Goal: Task Accomplishment & Management: Complete application form

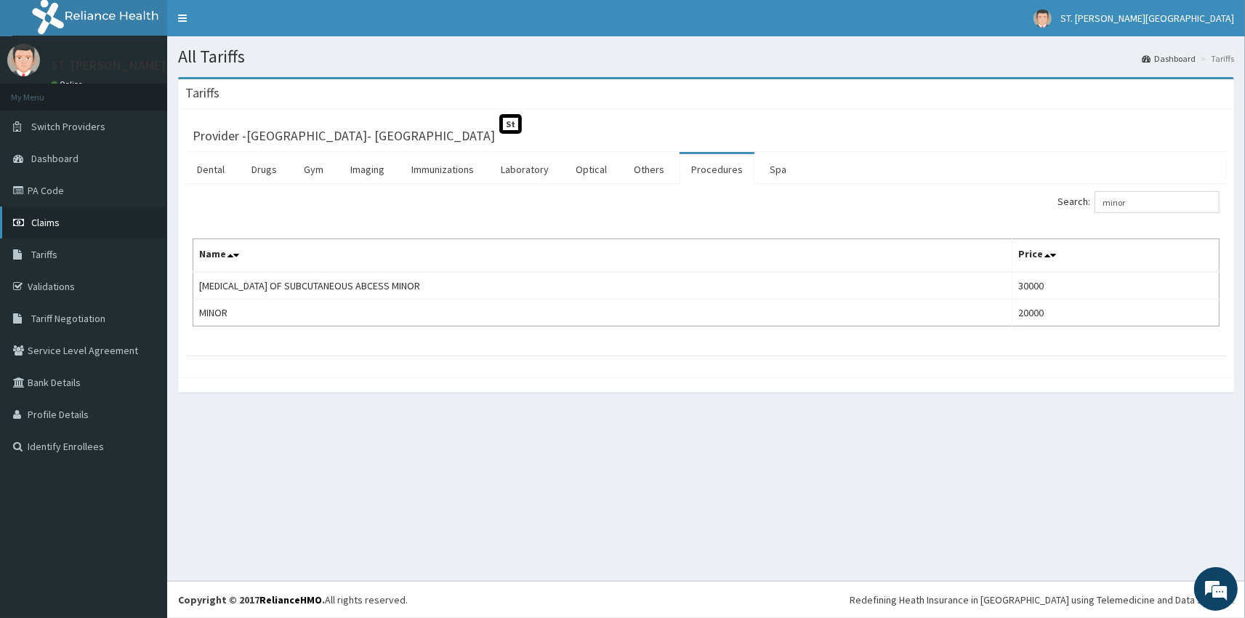
click at [48, 225] on span "Claims" at bounding box center [45, 222] width 28 height 13
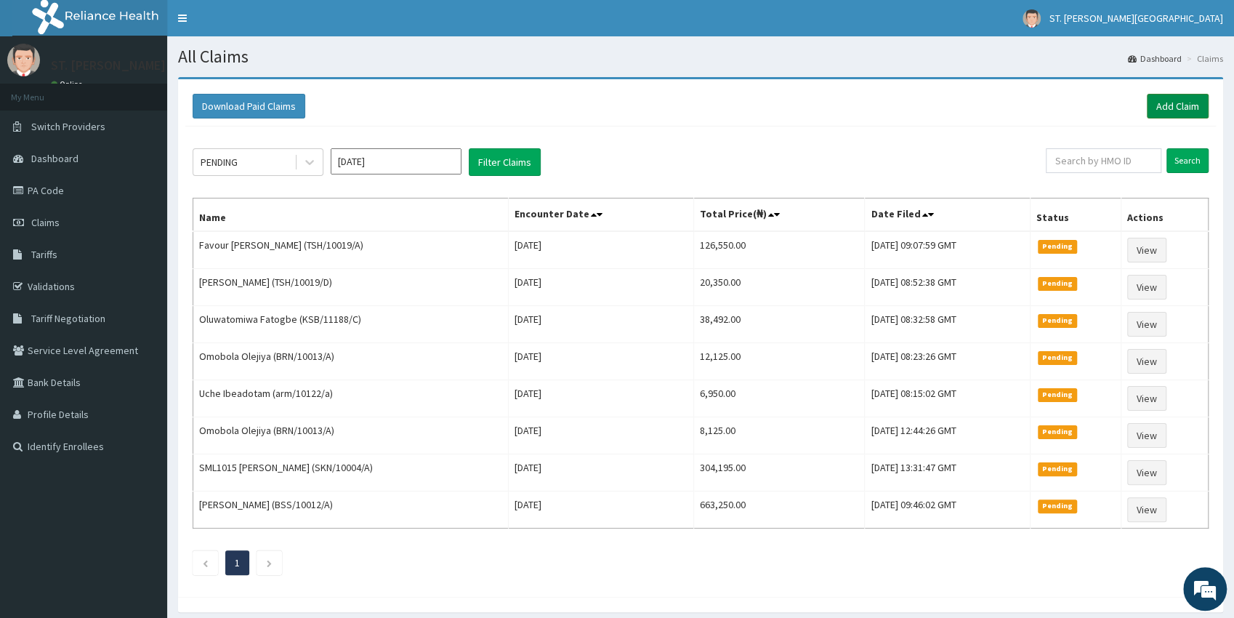
click at [1187, 110] on link "Add Claim" at bounding box center [1178, 106] width 62 height 25
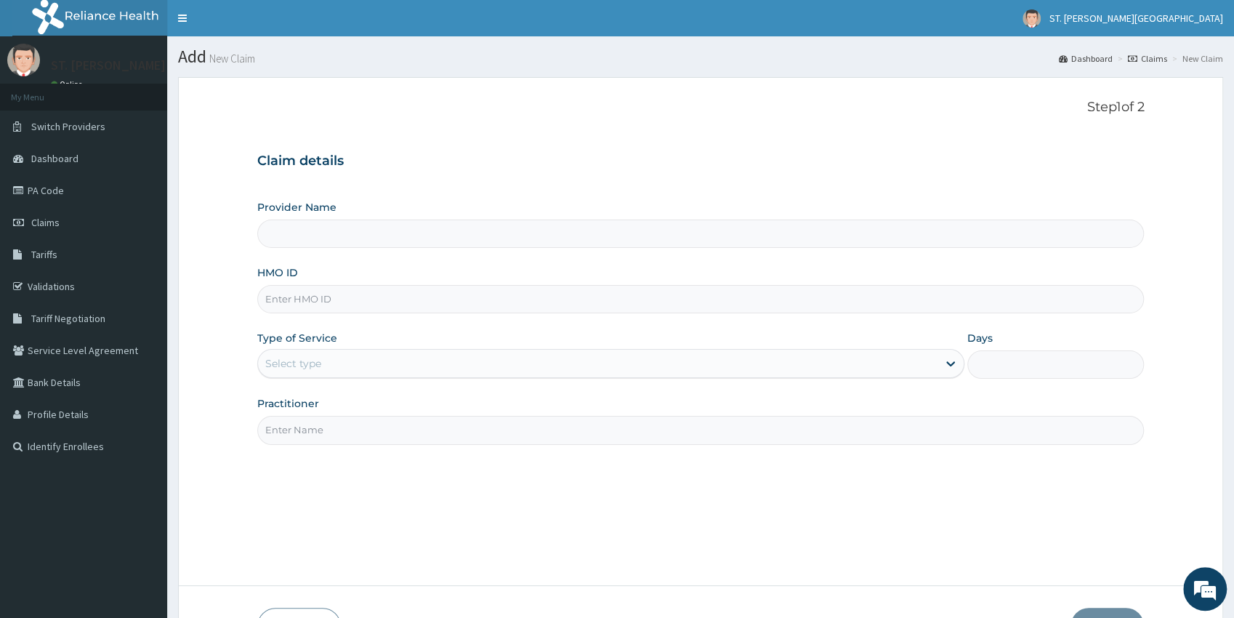
type input "SKN/10354/A"
type input "St Catherine's Specialist Hospital- Abuja"
type input "SKN/10354/A"
drag, startPoint x: 307, startPoint y: 368, endPoint x: 300, endPoint y: 372, distance: 8.1
click at [305, 368] on div "Select type" at bounding box center [293, 363] width 56 height 15
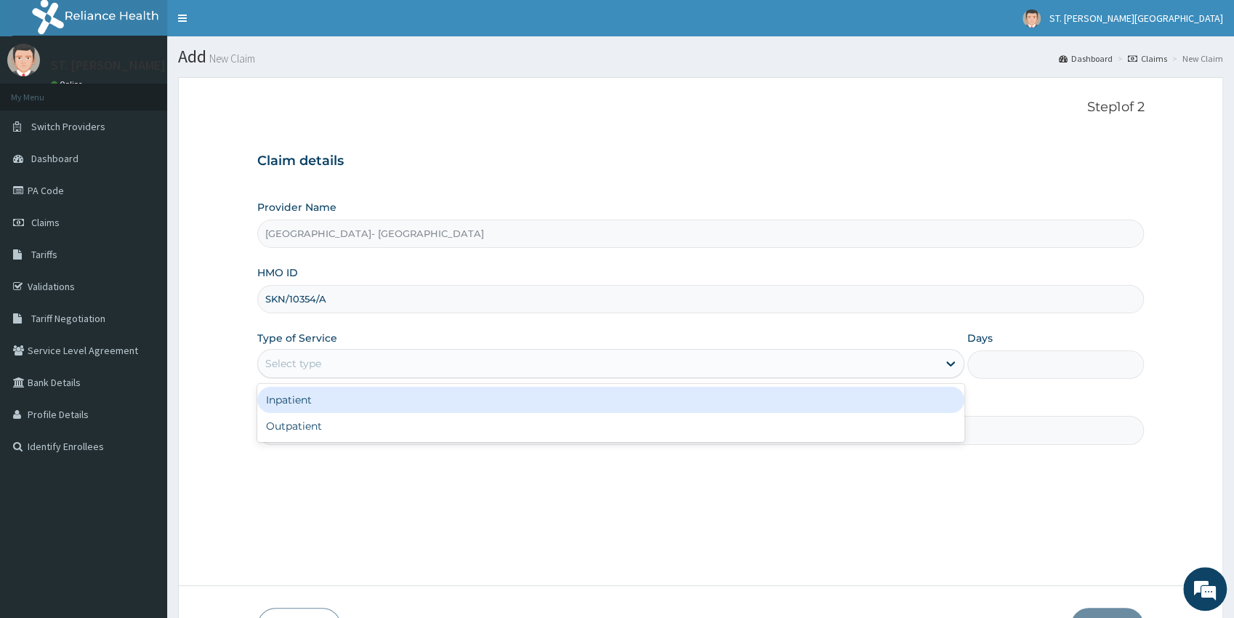
click at [272, 395] on div "Inpatient" at bounding box center [610, 400] width 707 height 26
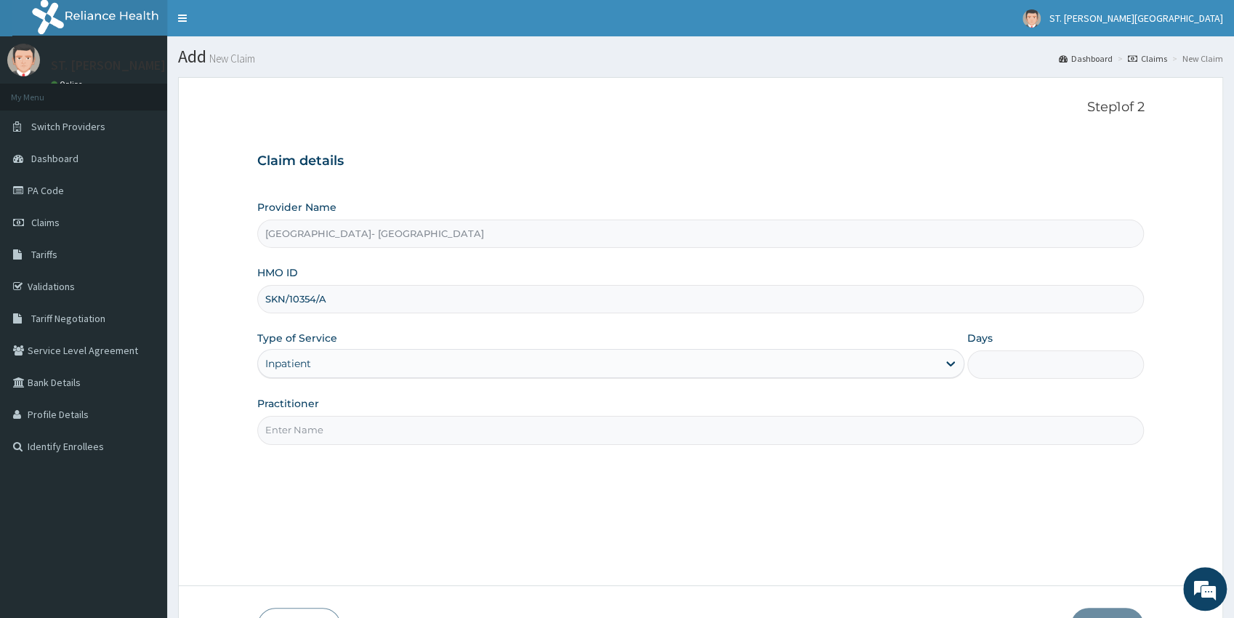
click at [1043, 368] on input "Days" at bounding box center [1055, 364] width 177 height 28
type input "2"
click at [307, 431] on input "Practitioner" at bounding box center [700, 430] width 887 height 28
type input "dr.patience,dr.adeoye"
click at [1106, 607] on button "Next" at bounding box center [1106, 626] width 73 height 38
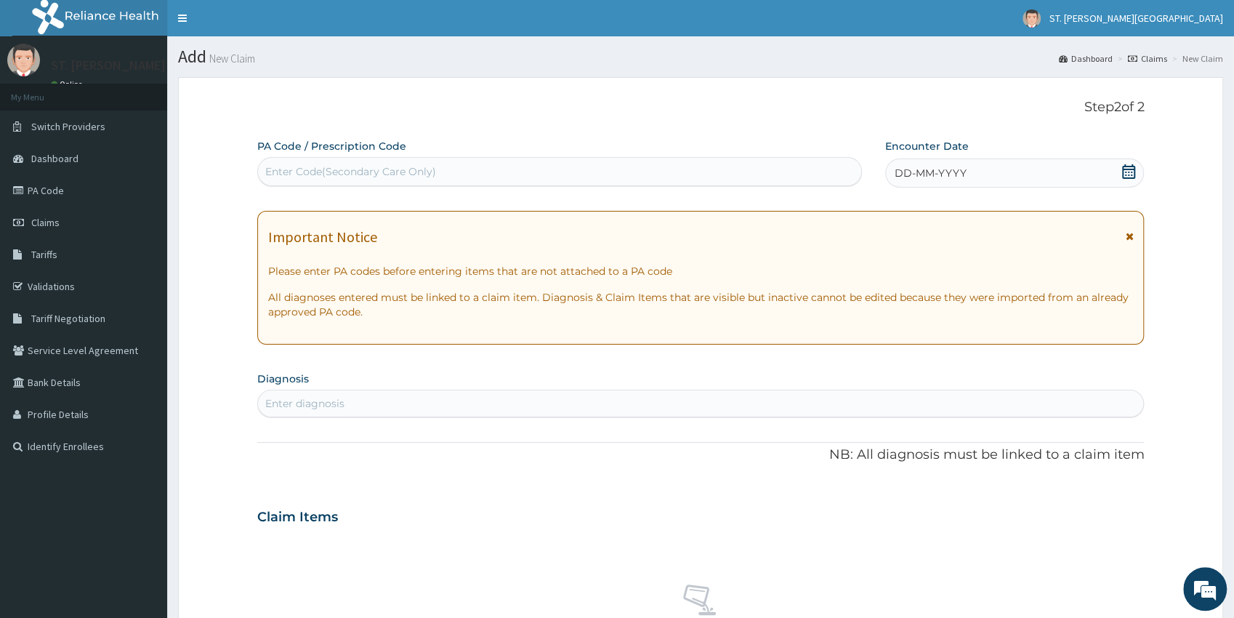
click at [339, 174] on div "Enter Code(Secondary Care Only)" at bounding box center [350, 171] width 171 height 15
paste input "PA/997DFF"
type input "PA/997DFF"
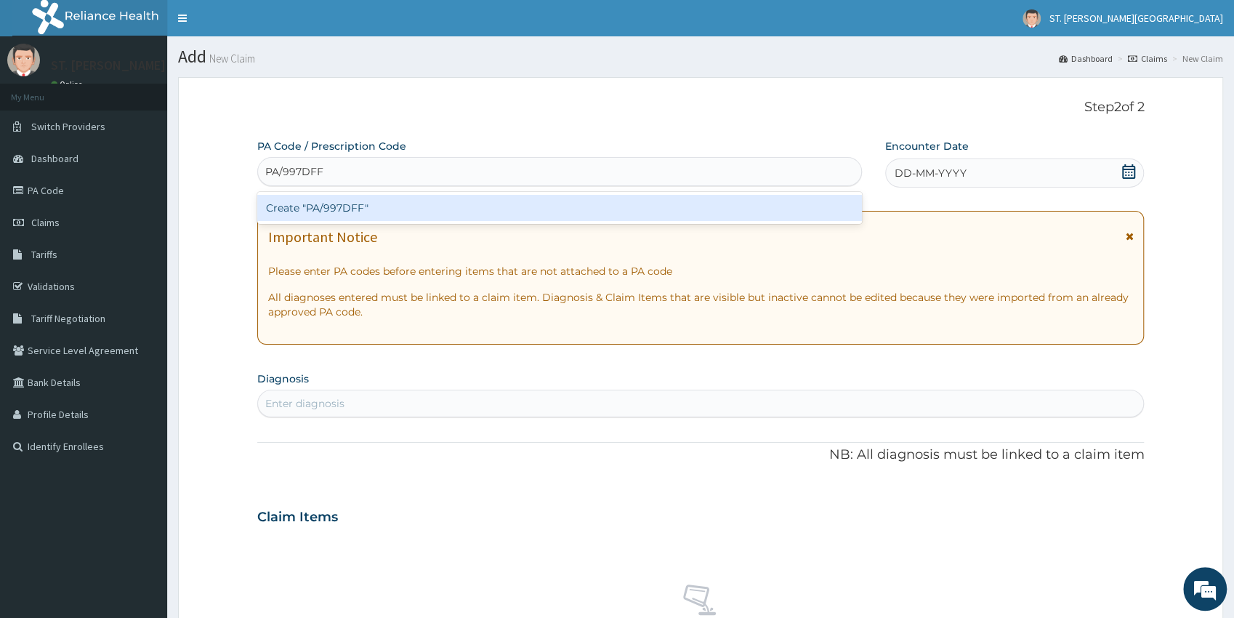
click at [352, 208] on div "Create "PA/997DFF"" at bounding box center [559, 208] width 605 height 26
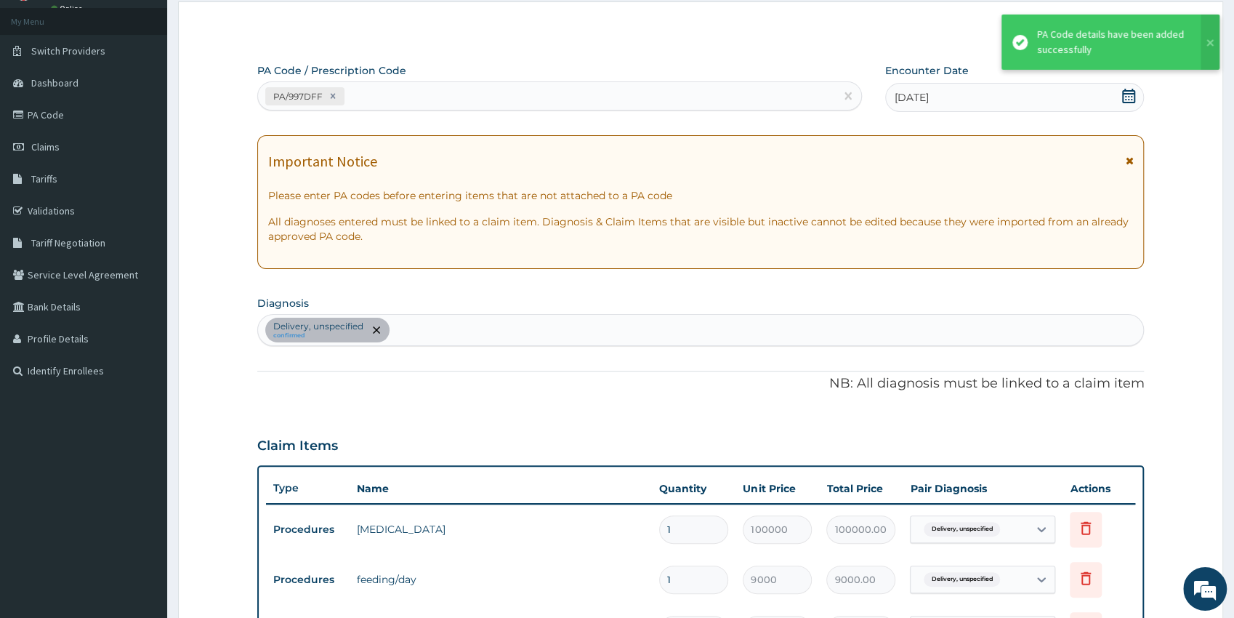
scroll to position [60, 0]
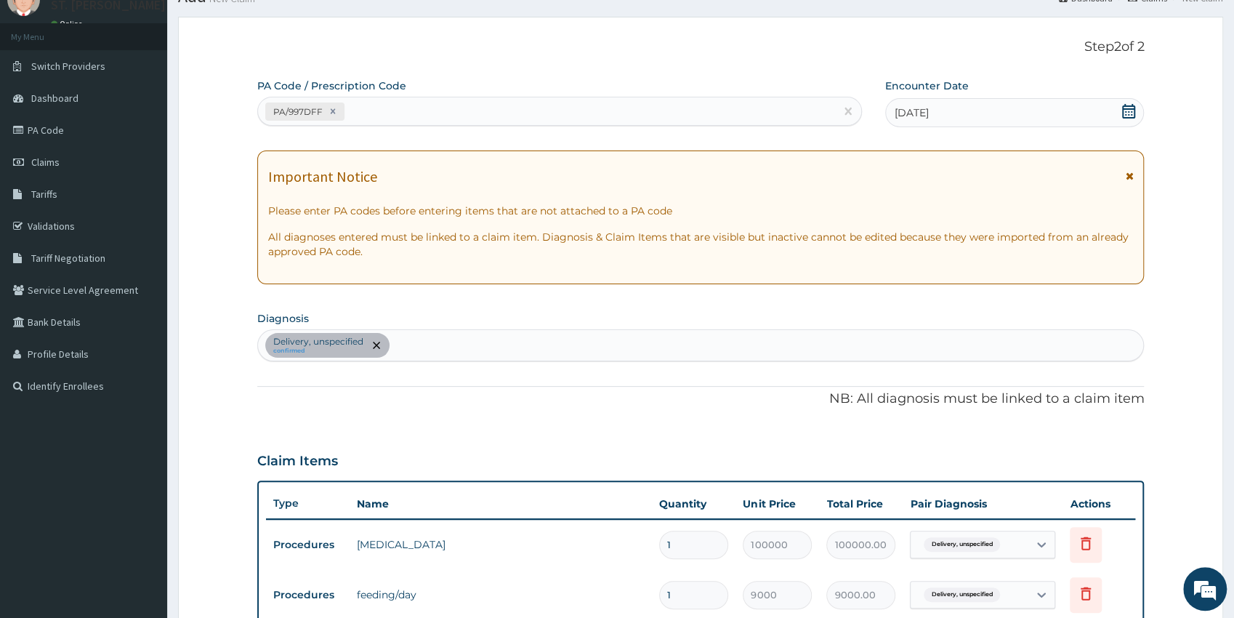
click at [397, 107] on div "PA/997DFF" at bounding box center [546, 112] width 577 height 24
paste input "PA/1D6A7B"
type input "PA/1D6A7B"
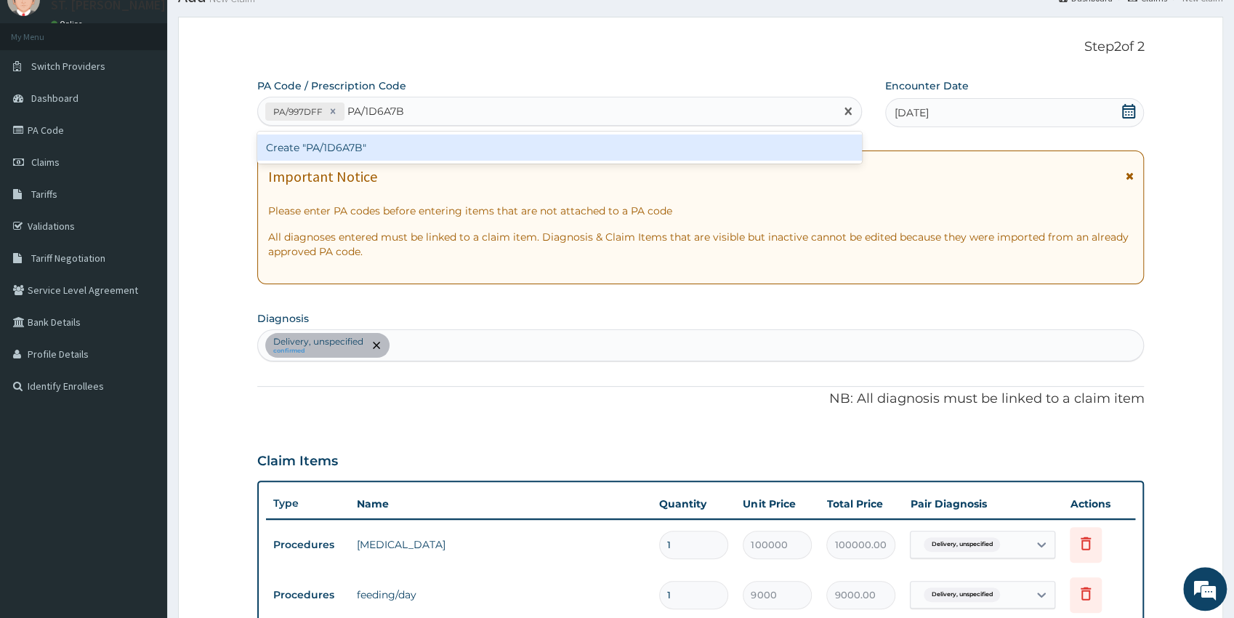
click at [359, 145] on div "Create "PA/1D6A7B"" at bounding box center [559, 147] width 605 height 26
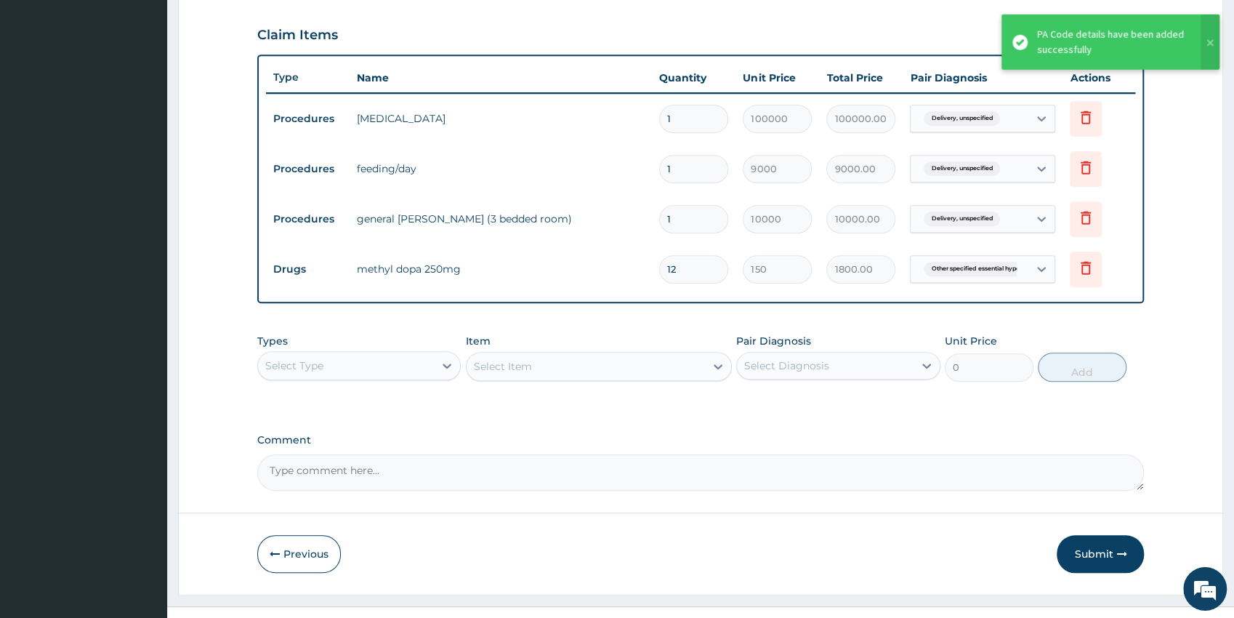
scroll to position [511, 0]
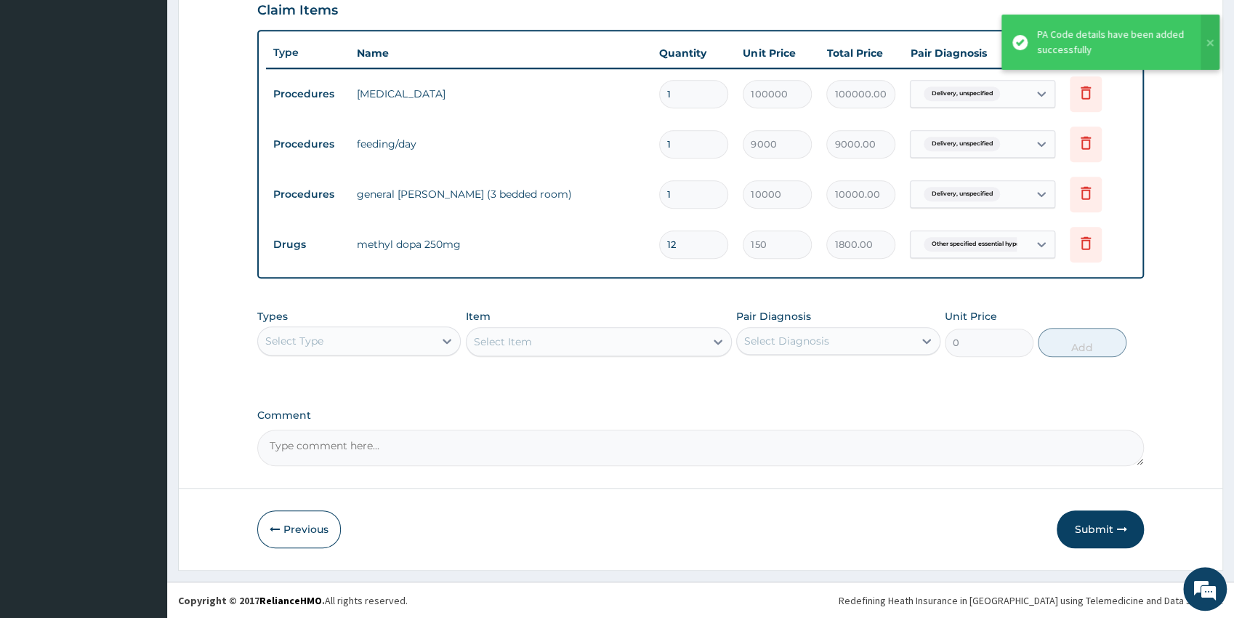
type input "1"
type input "150.00"
type input "0.00"
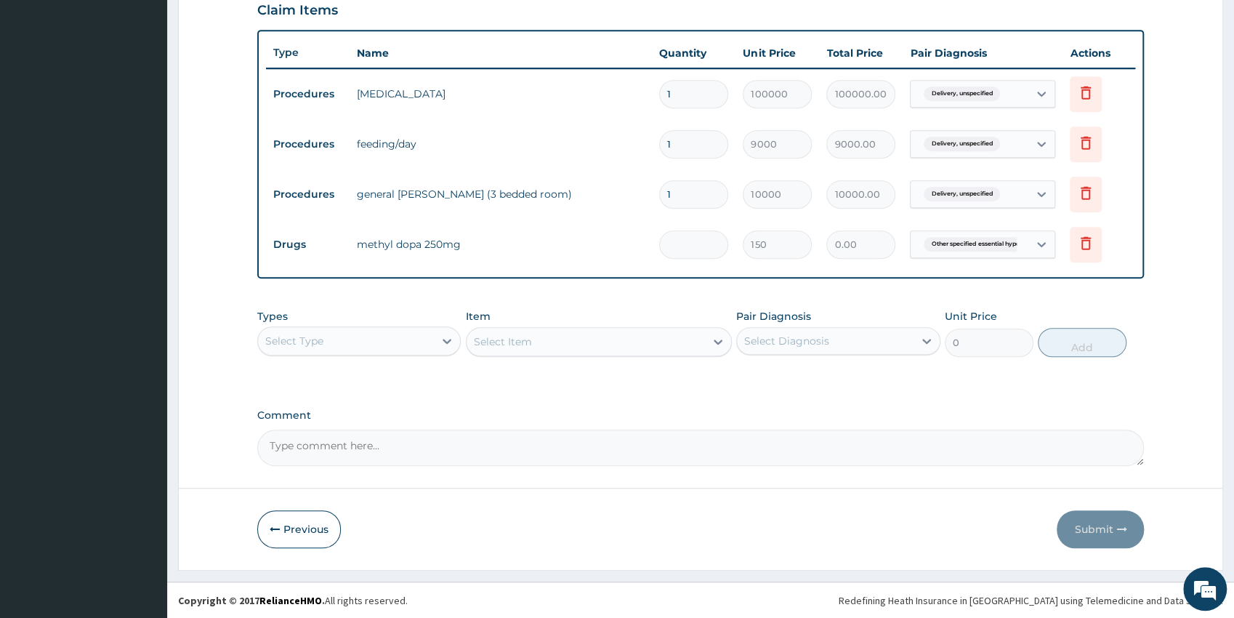
type input "6"
type input "900.00"
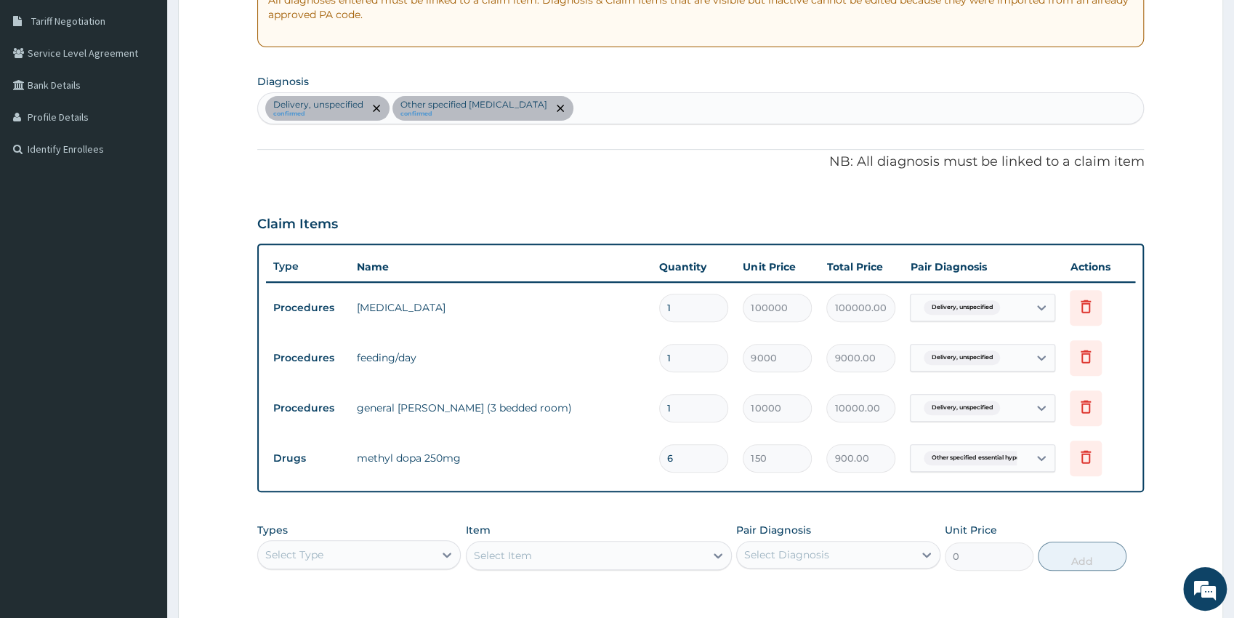
scroll to position [111, 0]
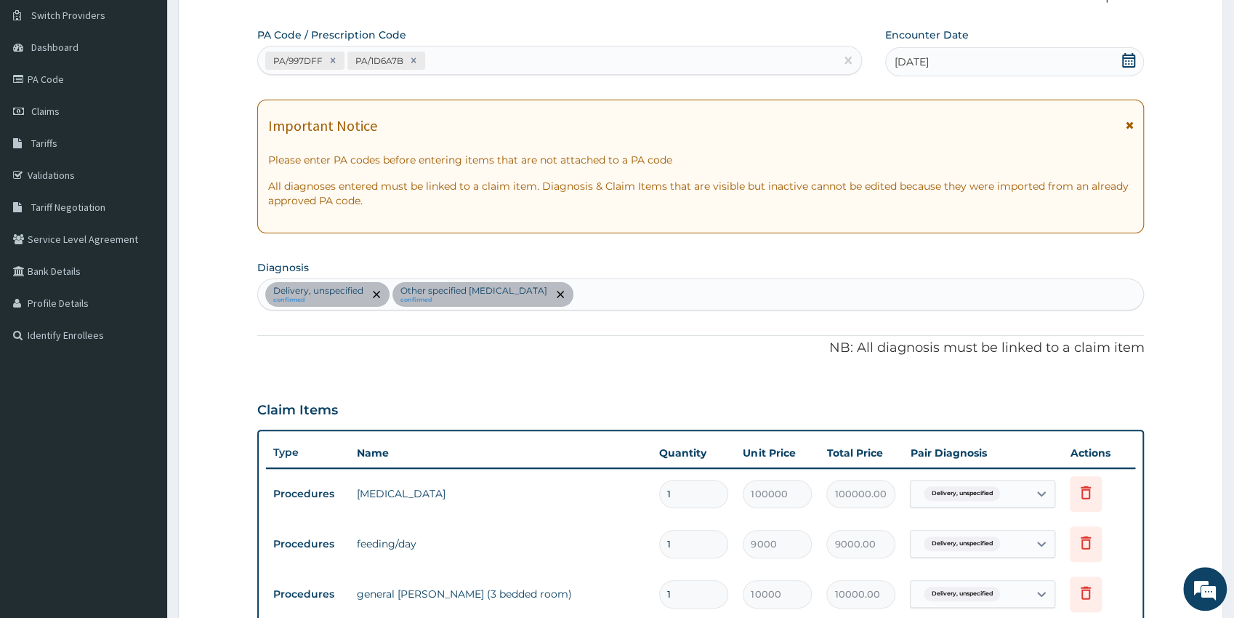
type input "6"
click at [446, 54] on div "PA/997DFF PA/1D6A7B" at bounding box center [546, 61] width 577 height 24
paste input "PA/5D2A5B"
type input "PA/5D2A5B"
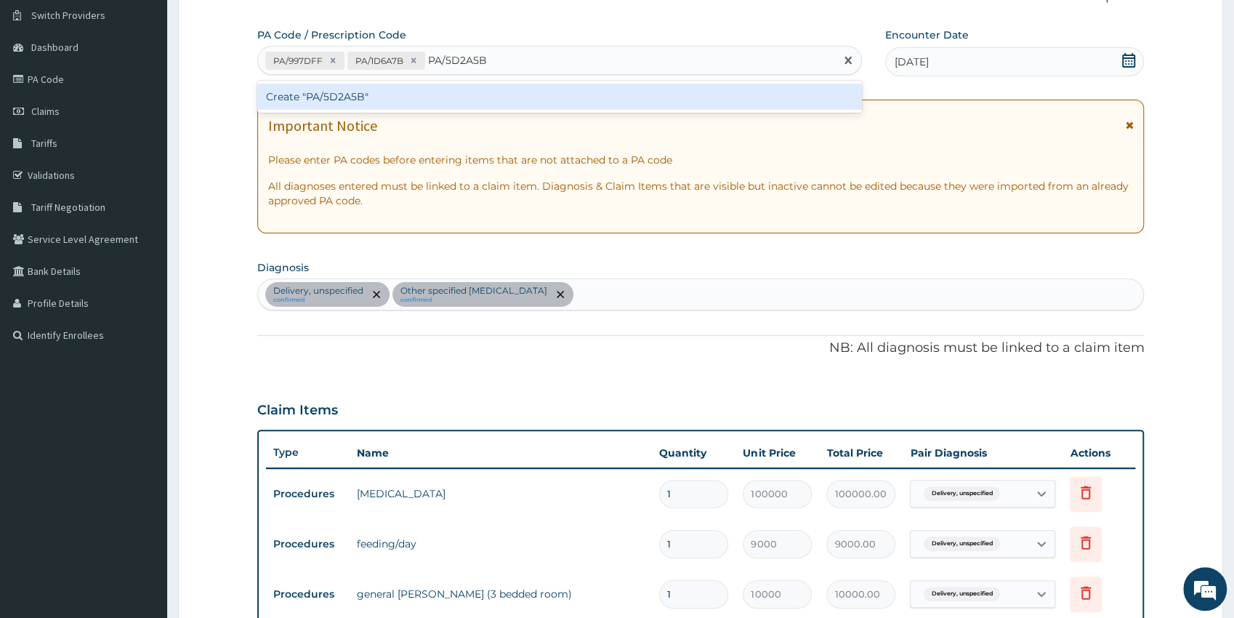
click at [347, 93] on div "Create "PA/5D2A5B"" at bounding box center [559, 97] width 605 height 26
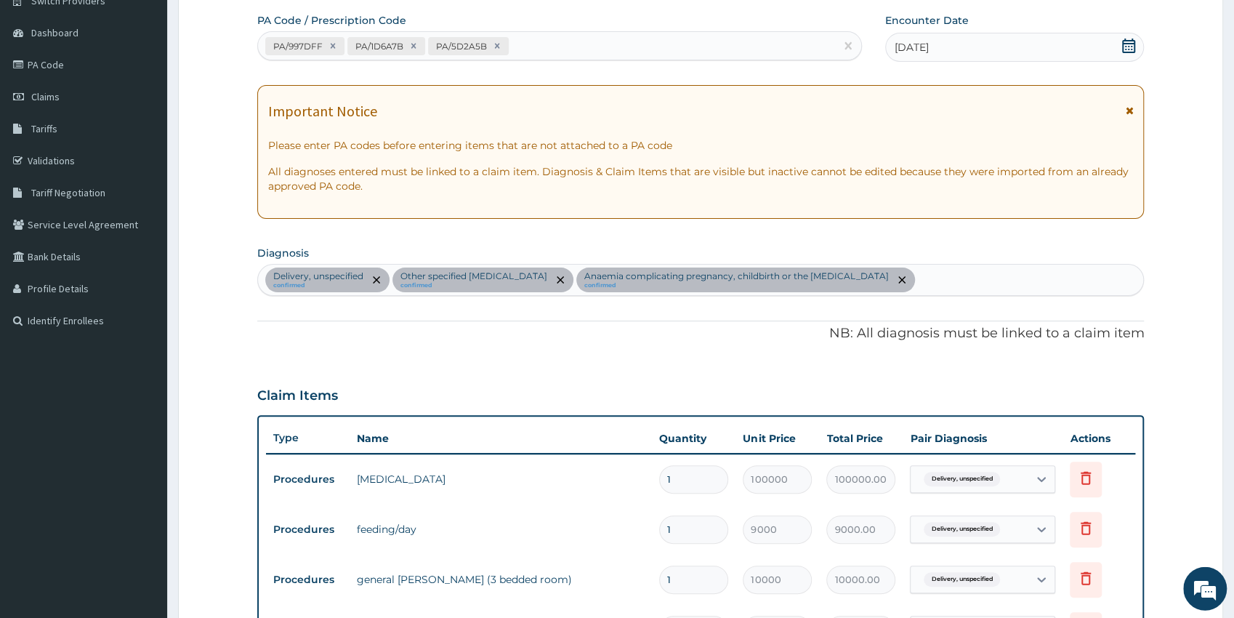
scroll to position [66, 0]
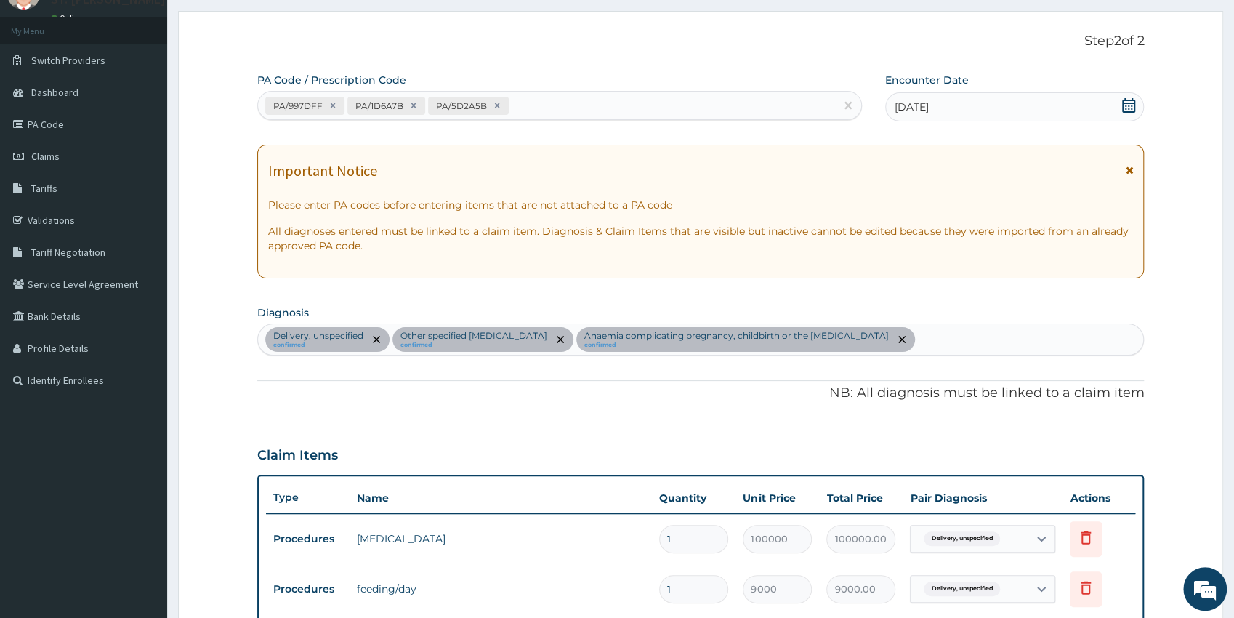
click at [527, 100] on div "PA/997DFF PA/1D6A7B PA/5D2A5B" at bounding box center [546, 106] width 577 height 24
paste input "PA/375F5C"
type input "PA/375F5C"
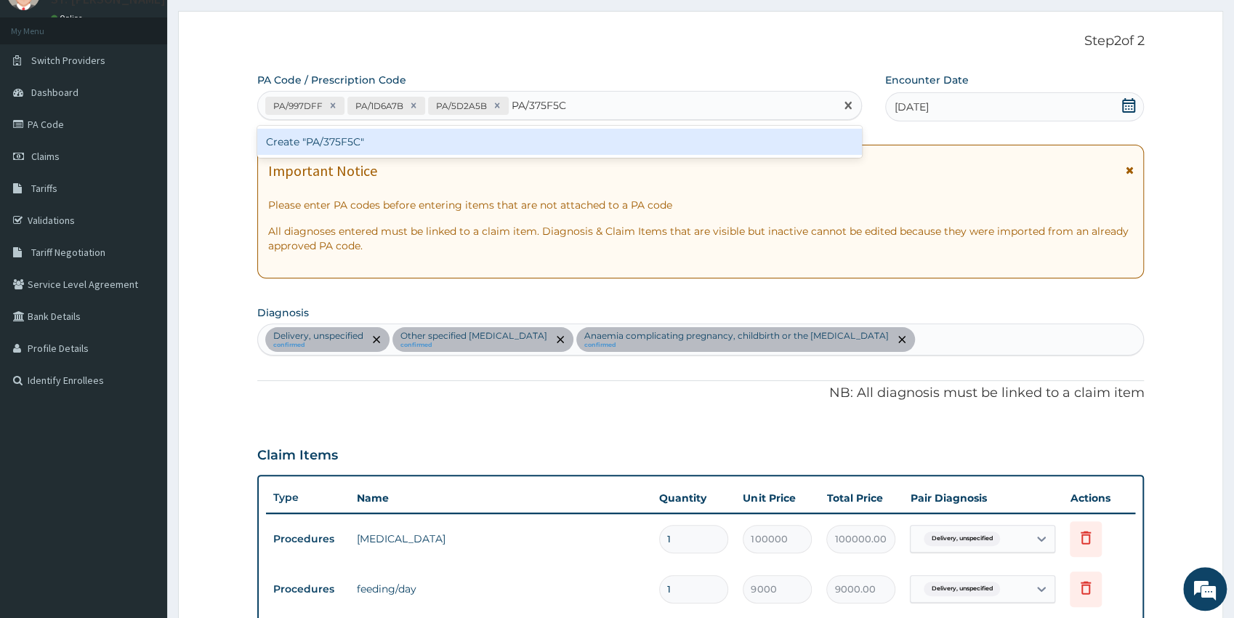
click at [371, 138] on div "Create "PA/375F5C"" at bounding box center [559, 142] width 605 height 26
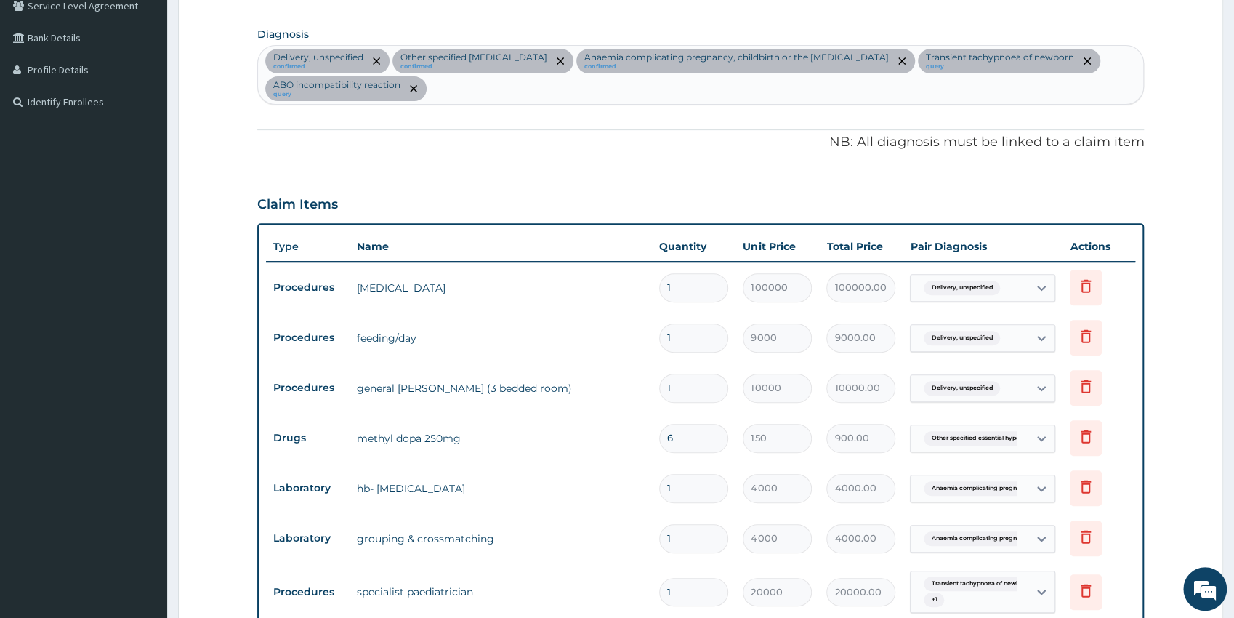
scroll to position [25, 0]
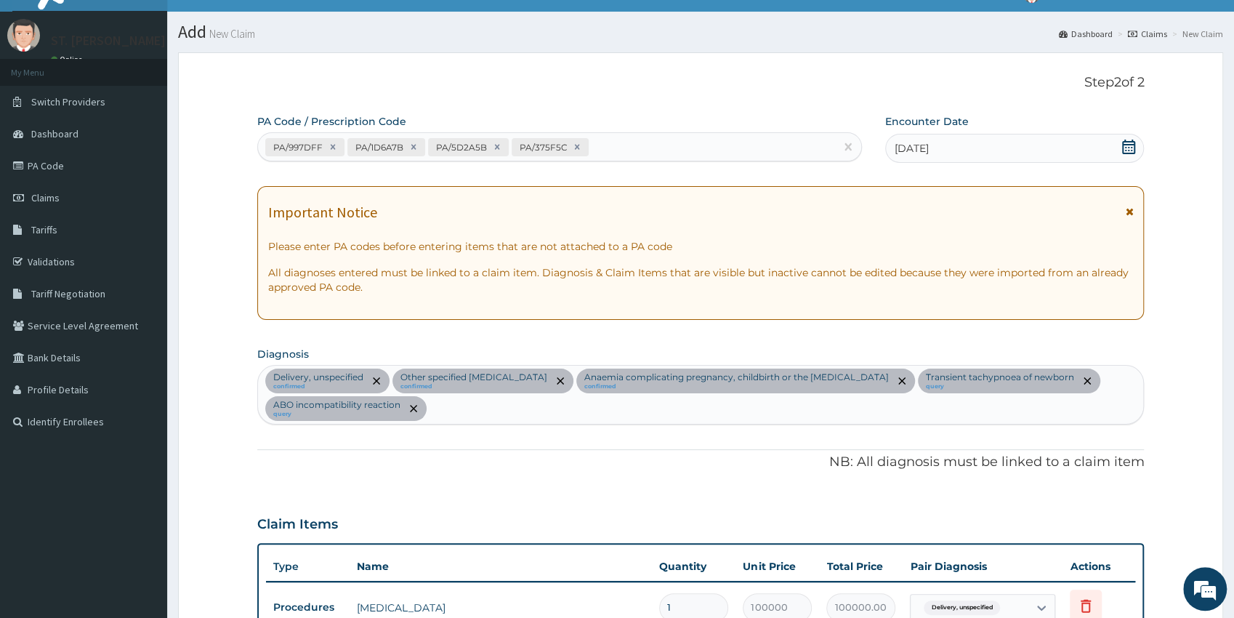
click at [607, 140] on div "PA/997DFF PA/1D6A7B PA/5D2A5B PA/375F5C" at bounding box center [546, 147] width 577 height 24
paste input "PA/A1FCBA"
type input "PA/A1FCBA"
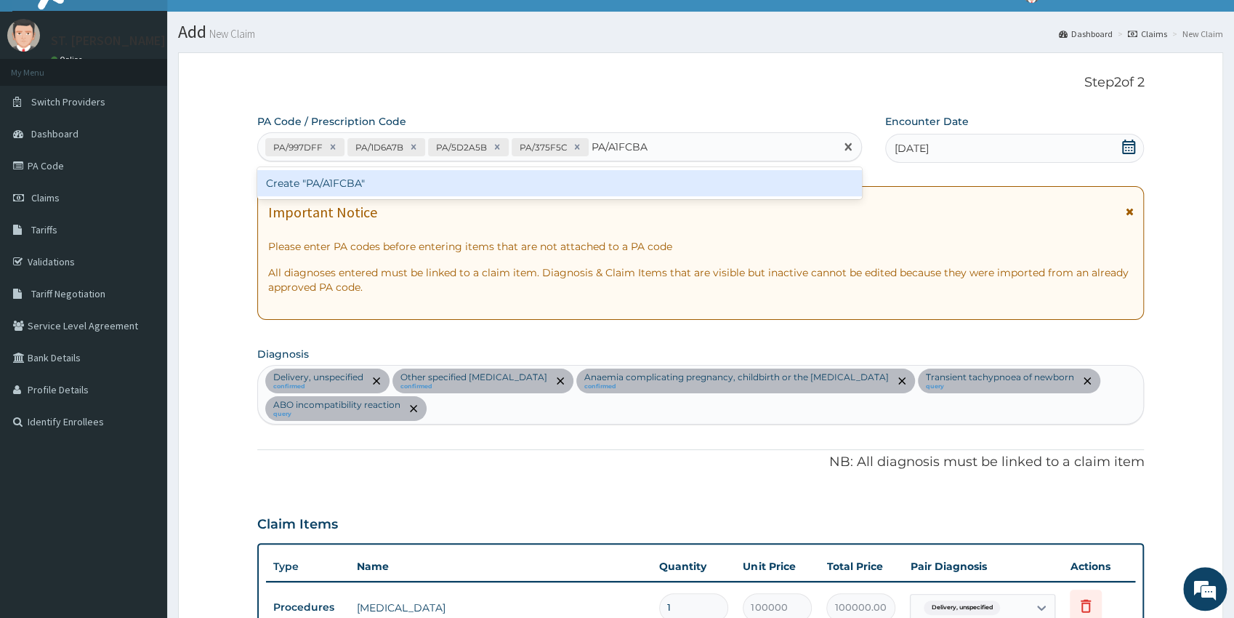
click at [333, 185] on div "Create "PA/A1FCBA"" at bounding box center [559, 183] width 605 height 26
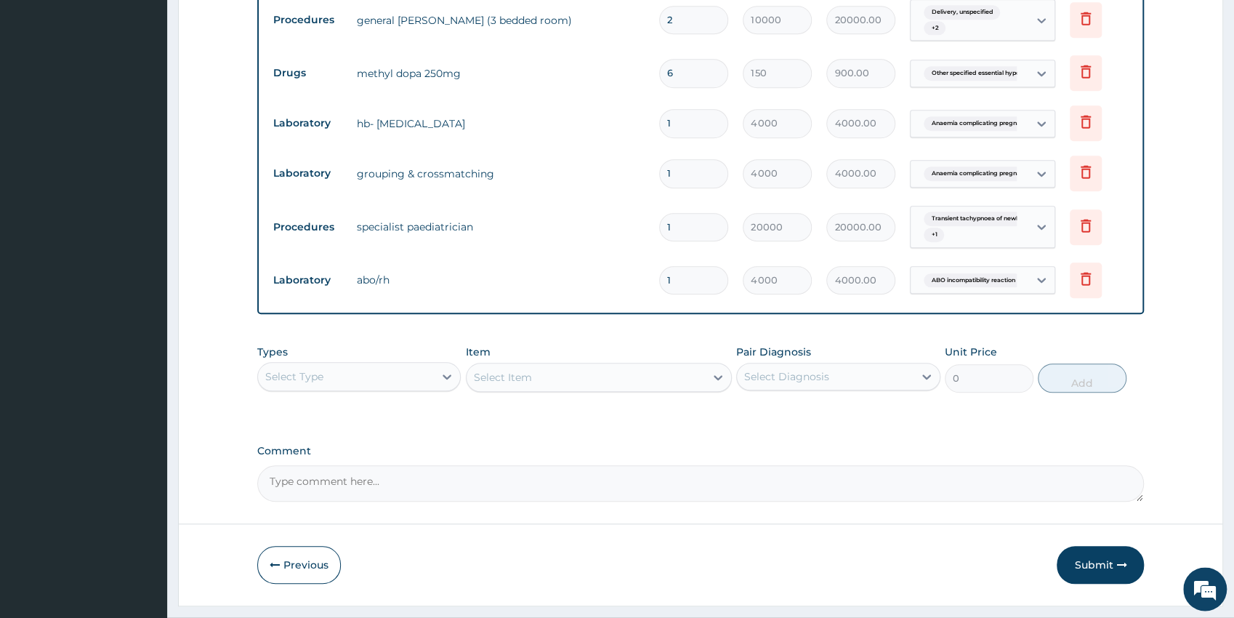
scroll to position [756, 0]
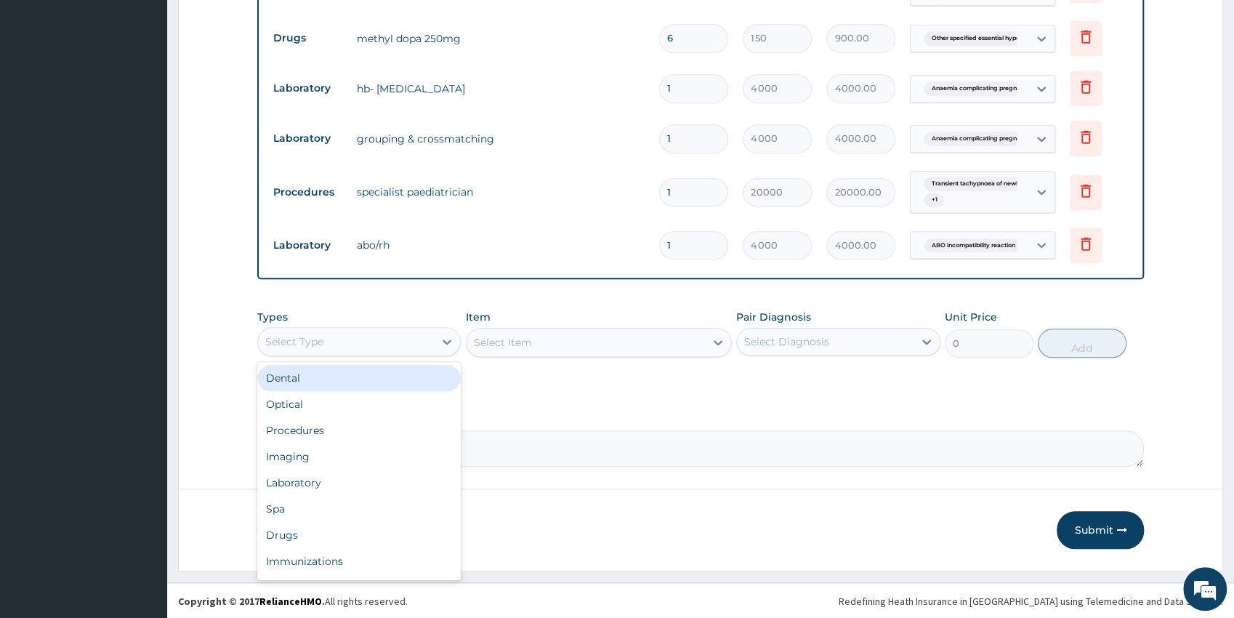
click at [337, 345] on div "Select Type" at bounding box center [346, 341] width 177 height 23
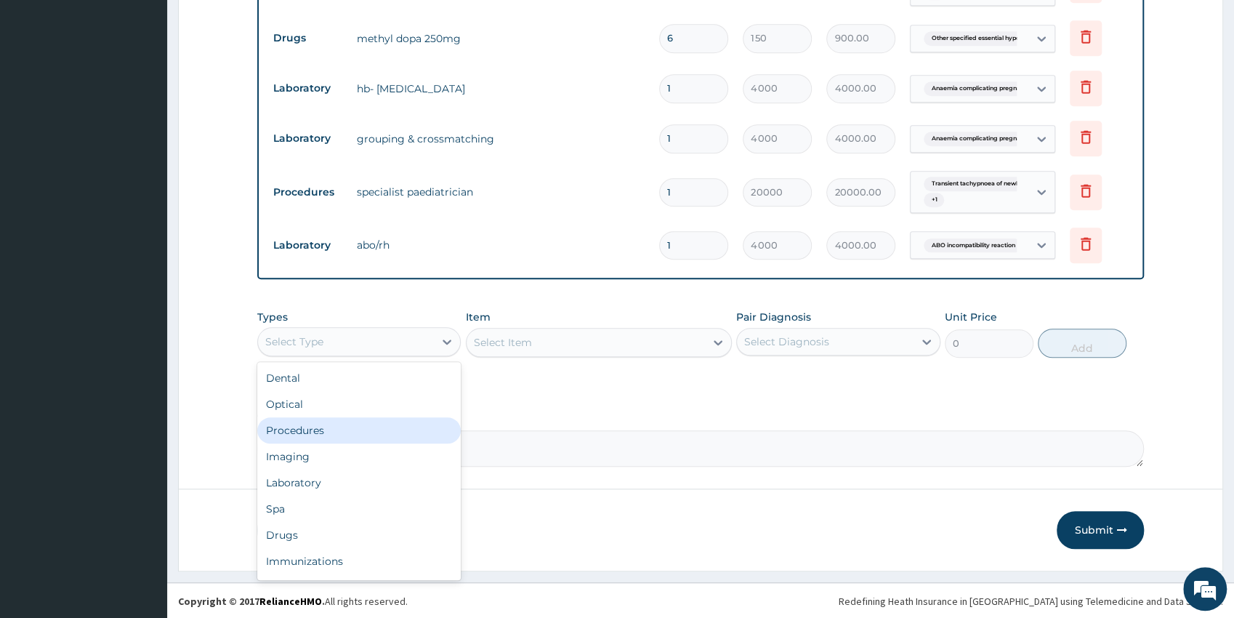
click at [340, 419] on div "Procedures" at bounding box center [359, 430] width 204 height 26
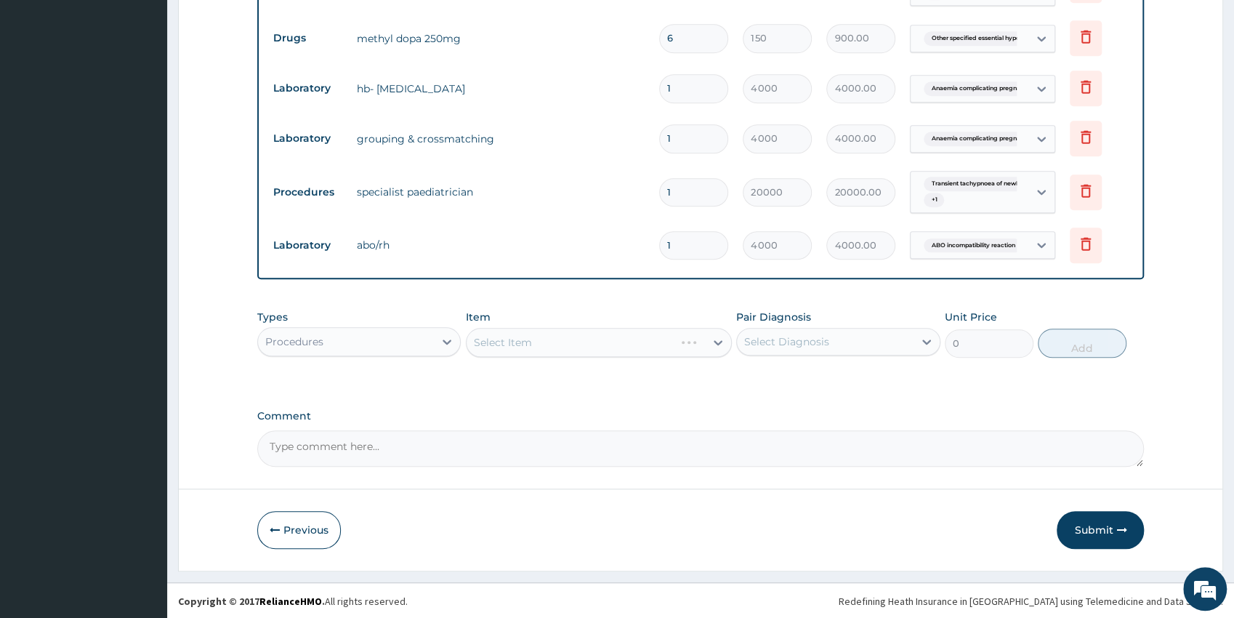
click at [540, 344] on div "Select Item" at bounding box center [599, 342] width 266 height 29
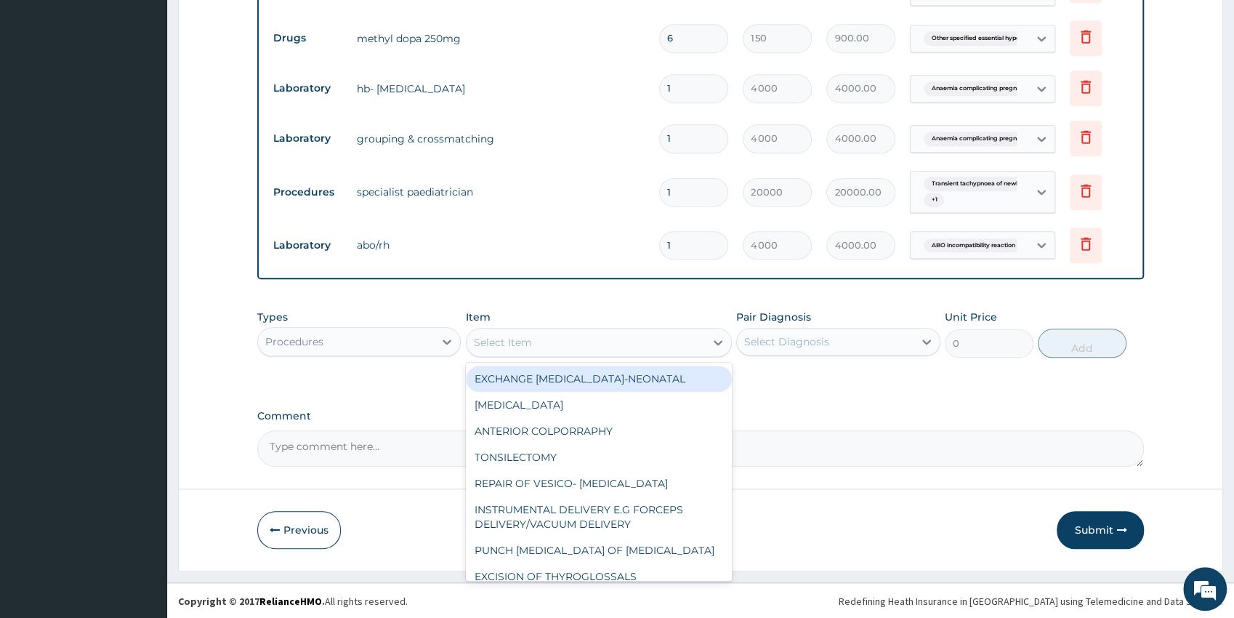
click at [540, 344] on div "Select Item" at bounding box center [585, 342] width 238 height 23
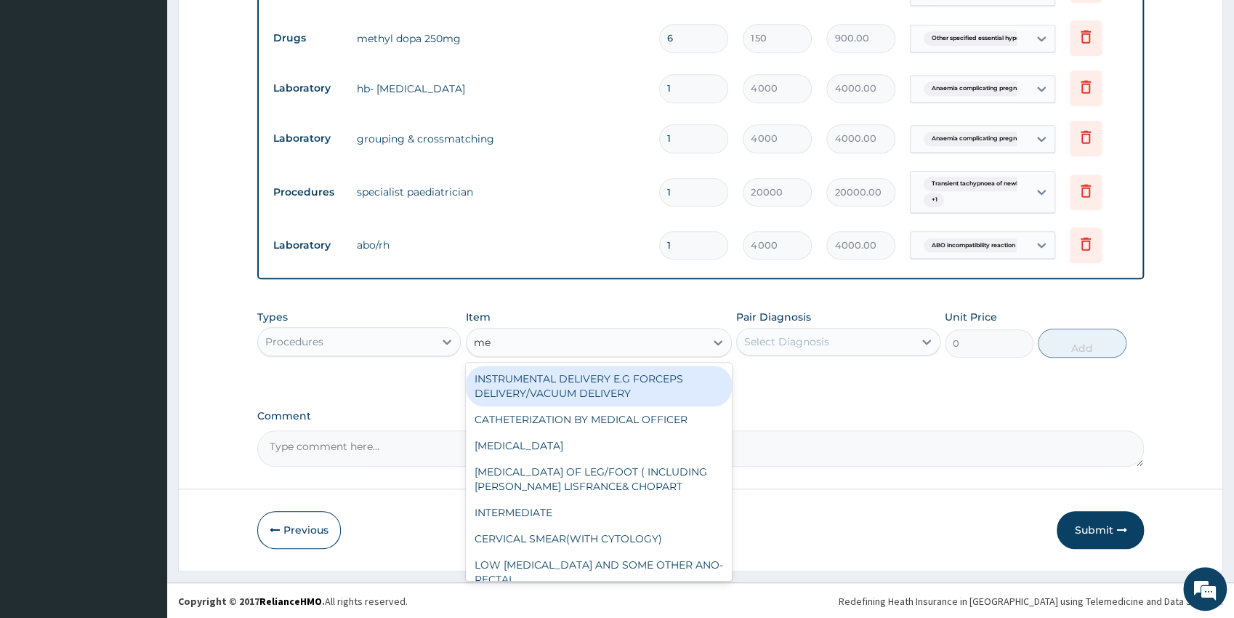
type input "med"
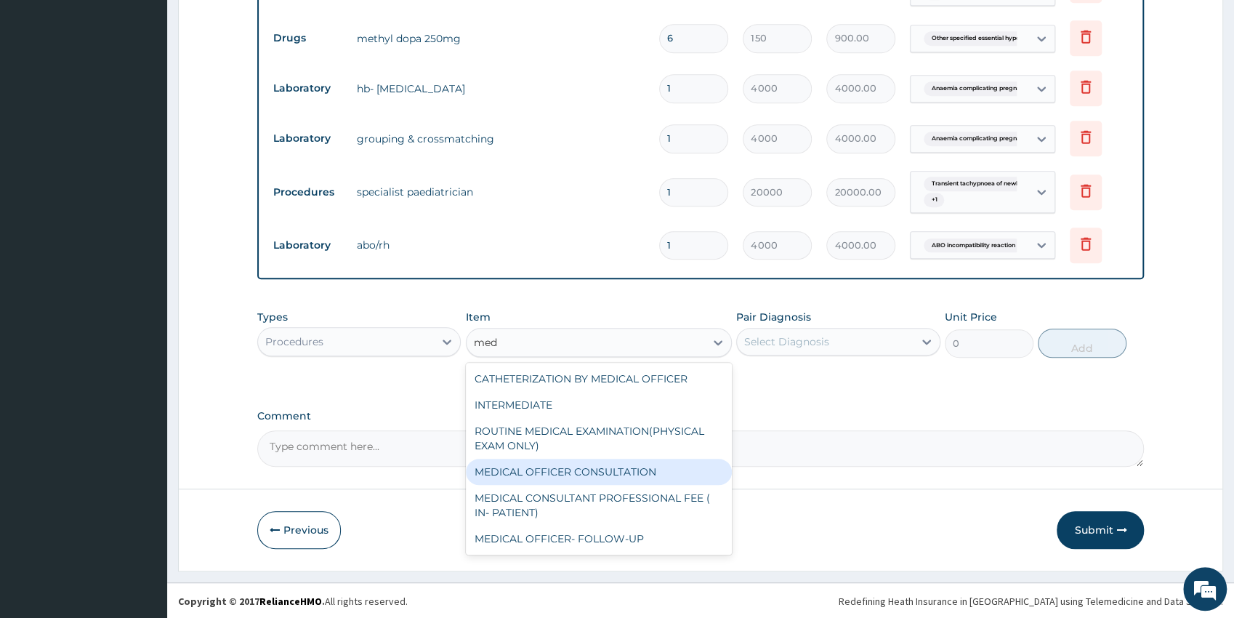
click at [602, 472] on div "MEDICAL OFFICER CONSULTATION" at bounding box center [599, 471] width 266 height 26
type input "5000"
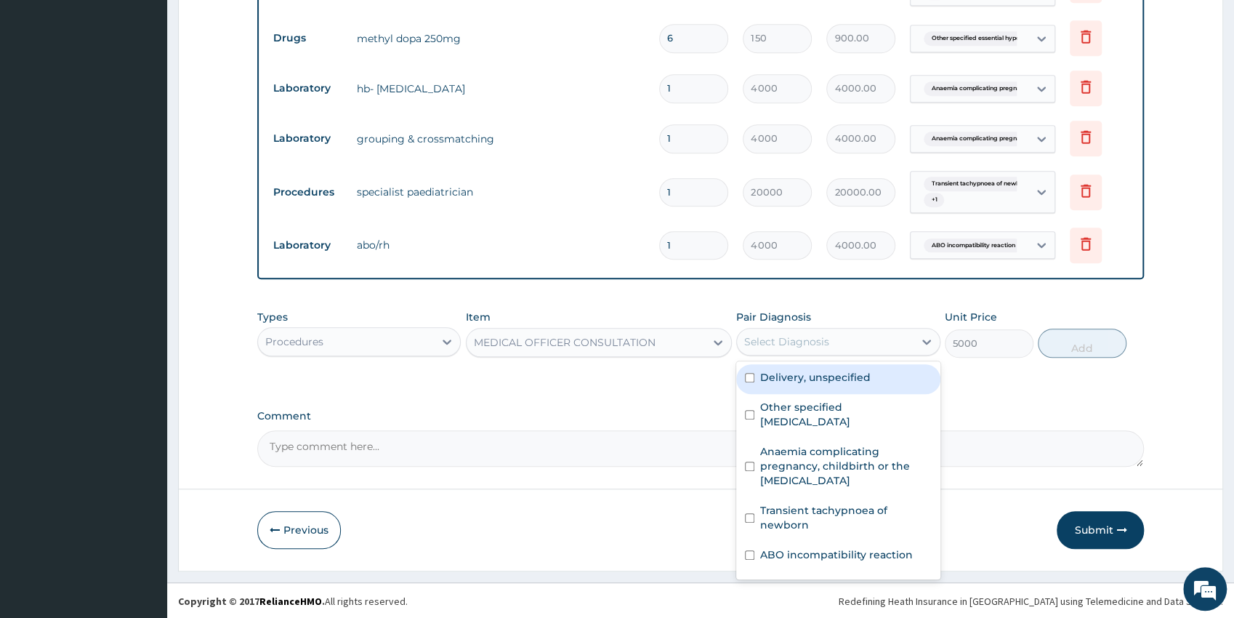
click at [799, 344] on div "Select Diagnosis" at bounding box center [786, 341] width 85 height 15
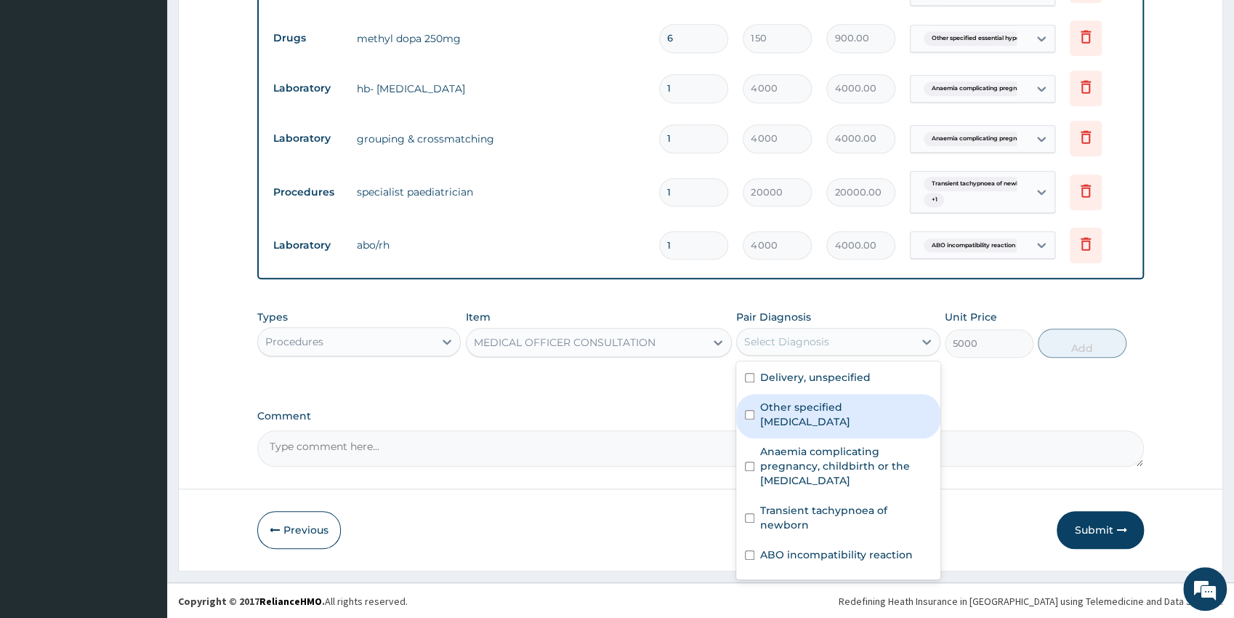
click at [897, 417] on label "Other specified essential hypertension" at bounding box center [845, 414] width 171 height 29
checkbox input "true"
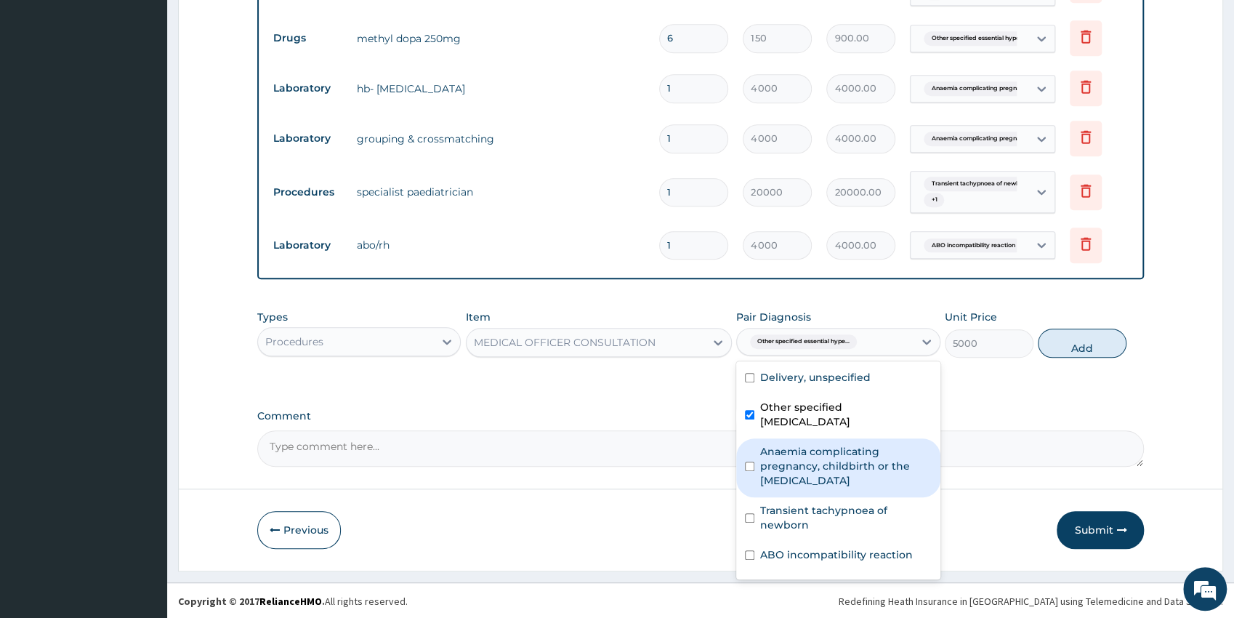
click at [902, 466] on label "Anaemia complicating pregnancy, childbirth or the puerperium" at bounding box center [845, 466] width 171 height 44
checkbox input "true"
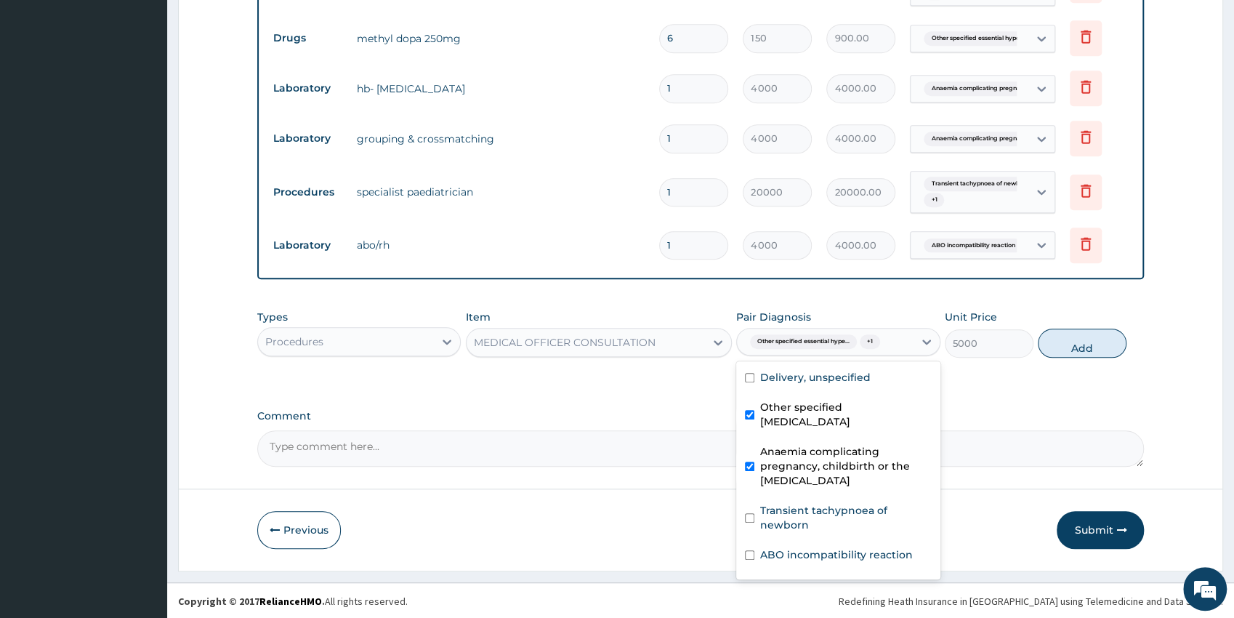
click at [1078, 346] on button "Add" at bounding box center [1082, 342] width 89 height 29
type input "0"
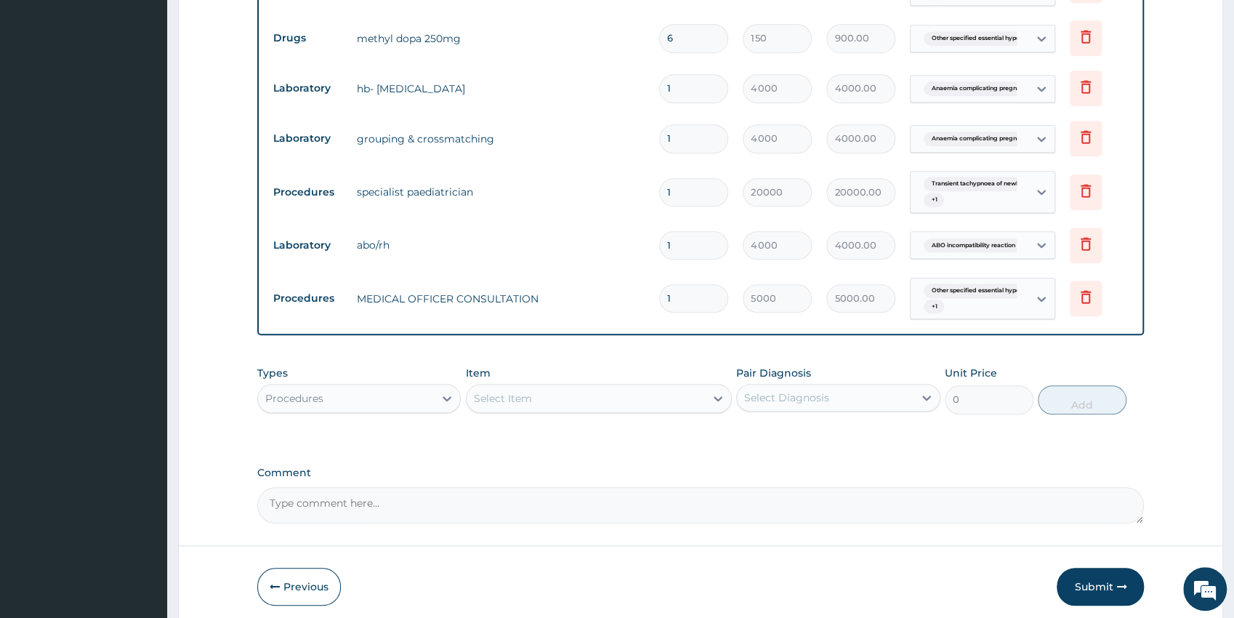
click at [664, 400] on div "Select Item" at bounding box center [585, 398] width 238 height 23
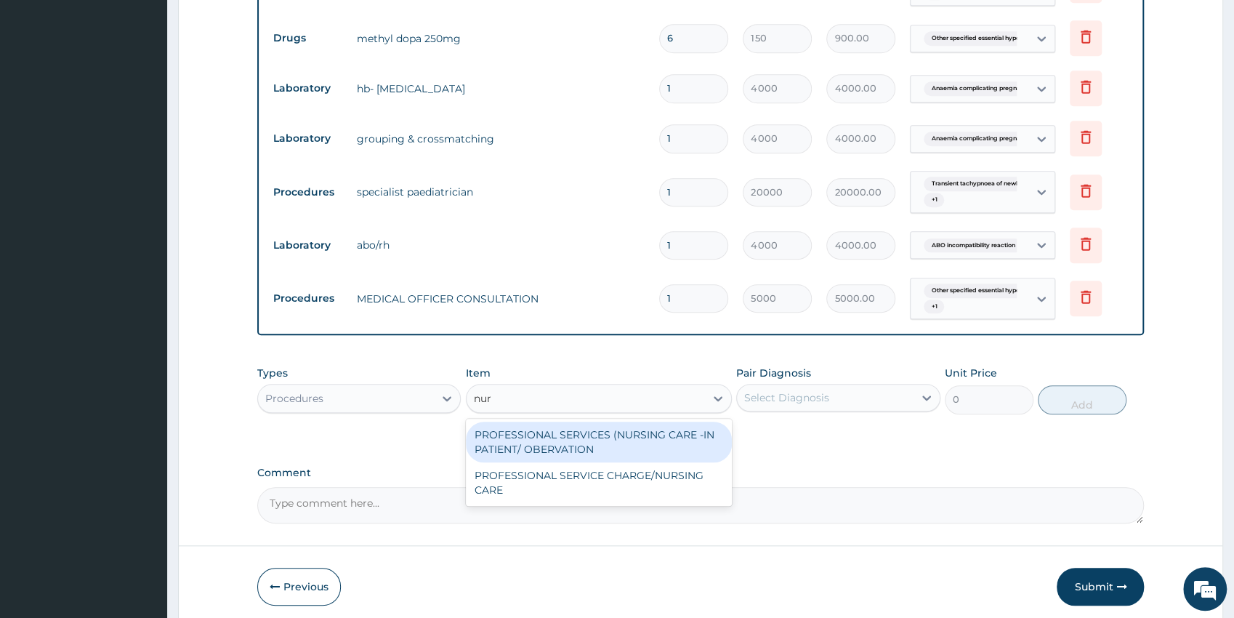
type input "nurs"
click at [658, 437] on div "PROFESSIONAL SERVICES (NURSING CARE -IN PATIENT/ OBERVATION" at bounding box center [599, 441] width 266 height 41
type input "5000"
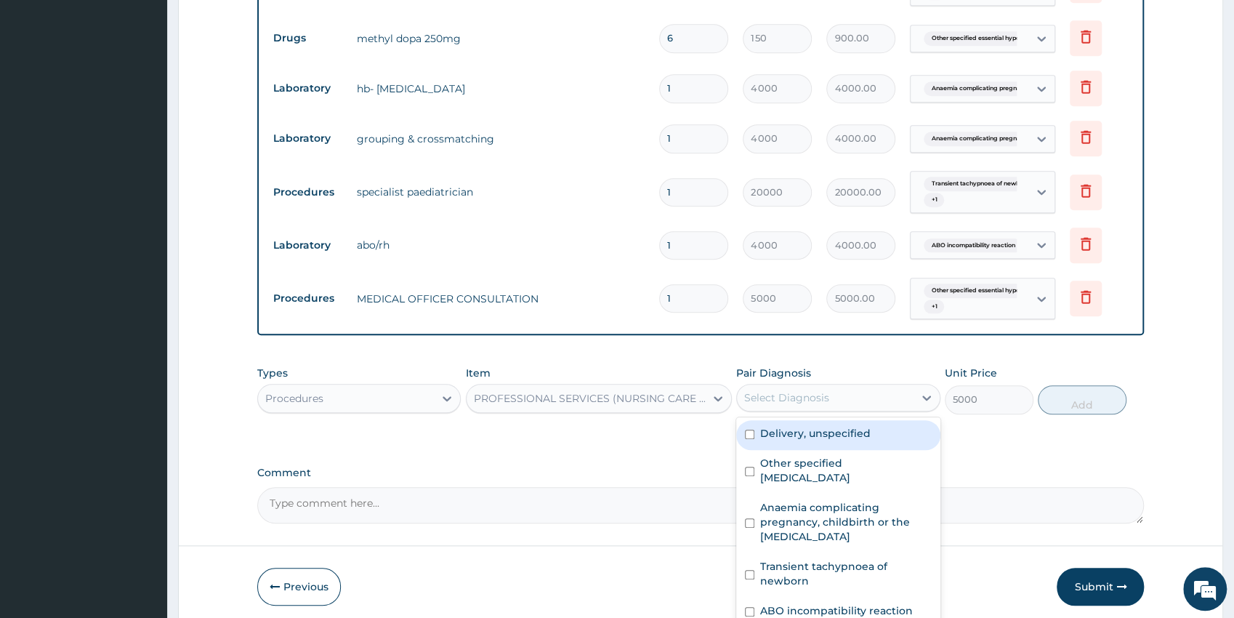
drag, startPoint x: 754, startPoint y: 397, endPoint x: 780, endPoint y: 403, distance: 26.3
click at [760, 397] on div "Select Diagnosis" at bounding box center [786, 397] width 85 height 15
drag, startPoint x: 823, startPoint y: 437, endPoint x: 821, endPoint y: 451, distance: 14.7
click at [823, 440] on div "Delivery, unspecified" at bounding box center [838, 435] width 204 height 30
checkbox input "true"
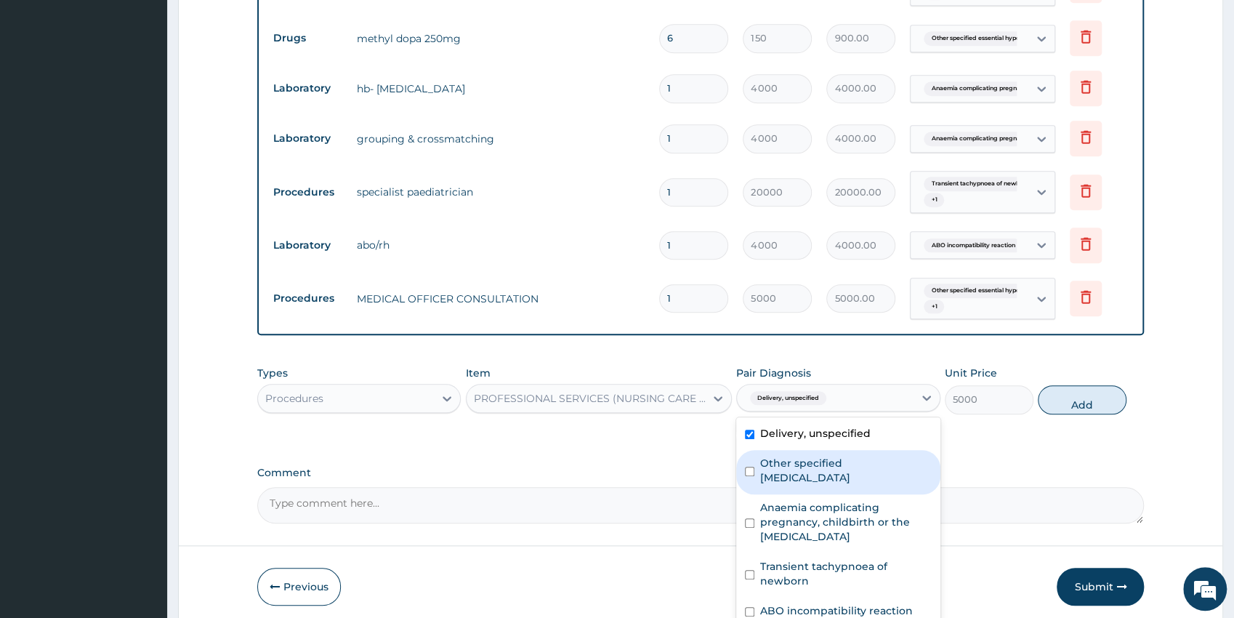
drag, startPoint x: 818, startPoint y: 466, endPoint x: 817, endPoint y: 509, distance: 42.2
click at [817, 472] on label "Other specified essential hypertension" at bounding box center [845, 470] width 171 height 29
checkbox input "true"
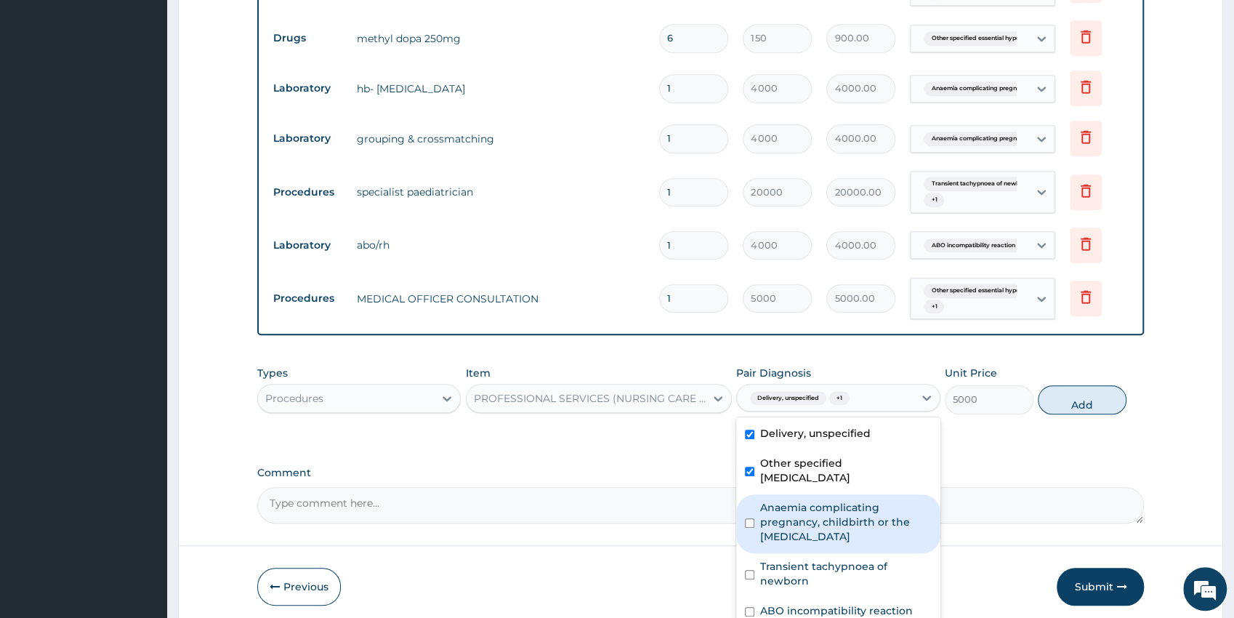
drag, startPoint x: 817, startPoint y: 520, endPoint x: 817, endPoint y: 530, distance: 10.9
click at [817, 521] on label "Anaemia complicating pregnancy, childbirth or the puerperium" at bounding box center [845, 522] width 171 height 44
checkbox input "true"
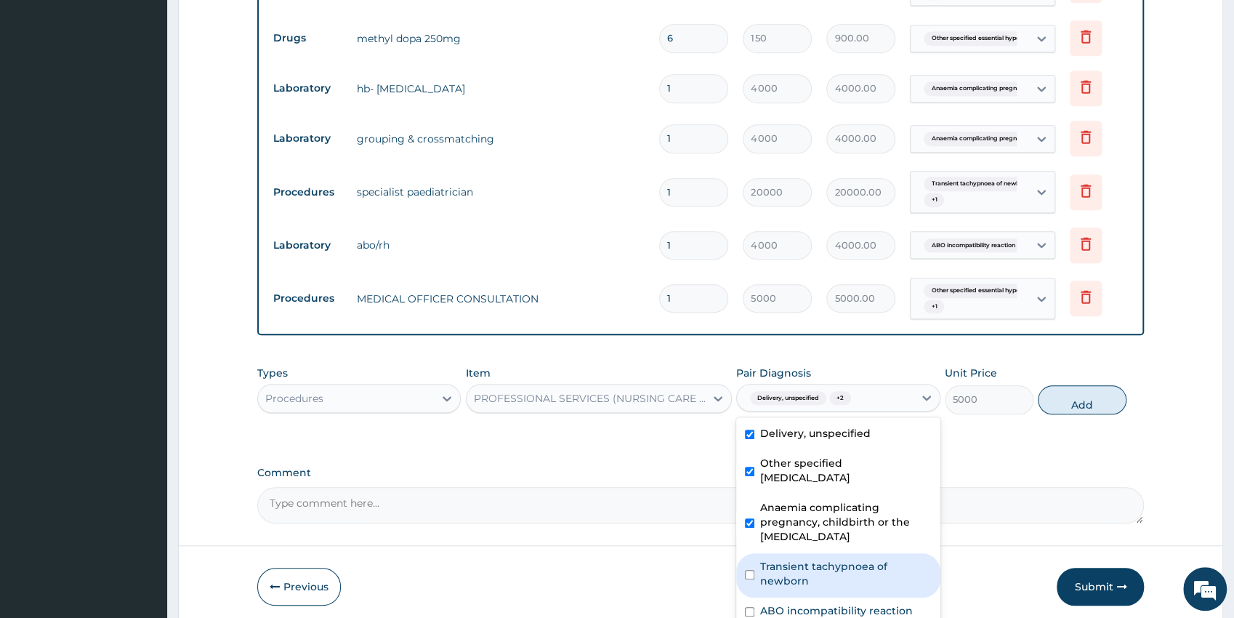
click at [815, 564] on label "Transient tachypnoea of newborn" at bounding box center [845, 573] width 171 height 29
checkbox input "true"
click at [1113, 399] on button "Add" at bounding box center [1082, 399] width 89 height 29
type input "0"
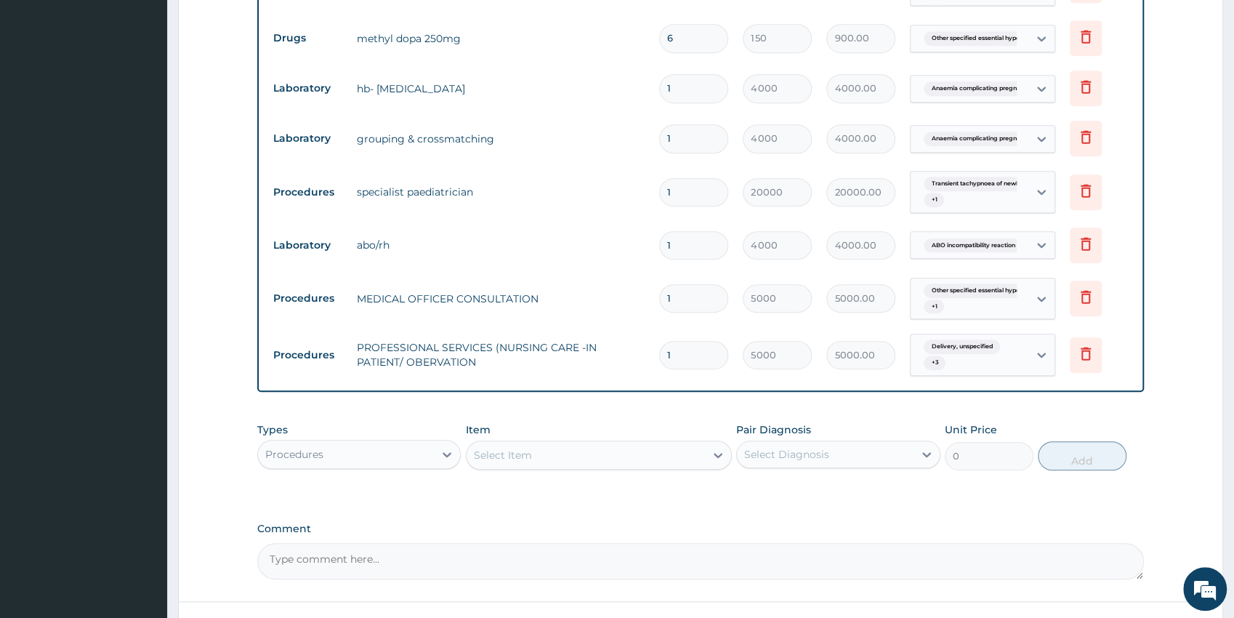
type input "0.00"
type input "2"
type input "10000.00"
type input "2"
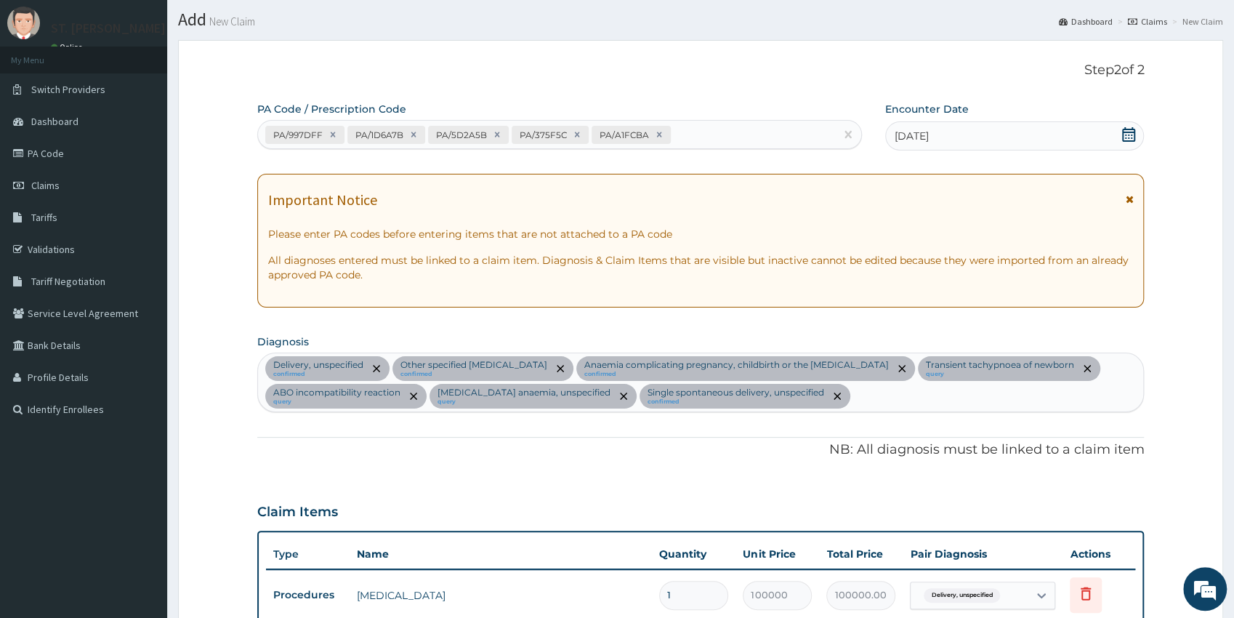
scroll to position [0, 0]
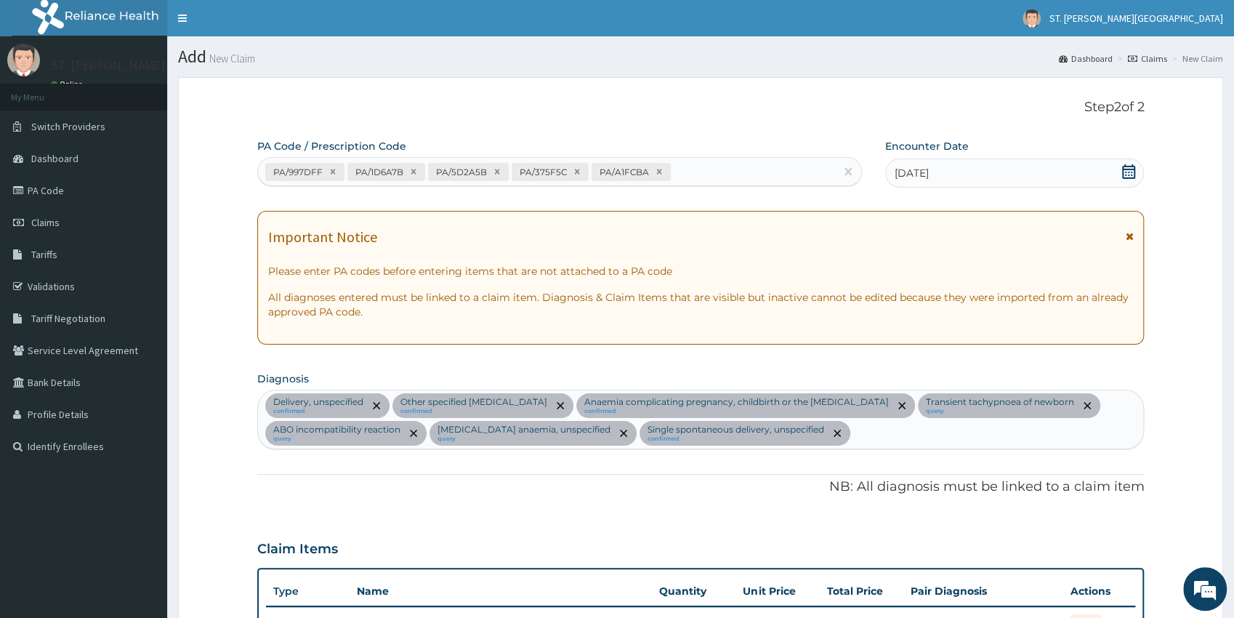
click at [882, 434] on div "Delivery, unspecified confirmed Other specified essential hypertension confirme…" at bounding box center [701, 419] width 886 height 58
type input "hypoglycemia"
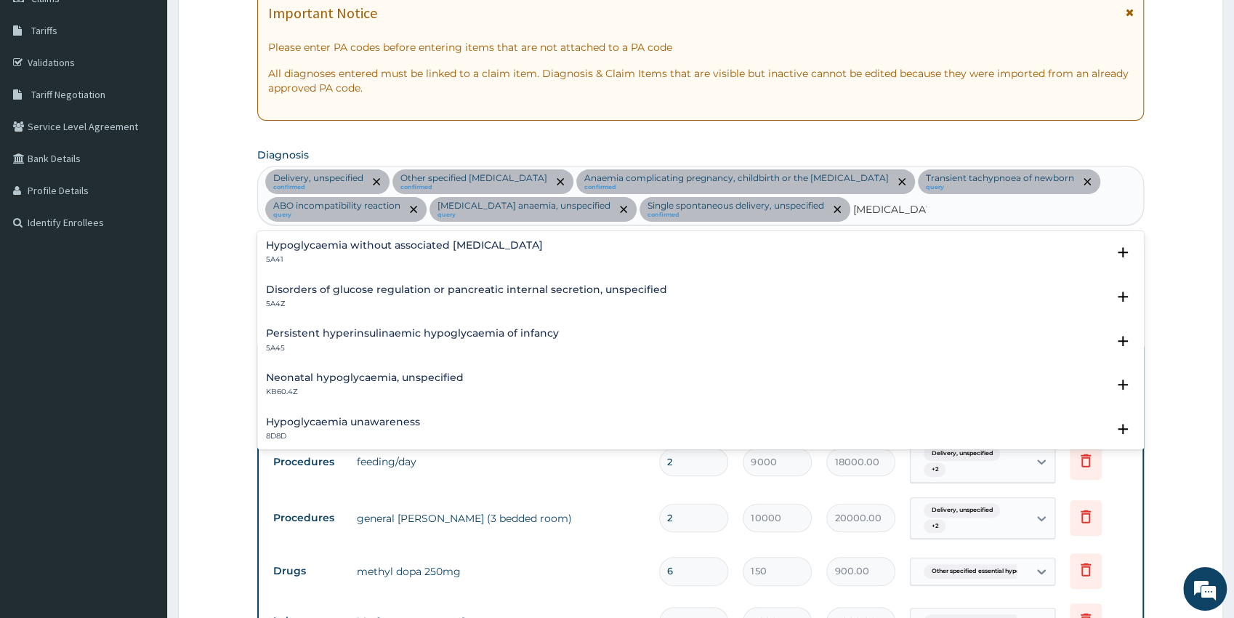
scroll to position [266, 0]
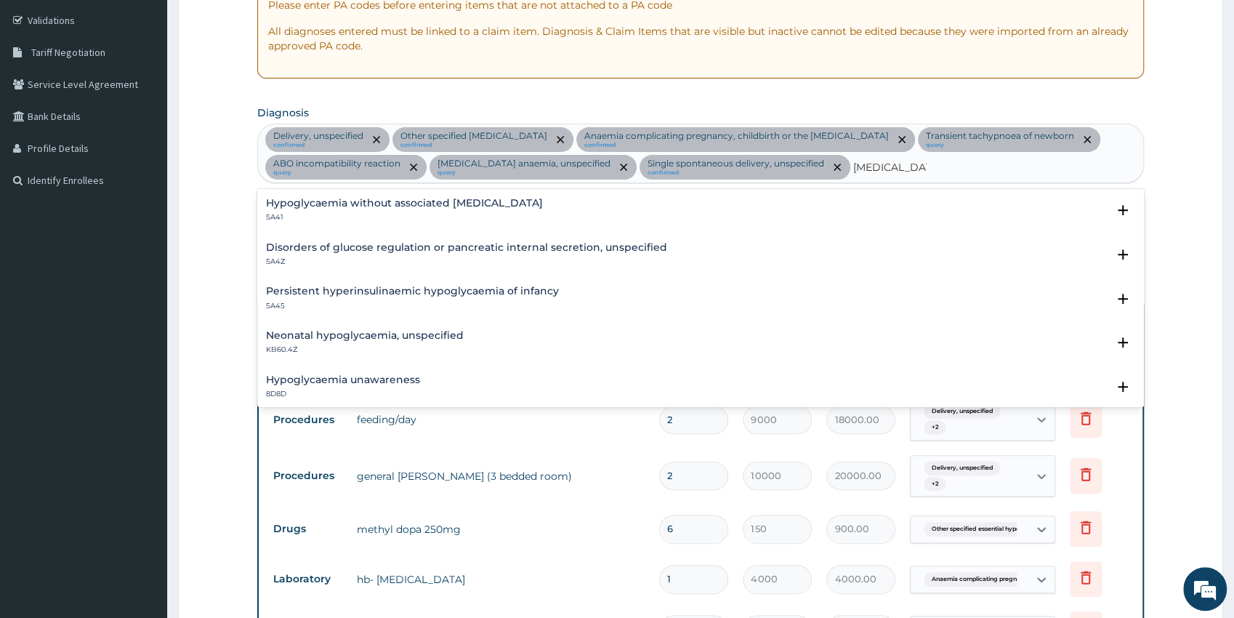
click at [302, 338] on h4 "Neonatal hypoglycaemia, unspecified" at bounding box center [365, 335] width 198 height 11
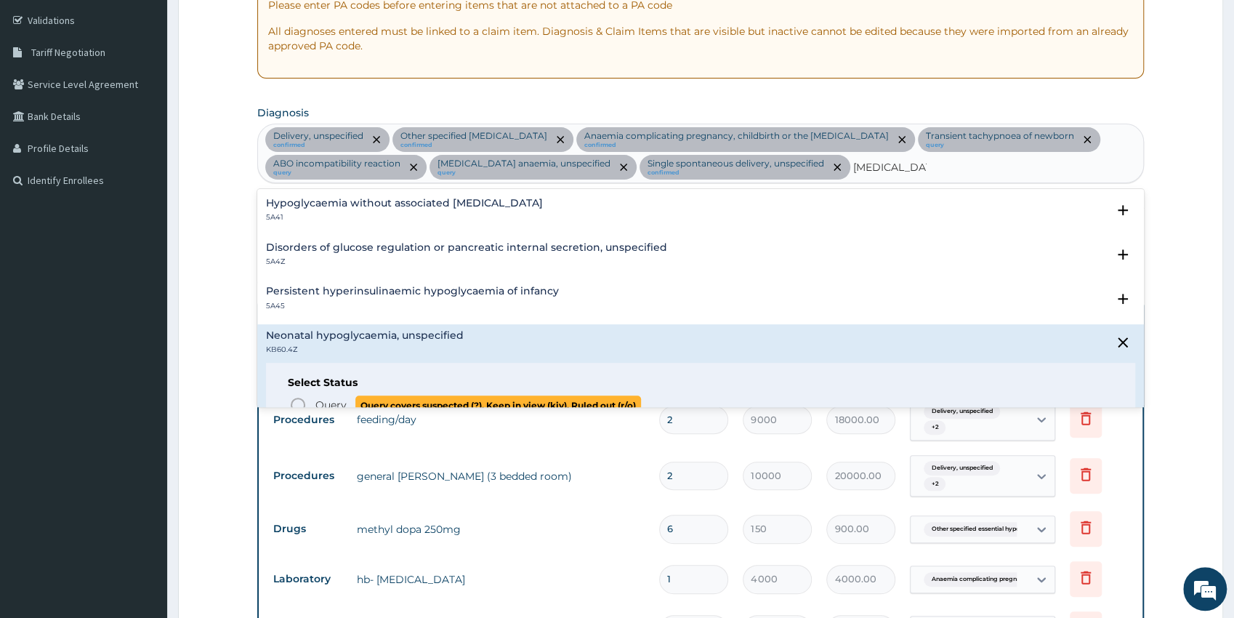
click at [295, 396] on icon "status option query" at bounding box center [297, 404] width 17 height 17
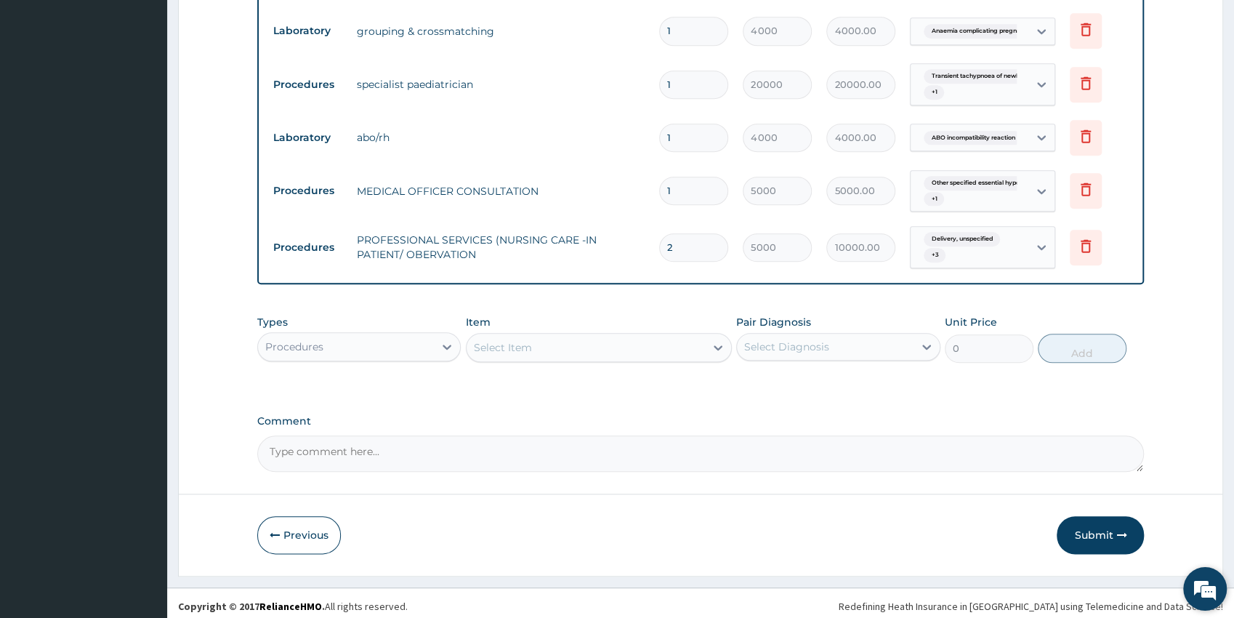
scroll to position [865, 0]
click at [368, 344] on div "Procedures" at bounding box center [346, 345] width 177 height 23
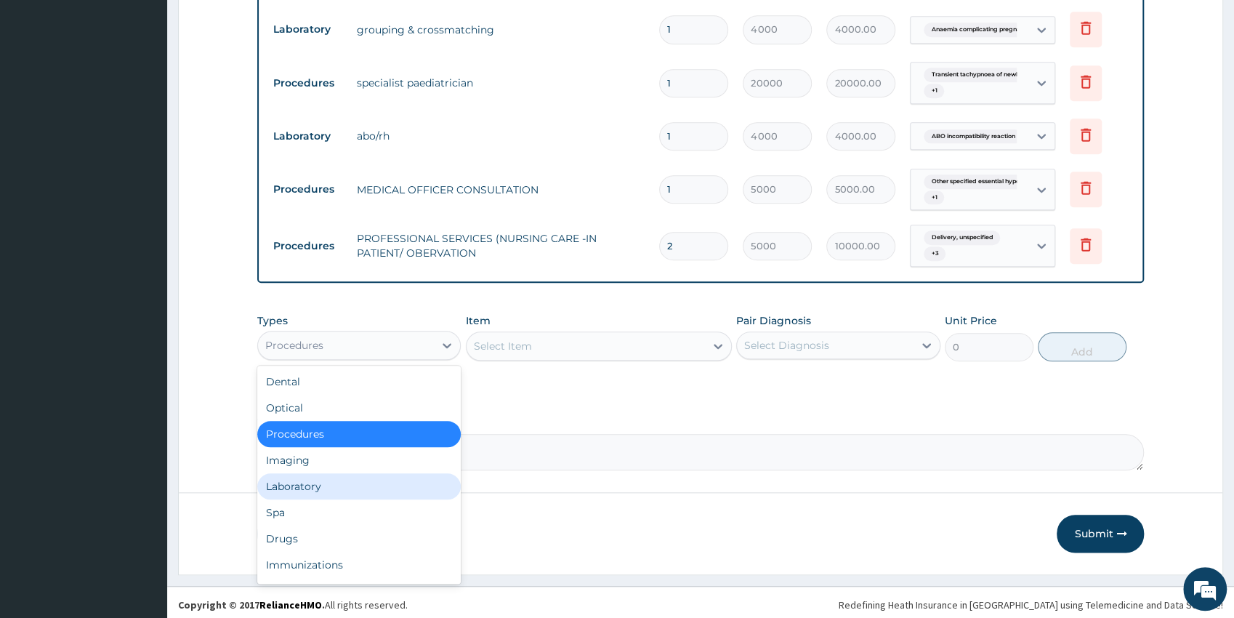
click at [313, 479] on div "Laboratory" at bounding box center [359, 486] width 204 height 26
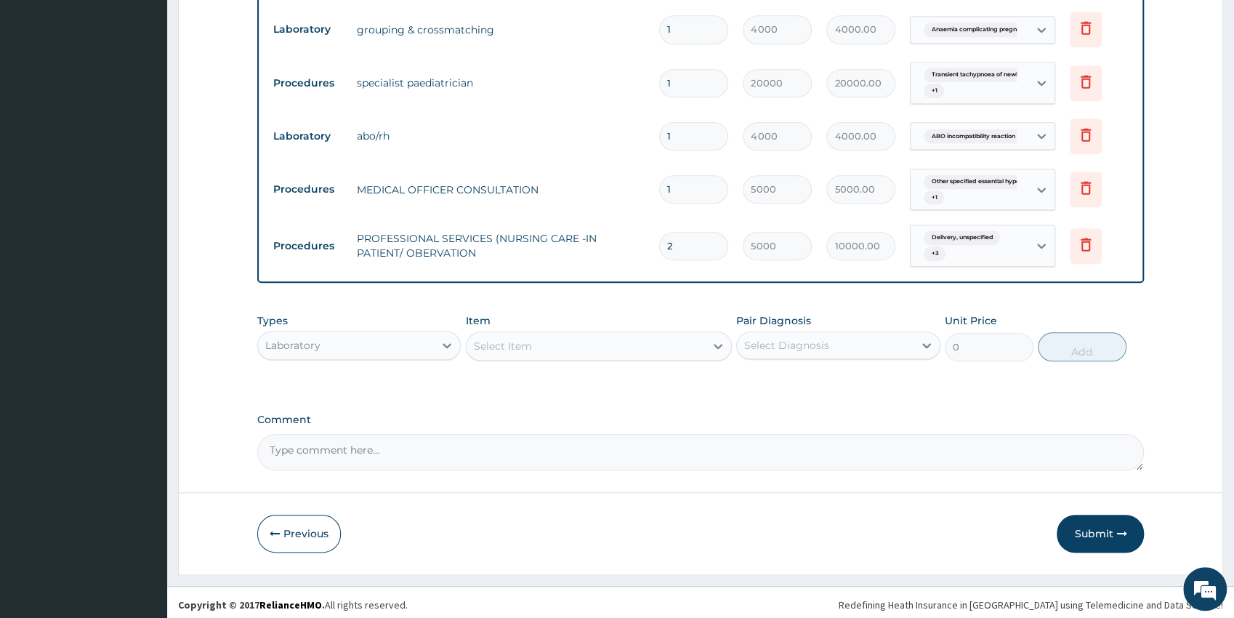
click at [559, 336] on div "Select Item" at bounding box center [585, 345] width 238 height 23
type input "rand"
drag, startPoint x: 620, startPoint y: 376, endPoint x: 668, endPoint y: 381, distance: 48.2
click at [620, 377] on div "RANDOM BLOOD GLUCOSE" at bounding box center [599, 382] width 266 height 26
type input "1500"
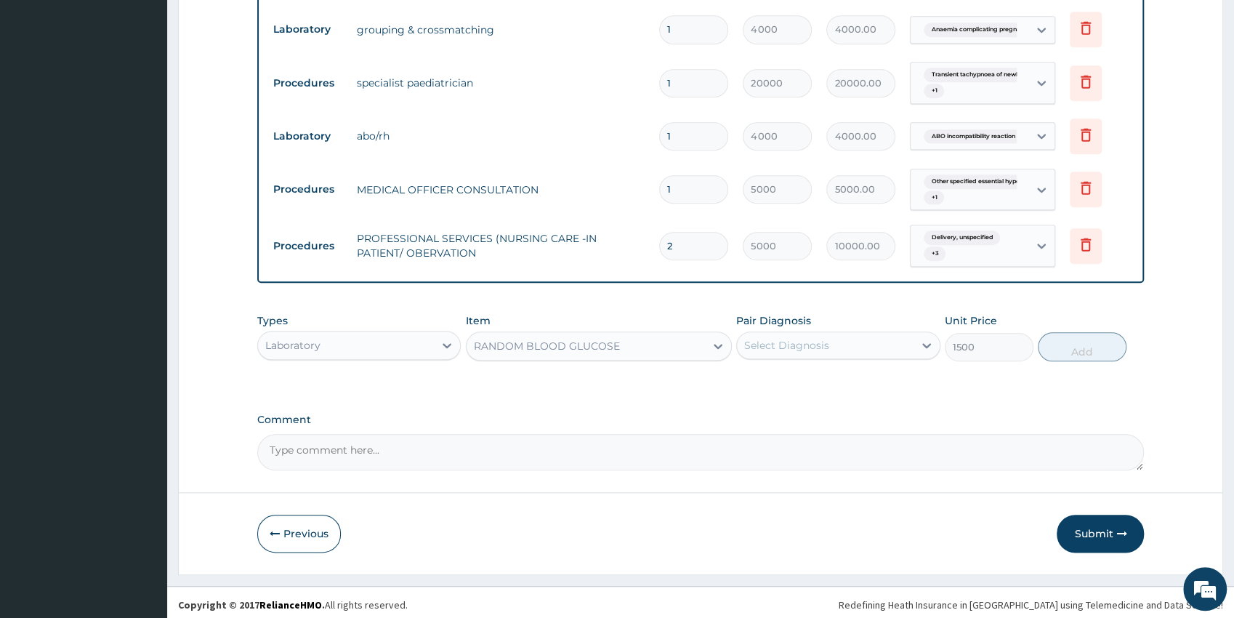
click at [830, 350] on div "Select Diagnosis" at bounding box center [825, 345] width 177 height 23
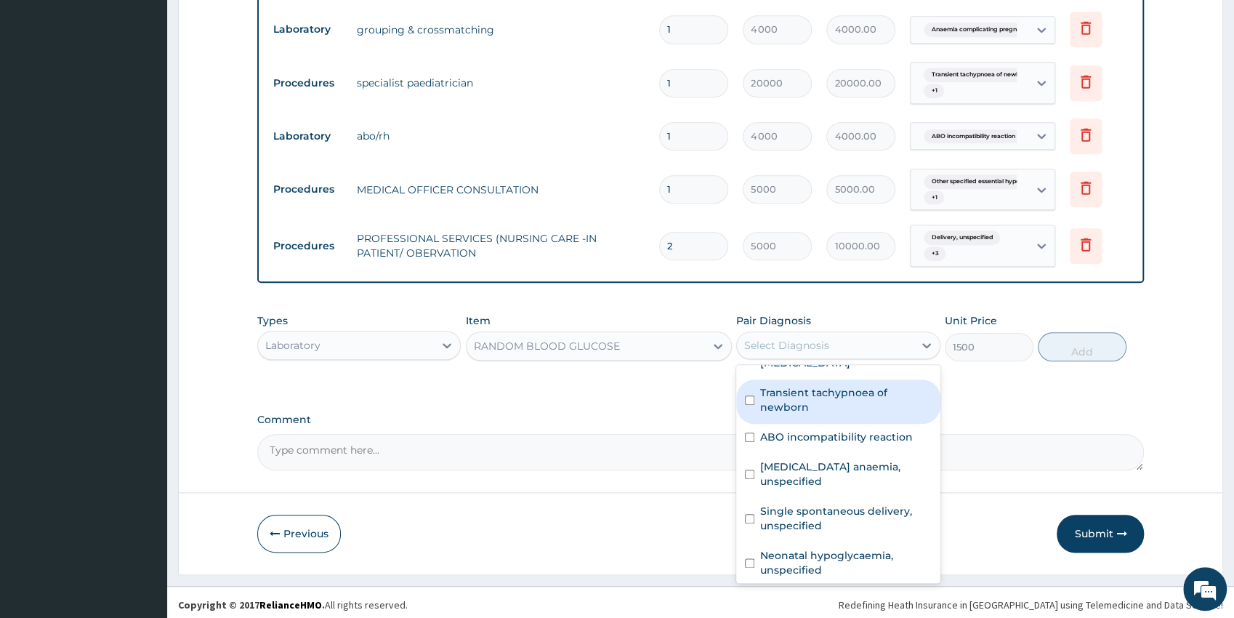
scroll to position [128, 0]
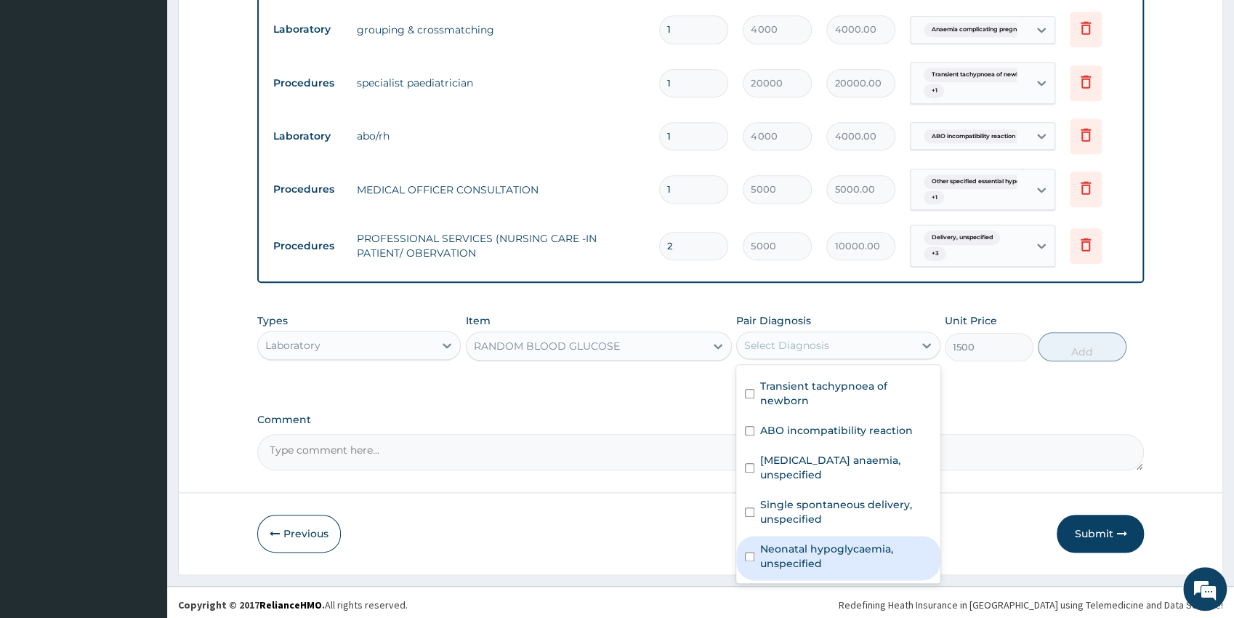
click at [895, 560] on label "Neonatal hypoglycaemia, unspecified" at bounding box center [845, 555] width 171 height 29
checkbox input "true"
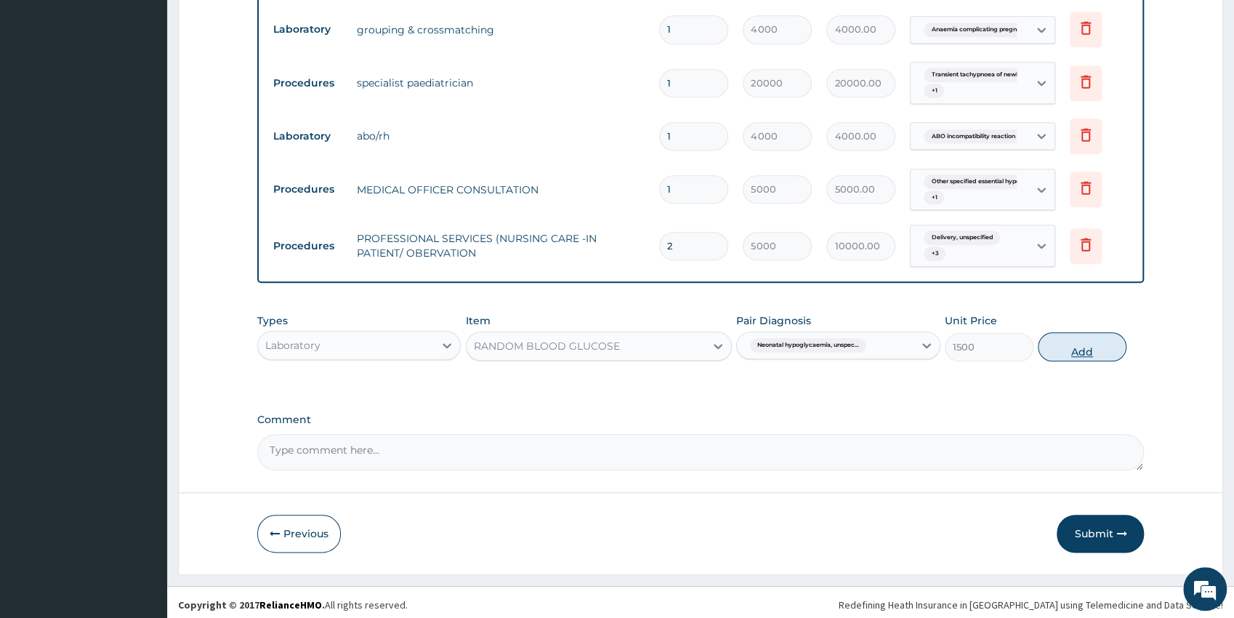
click at [1065, 352] on button "Add" at bounding box center [1082, 346] width 89 height 29
type input "0"
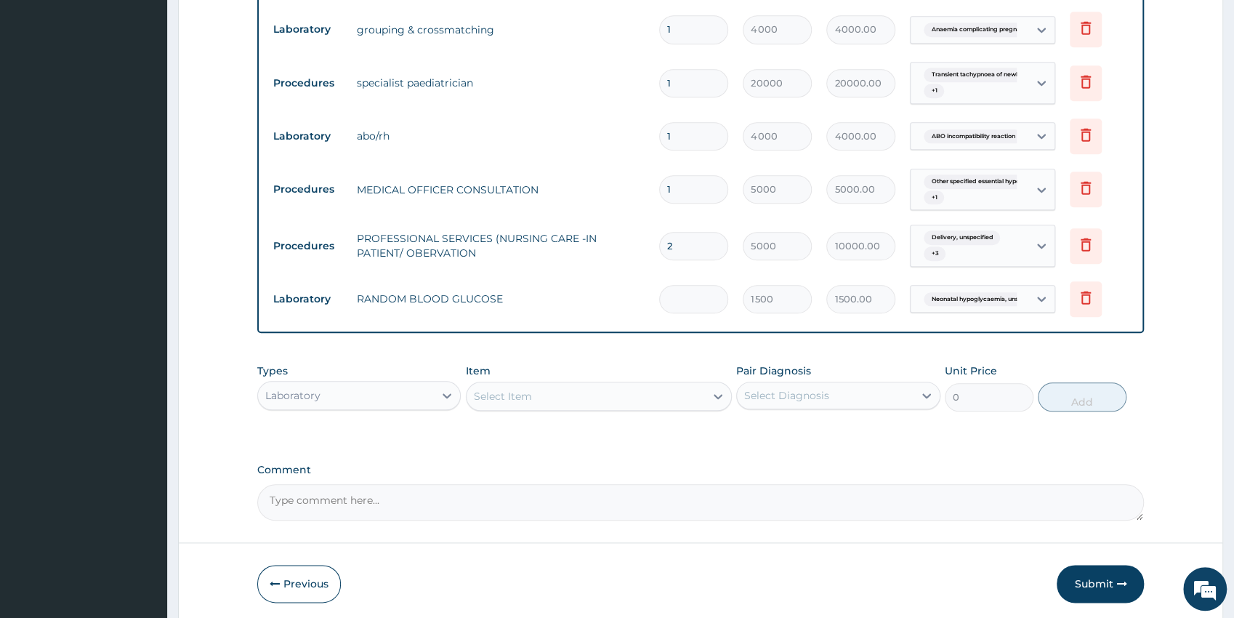
type input "0.00"
type input "4"
type input "6000.00"
type input "4"
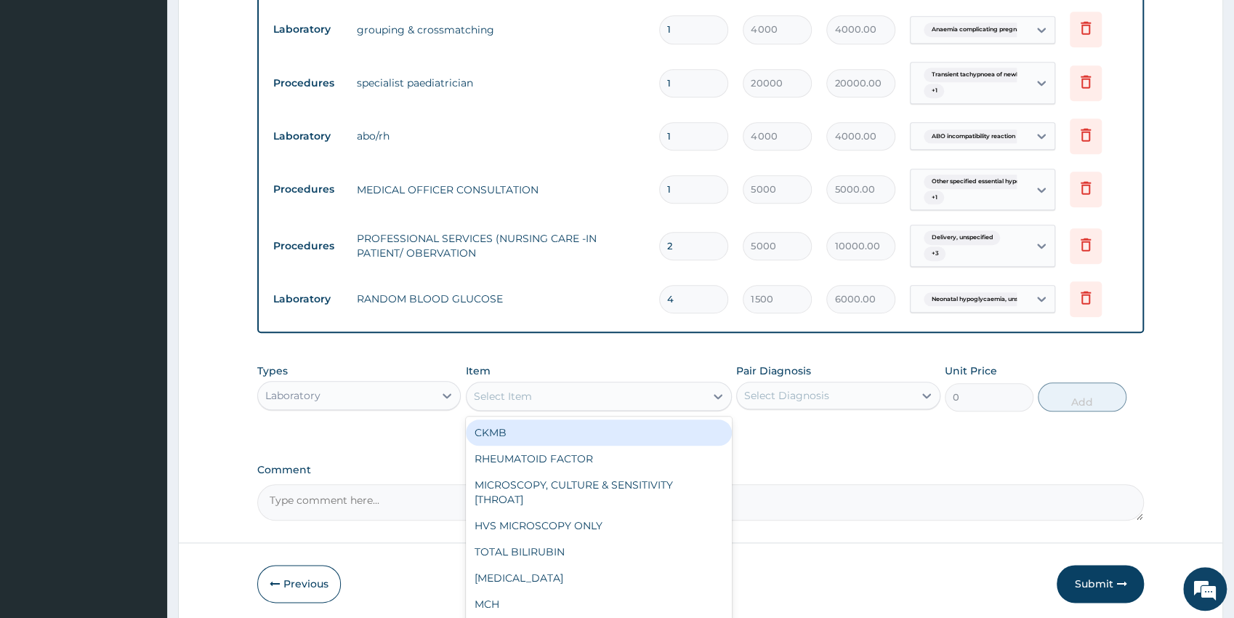
click at [559, 387] on div "Select Item" at bounding box center [585, 395] width 238 height 23
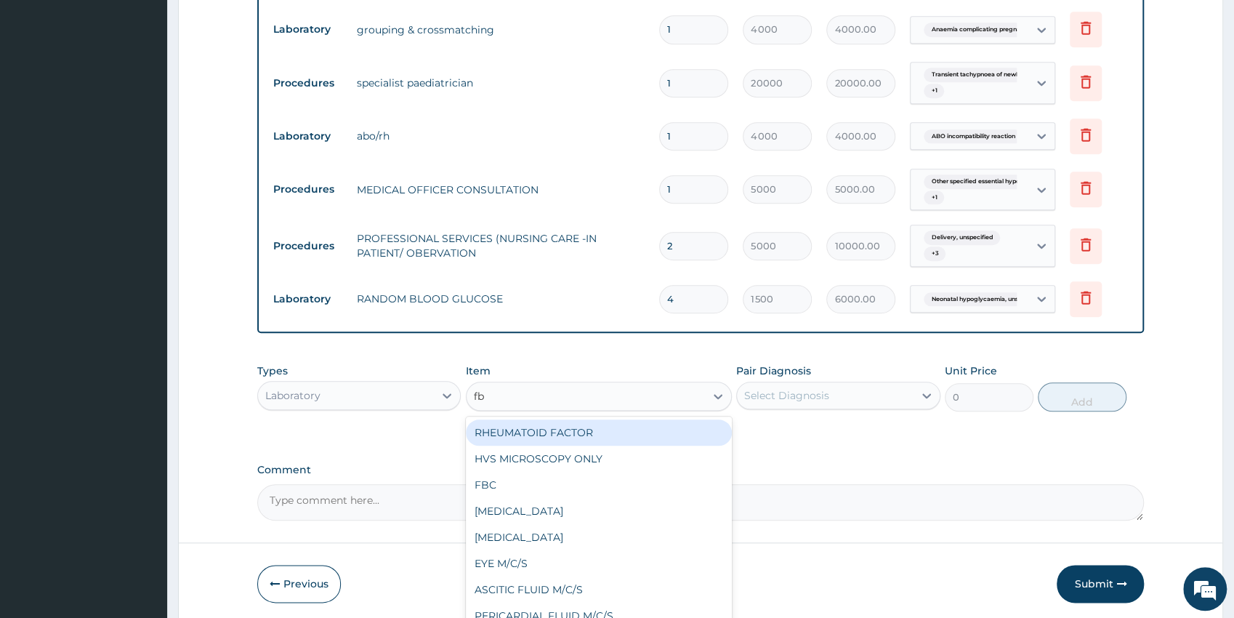
type input "fbc"
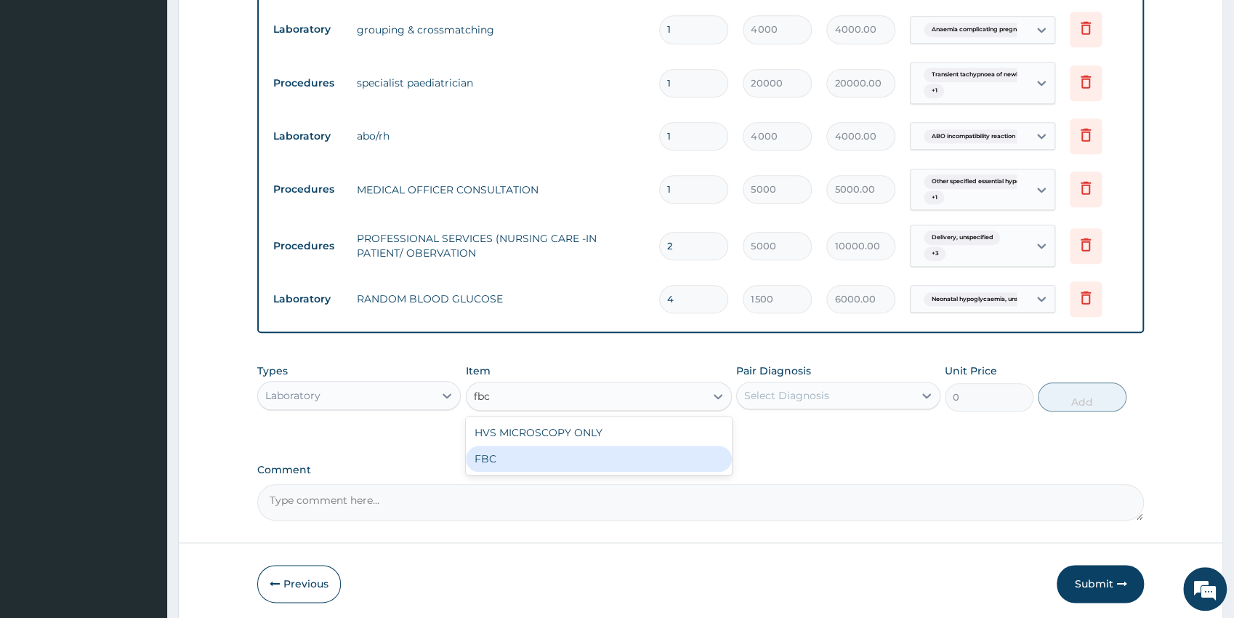
click at [556, 452] on div "FBC" at bounding box center [599, 458] width 266 height 26
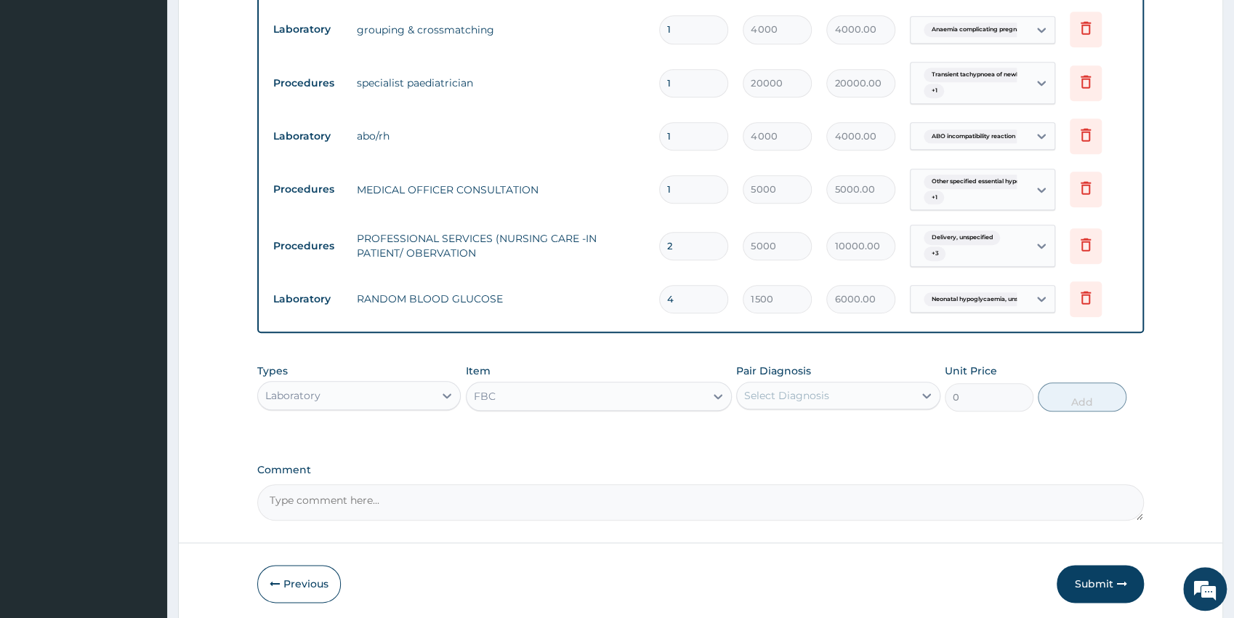
type input "5000"
click at [851, 402] on div "Select Diagnosis" at bounding box center [825, 395] width 177 height 23
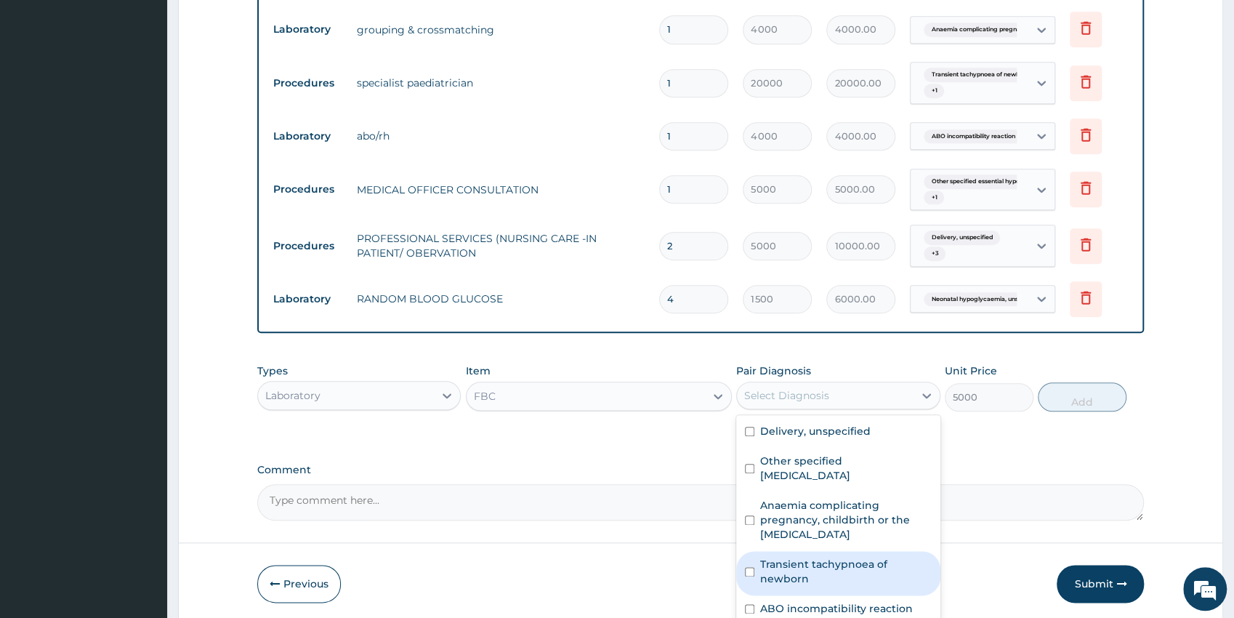
click at [893, 560] on label "Transient tachypnoea of newborn" at bounding box center [845, 571] width 171 height 29
checkbox input "true"
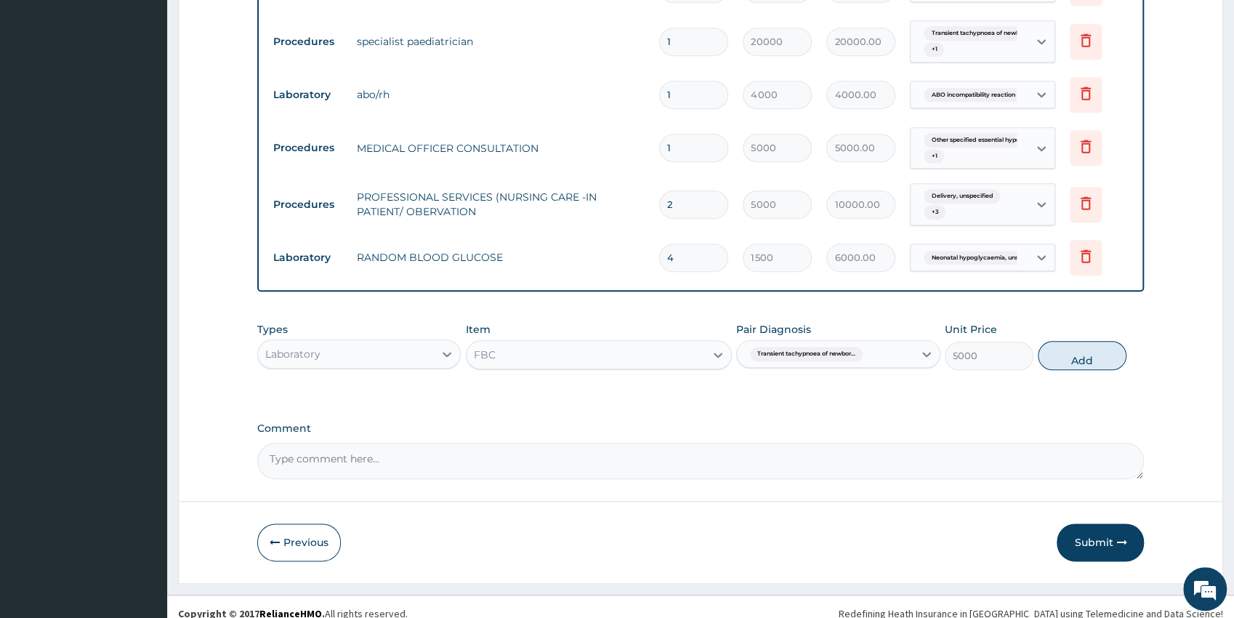
scroll to position [919, 0]
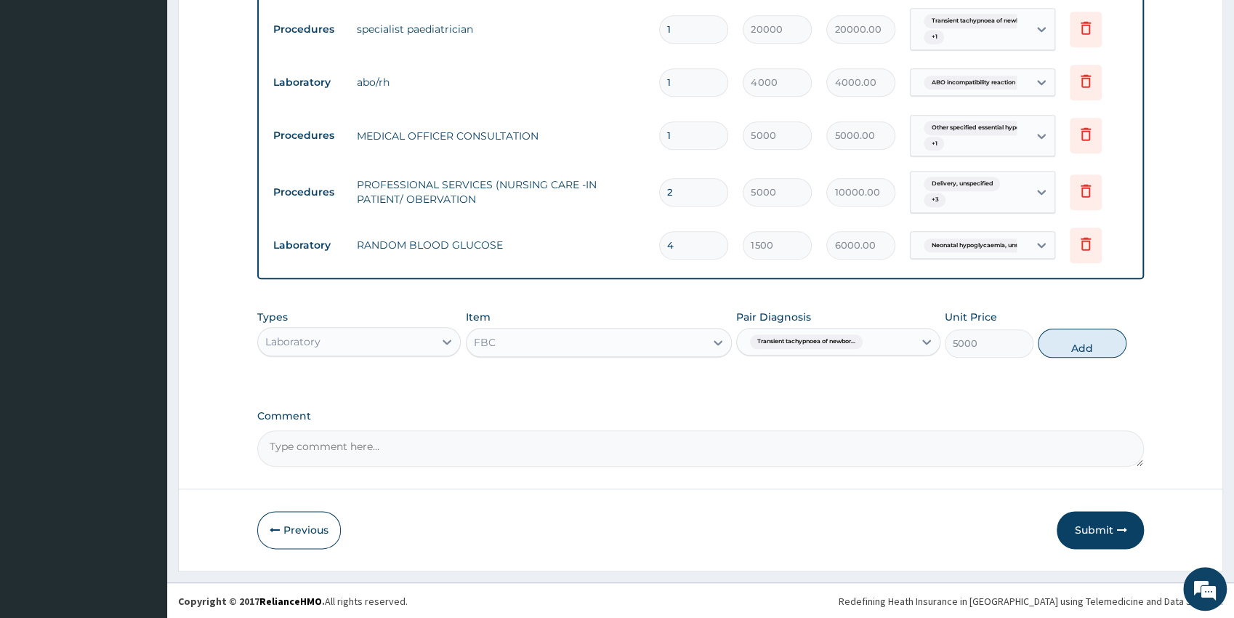
drag, startPoint x: 1243, startPoint y: 612, endPoint x: 1070, endPoint y: 440, distance: 244.1
drag, startPoint x: 847, startPoint y: 339, endPoint x: 846, endPoint y: 347, distance: 7.4
click at [846, 340] on span "Transient tachypnoea of newbor..." at bounding box center [806, 341] width 113 height 15
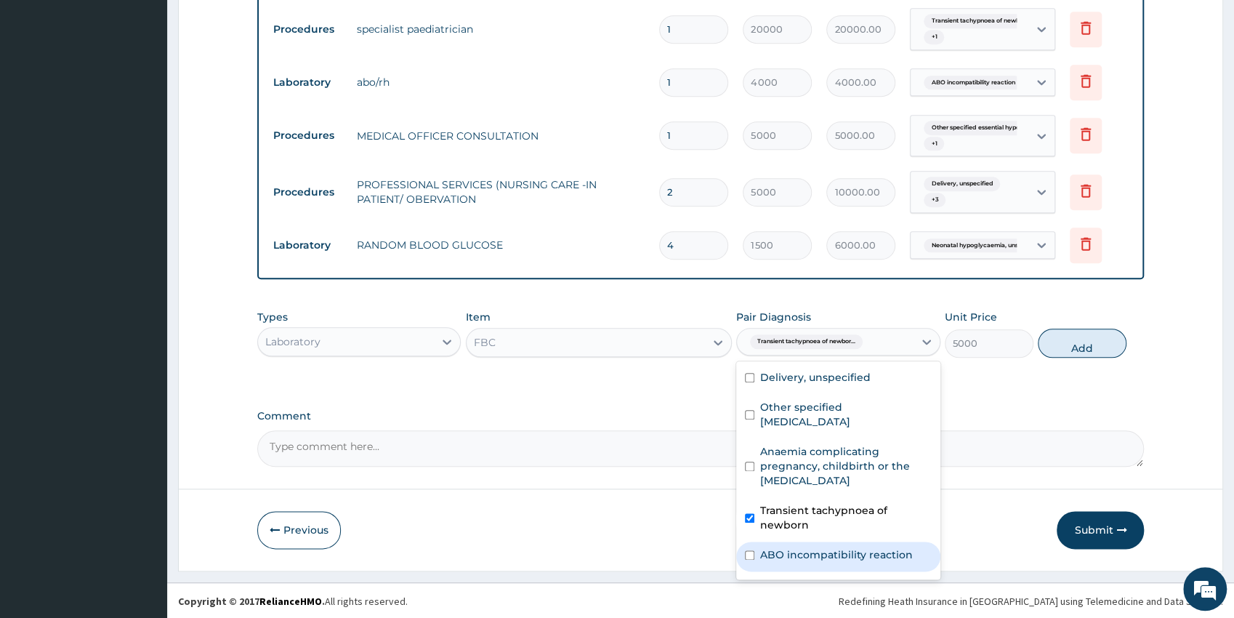
click at [886, 559] on label "ABO incompatibility reaction" at bounding box center [836, 554] width 153 height 15
checkbox input "true"
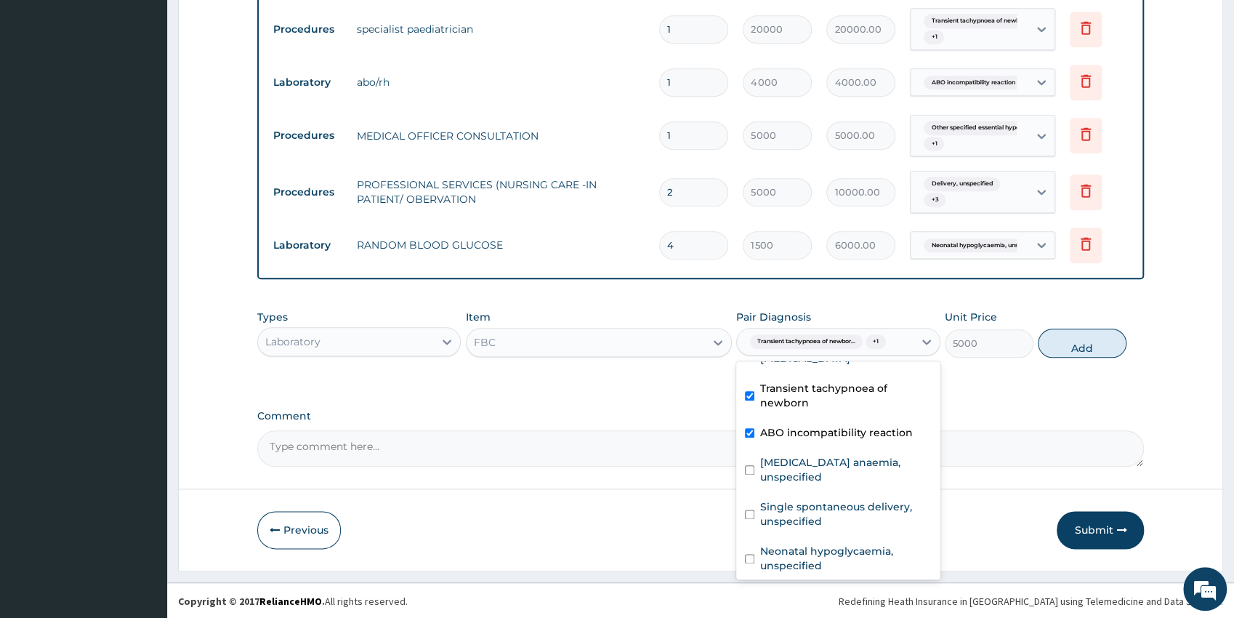
scroll to position [128, 0]
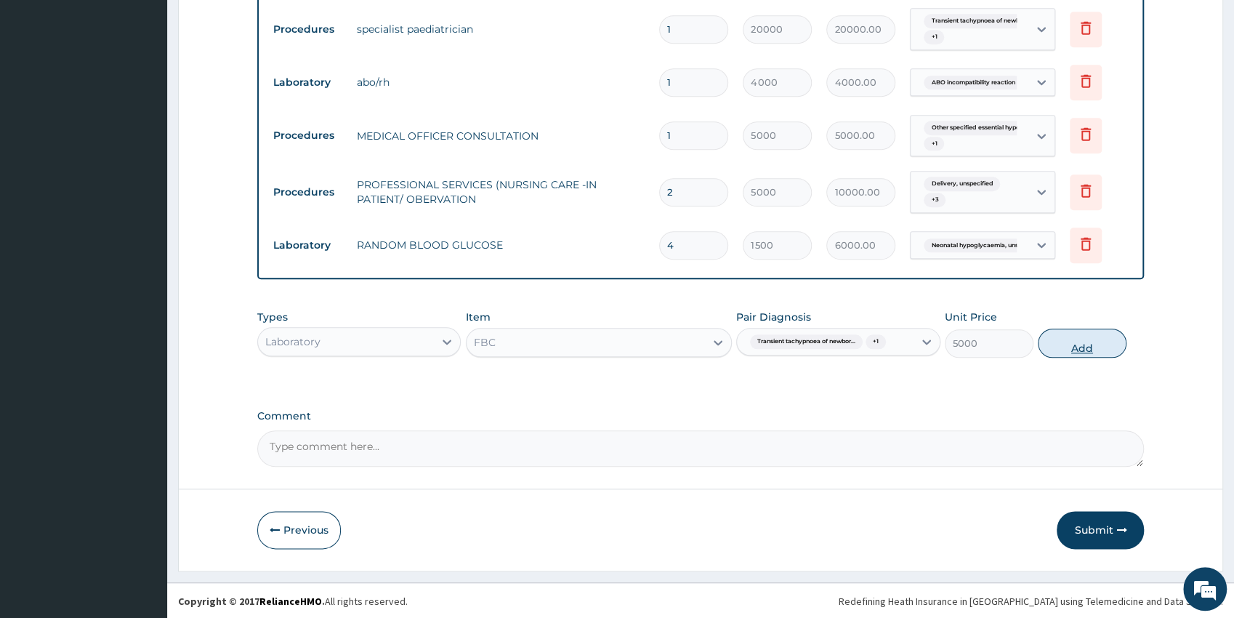
click at [1072, 346] on button "Add" at bounding box center [1082, 342] width 89 height 29
type input "0"
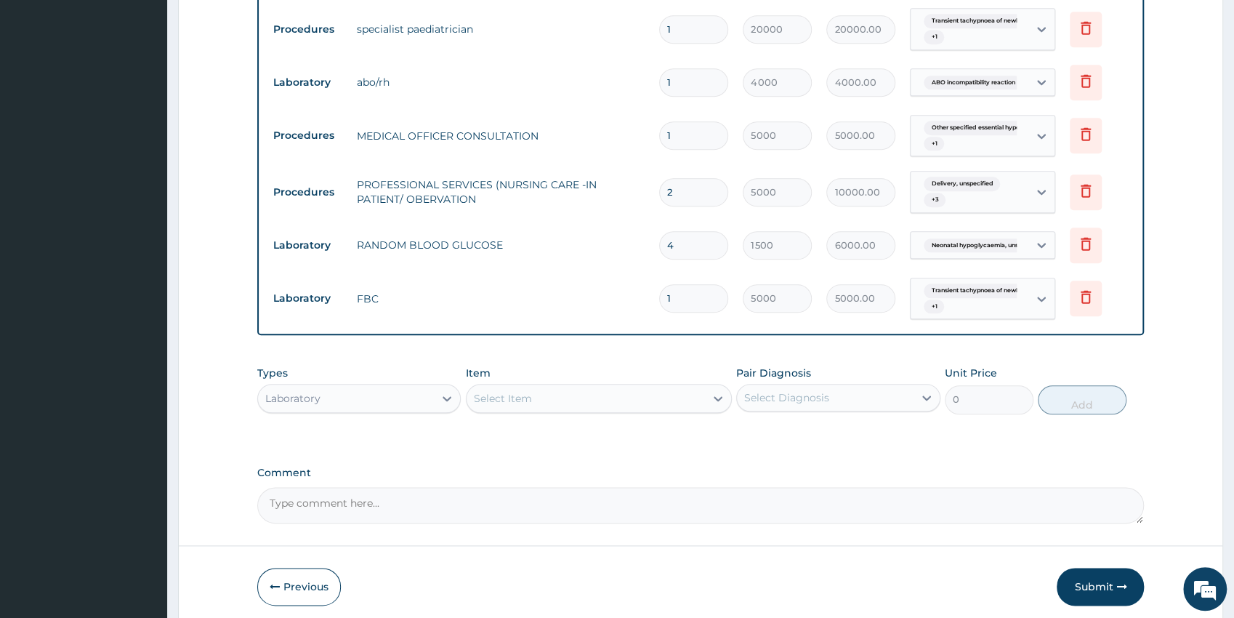
click at [610, 393] on div "Select Item" at bounding box center [585, 398] width 238 height 23
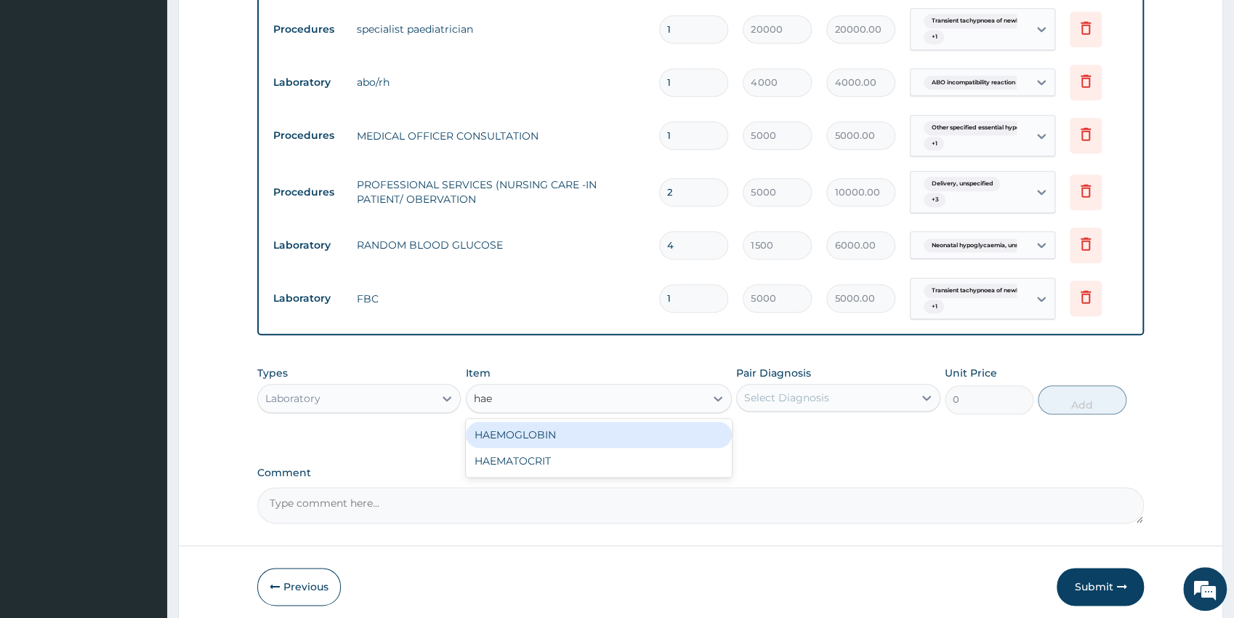
type input "haem"
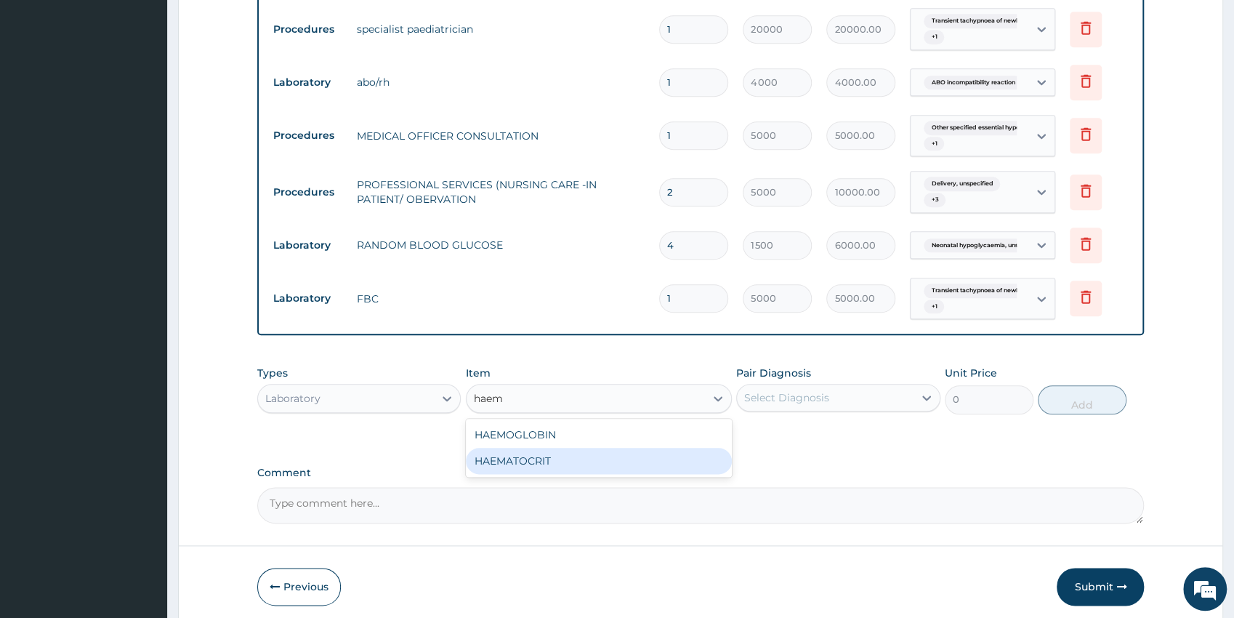
click at [673, 469] on div "HAEMATOCRIT" at bounding box center [599, 461] width 266 height 26
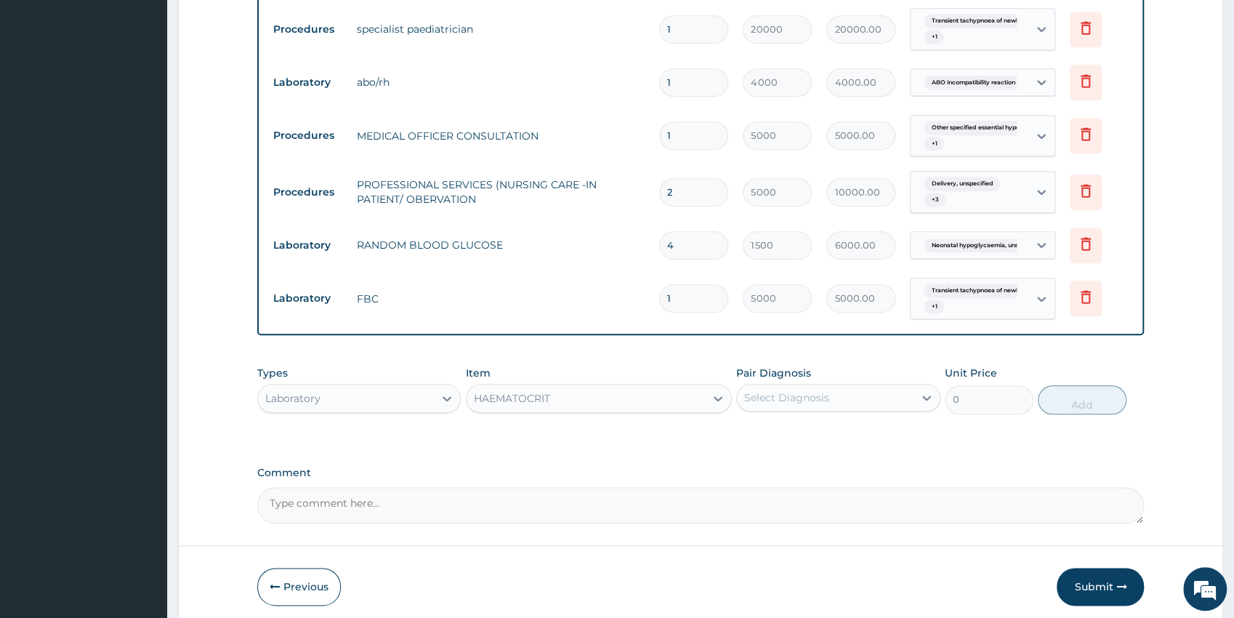
type input "2500"
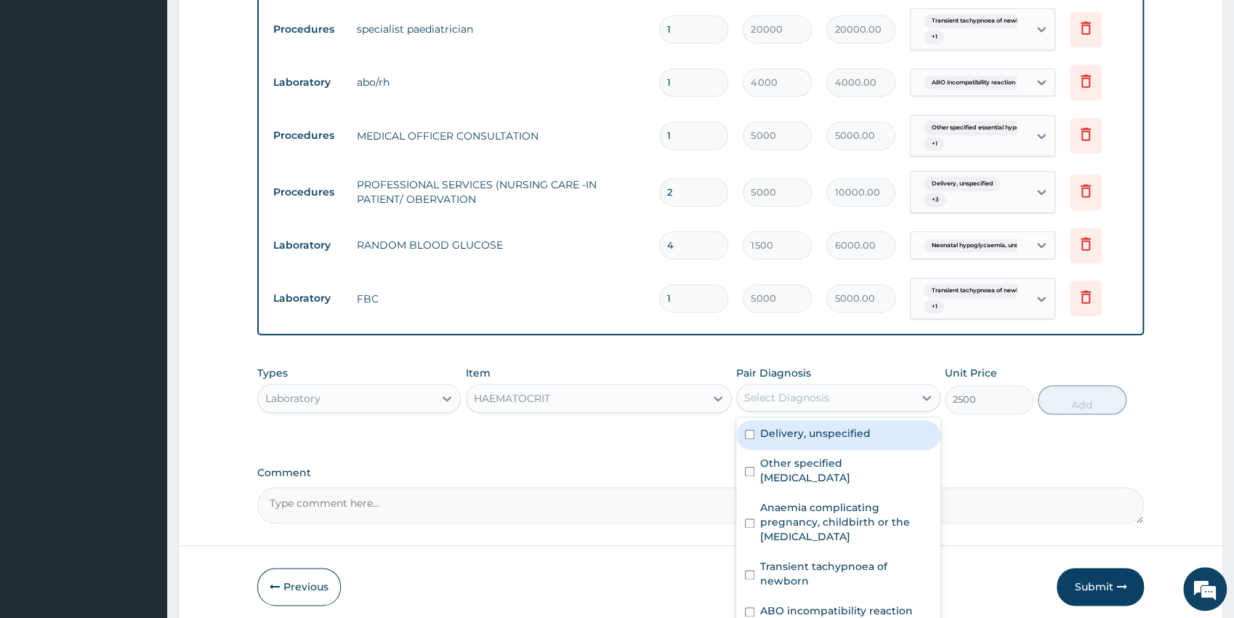
click at [764, 407] on div "Select Diagnosis" at bounding box center [825, 397] width 177 height 23
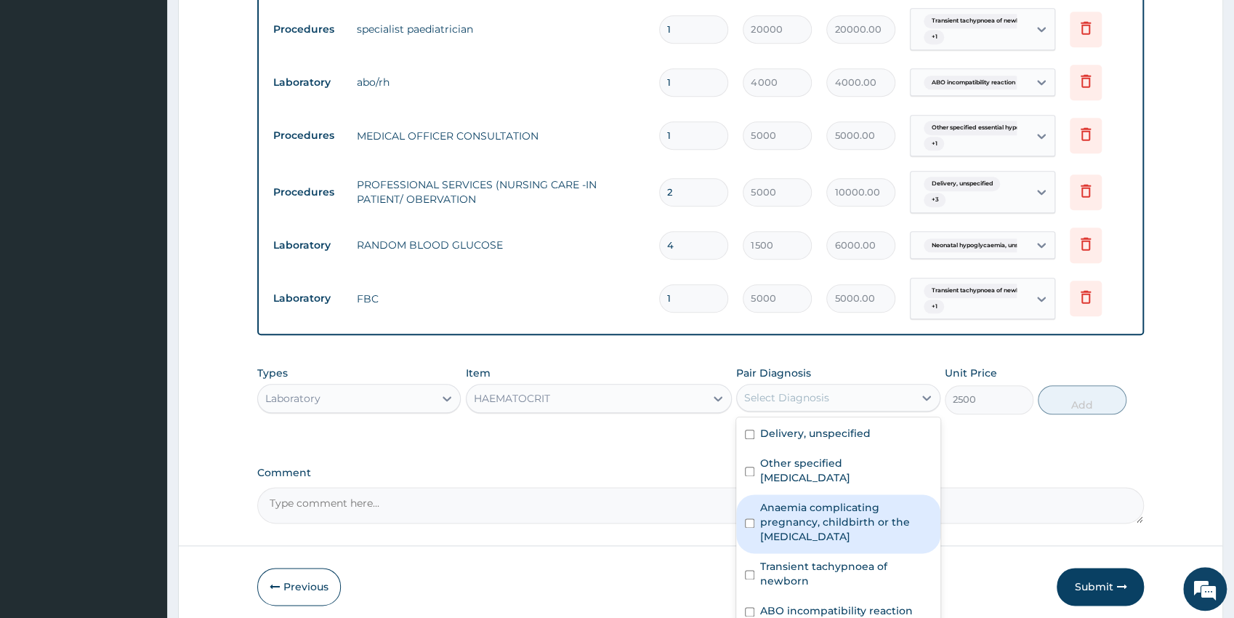
click at [852, 522] on label "Anaemia complicating pregnancy, childbirth or the puerperium" at bounding box center [845, 522] width 171 height 44
checkbox input "true"
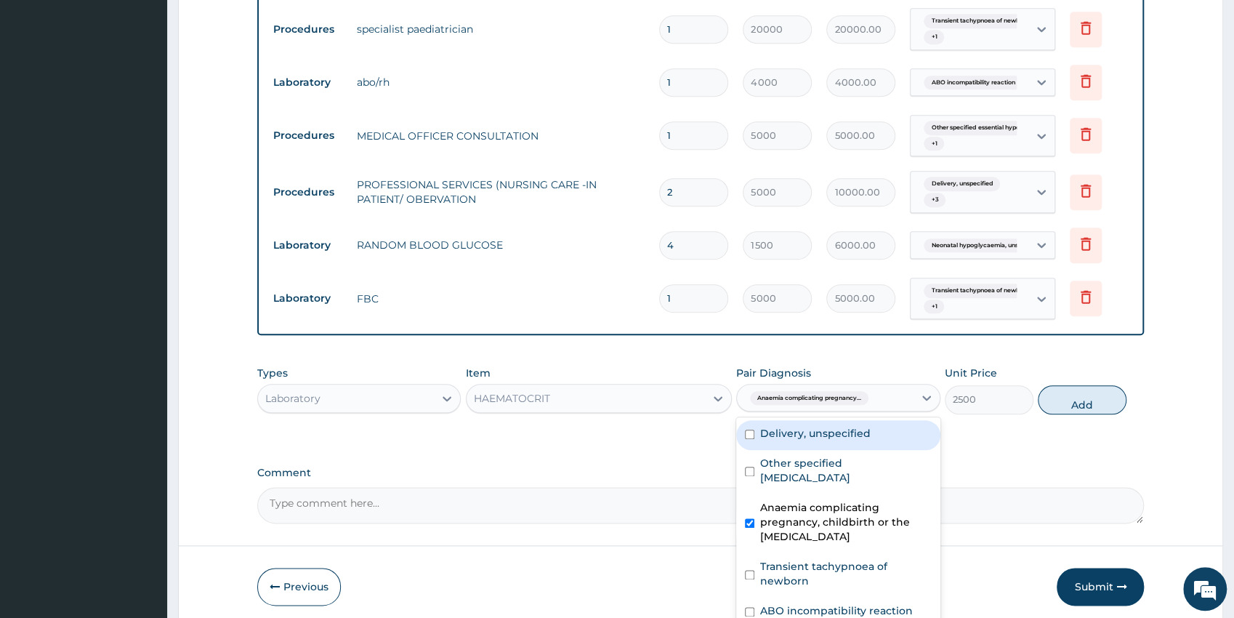
click at [837, 440] on div "Delivery, unspecified" at bounding box center [838, 435] width 204 height 30
checkbox input "true"
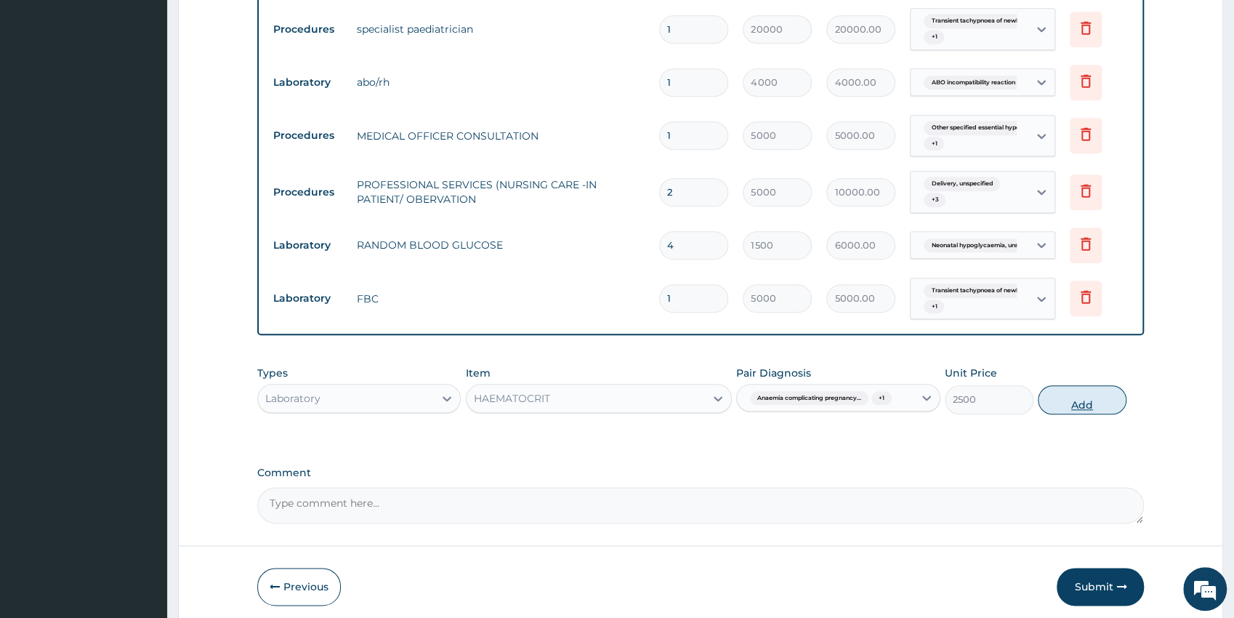
click at [1083, 402] on button "Add" at bounding box center [1082, 399] width 89 height 29
type input "0"
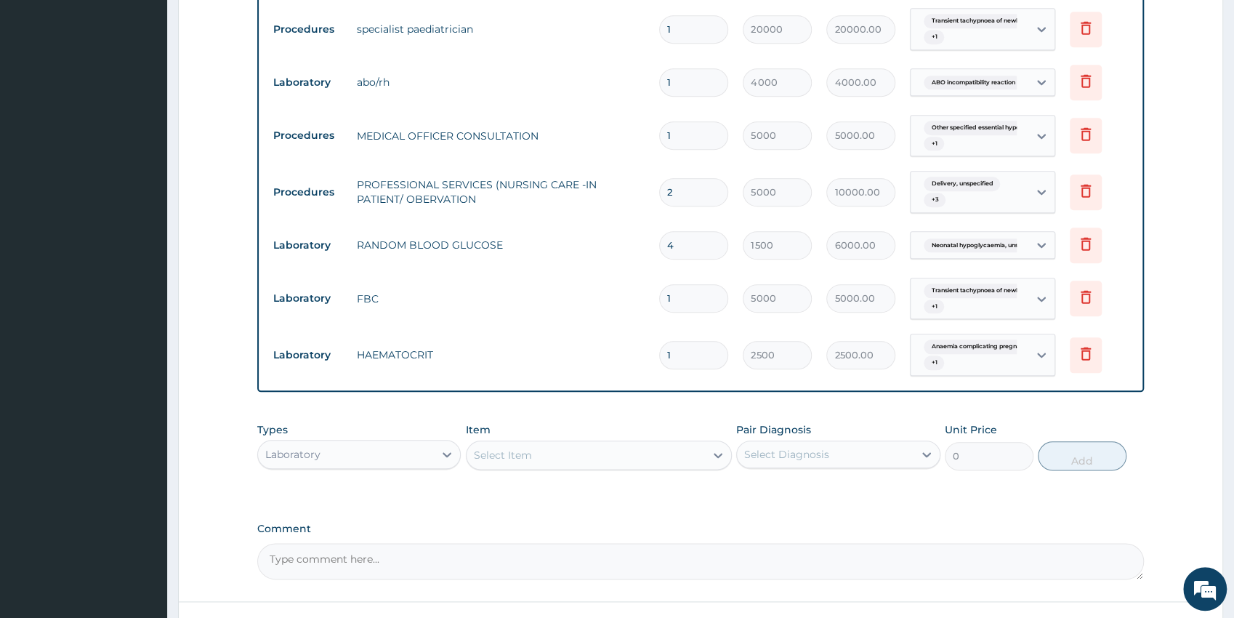
type input "0.00"
type input "2"
type input "5000.00"
type input "2"
drag, startPoint x: 373, startPoint y: 447, endPoint x: 364, endPoint y: 450, distance: 9.2
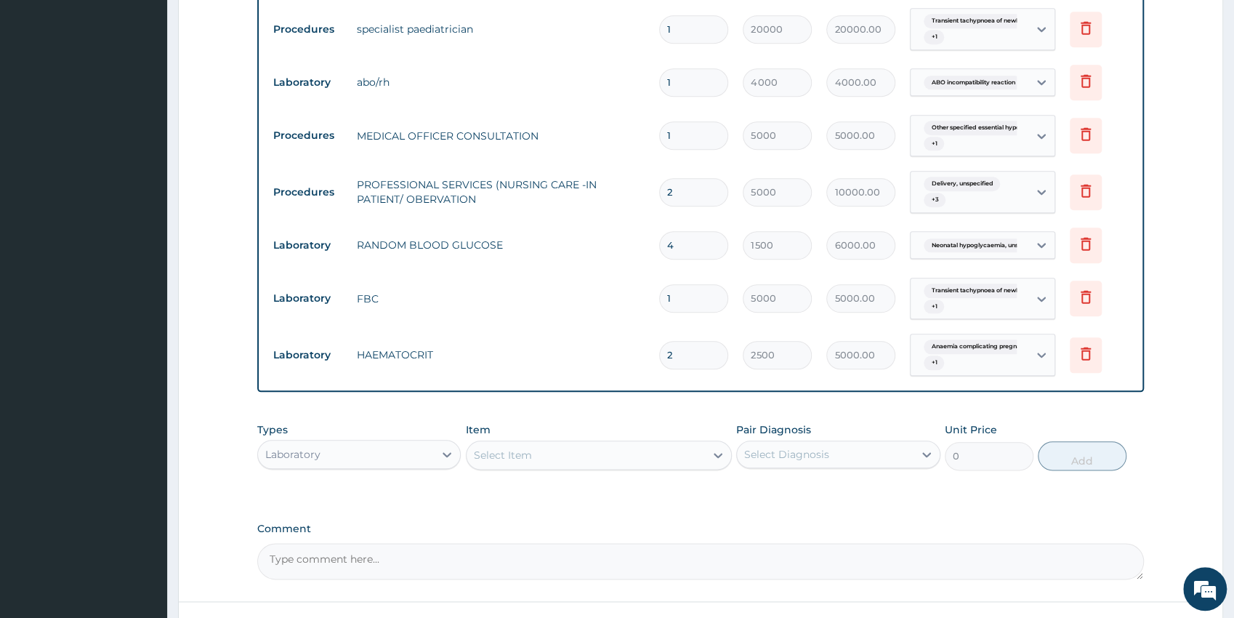
click at [369, 448] on div "Laboratory" at bounding box center [346, 453] width 177 height 23
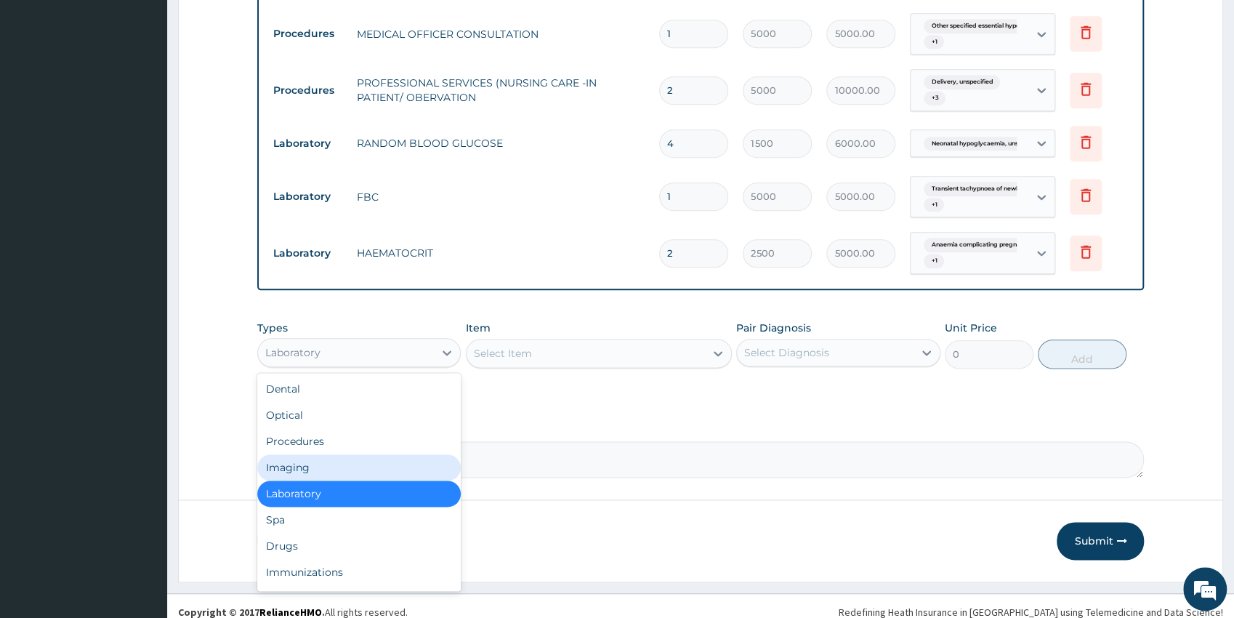
drag, startPoint x: 1241, startPoint y: 606, endPoint x: 1227, endPoint y: 606, distance: 13.8
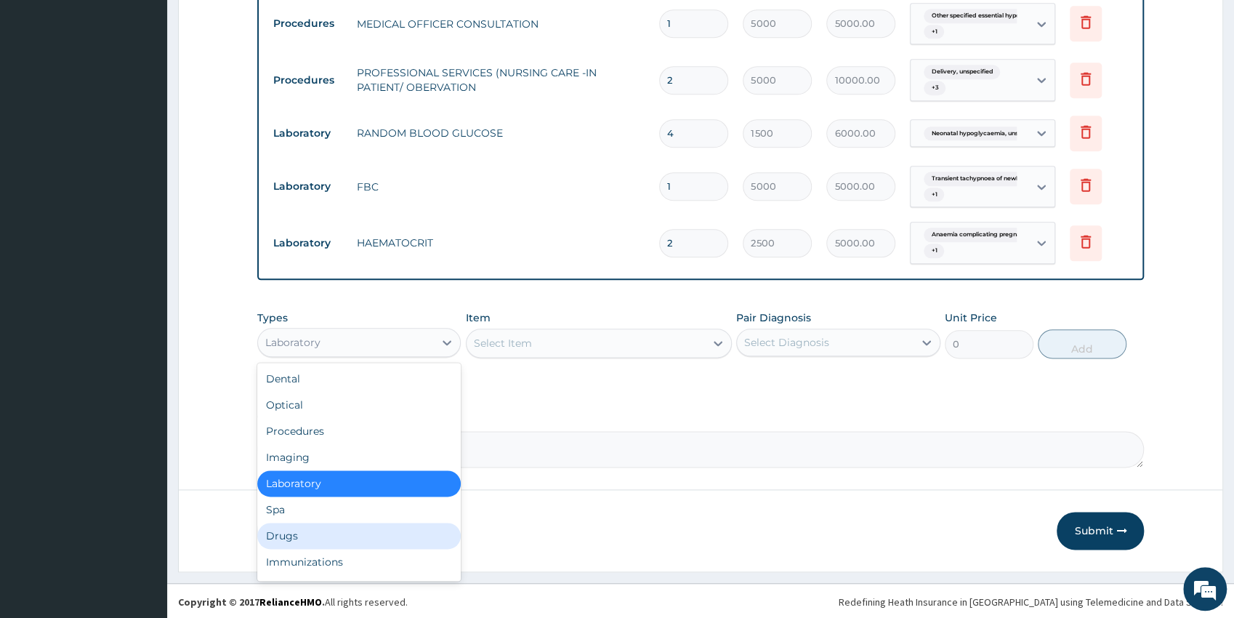
click at [373, 525] on div "Drugs" at bounding box center [359, 535] width 204 height 26
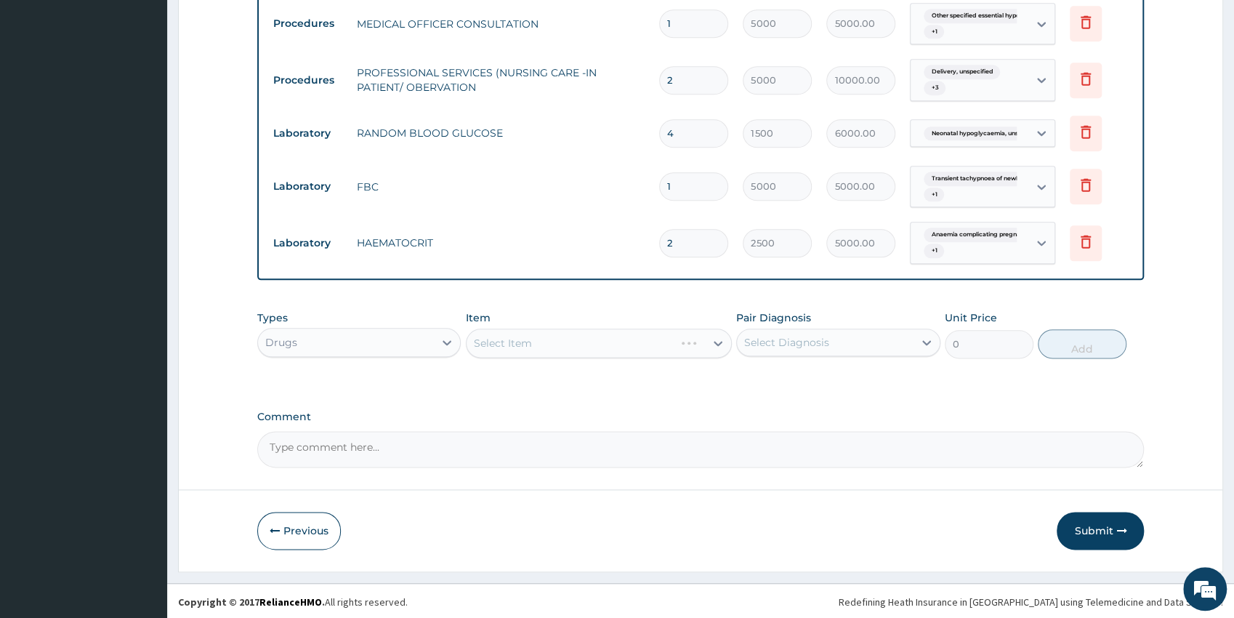
click at [560, 342] on div "Select Item" at bounding box center [599, 342] width 266 height 29
click at [576, 320] on div "Item Select Item" at bounding box center [599, 334] width 266 height 48
click at [578, 324] on div "Item Select Item" at bounding box center [599, 334] width 266 height 48
click at [591, 339] on div "Select Item" at bounding box center [585, 342] width 238 height 23
type input "c"
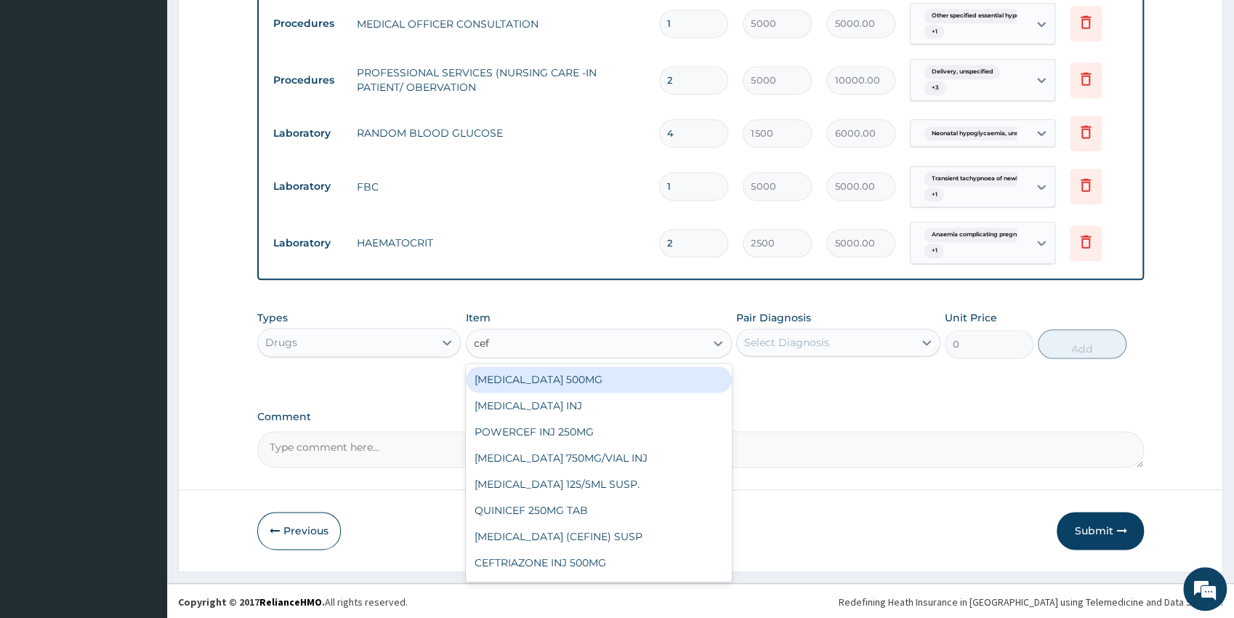
type input "ceft"
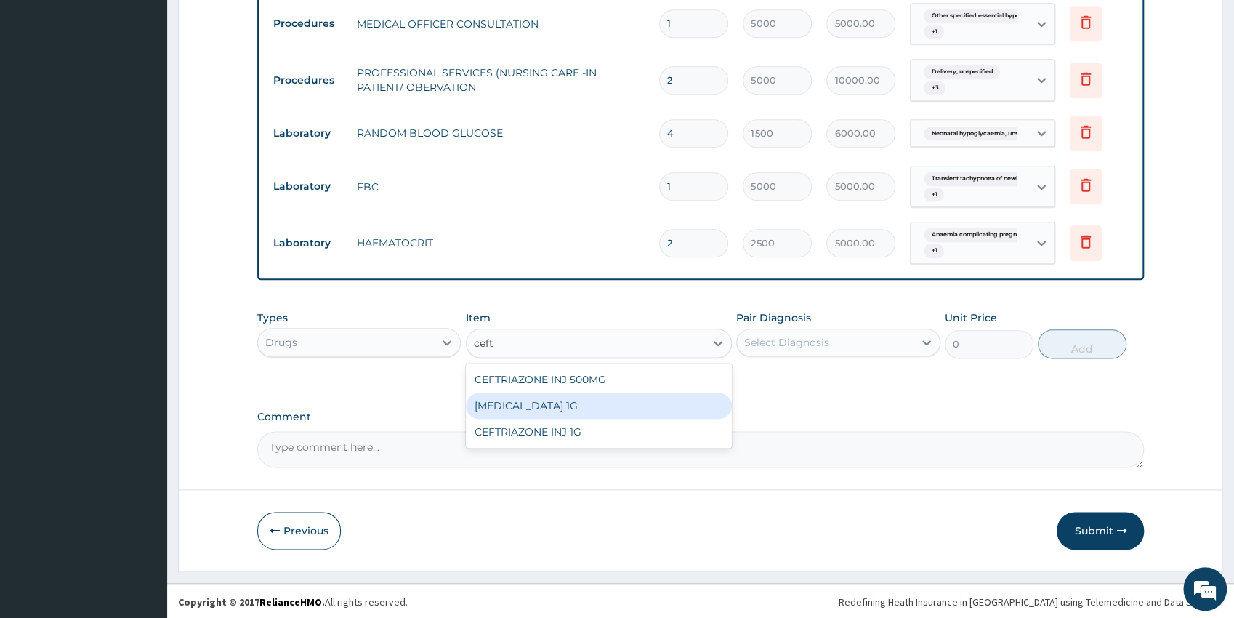
click at [598, 398] on div "CEFTAZIDIME 1G" at bounding box center [599, 405] width 266 height 26
type input "3500"
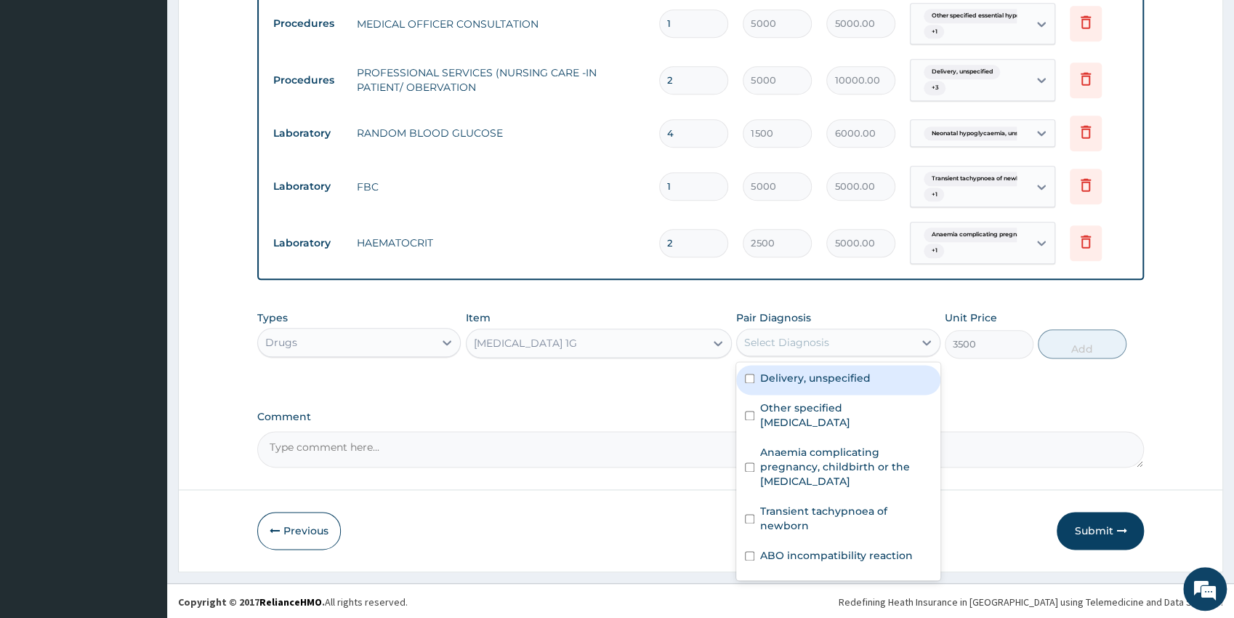
click at [788, 344] on div "Select Diagnosis" at bounding box center [786, 342] width 85 height 15
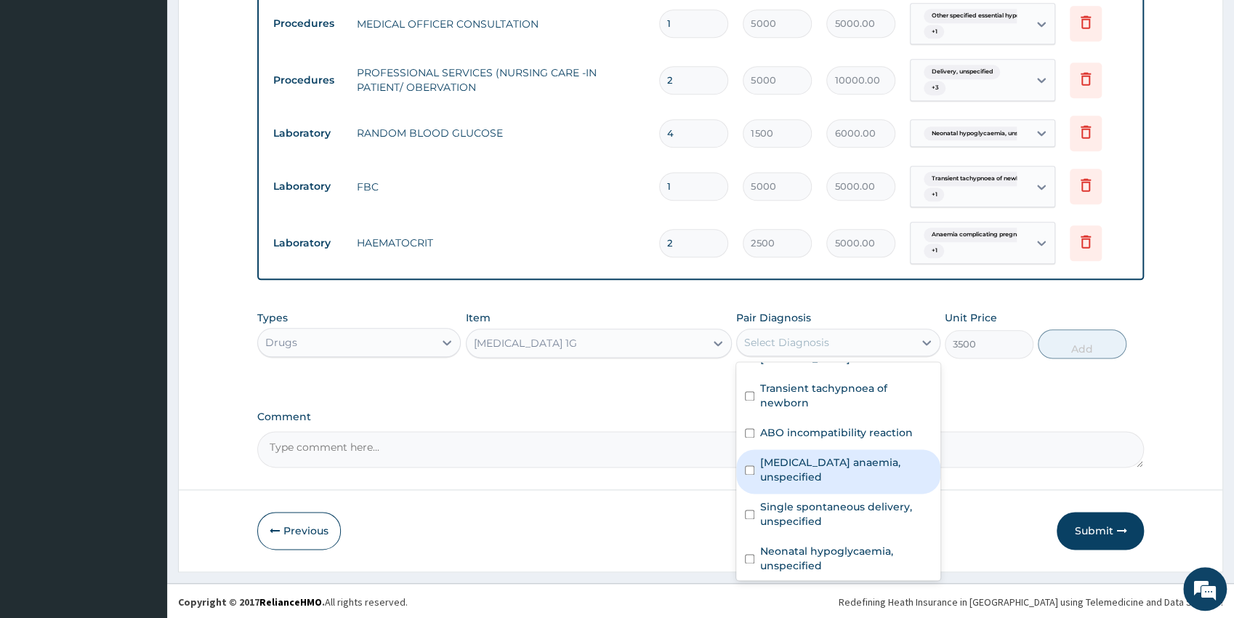
scroll to position [128, 0]
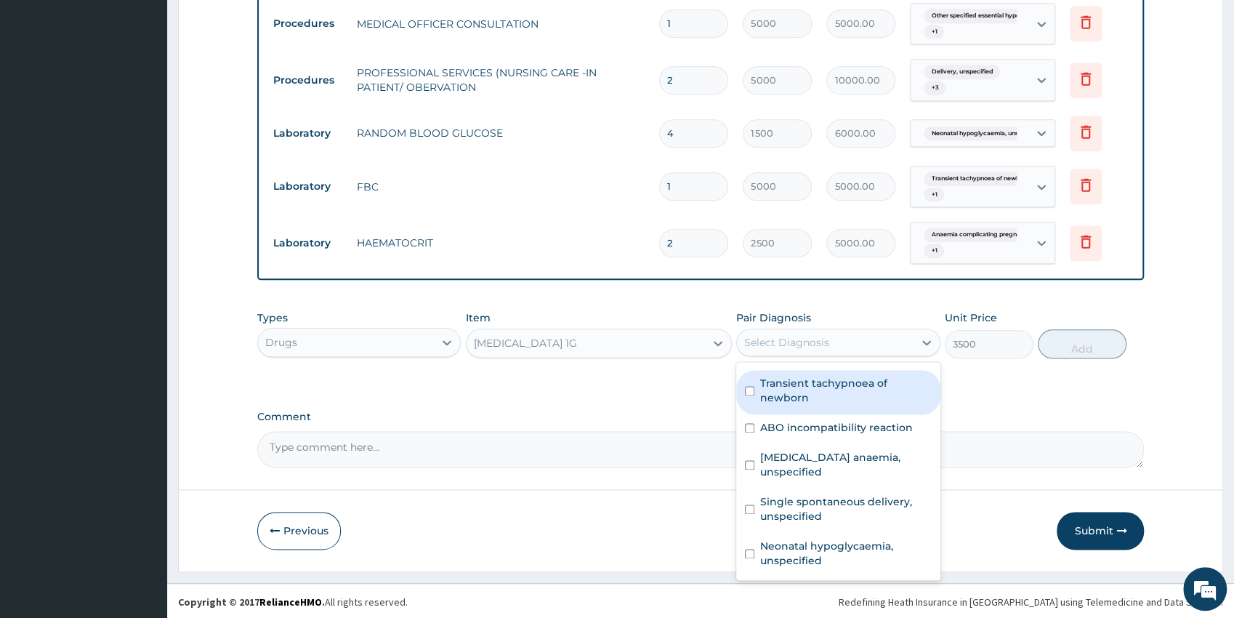
click at [901, 384] on label "Transient tachypnoea of newborn" at bounding box center [845, 390] width 171 height 29
checkbox input "true"
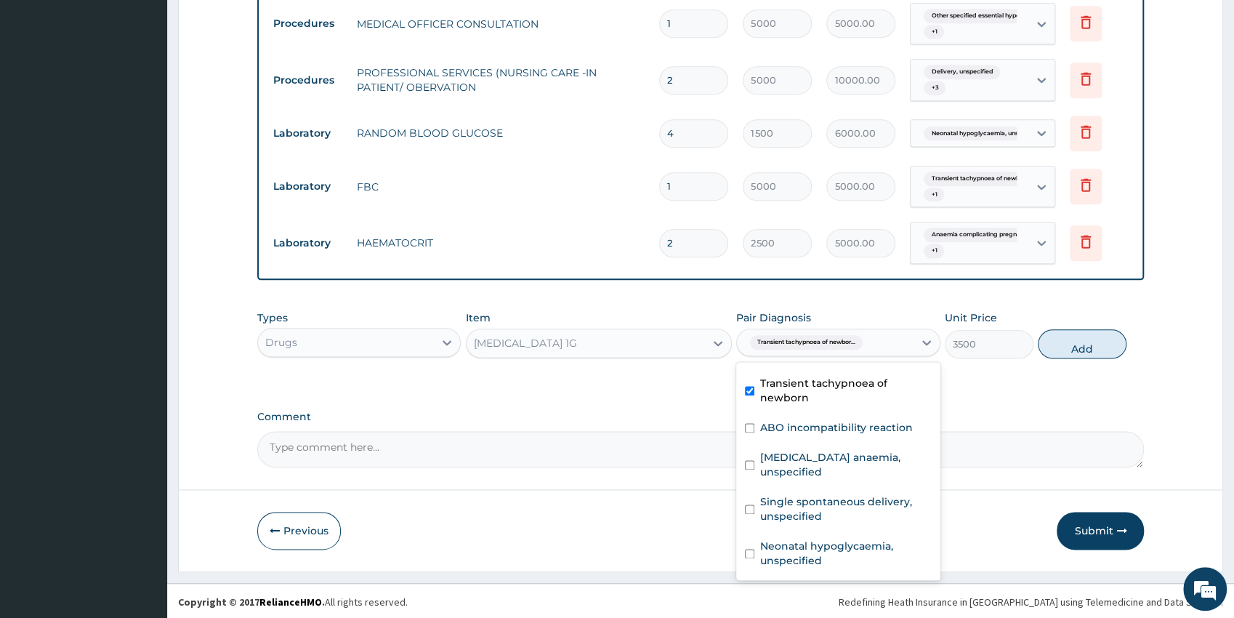
click at [1070, 343] on button "Add" at bounding box center [1082, 343] width 89 height 29
type input "0"
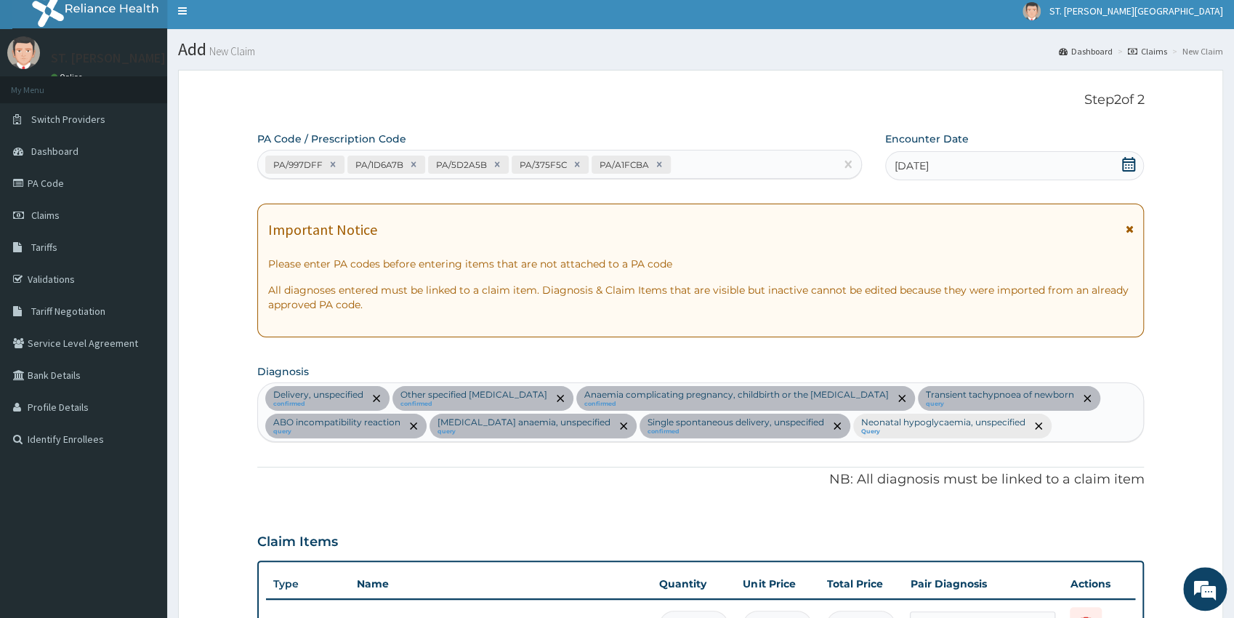
scroll to position [0, 0]
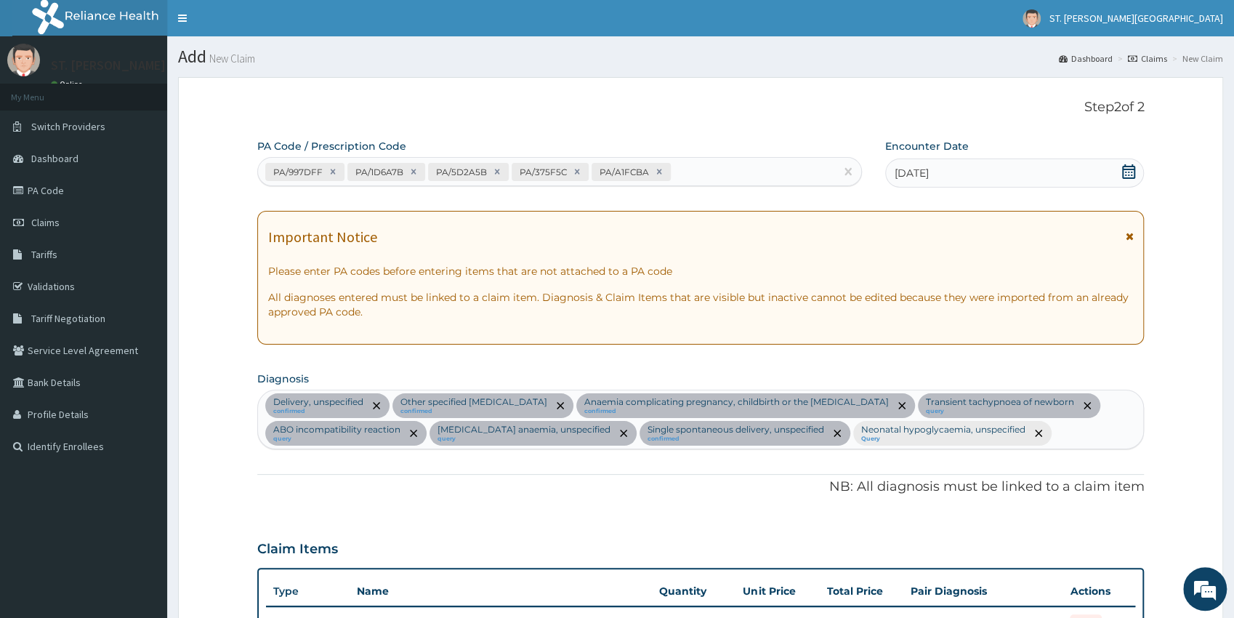
click at [1056, 433] on div "Delivery, unspecified confirmed Other specified essential hypertension confirme…" at bounding box center [701, 419] width 886 height 58
type input "sepsis"
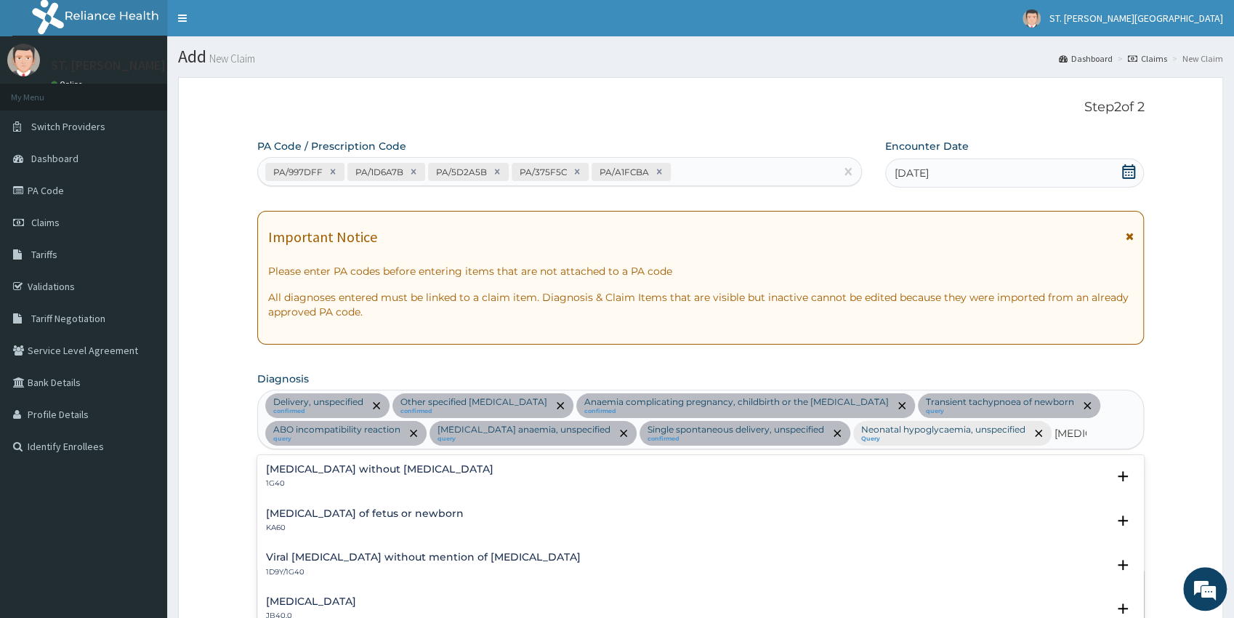
click at [360, 522] on div "Sepsis of fetus or newborn KA60" at bounding box center [365, 520] width 198 height 25
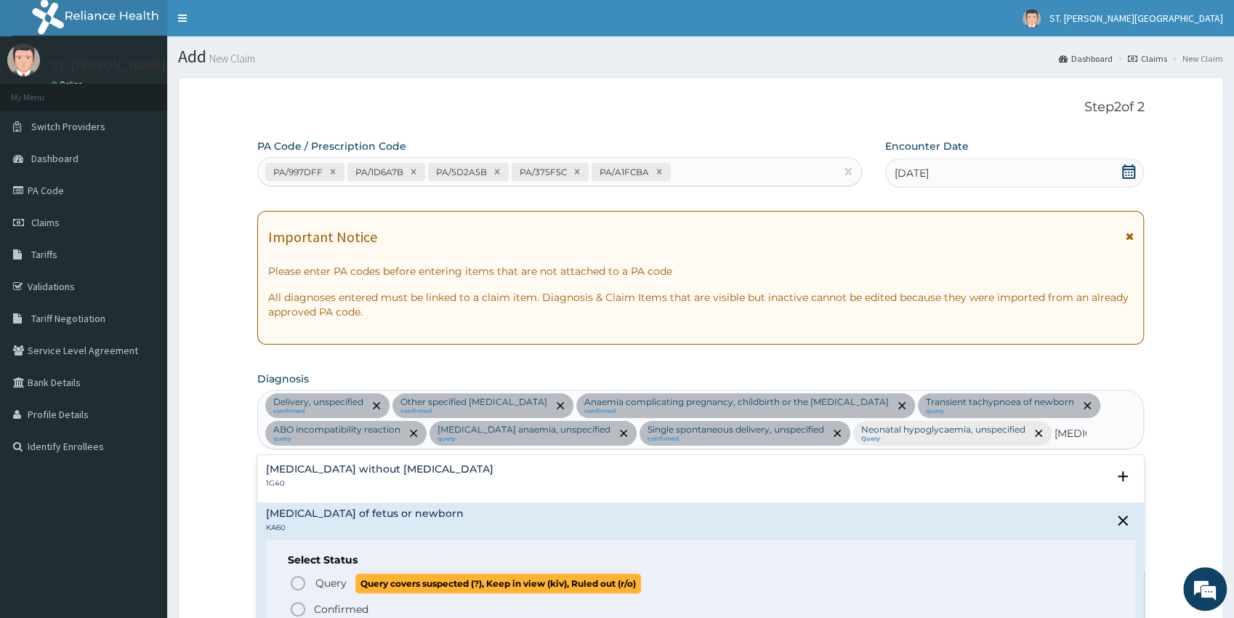
click at [300, 582] on icon "status option query" at bounding box center [297, 582] width 17 height 17
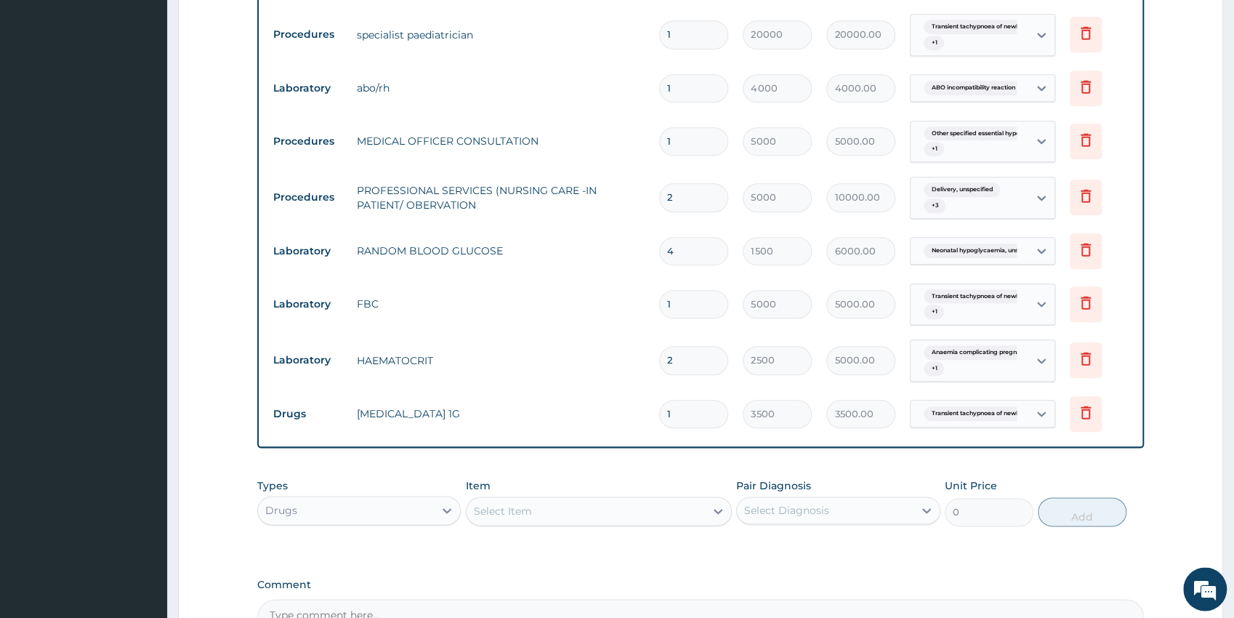
scroll to position [945, 0]
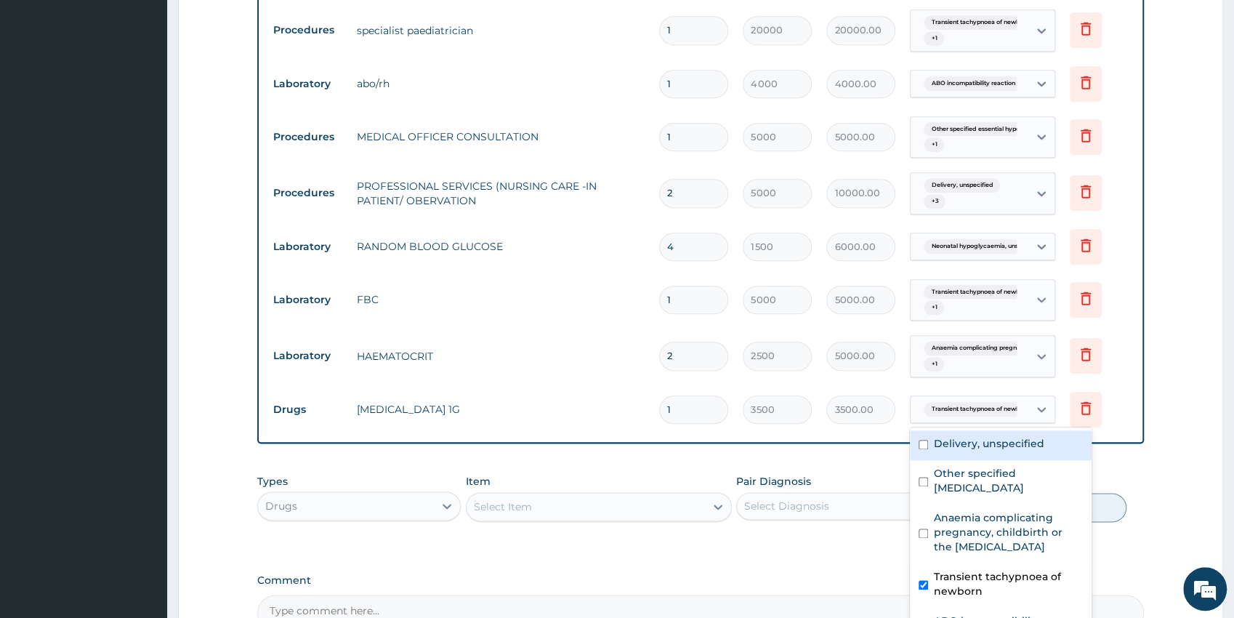
drag, startPoint x: 988, startPoint y: 411, endPoint x: 972, endPoint y: 435, distance: 28.8
click at [987, 411] on span "Transient tachypnoea of newbor..." at bounding box center [980, 409] width 113 height 15
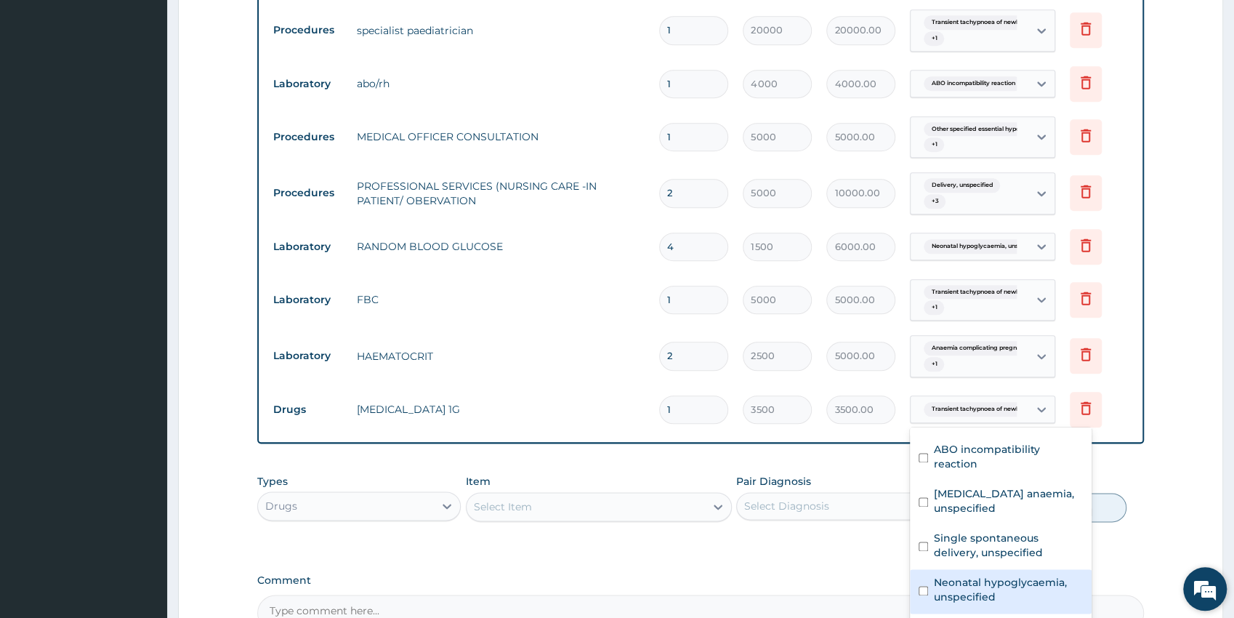
scroll to position [169, 0]
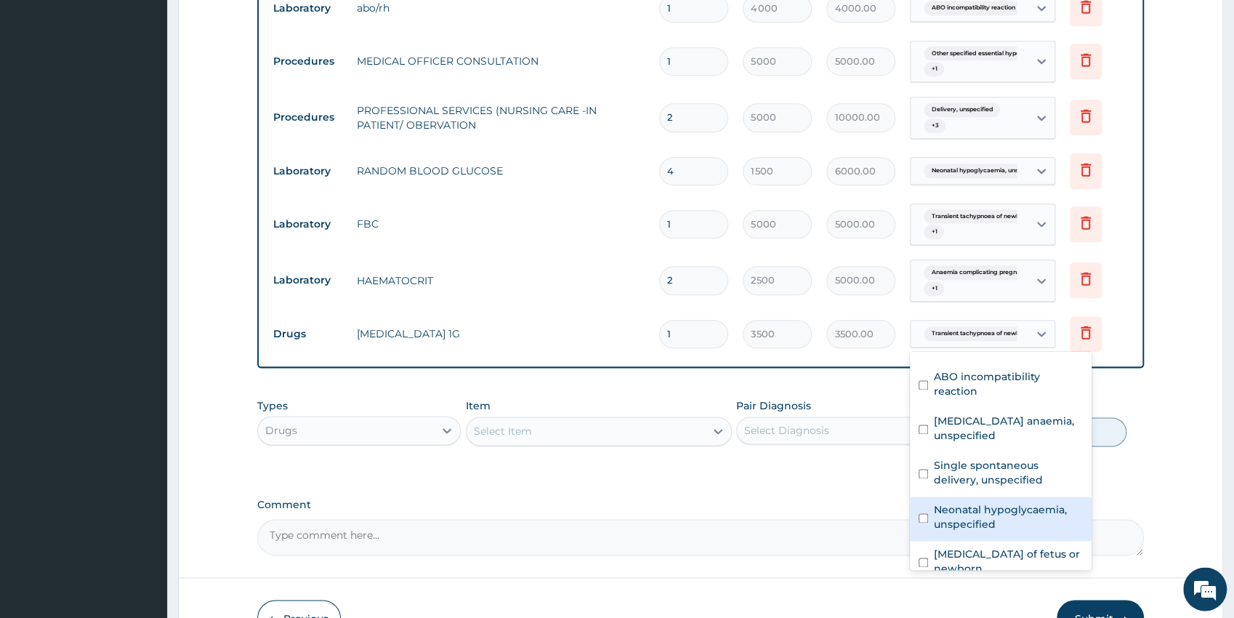
drag, startPoint x: 1240, startPoint y: 610, endPoint x: 1096, endPoint y: 564, distance: 151.0
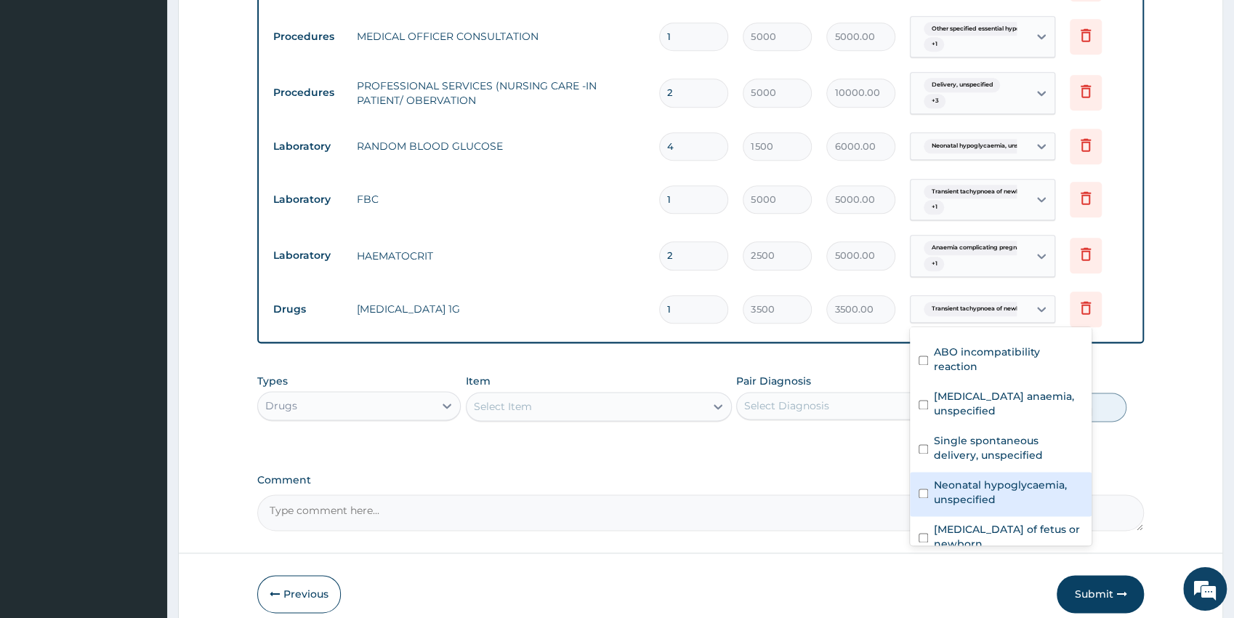
scroll to position [1065, 0]
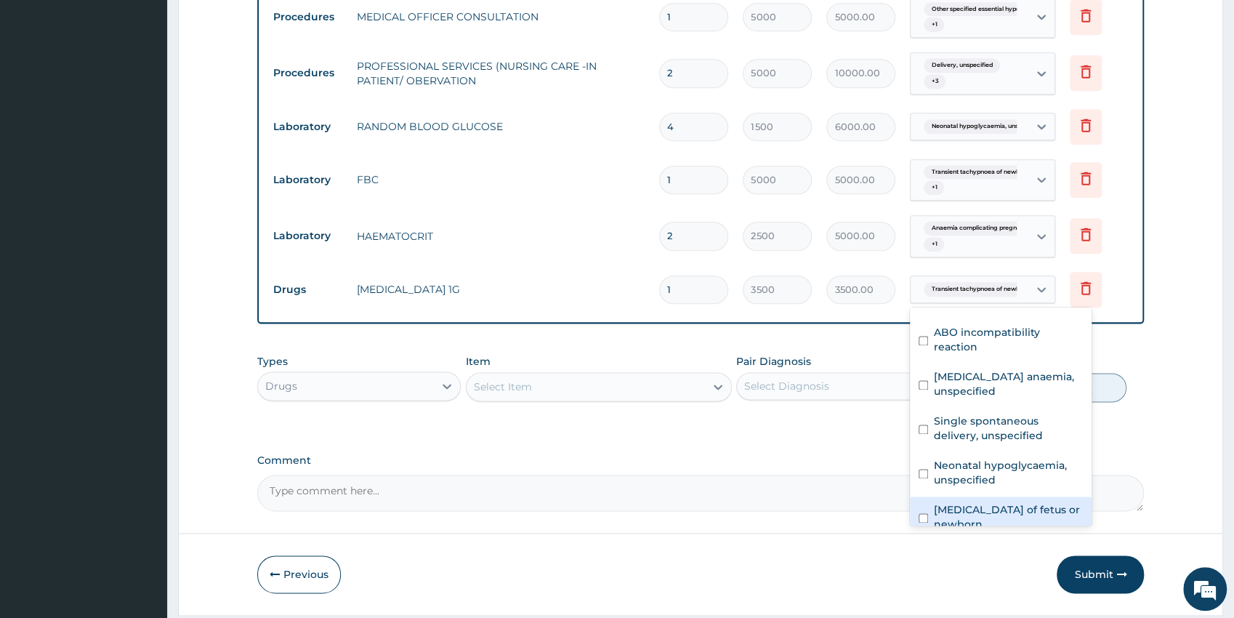
click at [990, 512] on label "Sepsis of fetus or newborn" at bounding box center [1008, 516] width 149 height 29
checkbox input "true"
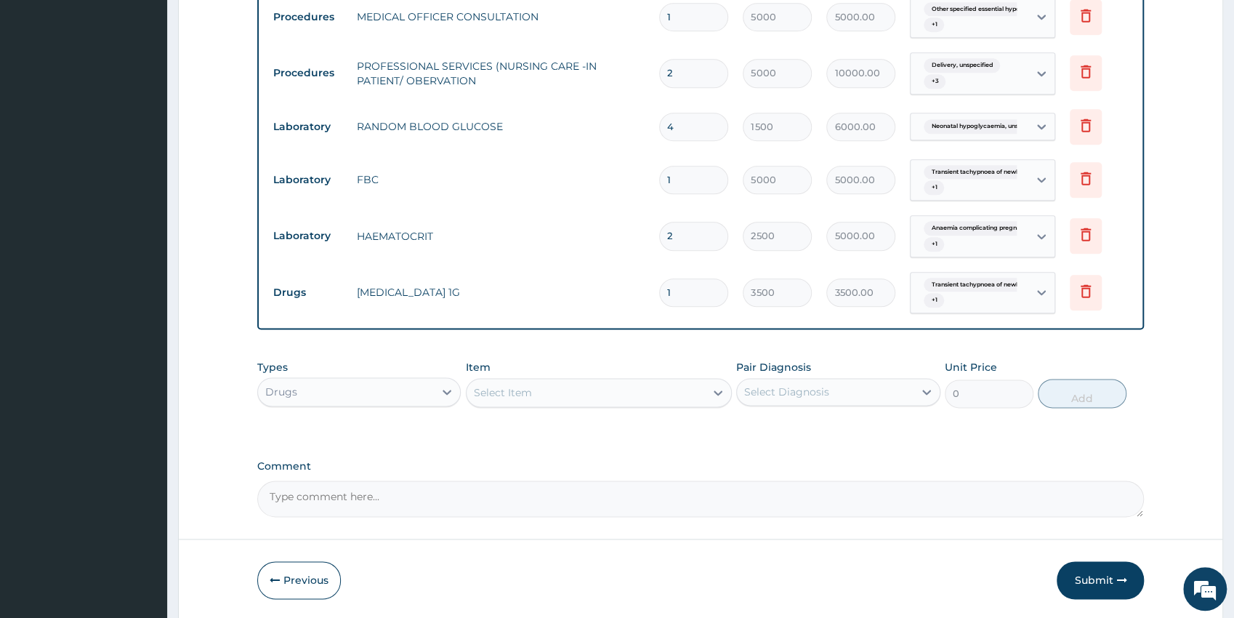
drag, startPoint x: 874, startPoint y: 473, endPoint x: 910, endPoint y: 392, distance: 88.8
click at [874, 472] on div "Comment" at bounding box center [700, 488] width 887 height 57
click at [963, 284] on span "Transient tachypnoea of newbor..." at bounding box center [980, 285] width 113 height 15
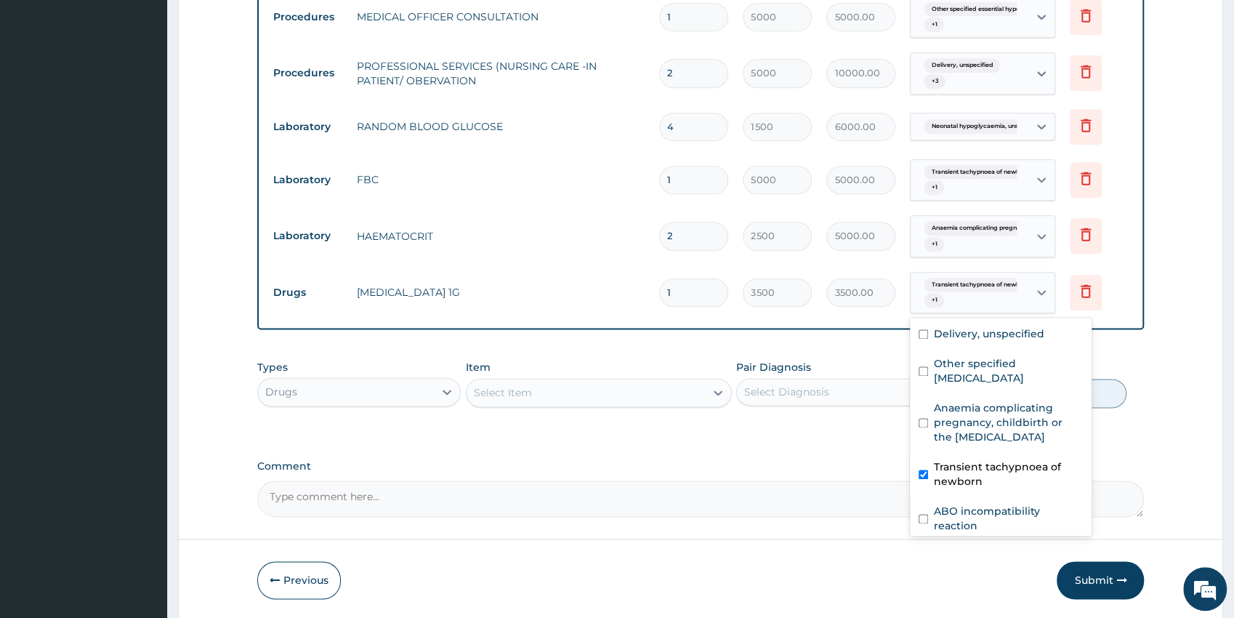
click at [1028, 474] on label "Transient tachypnoea of newborn" at bounding box center [1008, 473] width 149 height 29
checkbox input "false"
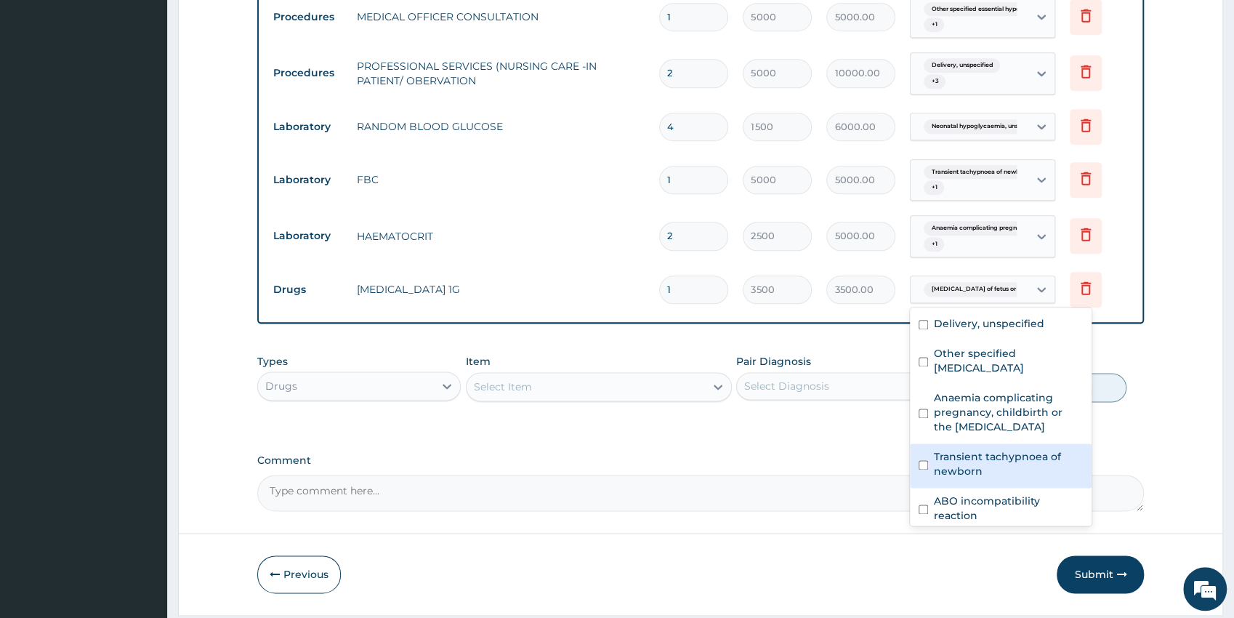
drag, startPoint x: 1160, startPoint y: 421, endPoint x: 1149, endPoint y: 419, distance: 11.1
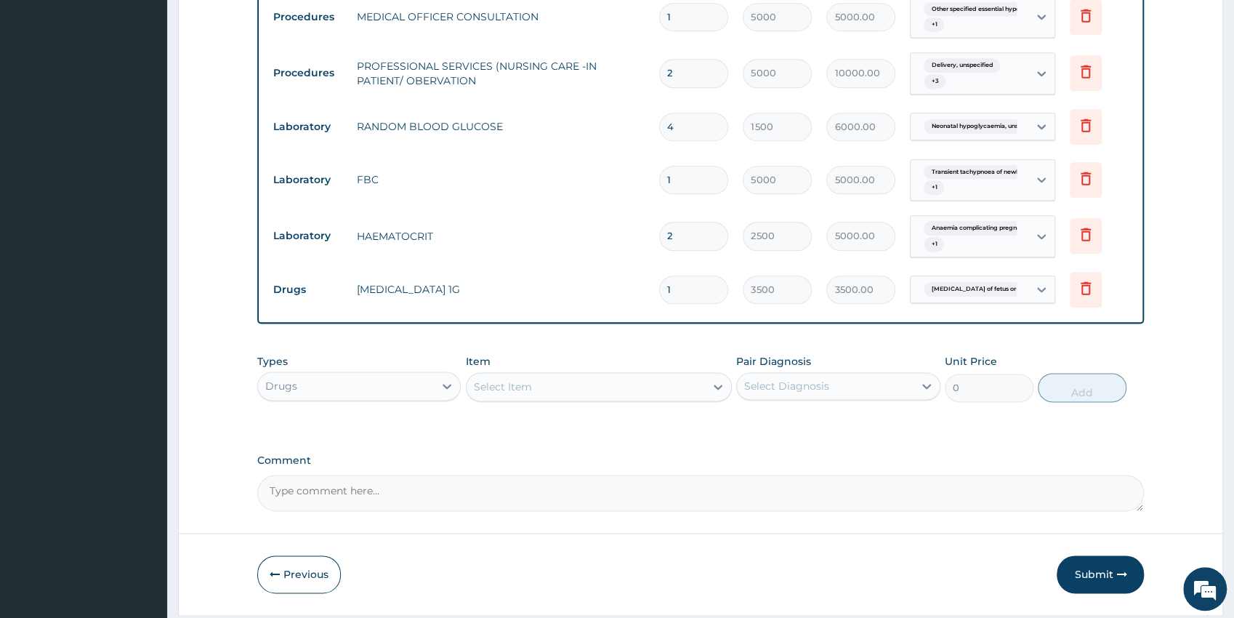
click at [542, 389] on div "Select Item" at bounding box center [585, 386] width 238 height 23
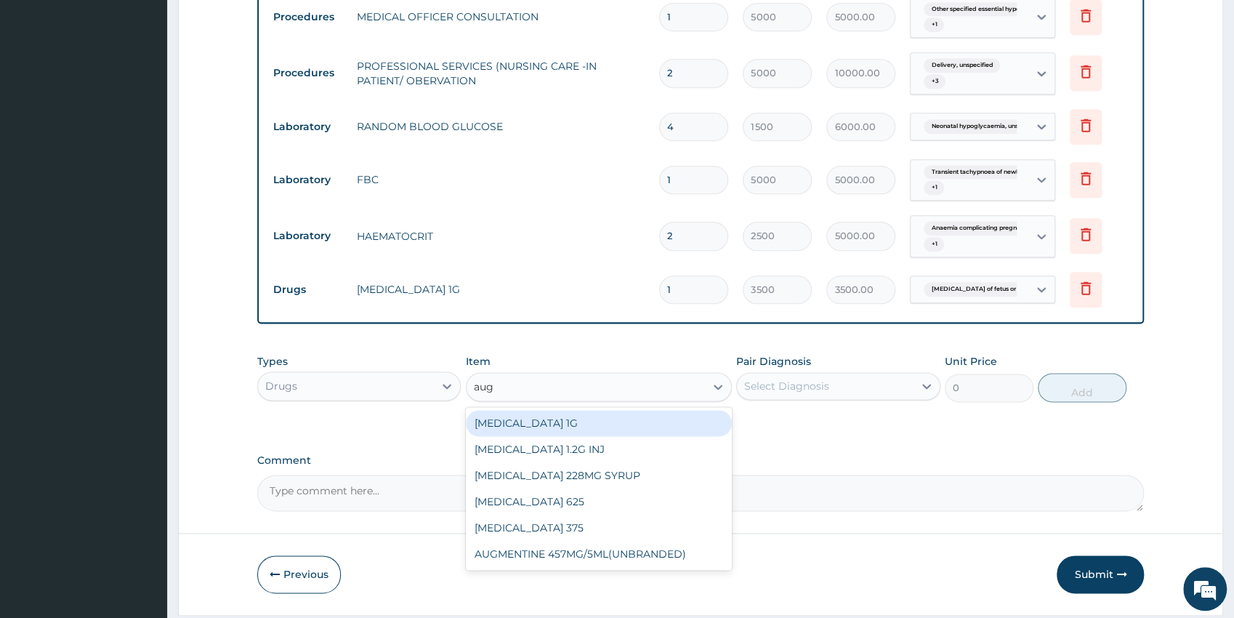
type input "augm"
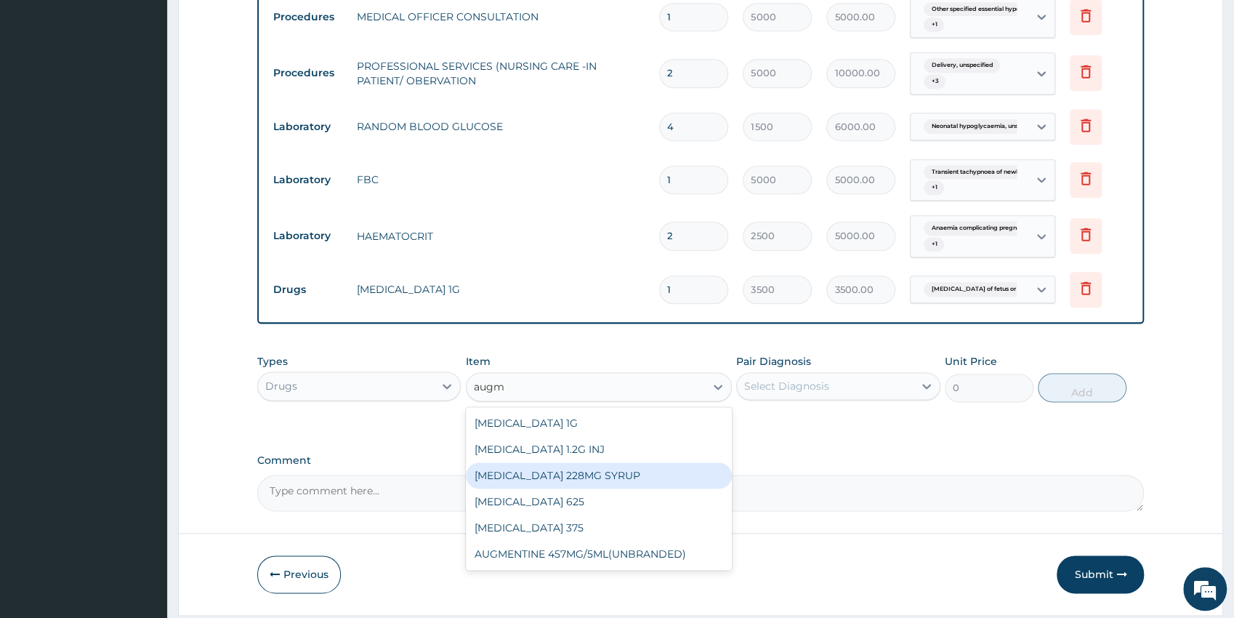
drag, startPoint x: 623, startPoint y: 468, endPoint x: 807, endPoint y: 426, distance: 188.6
click at [624, 468] on div "AUGMENTIN 228MG SYRUP" at bounding box center [599, 475] width 266 height 26
type input "3500"
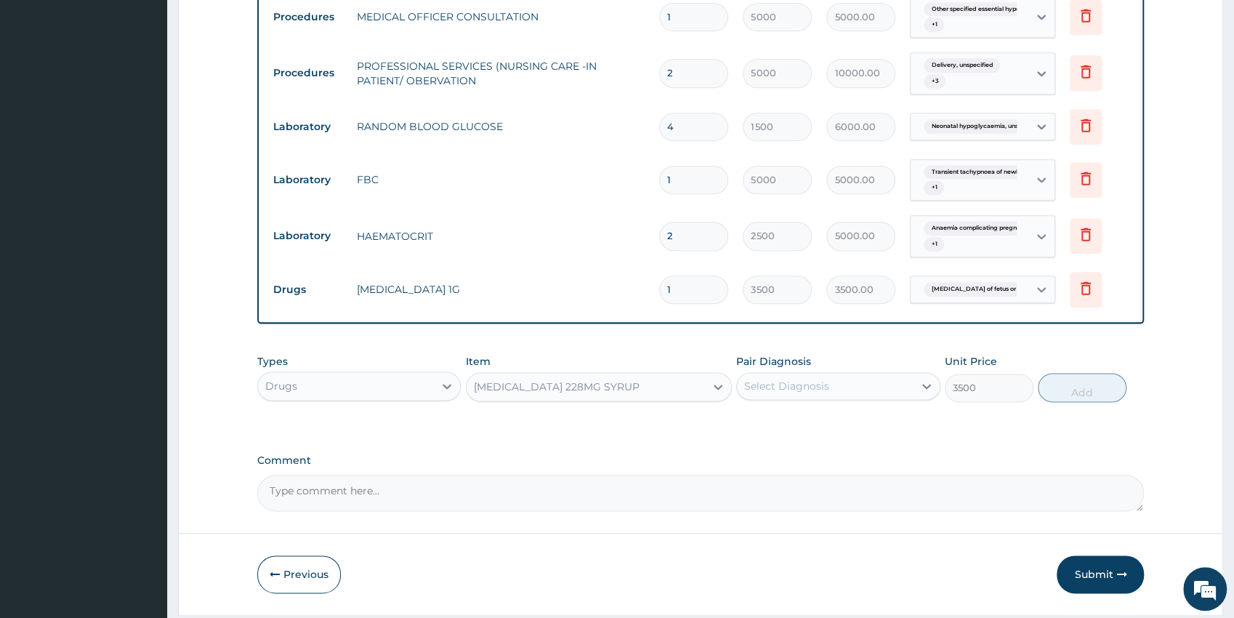
click at [820, 393] on div "Select Diagnosis" at bounding box center [825, 385] width 177 height 23
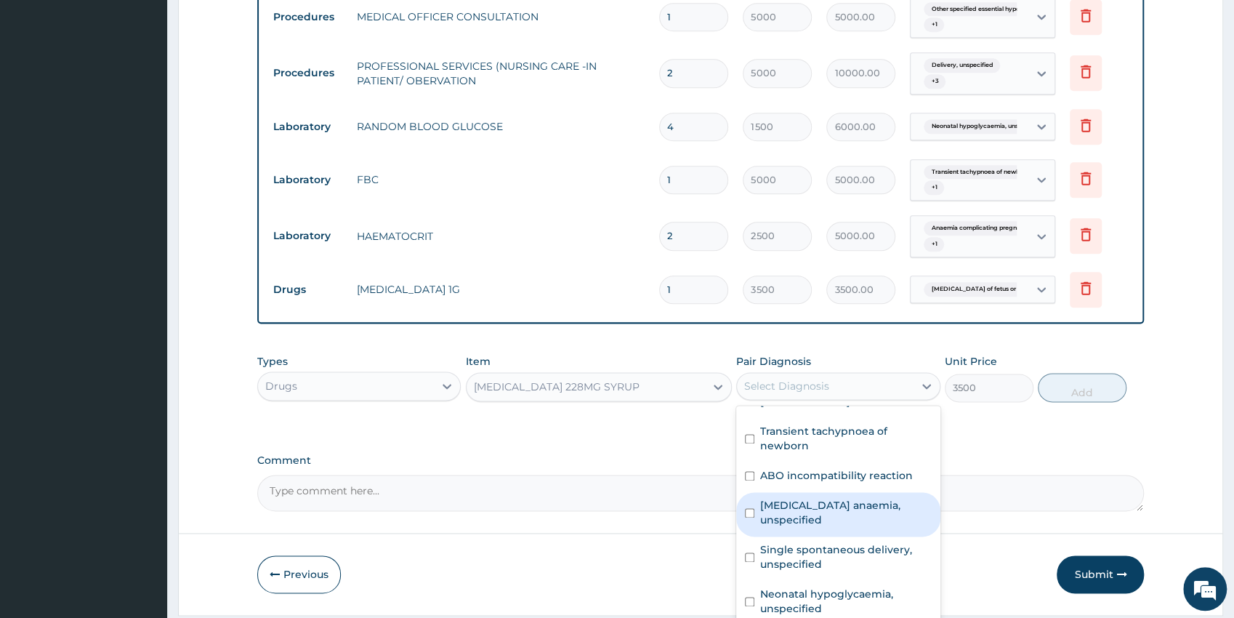
scroll to position [158, 0]
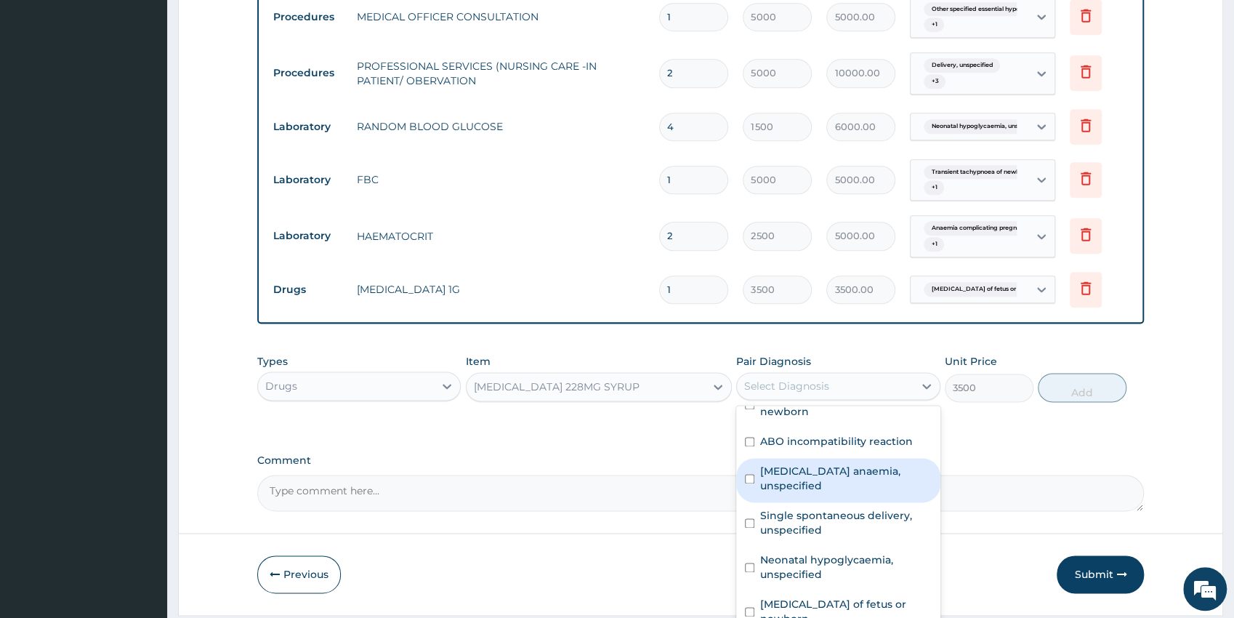
drag, startPoint x: 933, startPoint y: 610, endPoint x: 891, endPoint y: 595, distance: 44.8
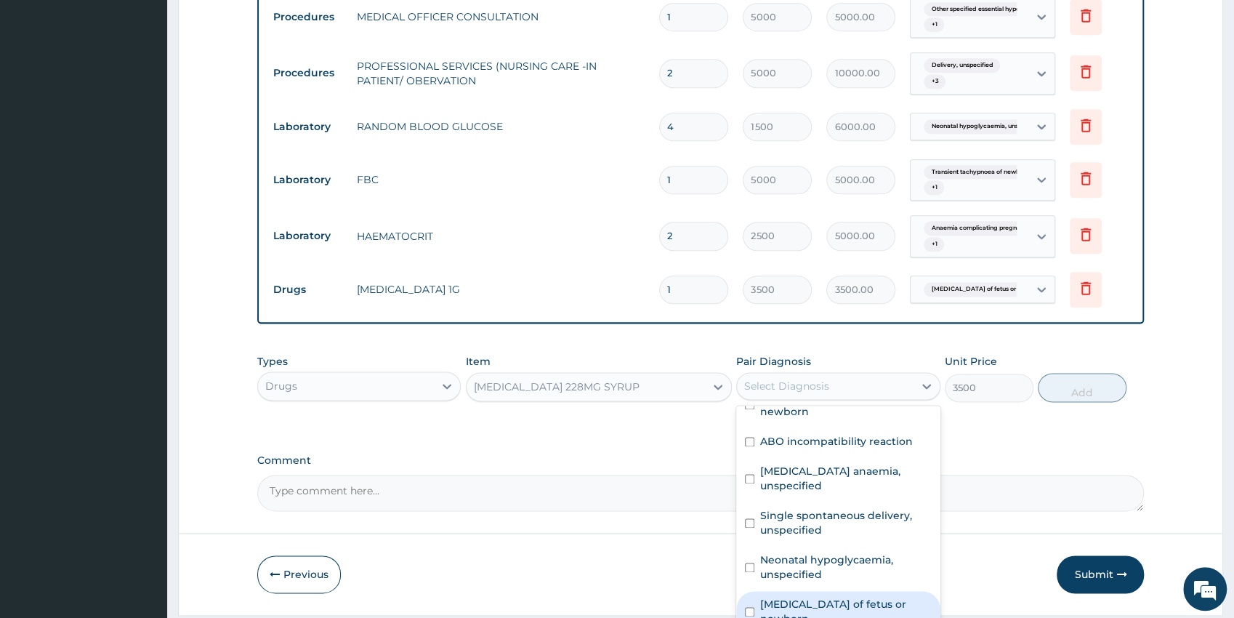
click at [883, 597] on label "Sepsis of fetus or newborn" at bounding box center [845, 611] width 171 height 29
checkbox input "true"
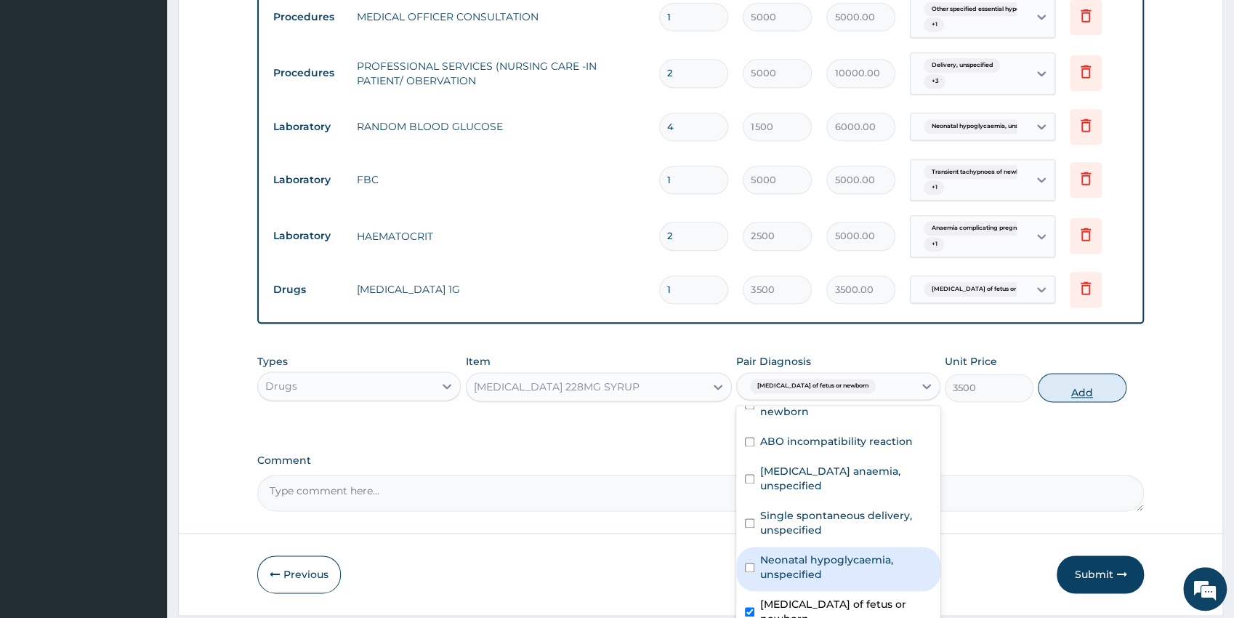
click at [1064, 391] on button "Add" at bounding box center [1082, 387] width 89 height 29
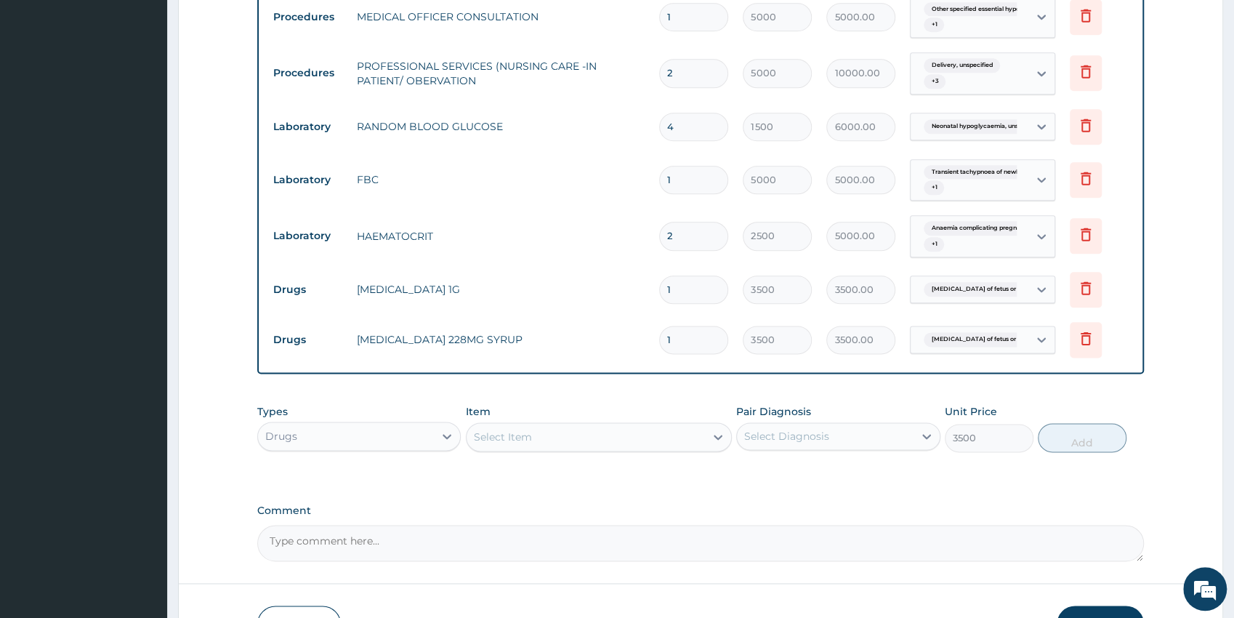
type input "0"
click at [507, 433] on div "Select Item" at bounding box center [503, 436] width 58 height 15
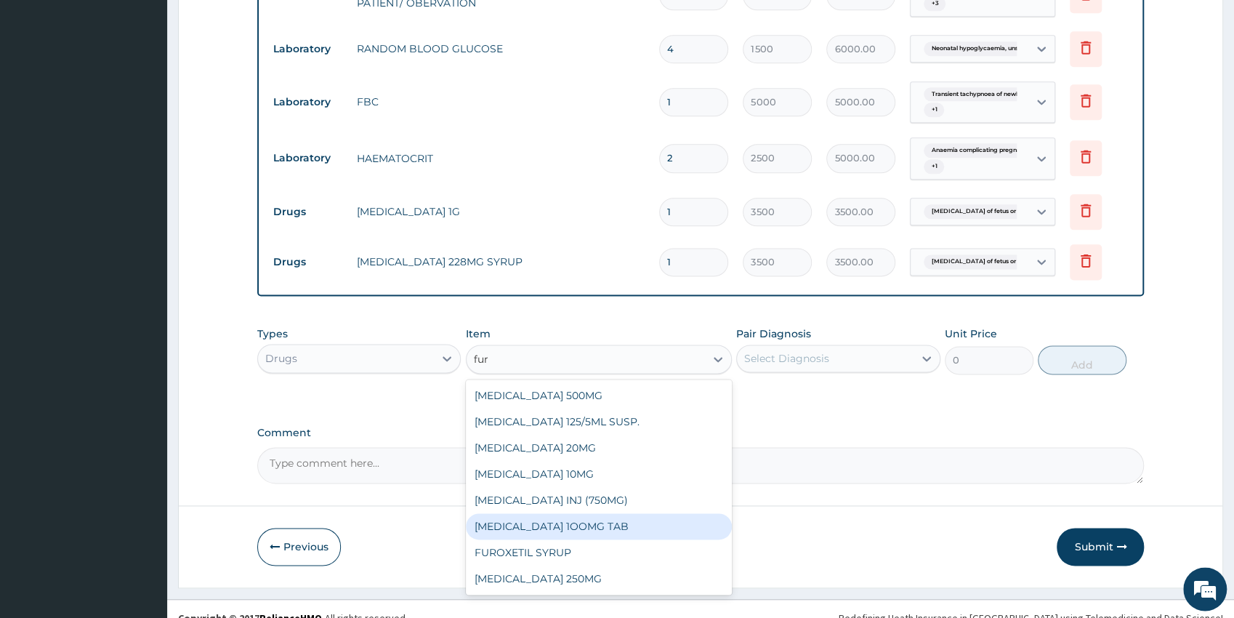
scroll to position [1145, 0]
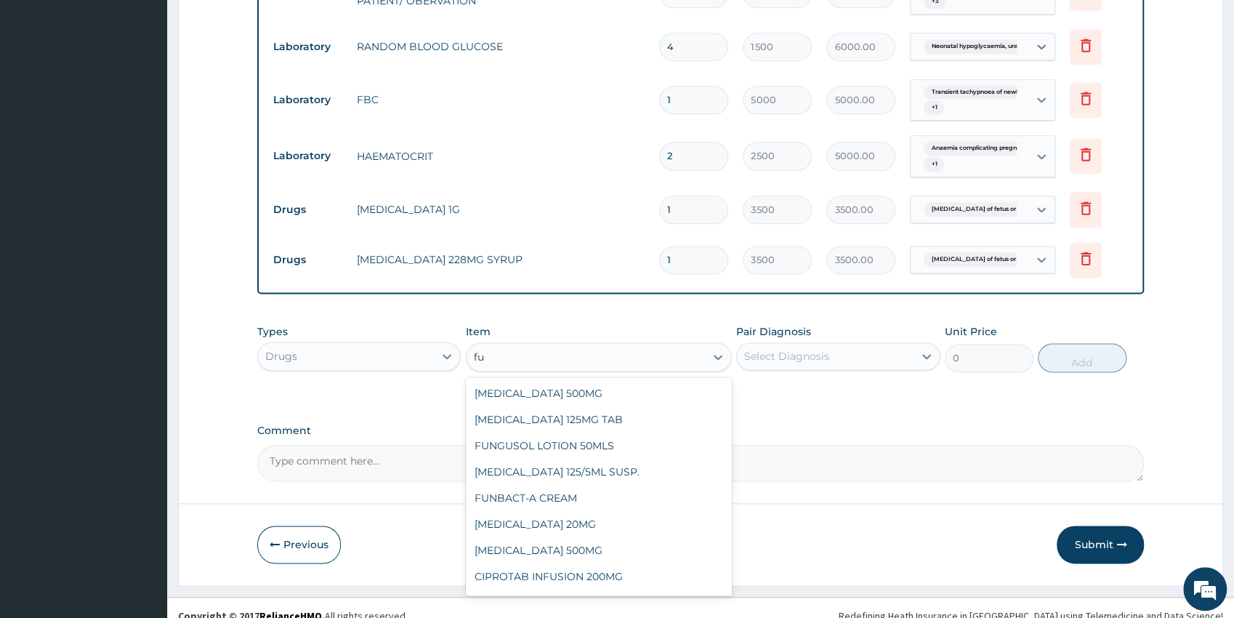
type input "f"
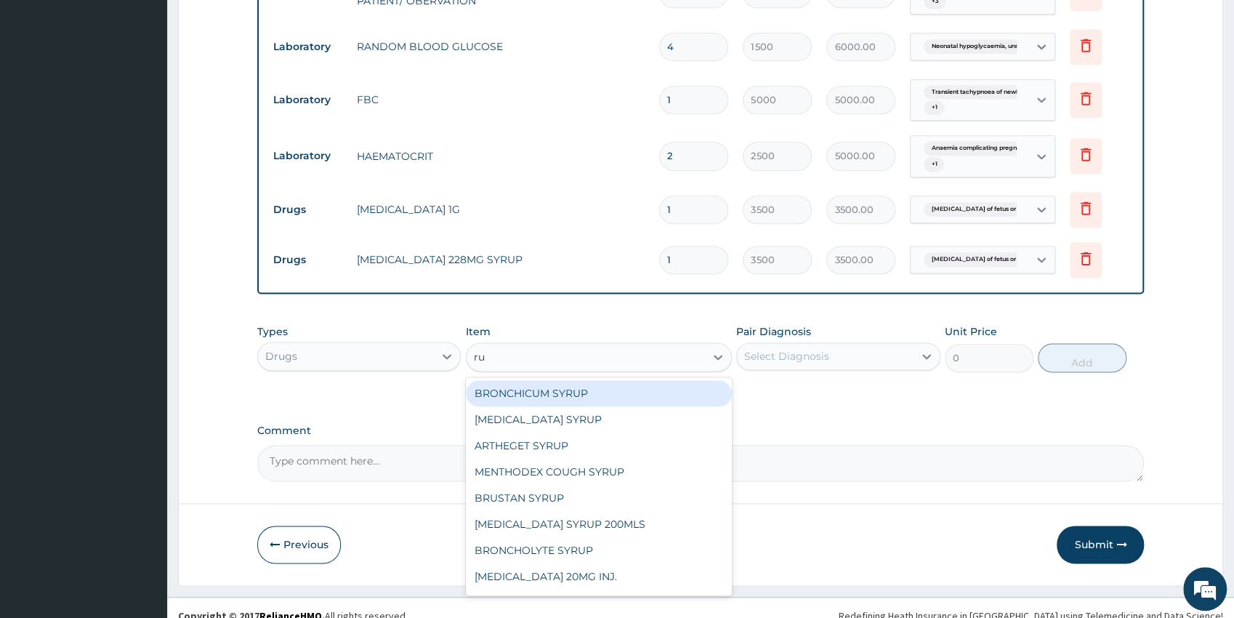
type input "rus"
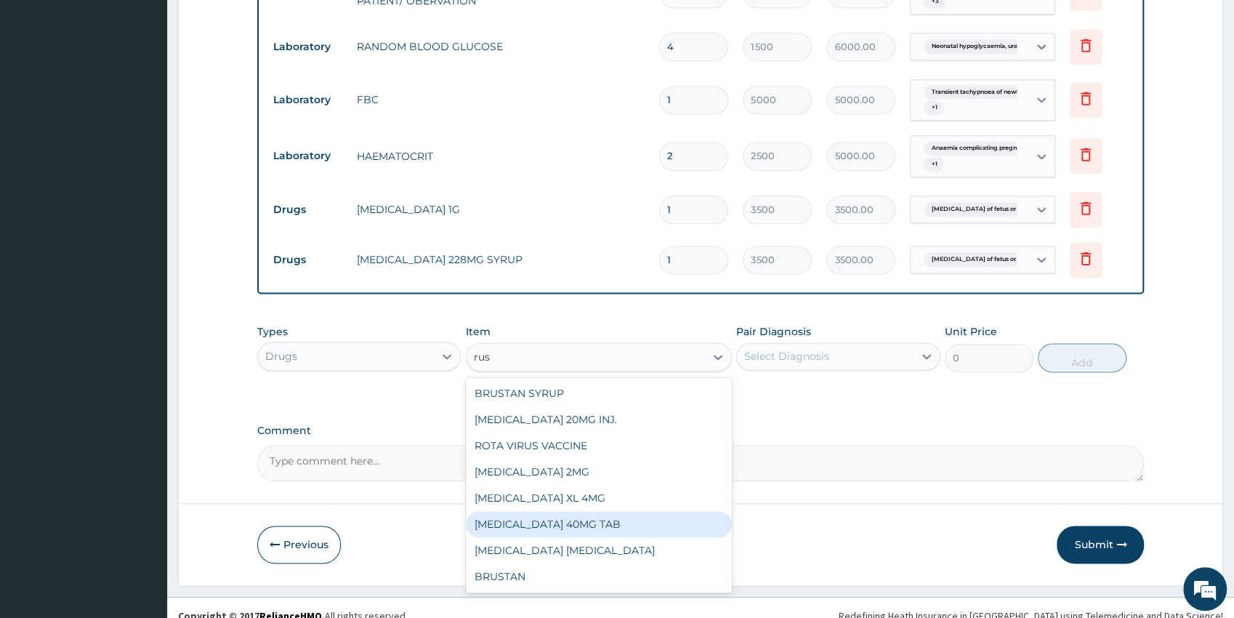
drag, startPoint x: 627, startPoint y: 529, endPoint x: 747, endPoint y: 428, distance: 156.8
click at [627, 528] on div "FRUSEMIDE 40MG TAB" at bounding box center [599, 524] width 266 height 26
type input "75"
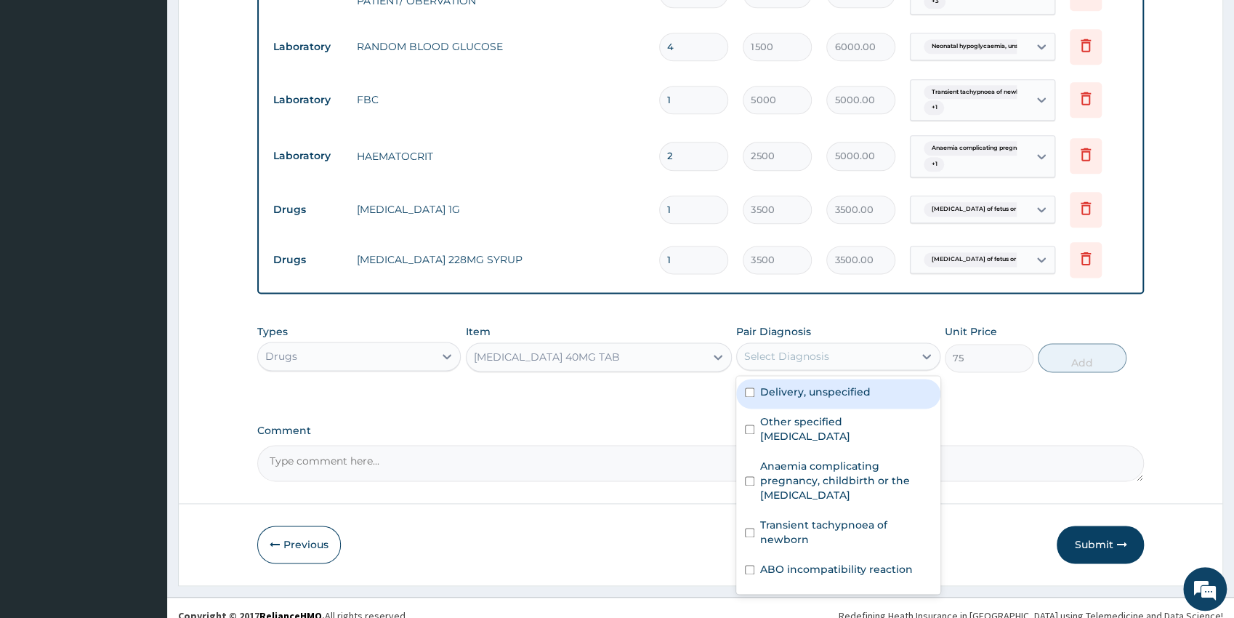
click at [833, 351] on div "Select Diagnosis" at bounding box center [825, 355] width 177 height 23
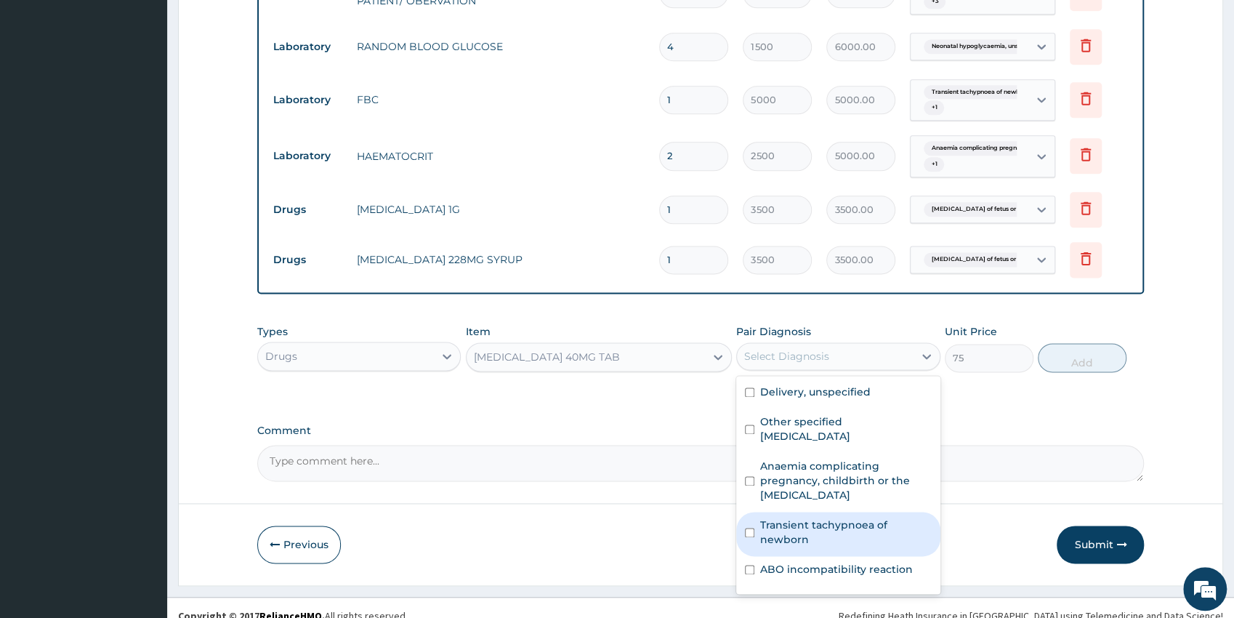
click at [846, 526] on label "Transient tachypnoea of newborn" at bounding box center [845, 531] width 171 height 29
checkbox input "true"
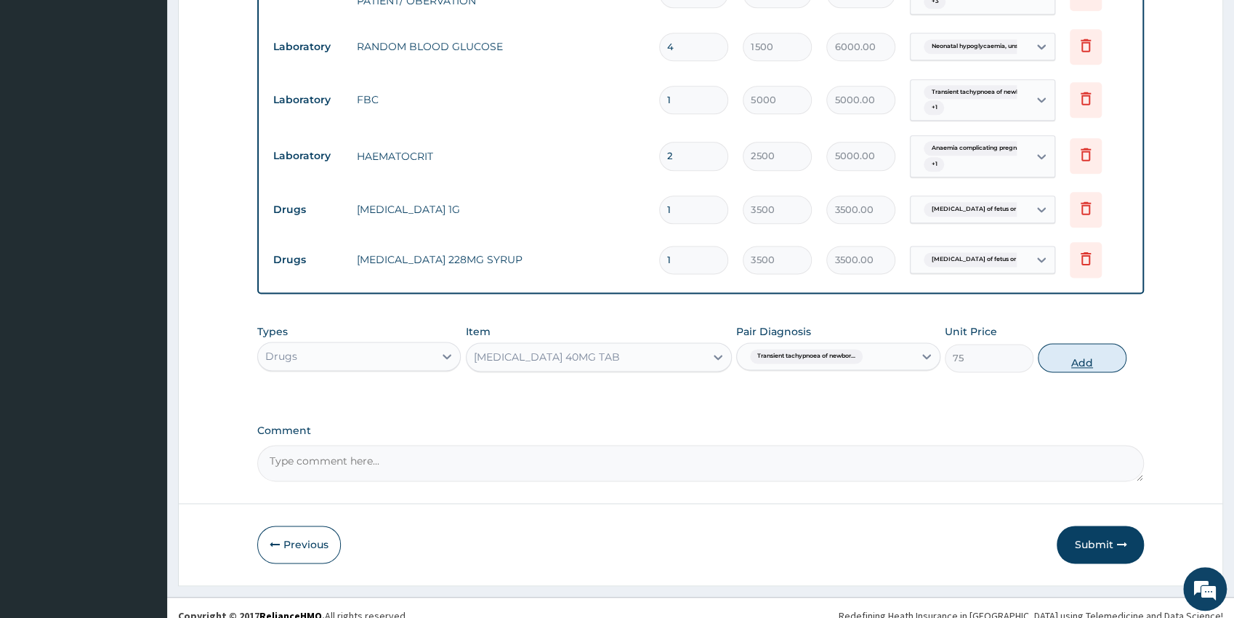
click at [1079, 363] on button "Add" at bounding box center [1082, 357] width 89 height 29
type input "0"
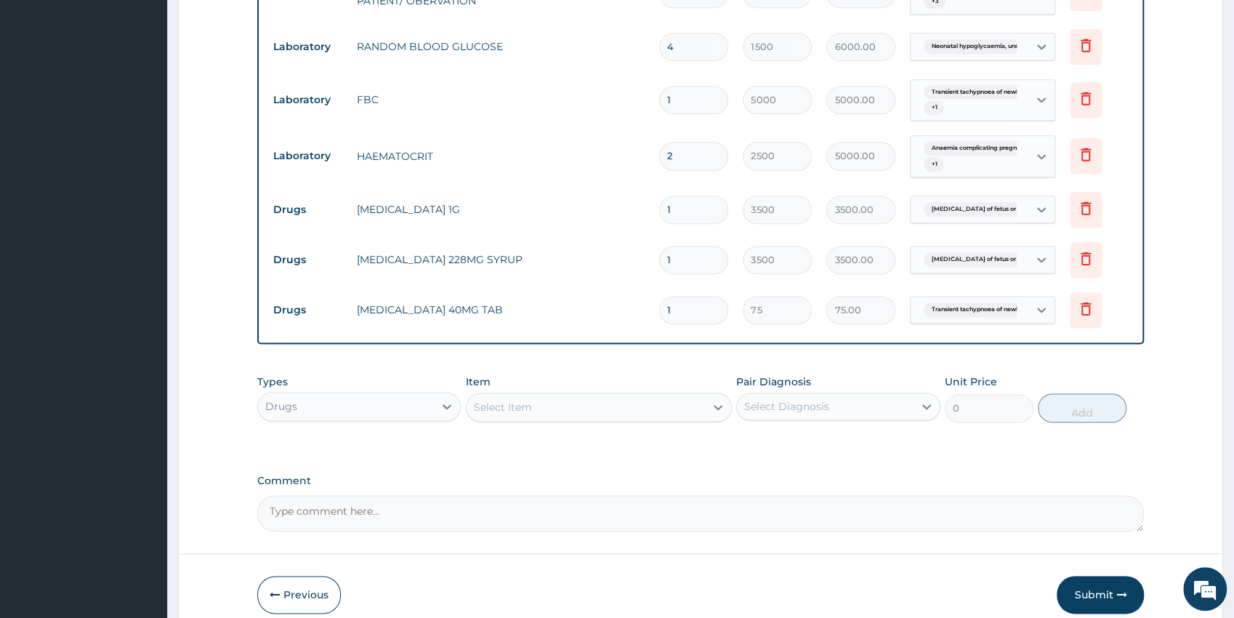
type input "0.00"
type input "3"
type input "225.00"
type input "3"
click at [663, 403] on div "Select Item" at bounding box center [585, 406] width 238 height 23
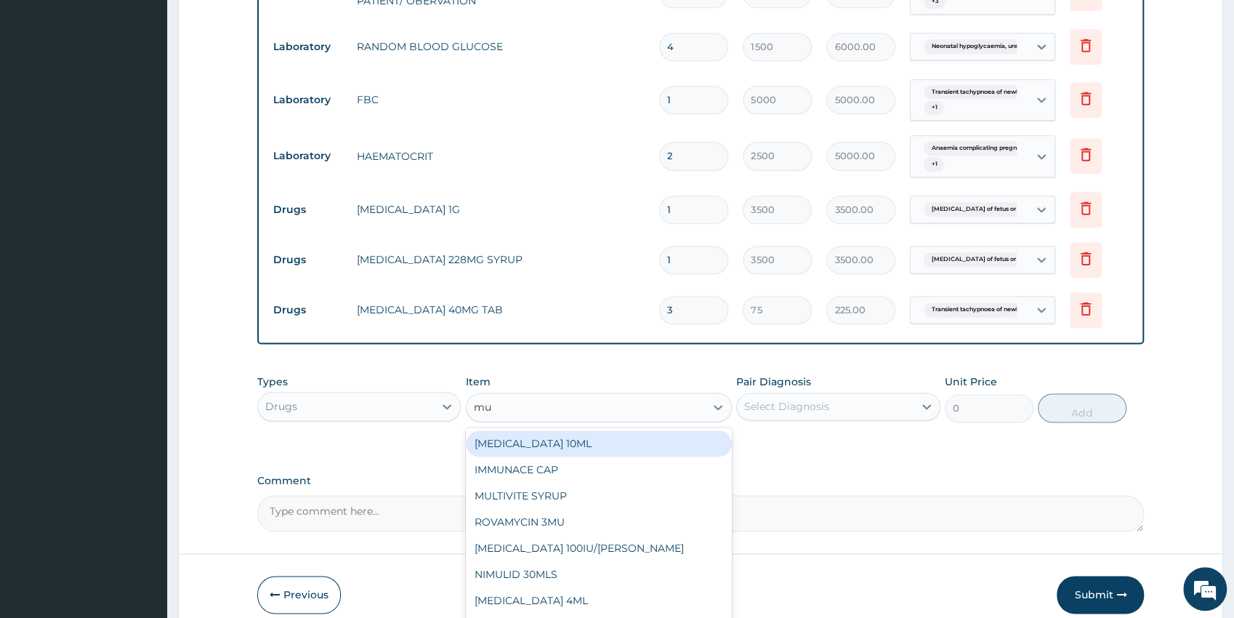
type input "mul"
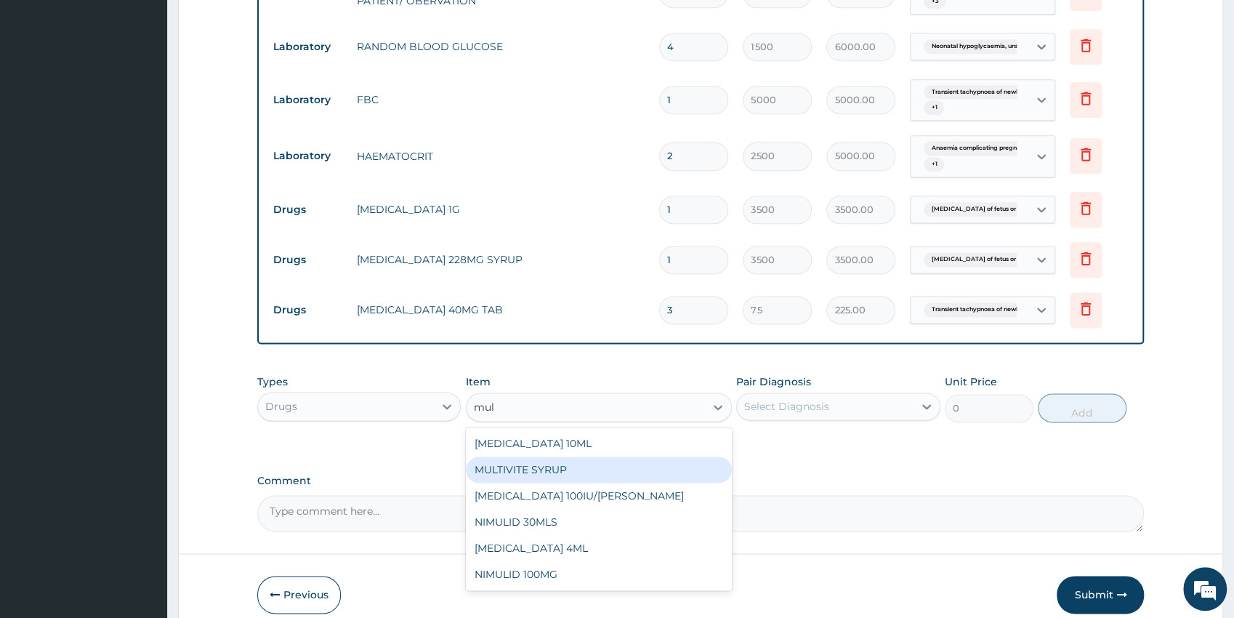
click at [583, 473] on div "MULTIVITE SYRUP" at bounding box center [599, 469] width 266 height 26
type input "1275"
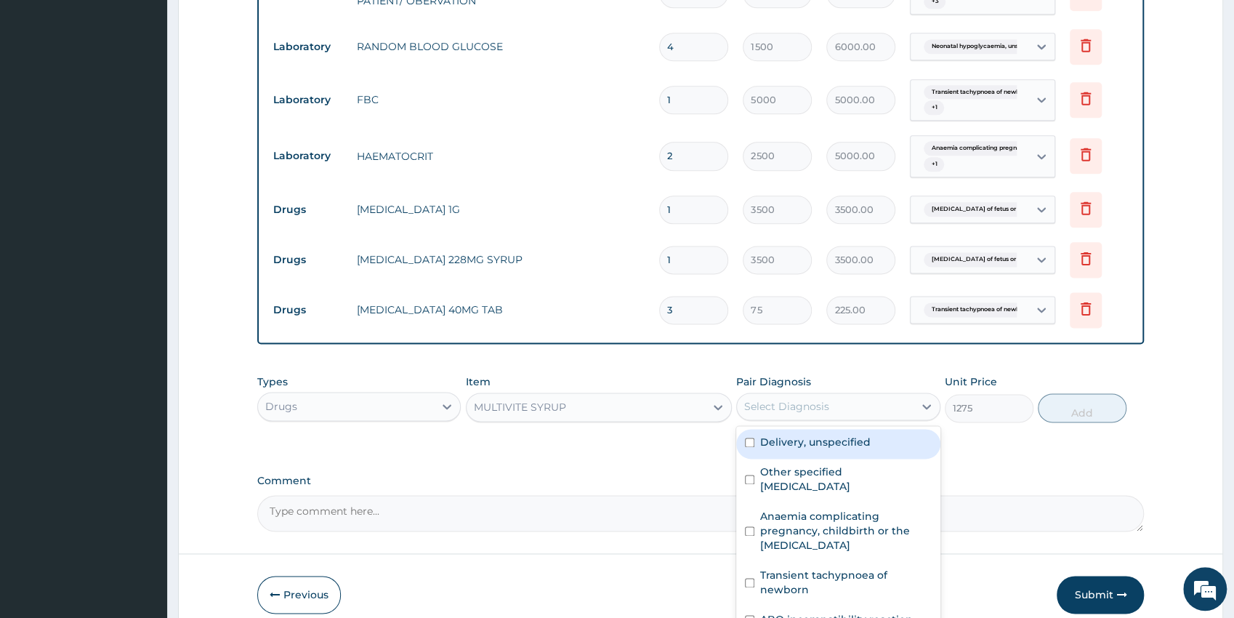
click at [785, 400] on div "Select Diagnosis" at bounding box center [786, 406] width 85 height 15
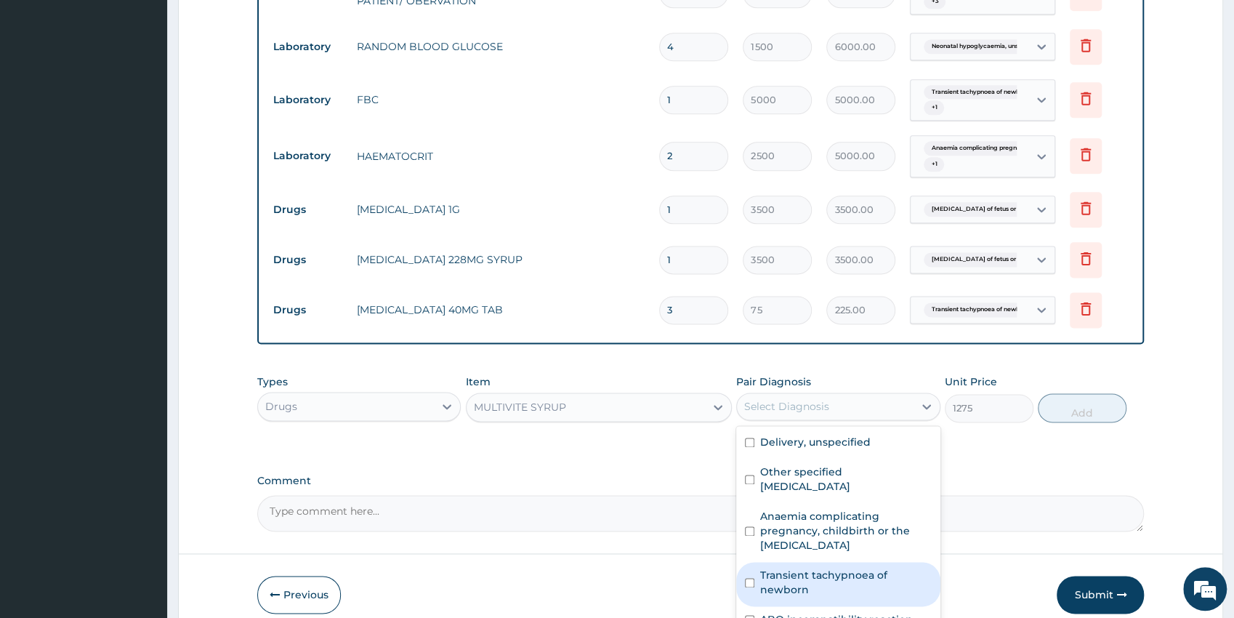
click at [880, 577] on label "Transient tachypnoea of newborn" at bounding box center [845, 581] width 171 height 29
checkbox input "true"
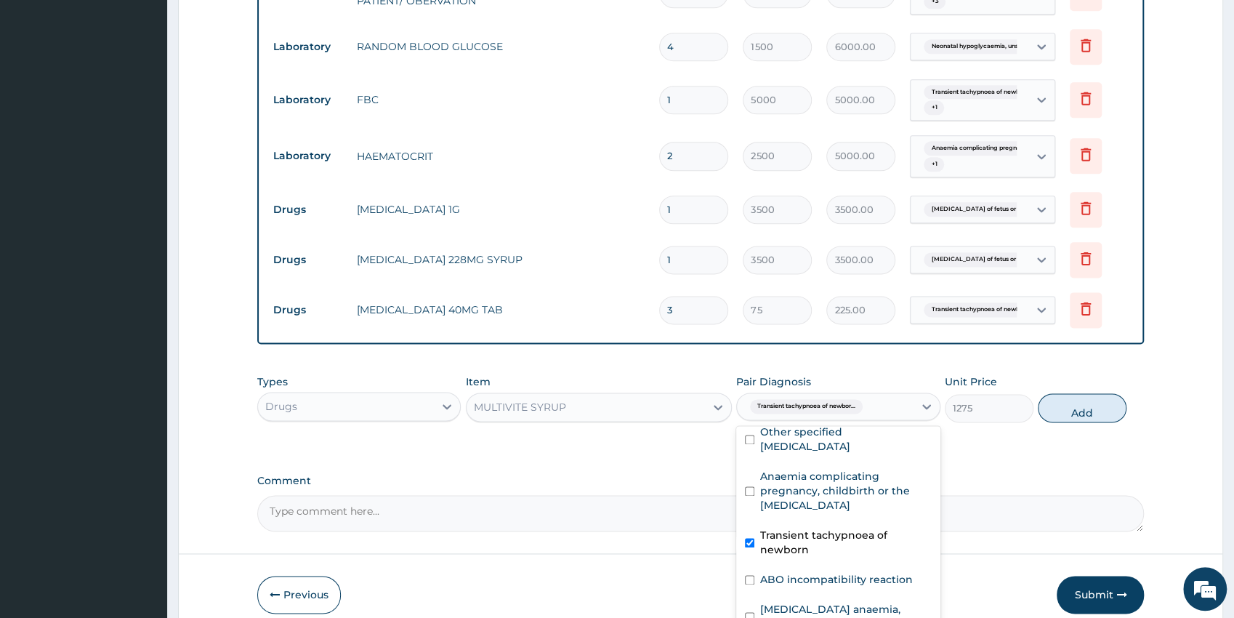
scroll to position [76, 0]
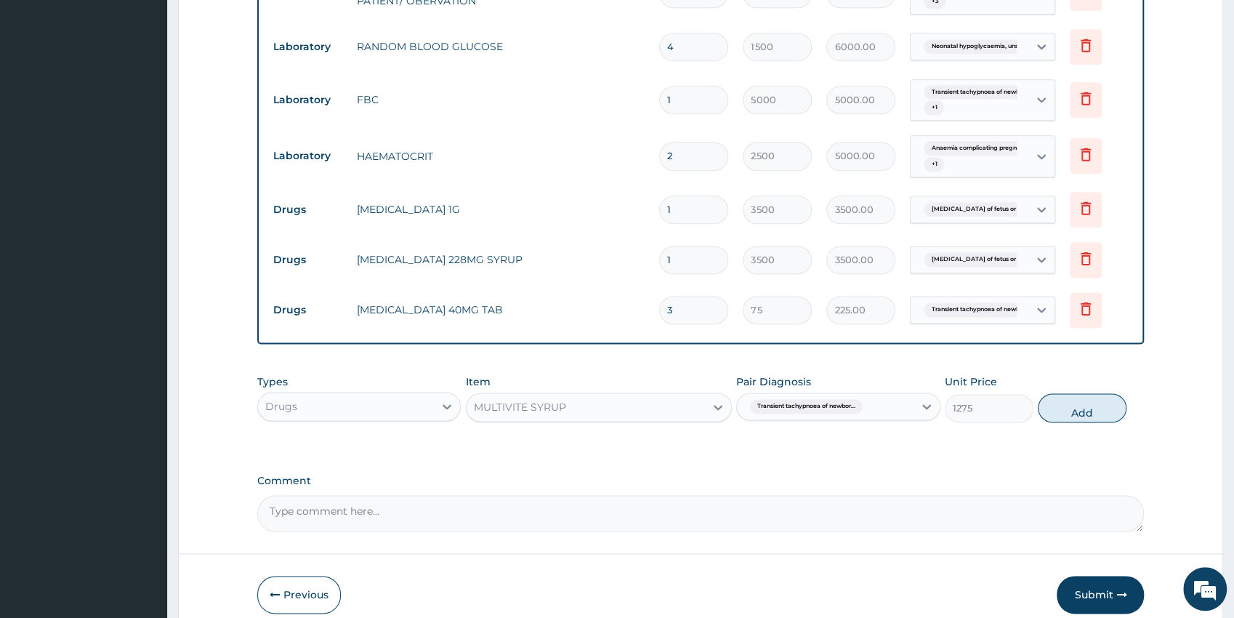
click at [939, 611] on div "Previous Submit" at bounding box center [700, 594] width 887 height 38
click at [1062, 402] on button "Add" at bounding box center [1082, 407] width 89 height 29
type input "0"
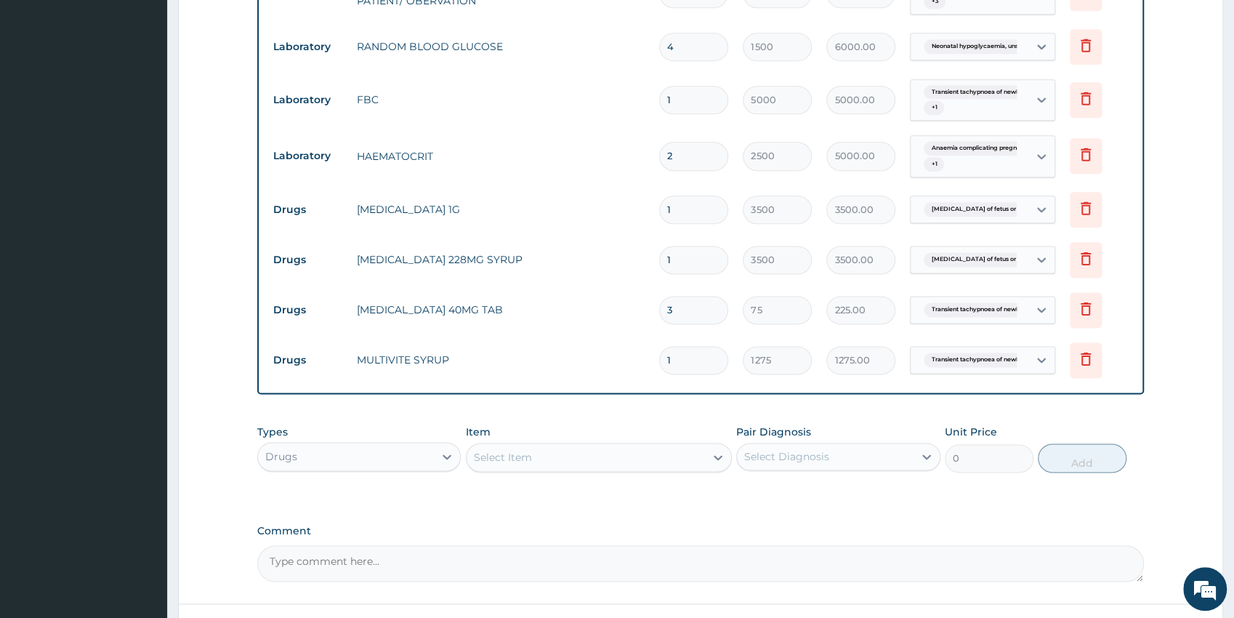
click at [317, 559] on textarea "Comment" at bounding box center [700, 563] width 887 height 36
type textarea "kindly note that this bill is for the enrollee and her newborn.MULTIVIT WAS USE…"
click at [579, 460] on div "Select Item" at bounding box center [585, 456] width 238 height 23
click at [533, 458] on div "Select Item" at bounding box center [585, 456] width 238 height 23
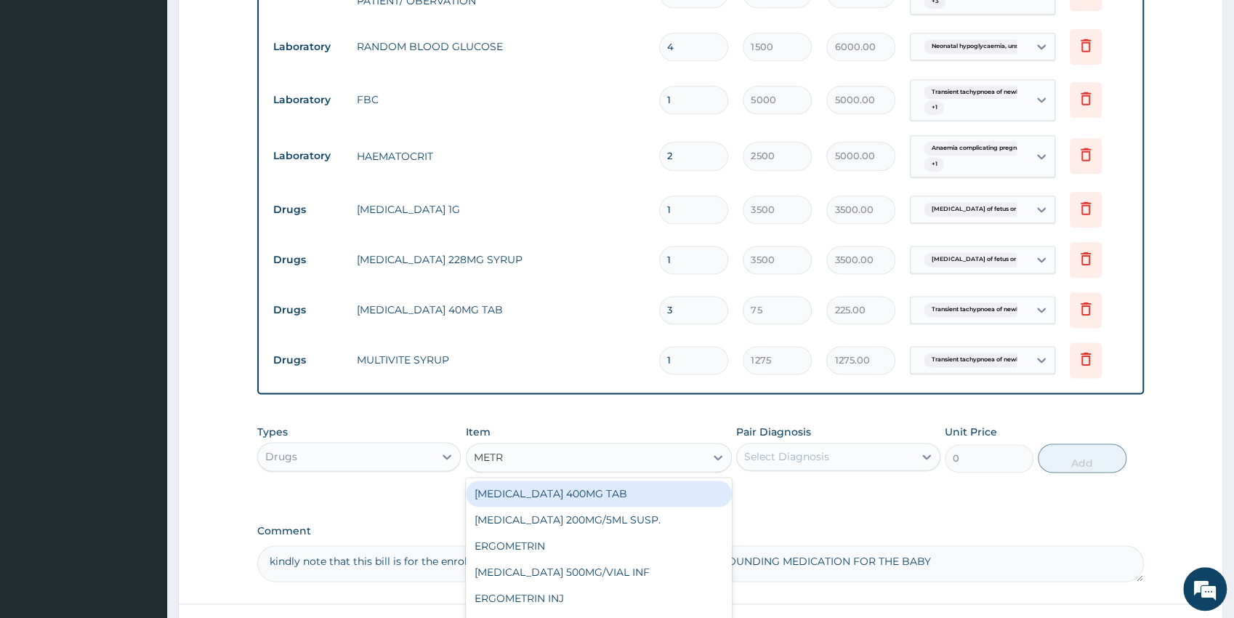
type input "METRO"
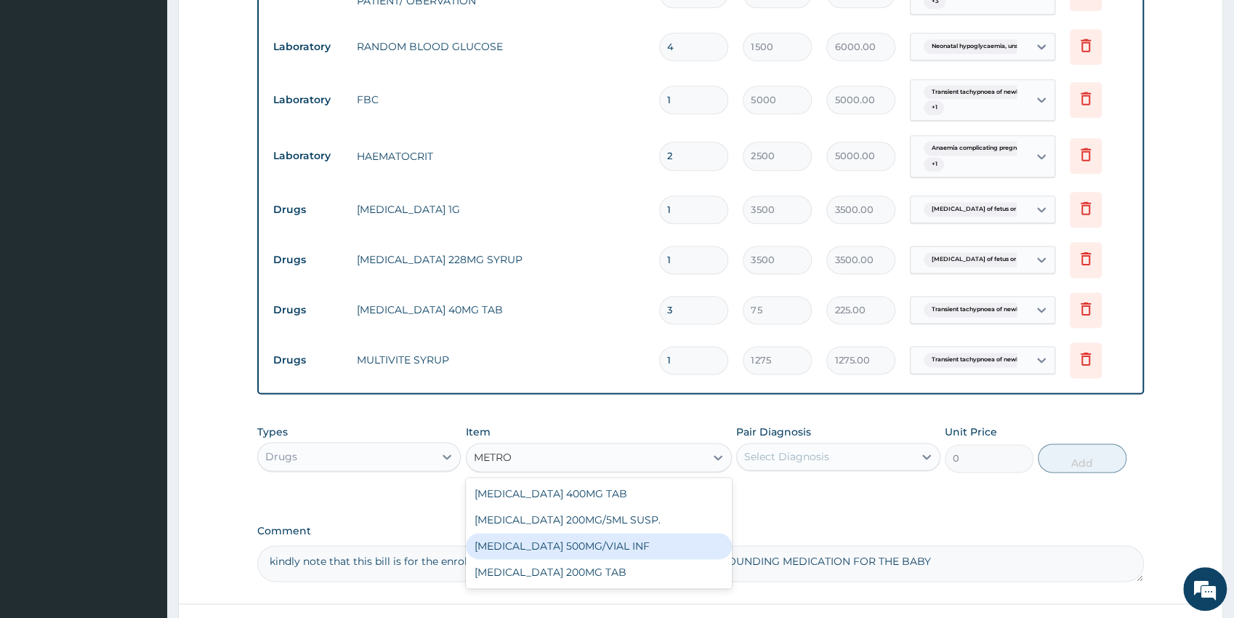
drag, startPoint x: 636, startPoint y: 537, endPoint x: 787, endPoint y: 495, distance: 156.9
click at [636, 538] on div "METRONIDAZOLE 500MG/VIAL INF" at bounding box center [599, 546] width 266 height 26
type input "1850"
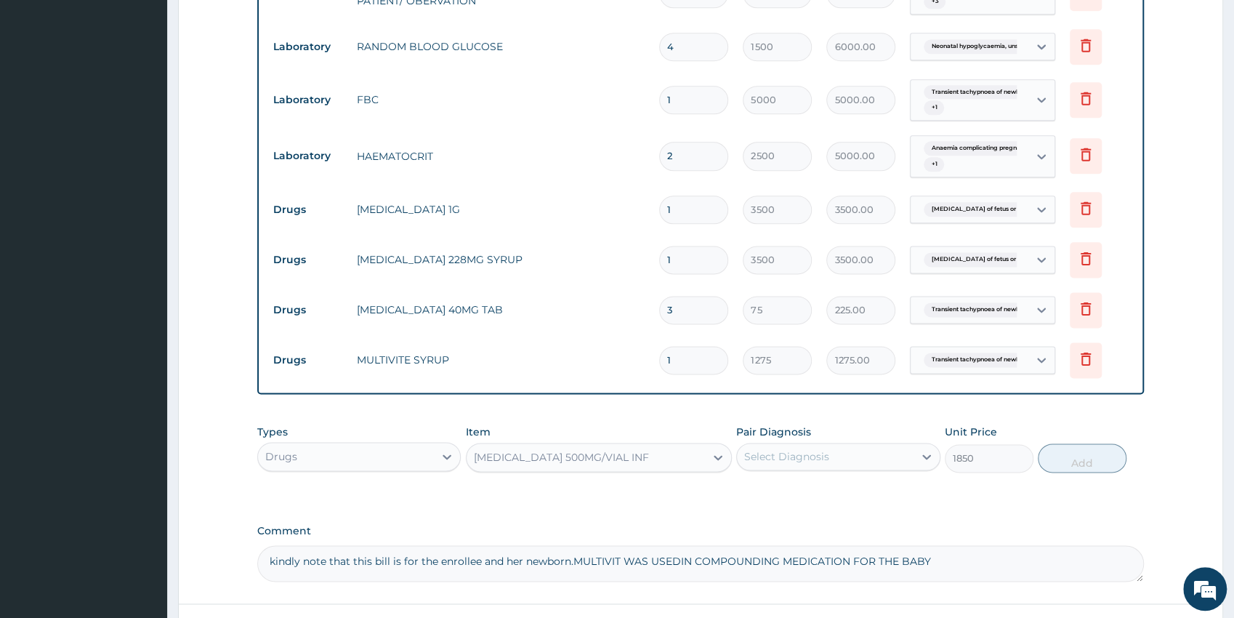
click at [810, 452] on div "Select Diagnosis" at bounding box center [786, 456] width 85 height 15
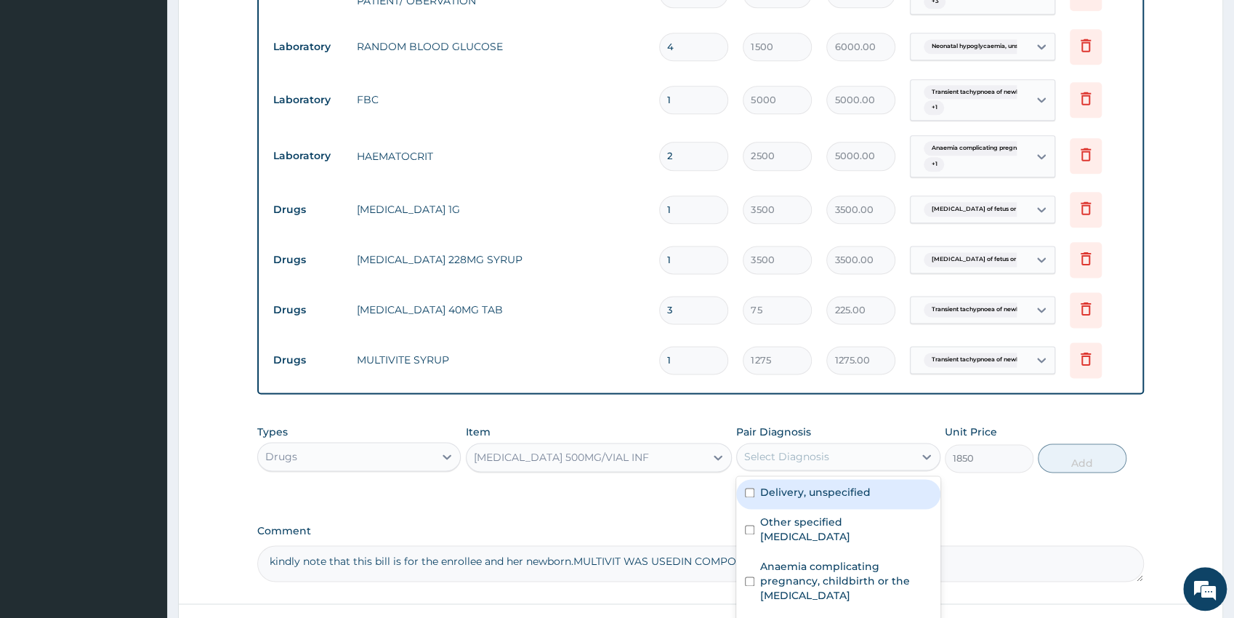
click at [849, 492] on label "Delivery, unspecified" at bounding box center [815, 492] width 110 height 15
checkbox input "true"
click at [1056, 457] on button "Add" at bounding box center [1082, 457] width 89 height 29
type input "0"
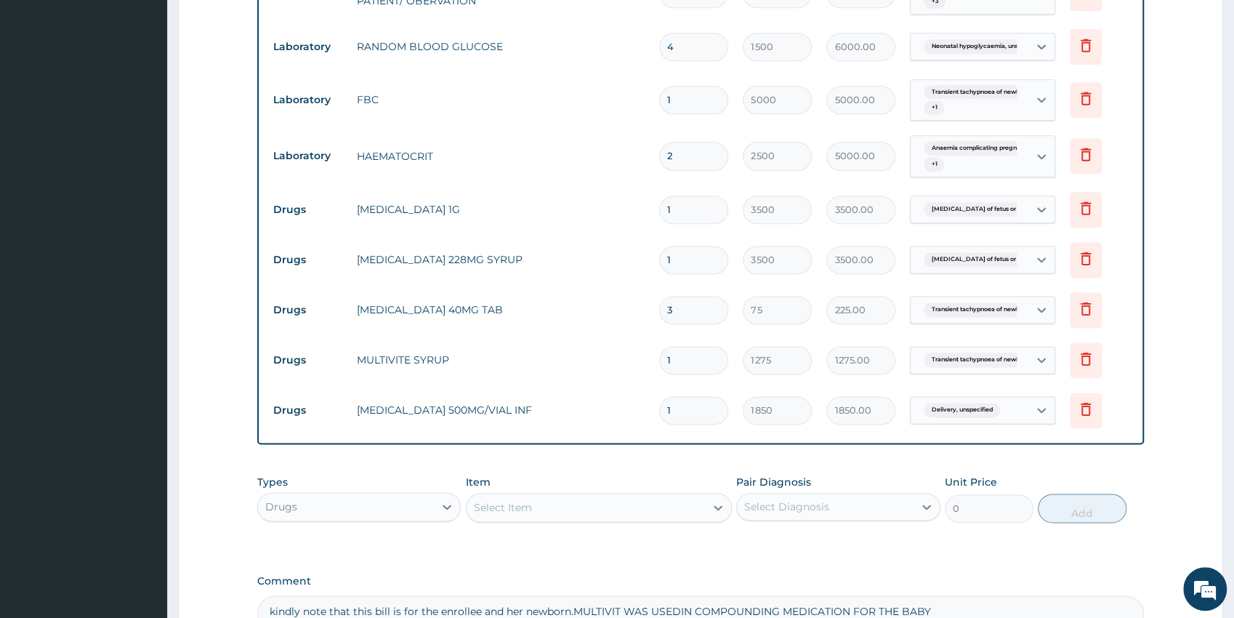
type input "0.00"
type input "3"
type input "5550.00"
type input "3"
click at [514, 507] on div "Select Item" at bounding box center [503, 507] width 58 height 15
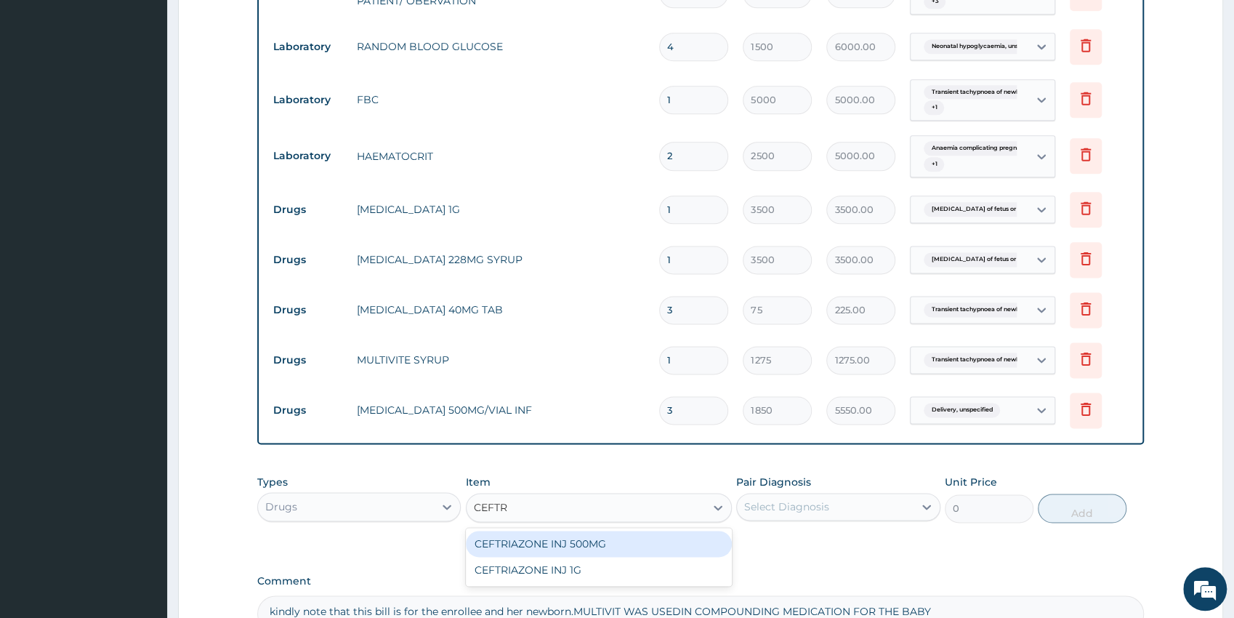
type input "CEFTRI"
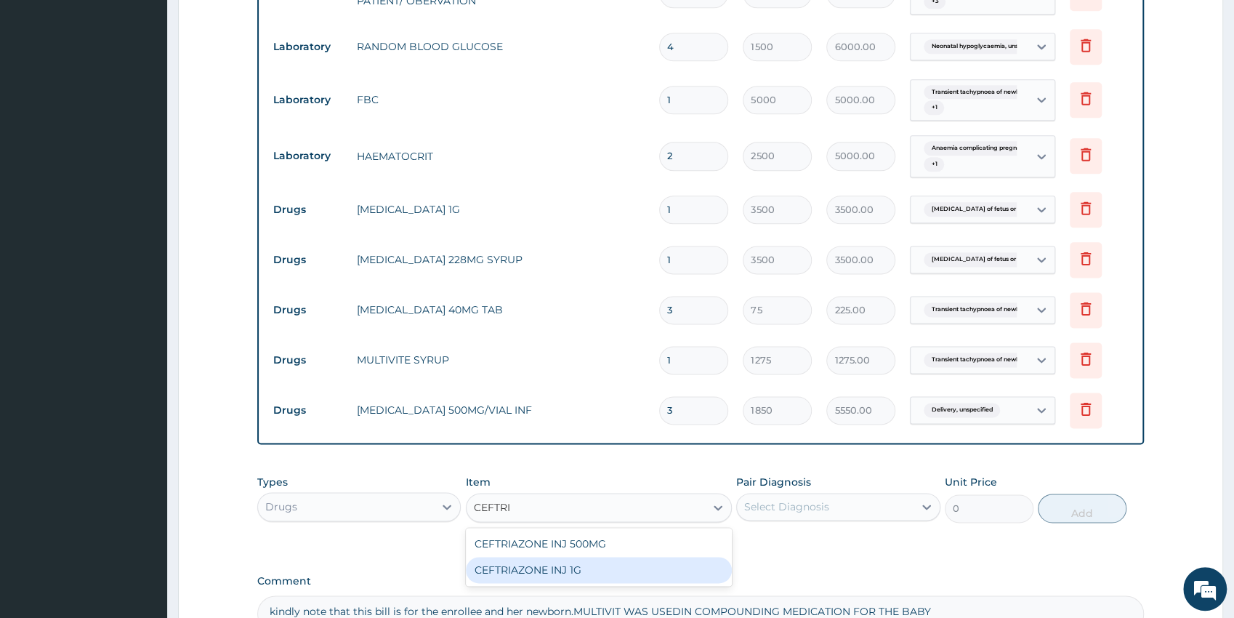
click at [605, 567] on div "CEFTRIAZONE INJ 1G" at bounding box center [599, 570] width 266 height 26
type input "3750"
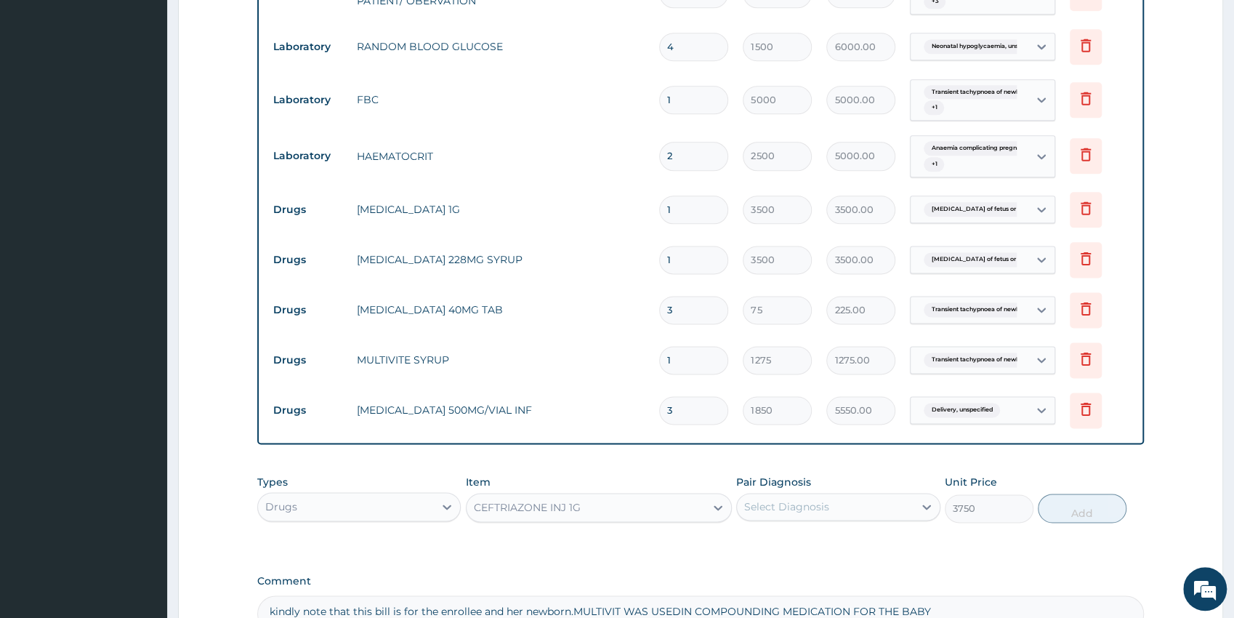
click at [813, 509] on div "Select Diagnosis" at bounding box center [786, 506] width 85 height 15
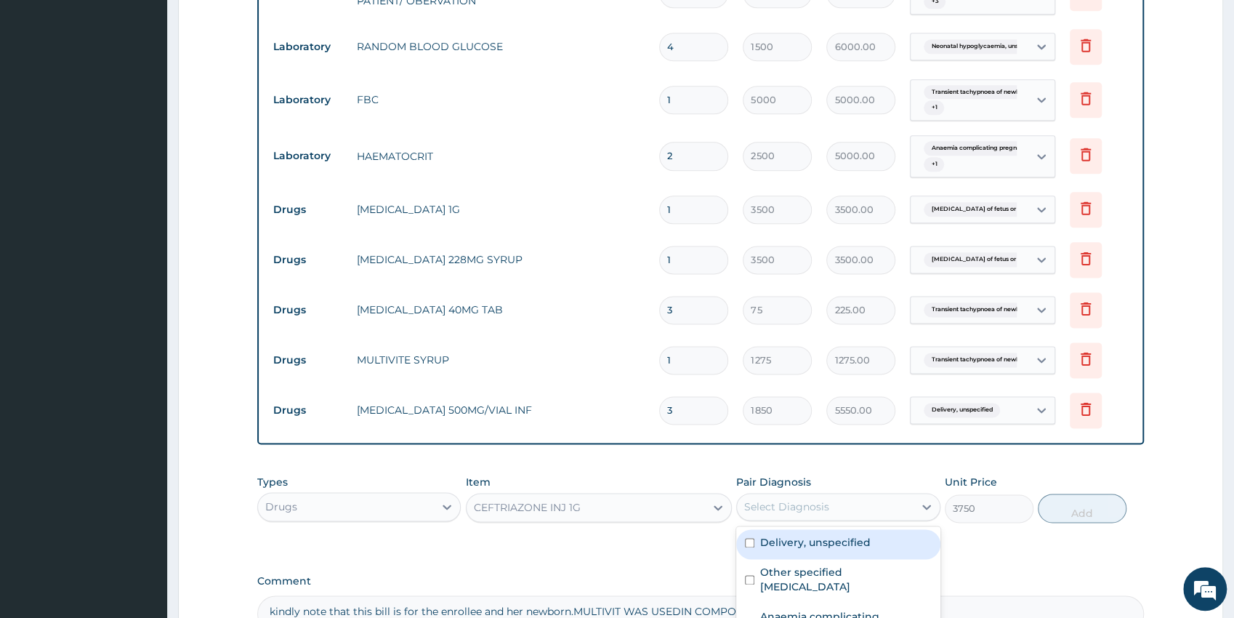
click at [865, 541] on label "Delivery, unspecified" at bounding box center [815, 542] width 110 height 15
checkbox input "true"
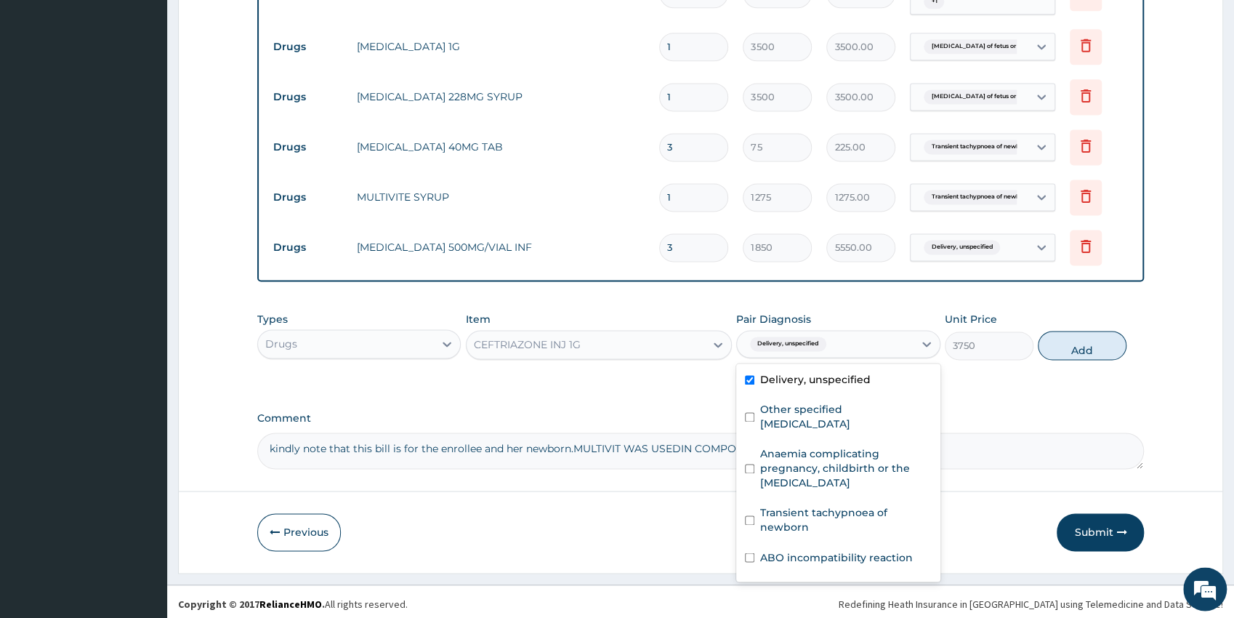
scroll to position [1309, 0]
drag, startPoint x: 1243, startPoint y: 608, endPoint x: 1228, endPoint y: 613, distance: 15.9
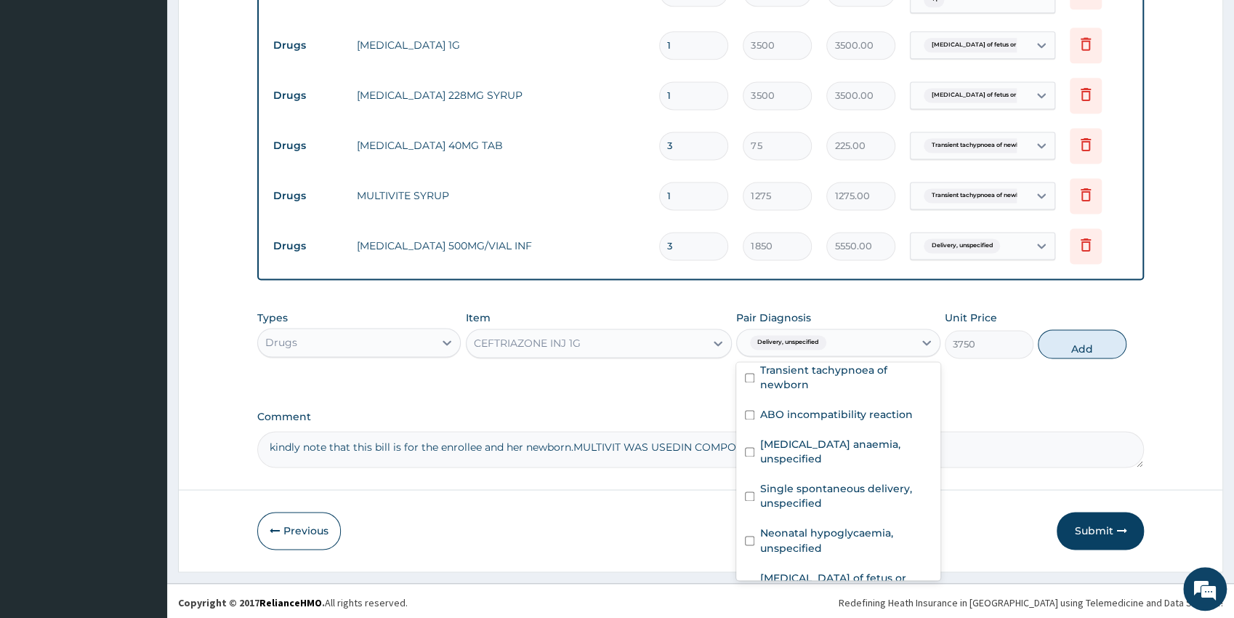
scroll to position [152, 0]
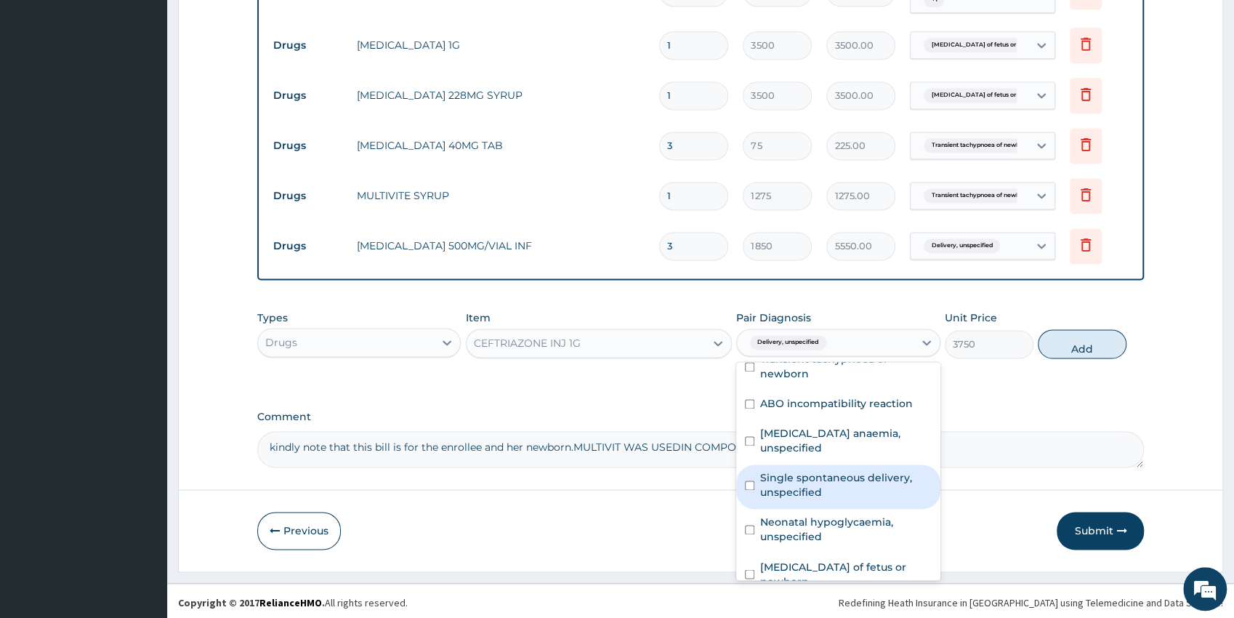
click at [852, 470] on label "Single spontaneous delivery, unspecified" at bounding box center [845, 484] width 171 height 29
checkbox input "true"
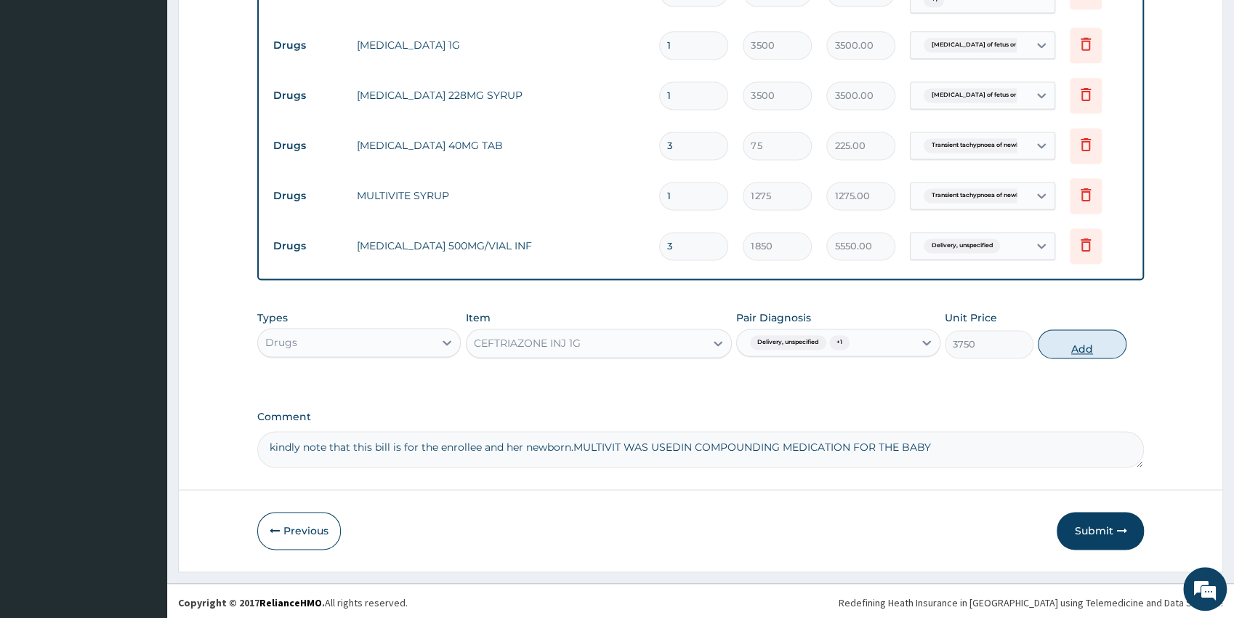
click at [1059, 347] on button "Add" at bounding box center [1082, 343] width 89 height 29
type input "0"
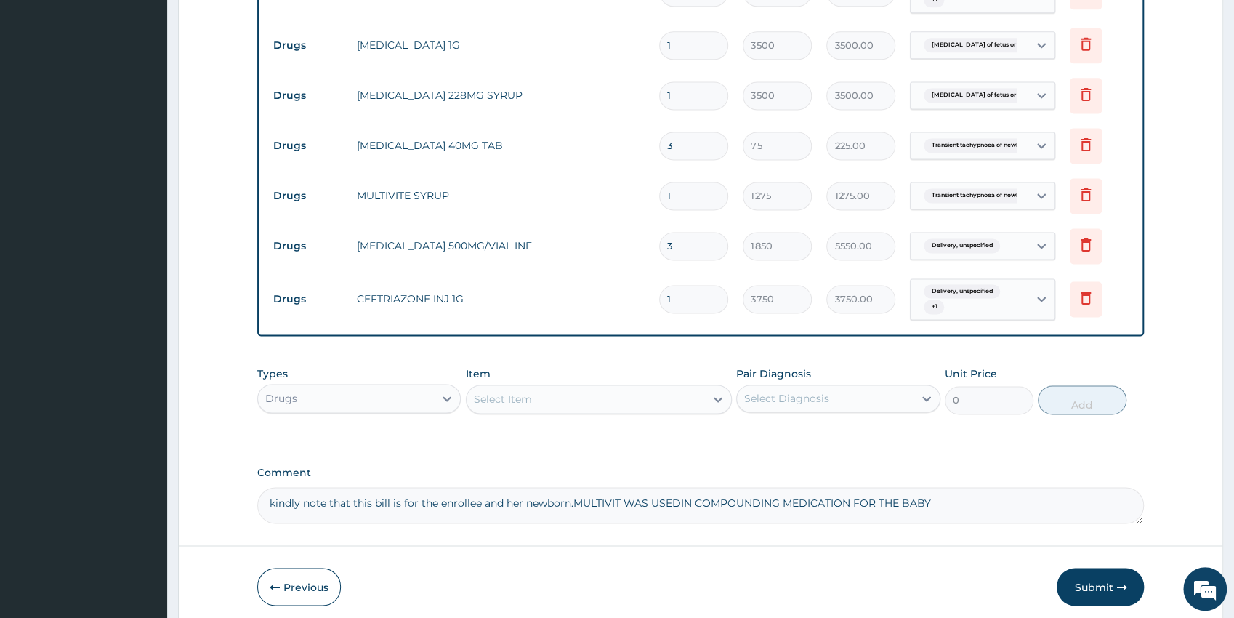
type input "0.00"
type input "2"
type input "7500.00"
type input "2"
click at [570, 396] on div "Select Item" at bounding box center [585, 398] width 238 height 23
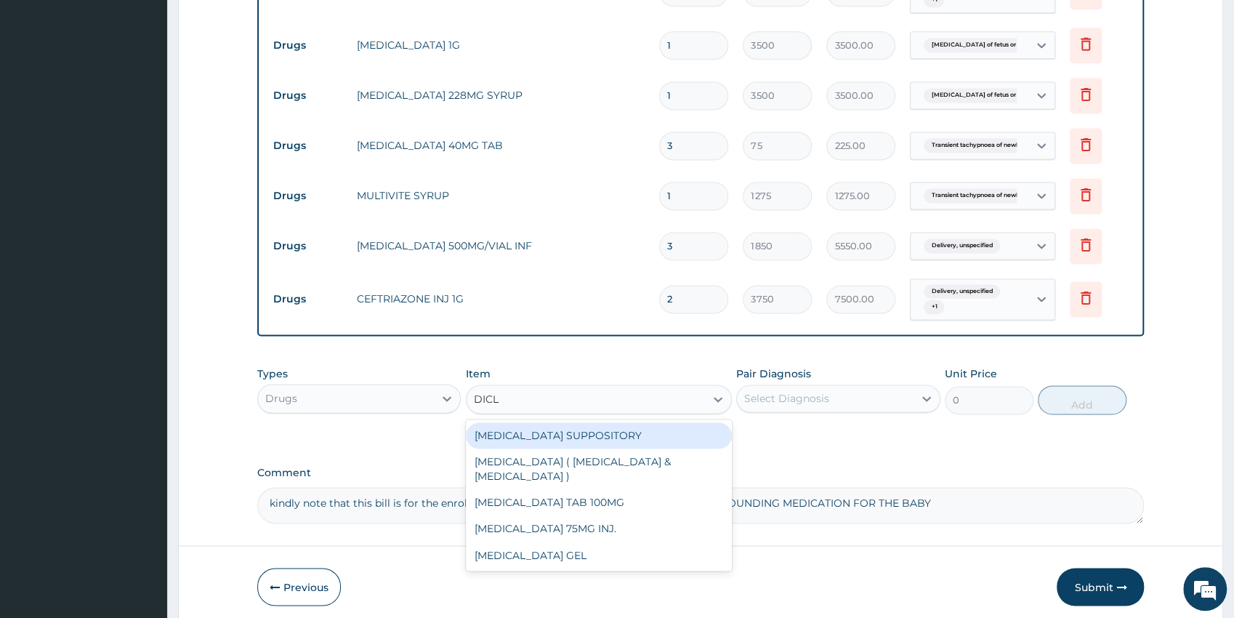
type input "DICLO"
click at [644, 436] on div "DICLOFENAC SUPPOSITORY" at bounding box center [599, 435] width 266 height 26
type input "750"
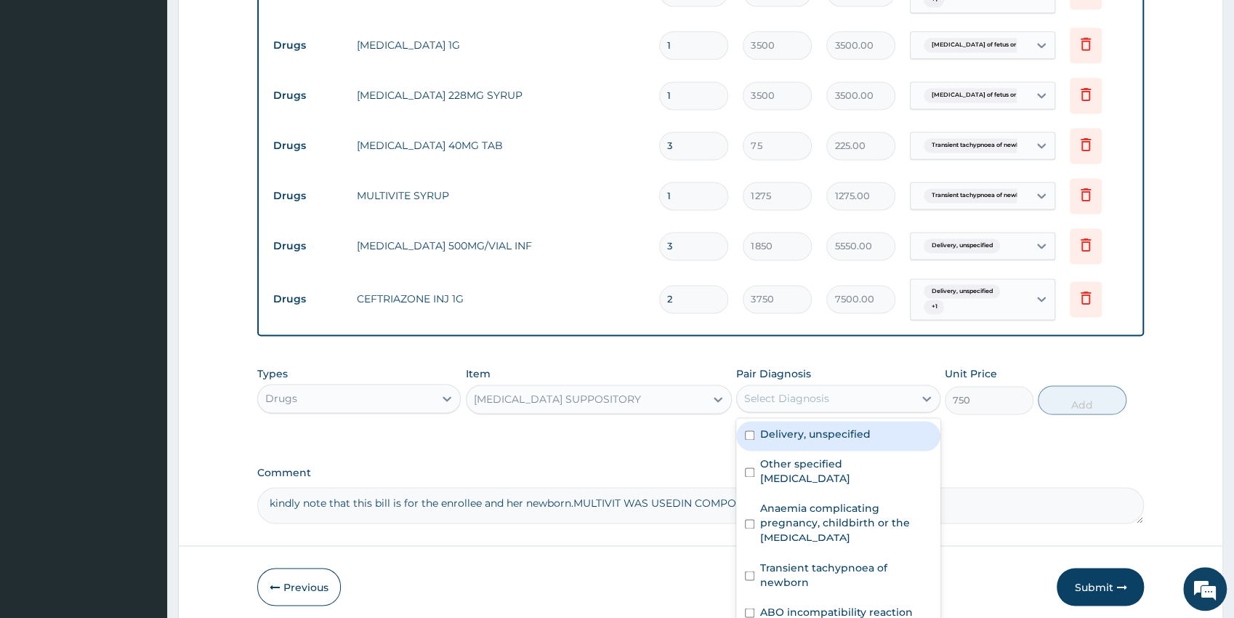
click at [808, 405] on div "Select Diagnosis" at bounding box center [825, 398] width 177 height 23
click at [833, 435] on label "Delivery, unspecified" at bounding box center [815, 434] width 110 height 15
checkbox input "true"
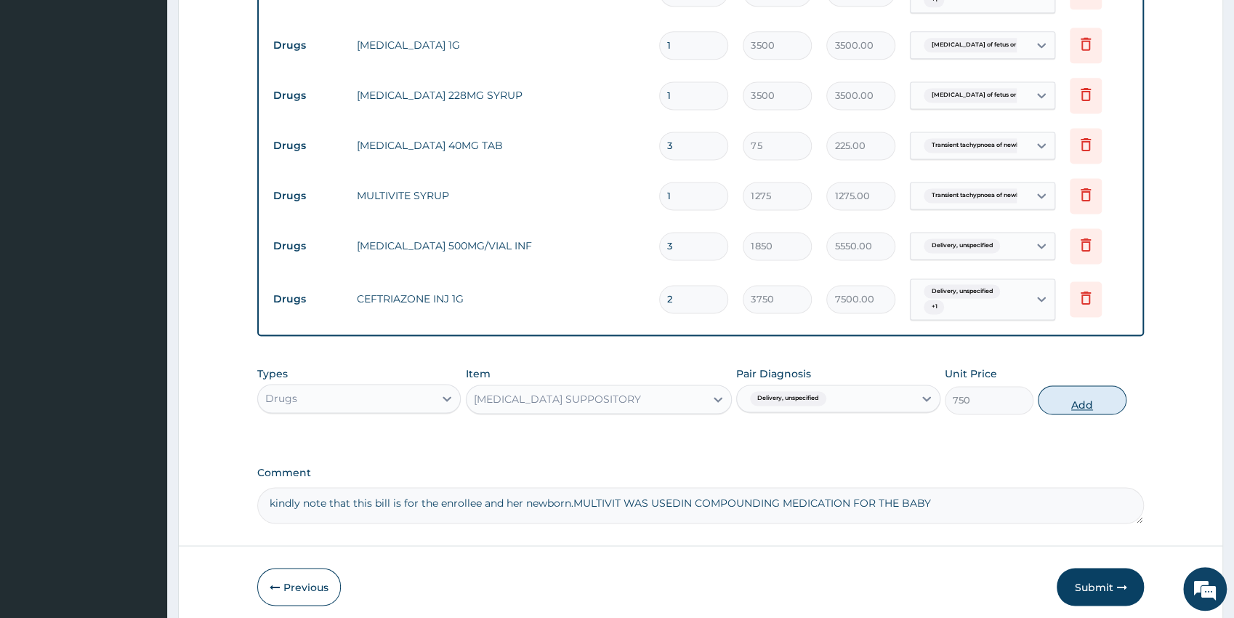
click at [1061, 408] on button "Add" at bounding box center [1082, 399] width 89 height 29
type input "0"
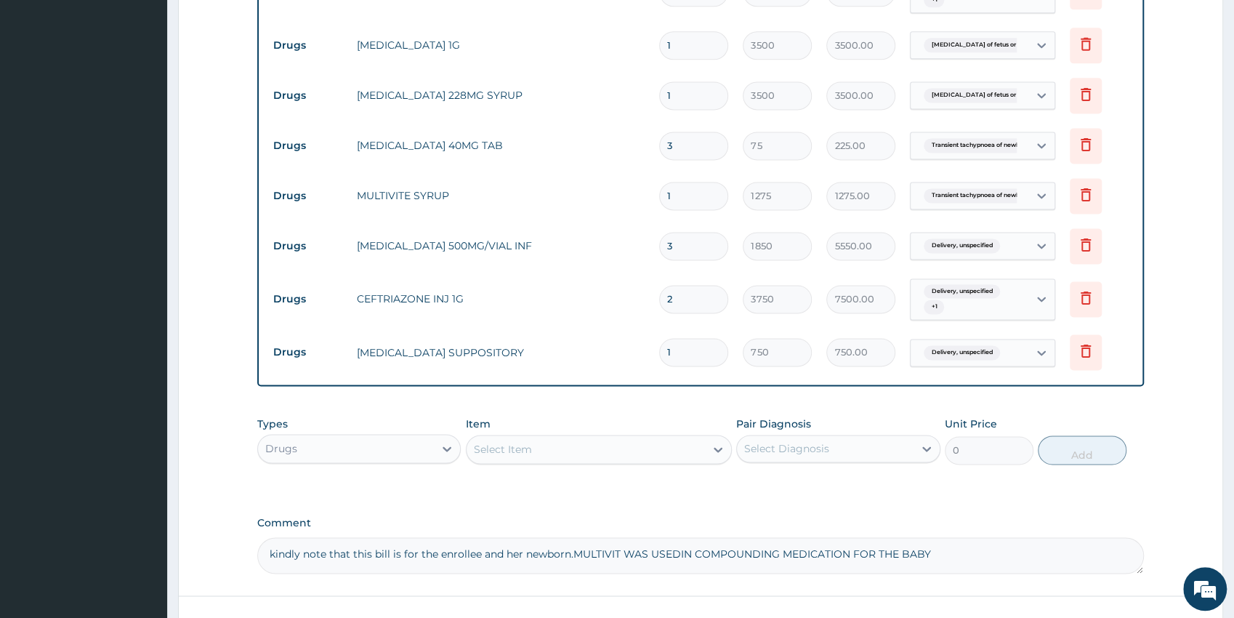
type input "0.00"
type input "2"
type input "1500.00"
type input "2"
click at [531, 448] on div "Select Item" at bounding box center [503, 449] width 58 height 15
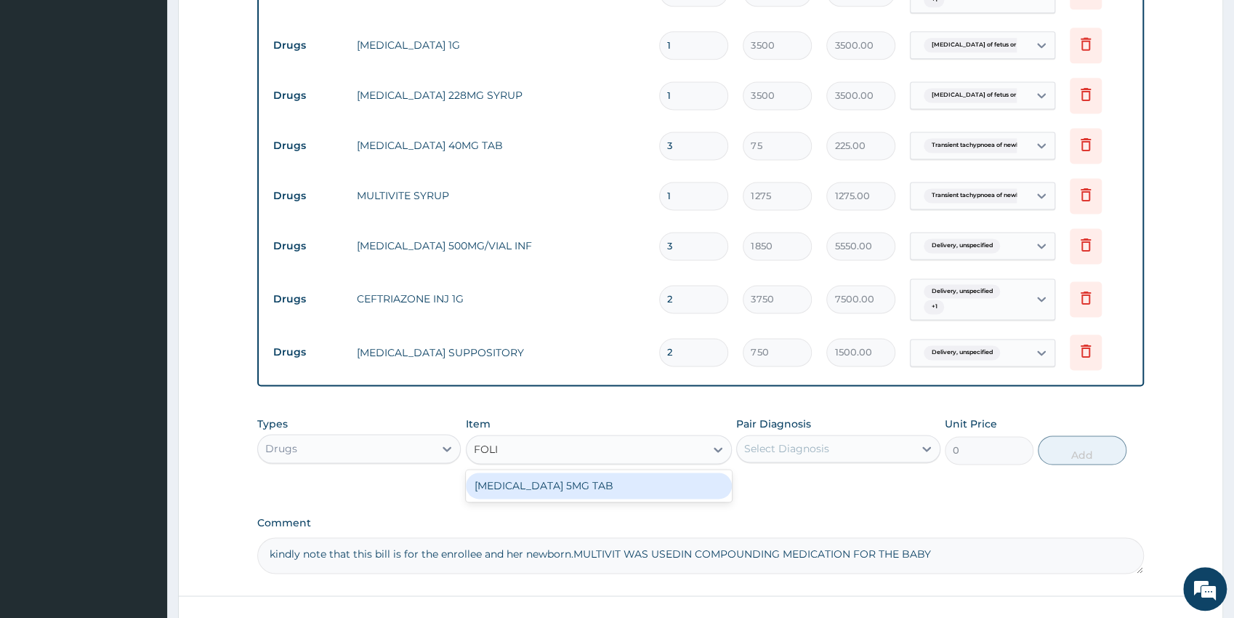
type input "FOLIC"
click at [672, 481] on div "FOLIC ACID 5MG TAB" at bounding box center [599, 485] width 266 height 26
type input "45"
click at [785, 449] on div "Select Diagnosis" at bounding box center [786, 448] width 85 height 15
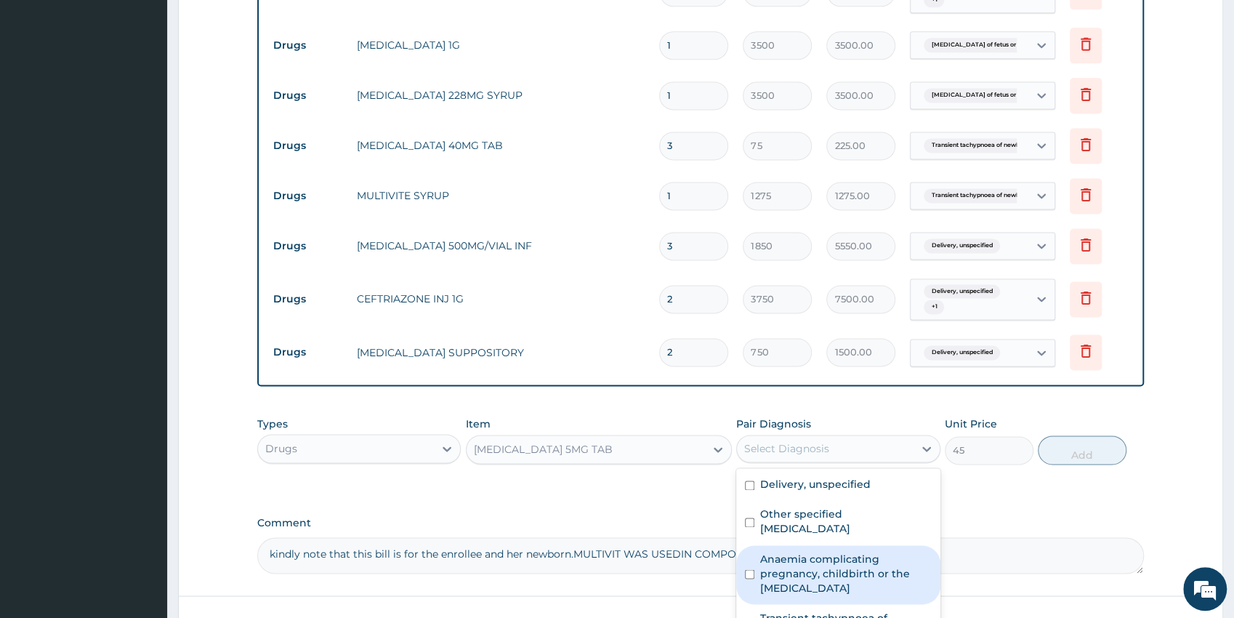
click at [860, 583] on label "Anaemia complicating pregnancy, childbirth or the puerperium" at bounding box center [845, 573] width 171 height 44
checkbox input "true"
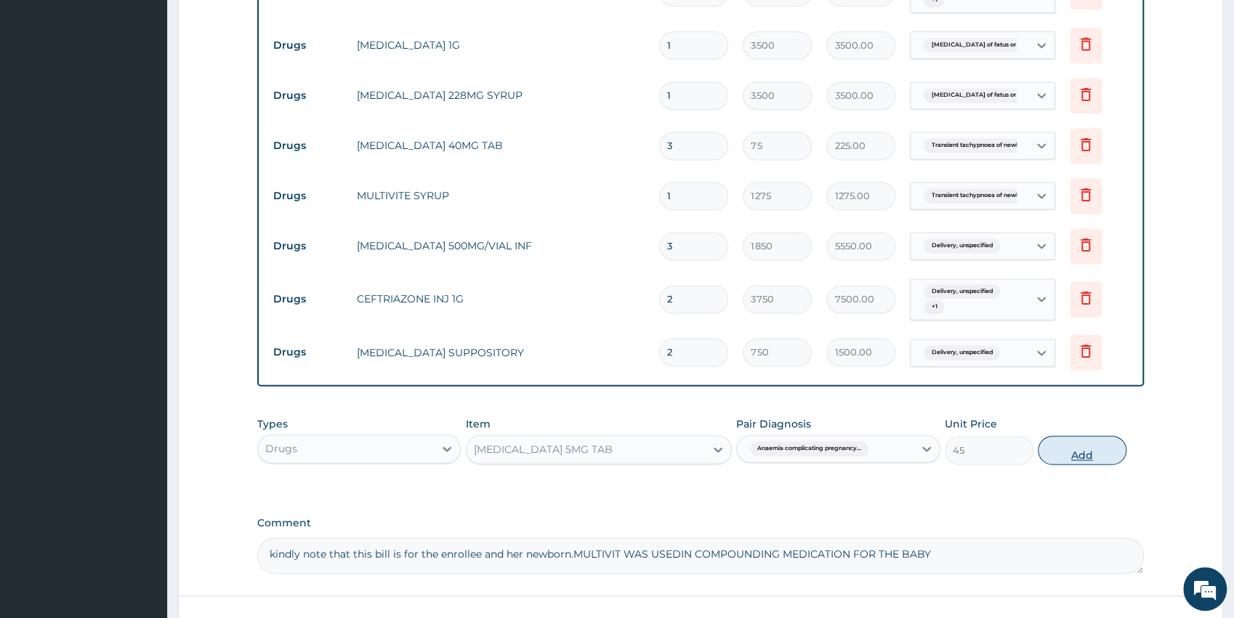
click at [1056, 457] on button "Add" at bounding box center [1082, 449] width 89 height 29
type input "0"
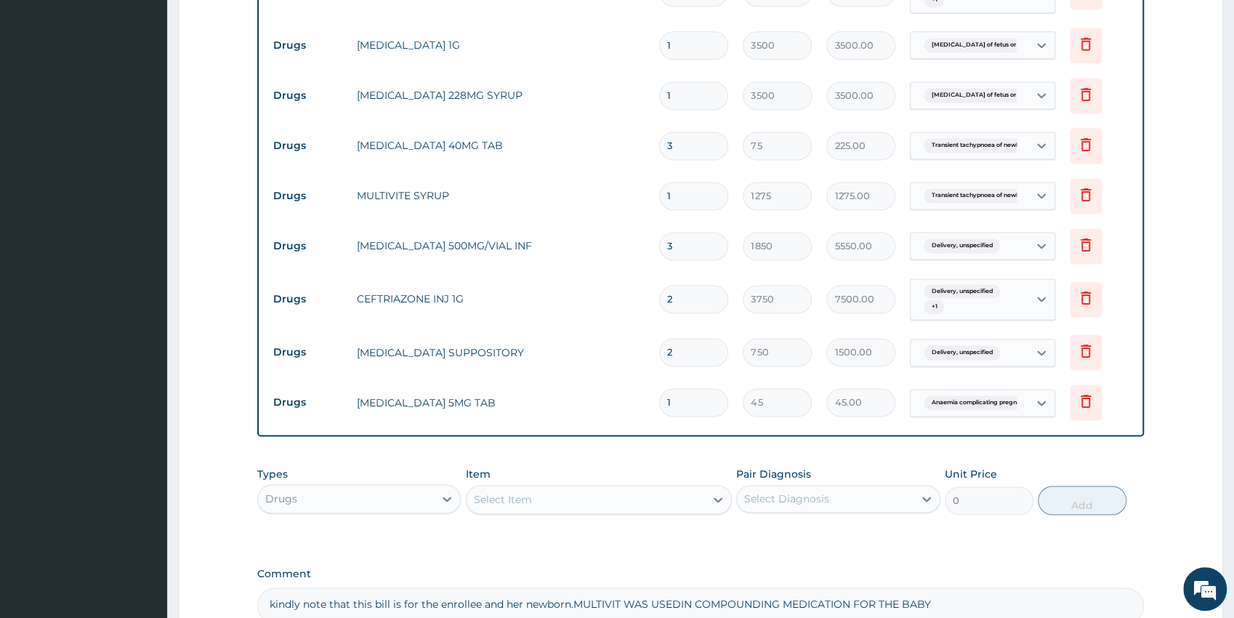
type input "0.00"
type input "7"
type input "315.00"
type input "7"
click at [569, 492] on div "Select Item" at bounding box center [585, 499] width 238 height 23
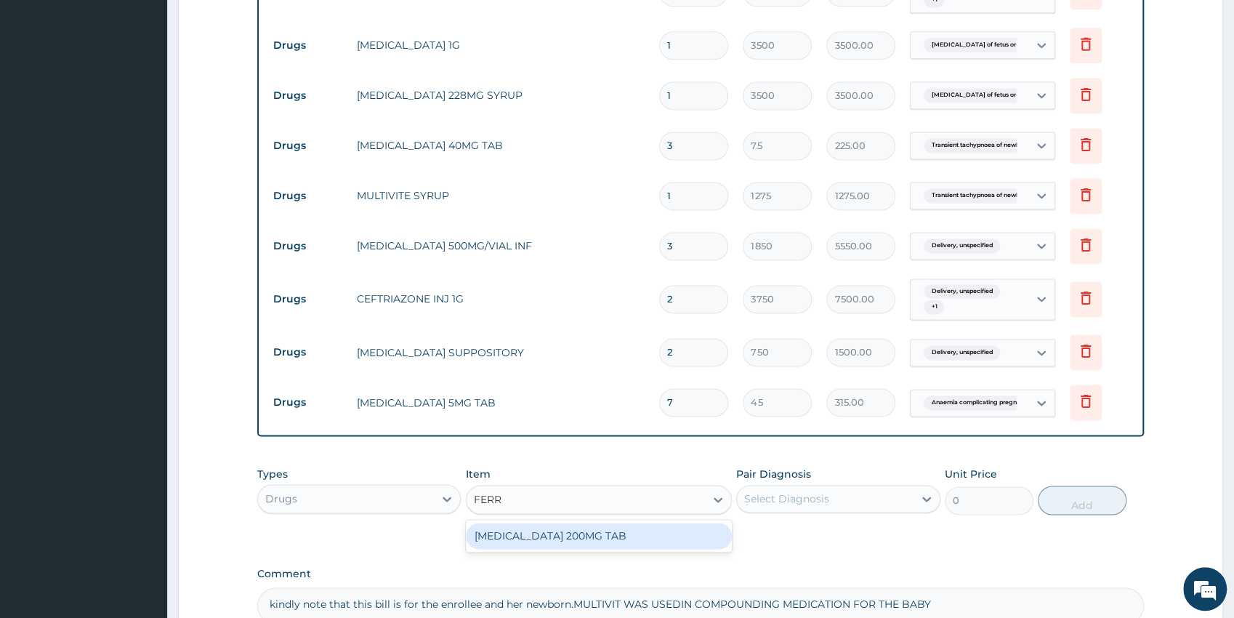
type input "FERRO"
click at [588, 534] on div "FERROUS SULPHATE 200MG TAB" at bounding box center [599, 535] width 266 height 26
type input "45"
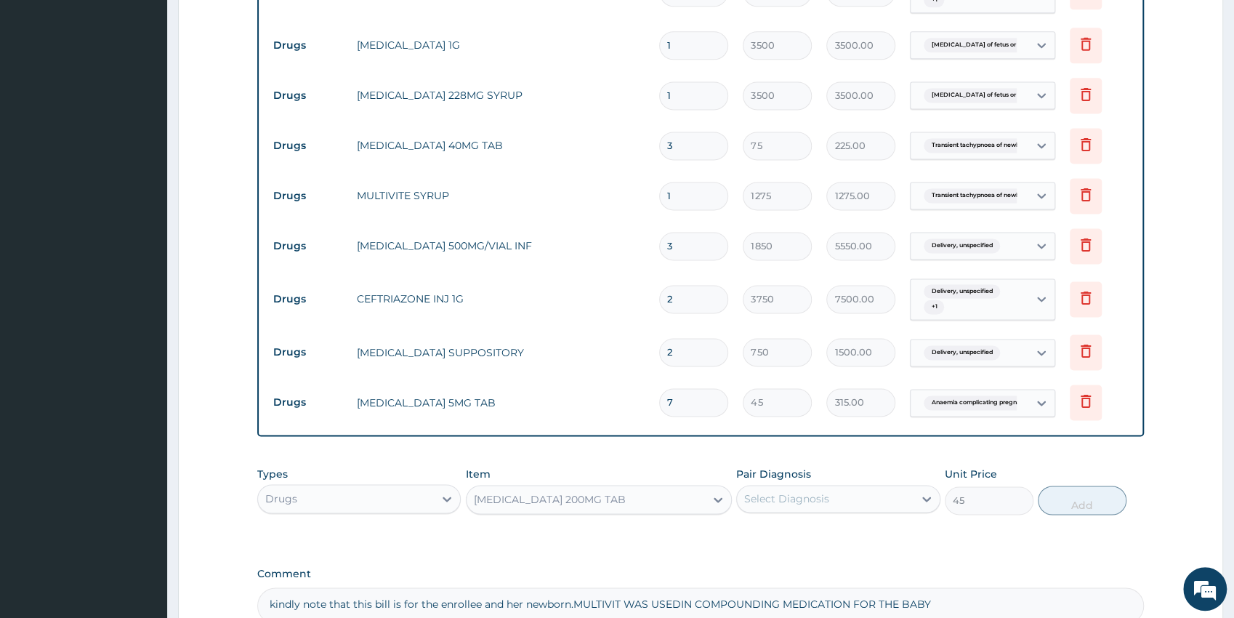
click at [778, 492] on div "Select Diagnosis" at bounding box center [786, 498] width 85 height 15
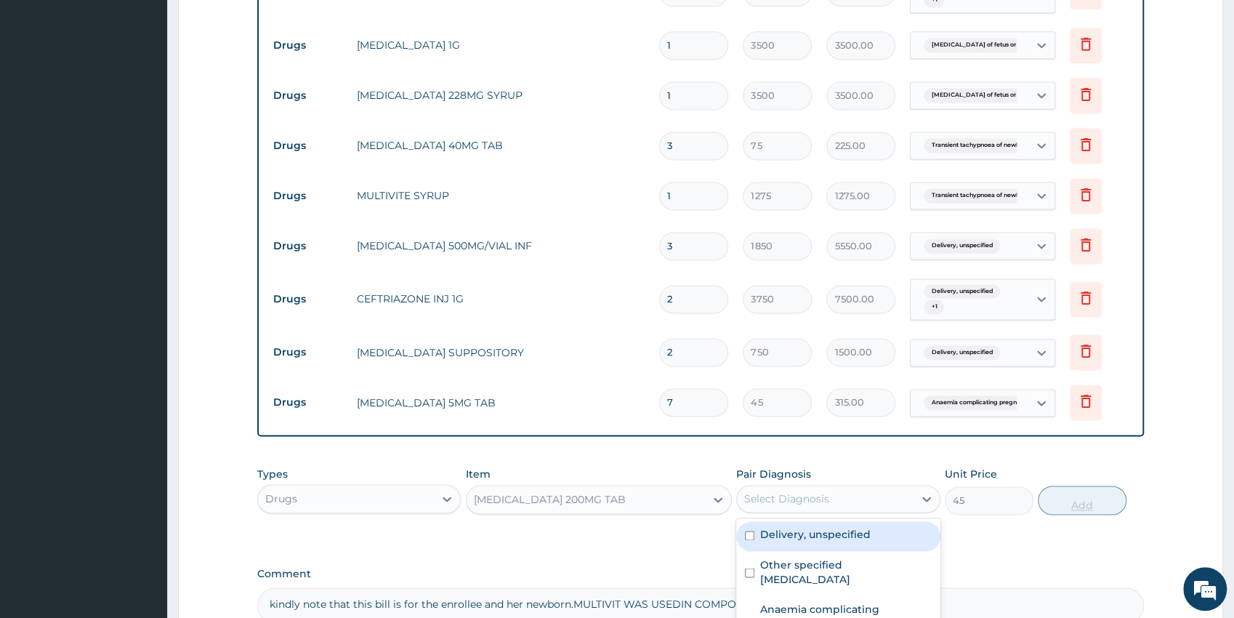
drag, startPoint x: 866, startPoint y: 540, endPoint x: 1109, endPoint y: 505, distance: 245.2
click at [868, 540] on div "Delivery, unspecified" at bounding box center [838, 536] width 204 height 30
checkbox input "true"
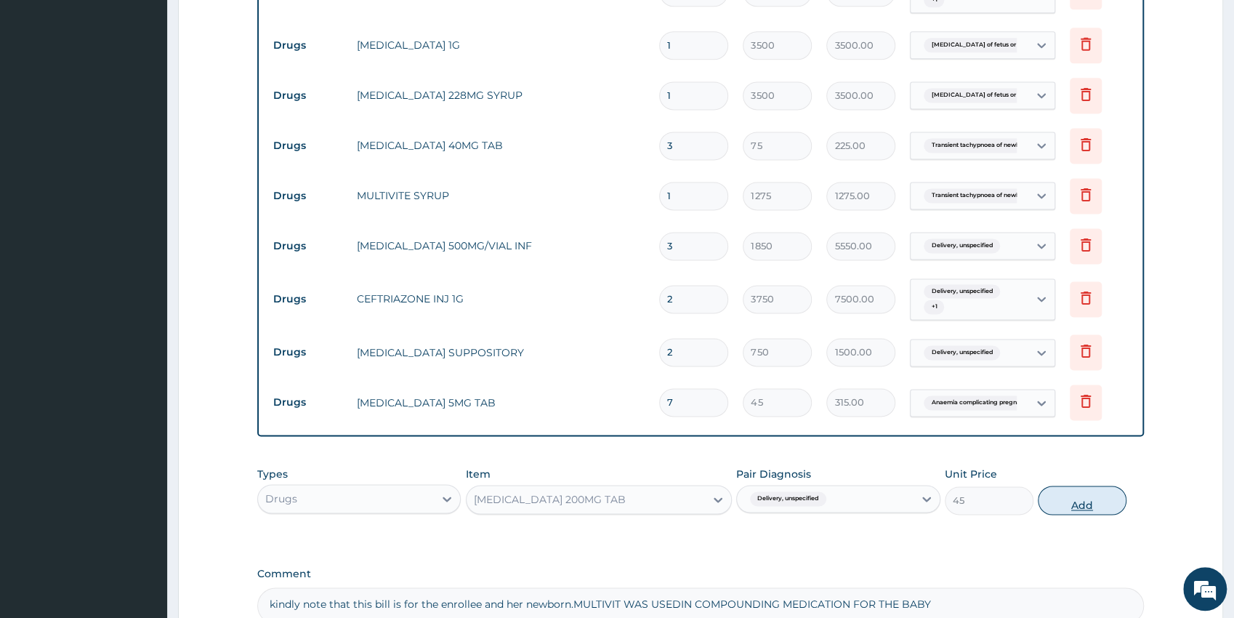
click at [1094, 496] on button "Add" at bounding box center [1082, 499] width 89 height 29
type input "0"
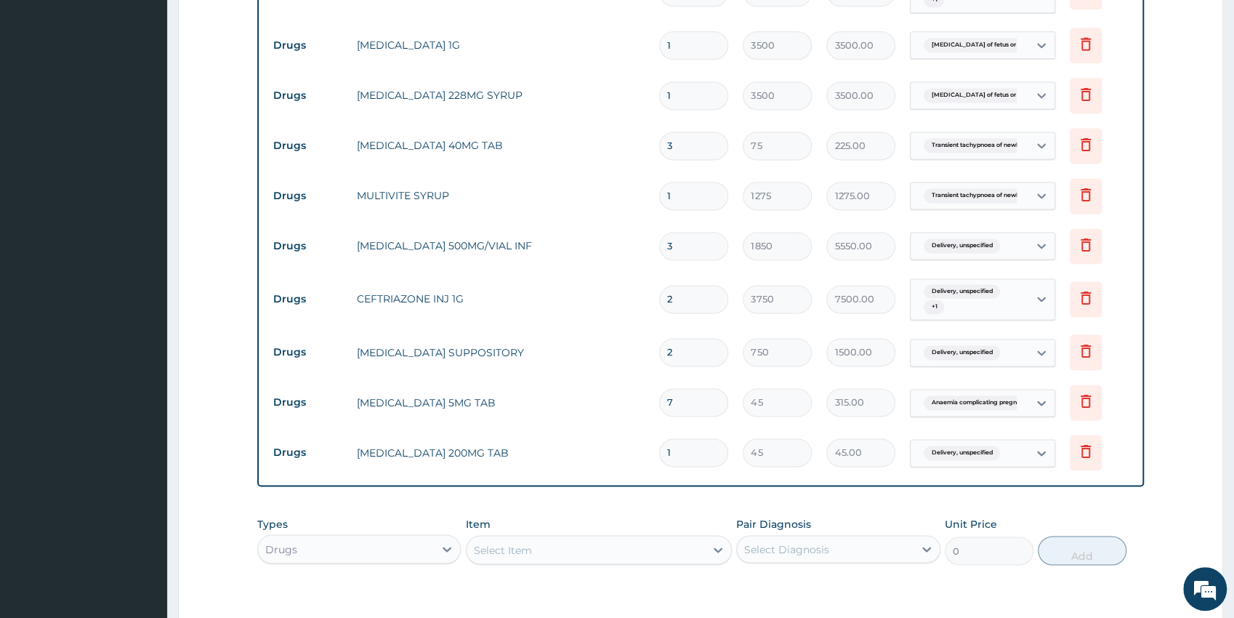
type input "14"
type input "630.00"
type input "14"
click at [524, 551] on div "Select Item" at bounding box center [503, 549] width 58 height 15
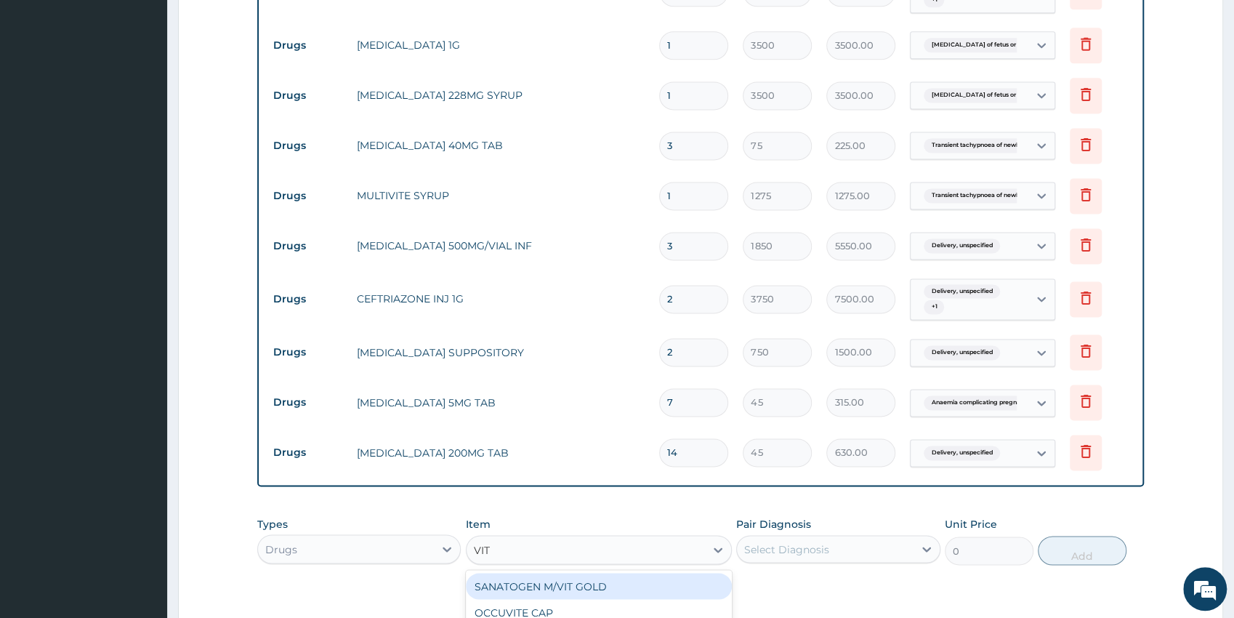
type input "VIT C"
drag, startPoint x: 647, startPoint y: 602, endPoint x: 740, endPoint y: 572, distance: 97.7
click at [647, 602] on div "VIT C TAB 100MG" at bounding box center [599, 612] width 266 height 26
type input "30"
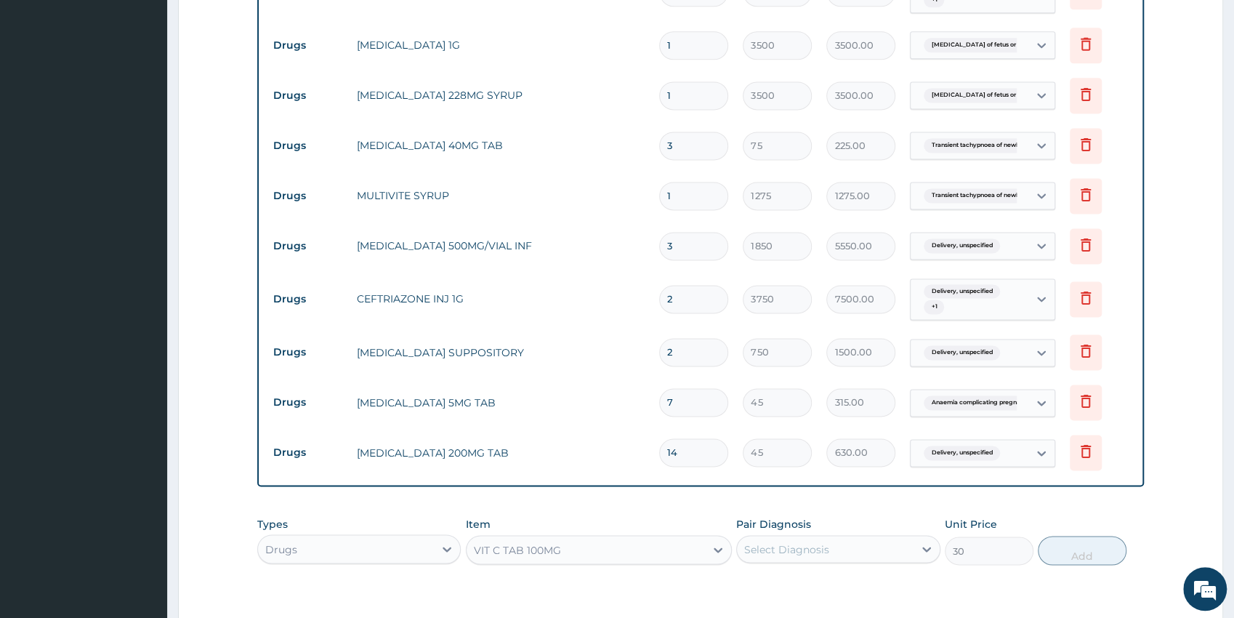
click at [807, 549] on div "Select Diagnosis" at bounding box center [786, 548] width 85 height 15
click at [823, 583] on label "Delivery, unspecified" at bounding box center [815, 584] width 110 height 15
checkbox input "true"
click at [1072, 548] on button "Add" at bounding box center [1082, 549] width 89 height 29
type input "0"
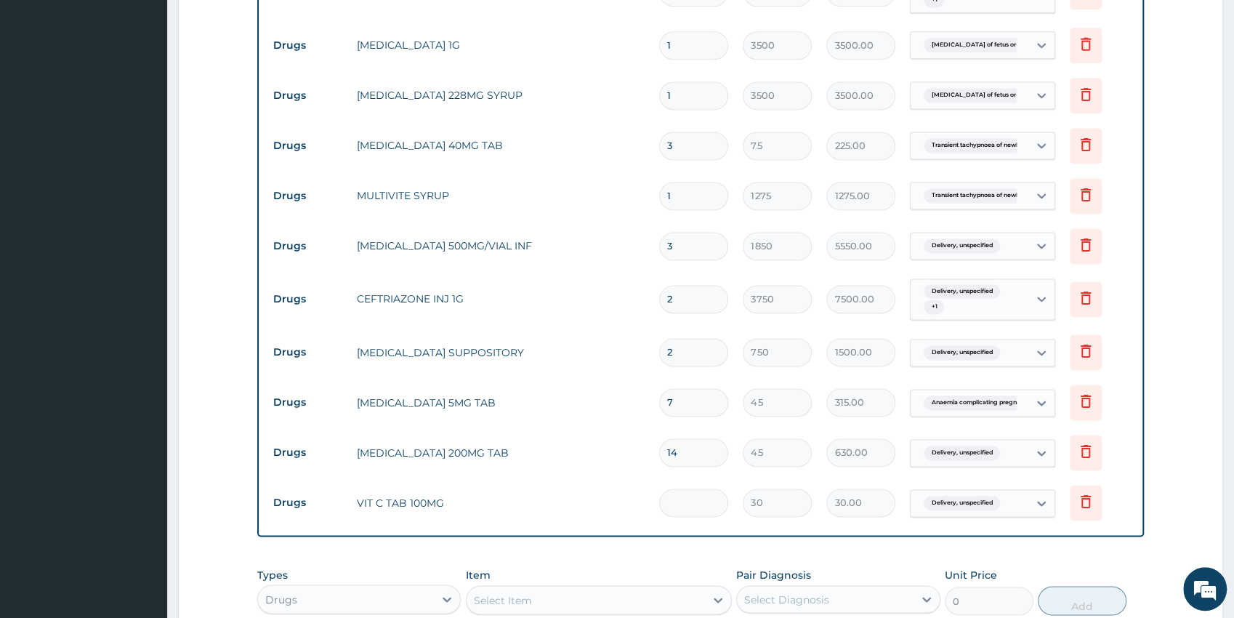
type input "0.00"
type input "4"
type input "120.00"
type input "42"
type input "1260.00"
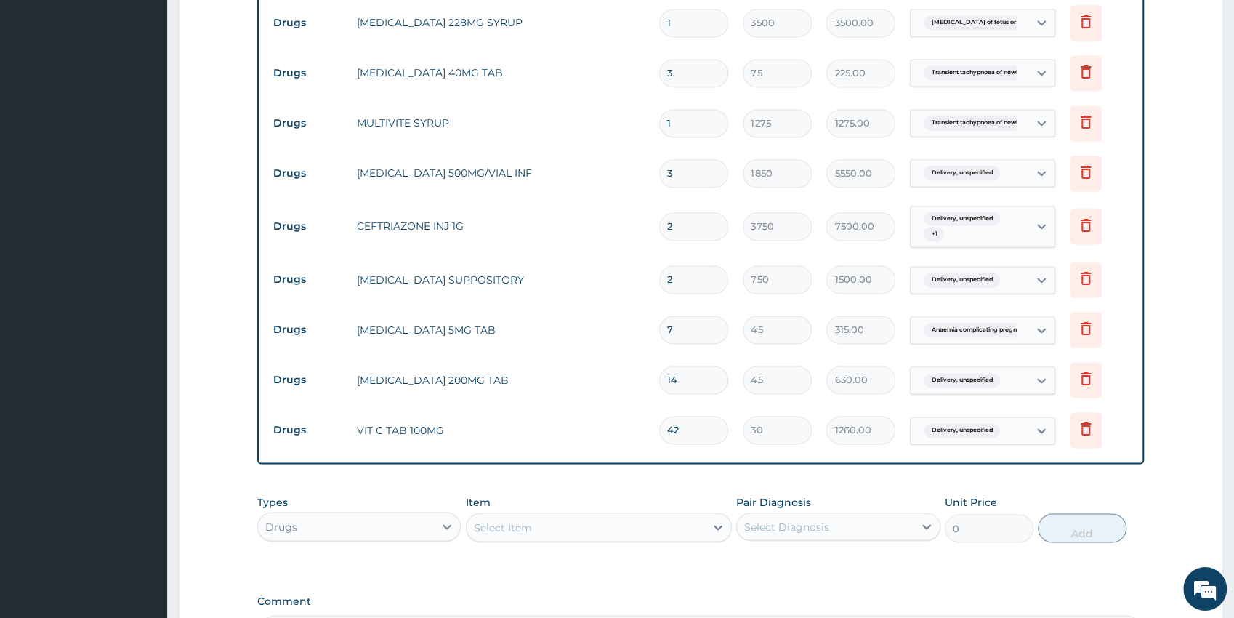
drag, startPoint x: 1238, startPoint y: 613, endPoint x: 1164, endPoint y: 550, distance: 97.4
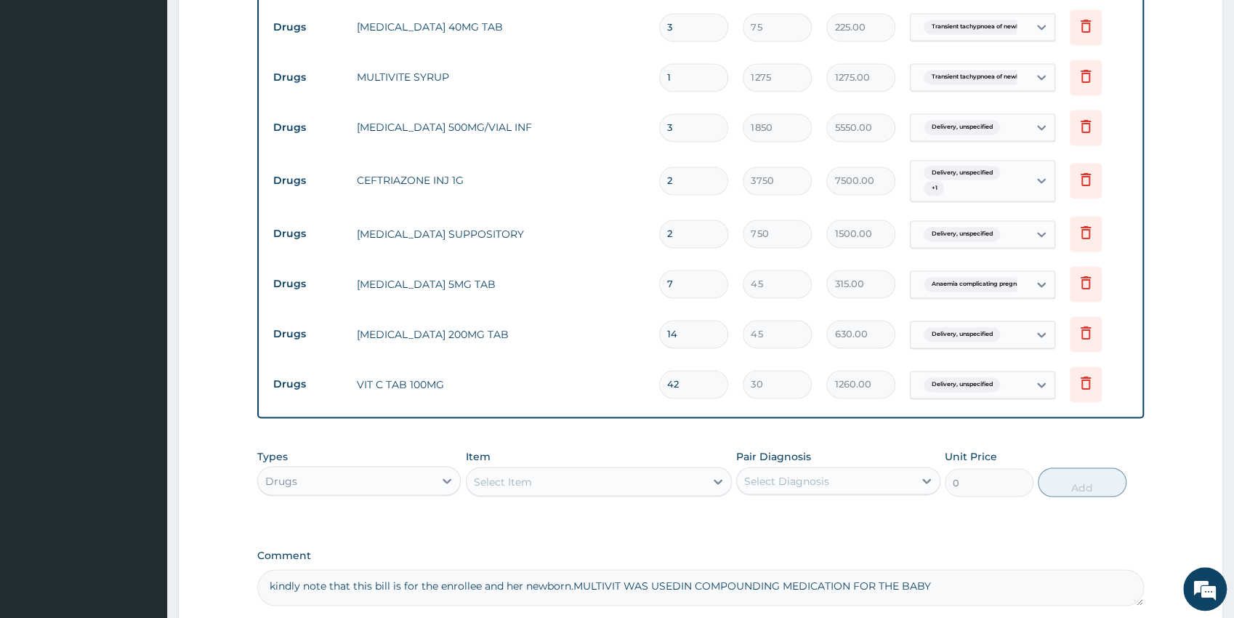
scroll to position [1429, 0]
type input "42"
drag, startPoint x: 985, startPoint y: 336, endPoint x: 984, endPoint y: 347, distance: 11.7
click at [985, 335] on span "Delivery, unspecified" at bounding box center [962, 333] width 76 height 15
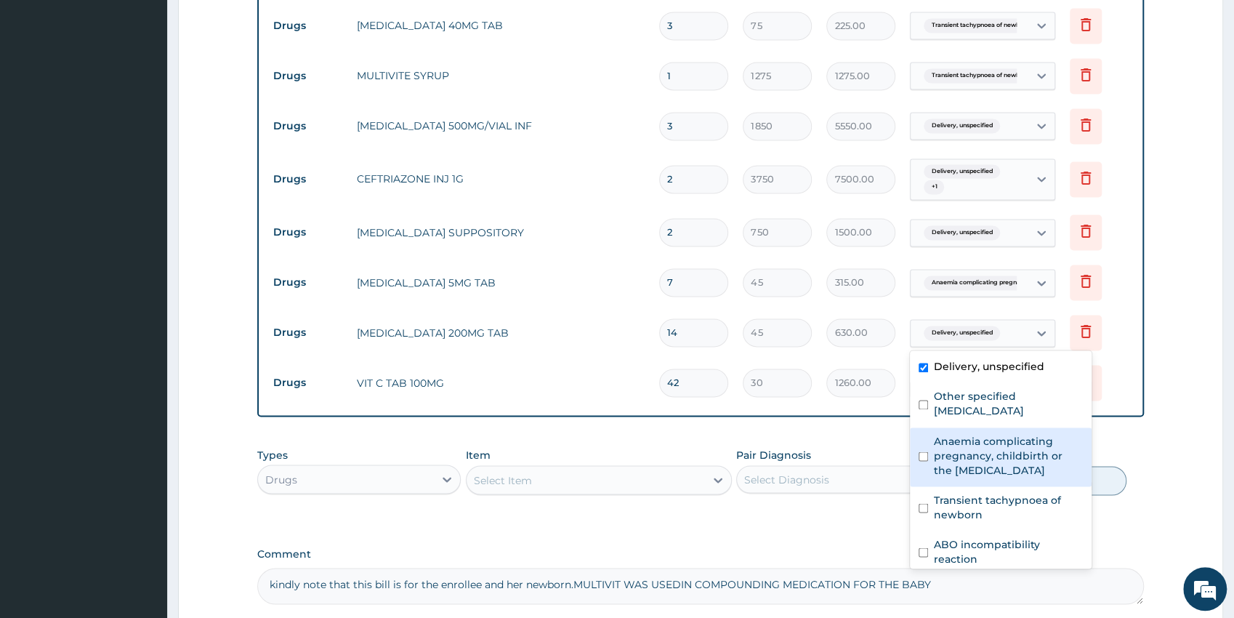
drag, startPoint x: 998, startPoint y: 454, endPoint x: 990, endPoint y: 385, distance: 69.5
click at [998, 451] on label "Anaemia complicating pregnancy, childbirth or the puerperium" at bounding box center [1008, 455] width 149 height 44
checkbox input "true"
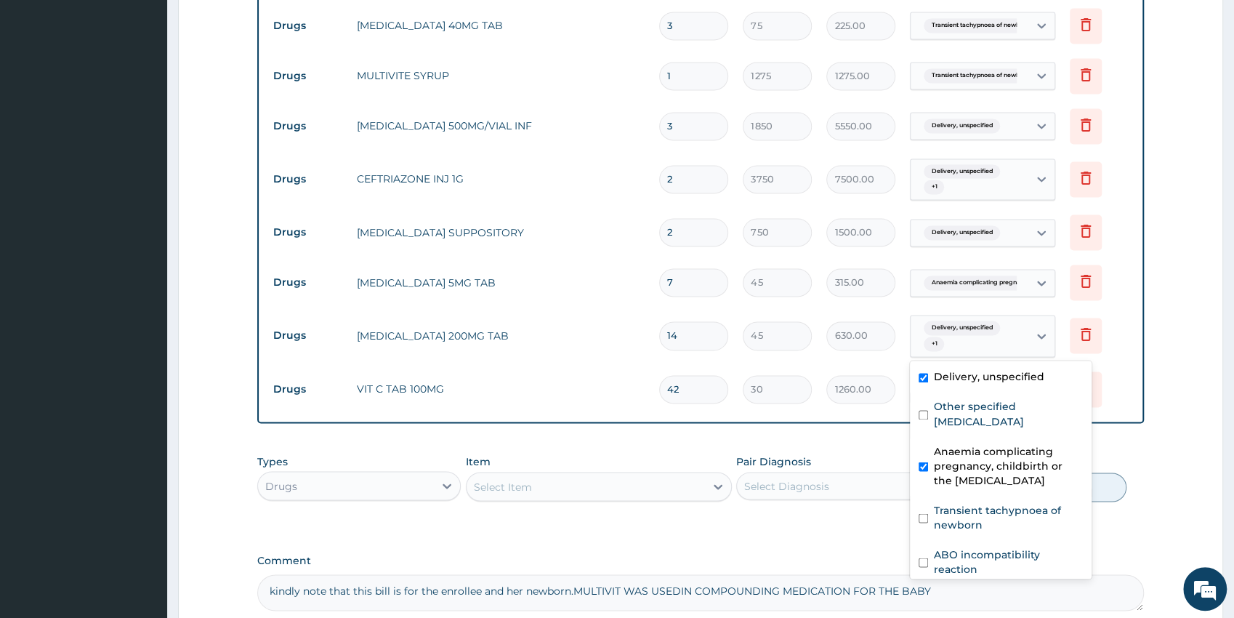
click at [974, 281] on span "Anaemia complicating pregnancy..." at bounding box center [983, 282] width 118 height 15
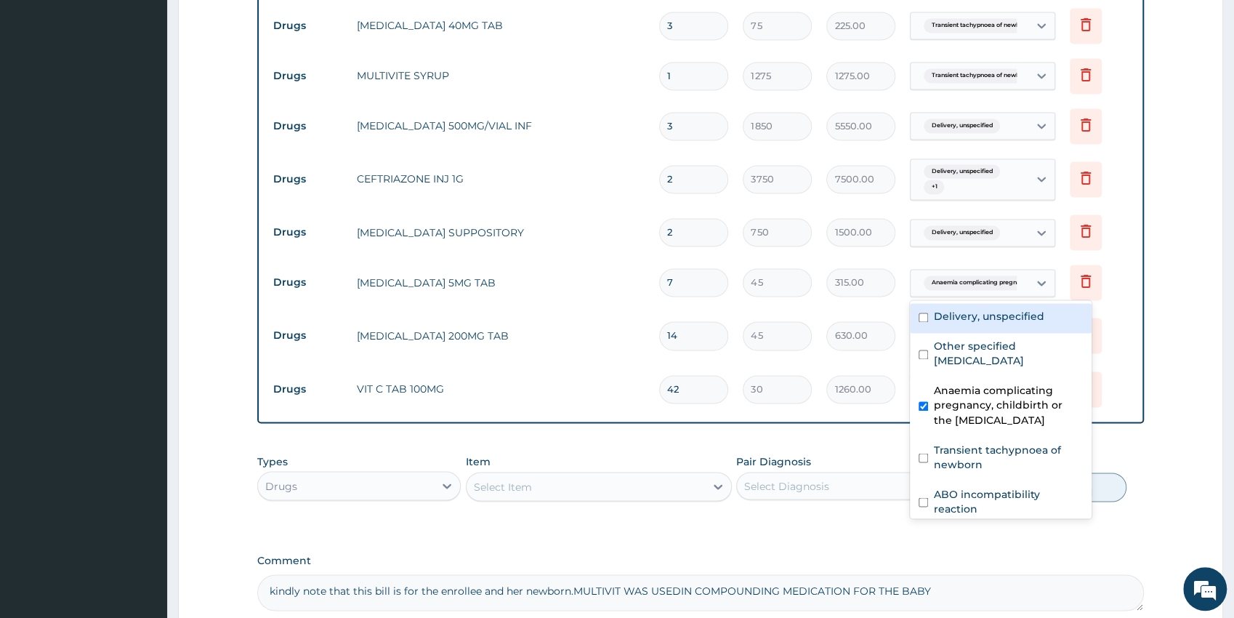
click at [1001, 322] on label "Delivery, unspecified" at bounding box center [989, 316] width 110 height 15
checkbox input "true"
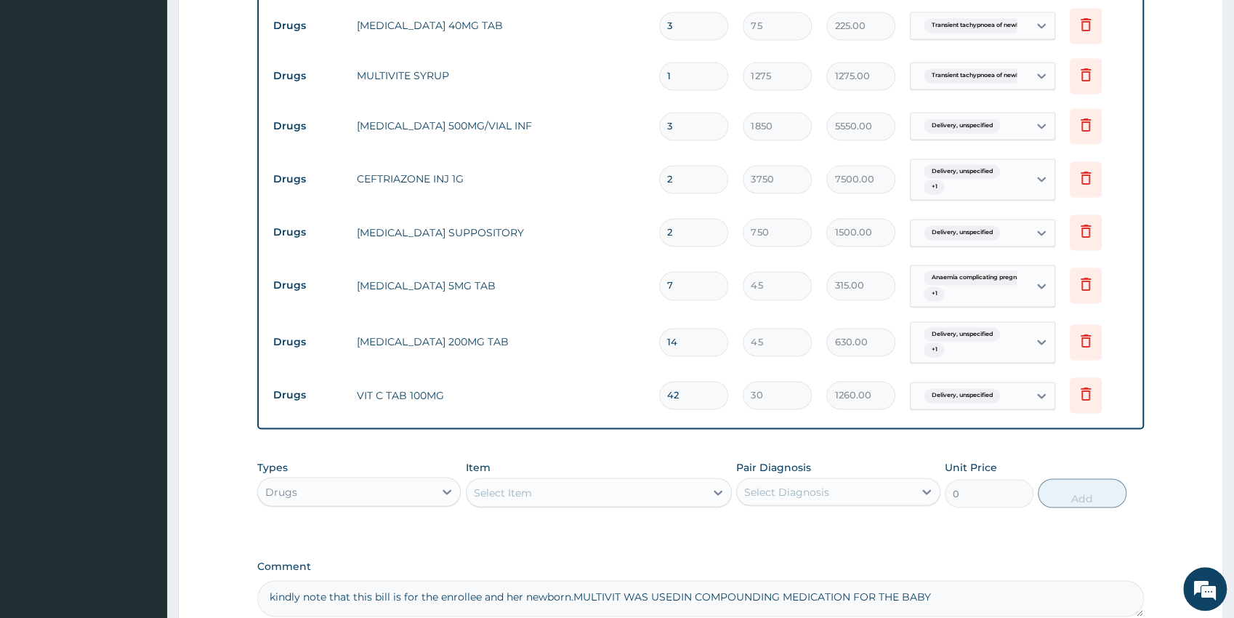
click at [546, 493] on div "Select Item" at bounding box center [585, 491] width 238 height 23
type input "NORMAL"
drag, startPoint x: 658, startPoint y: 534, endPoint x: 780, endPoint y: 518, distance: 122.4
click at [658, 530] on div "NORMAL SALINE INFUSION 0.5L" at bounding box center [599, 528] width 266 height 26
type input "2000"
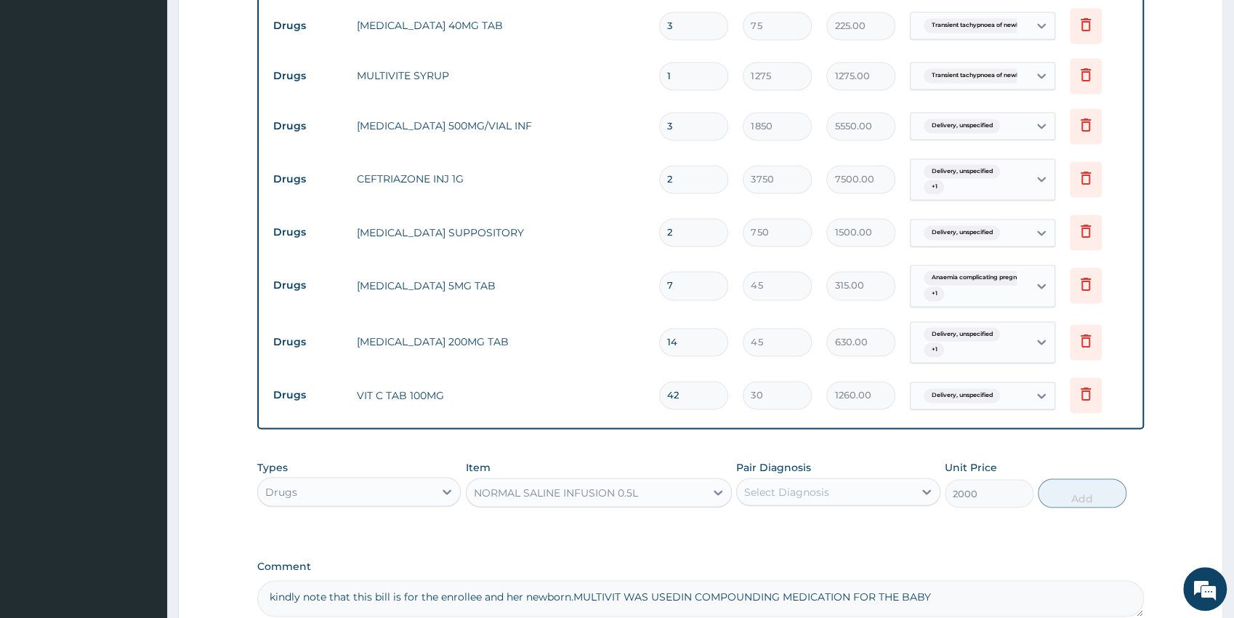
click at [818, 490] on div "Select Diagnosis" at bounding box center [786, 491] width 85 height 15
click at [851, 596] on label "Anaemia complicating pregnancy, childbirth or the puerperium" at bounding box center [845, 616] width 171 height 44
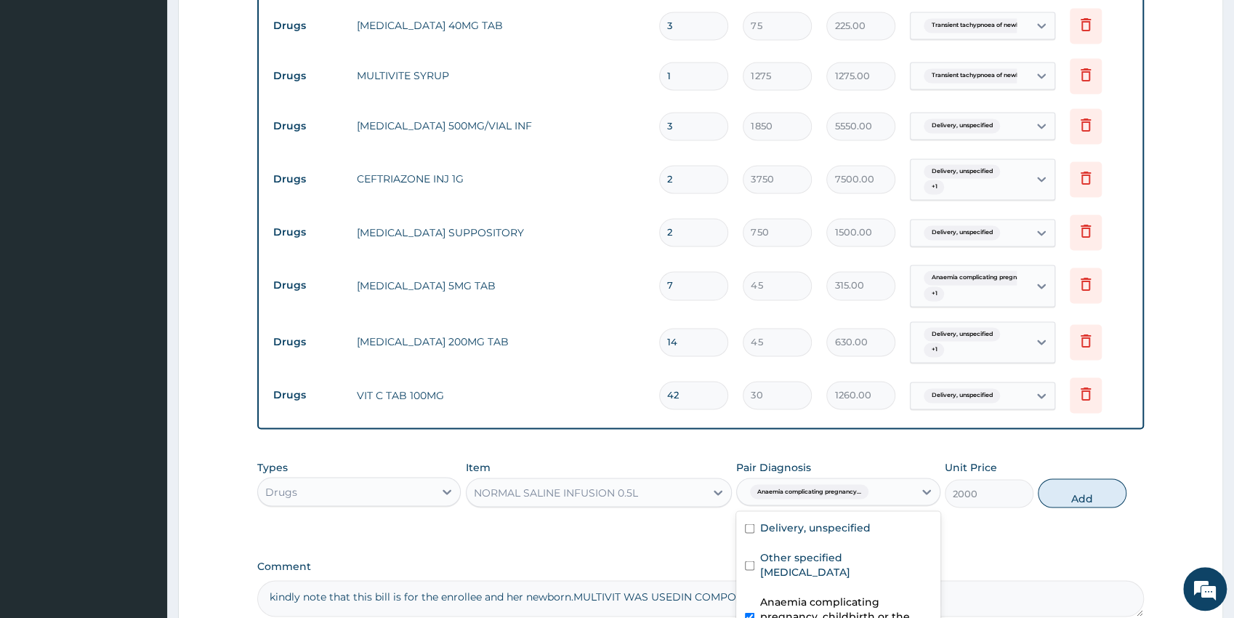
checkbox input "true"
click at [831, 524] on label "Delivery, unspecified" at bounding box center [815, 527] width 110 height 15
checkbox input "true"
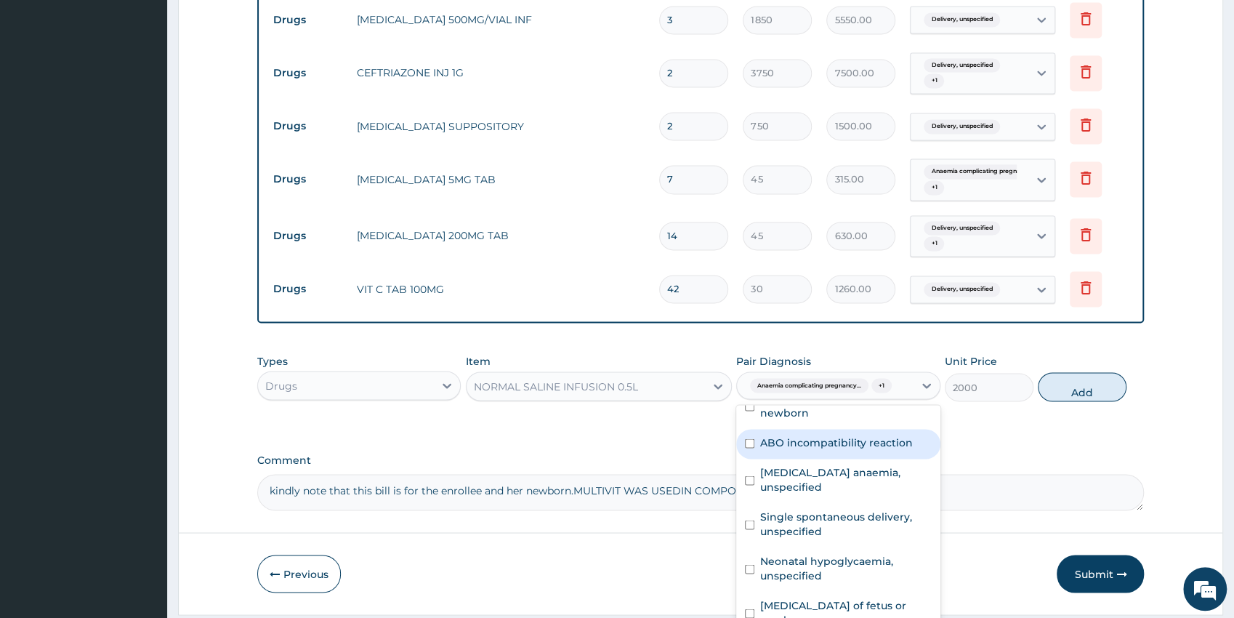
scroll to position [158, 0]
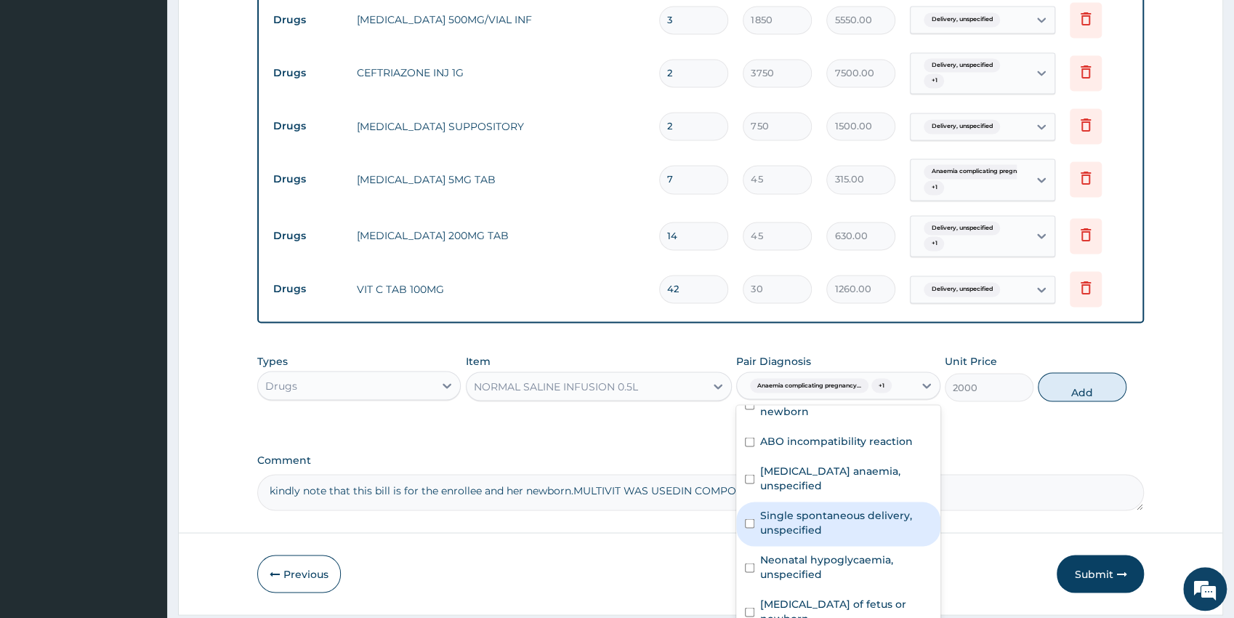
click at [851, 524] on label "Single spontaneous delivery, unspecified" at bounding box center [845, 521] width 171 height 29
checkbox input "true"
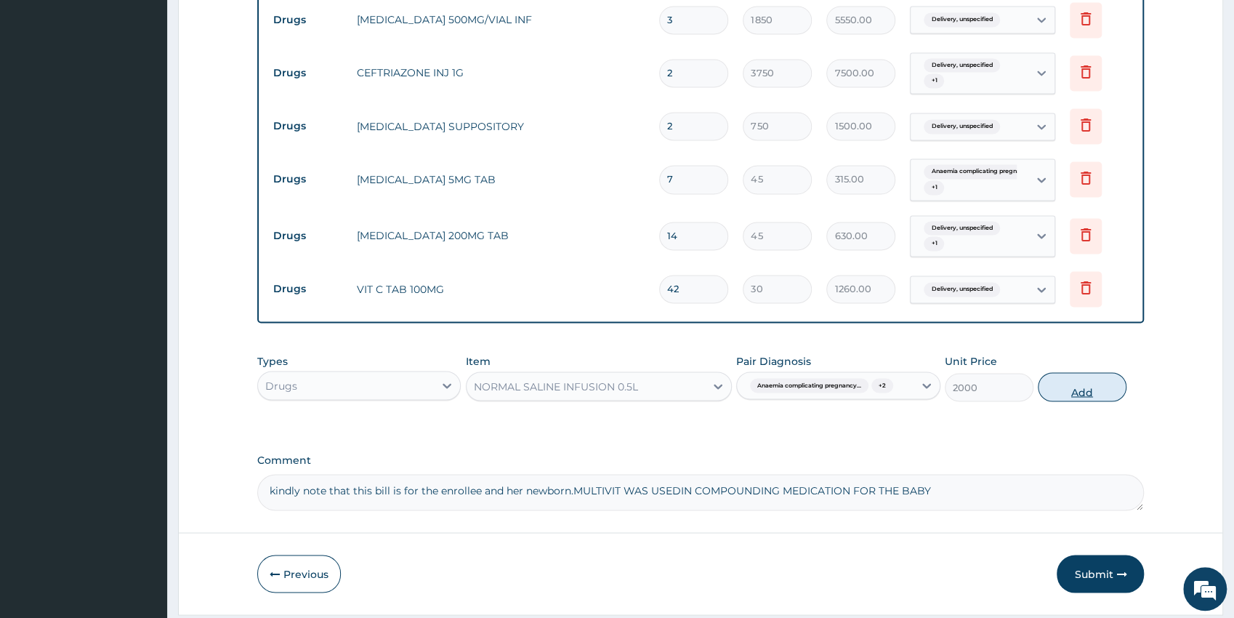
click at [1065, 388] on button "Add" at bounding box center [1082, 386] width 89 height 29
type input "0"
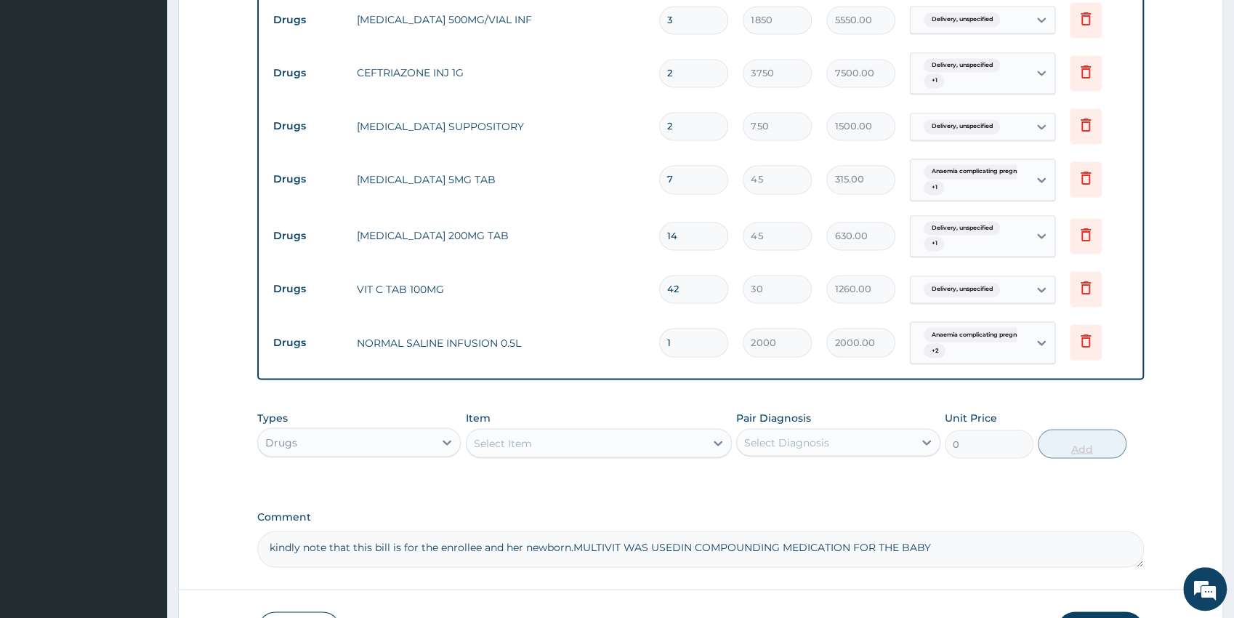
type input "0.00"
type input "2"
type input "4000.00"
type input "2"
click at [684, 235] on input "14" at bounding box center [693, 236] width 69 height 28
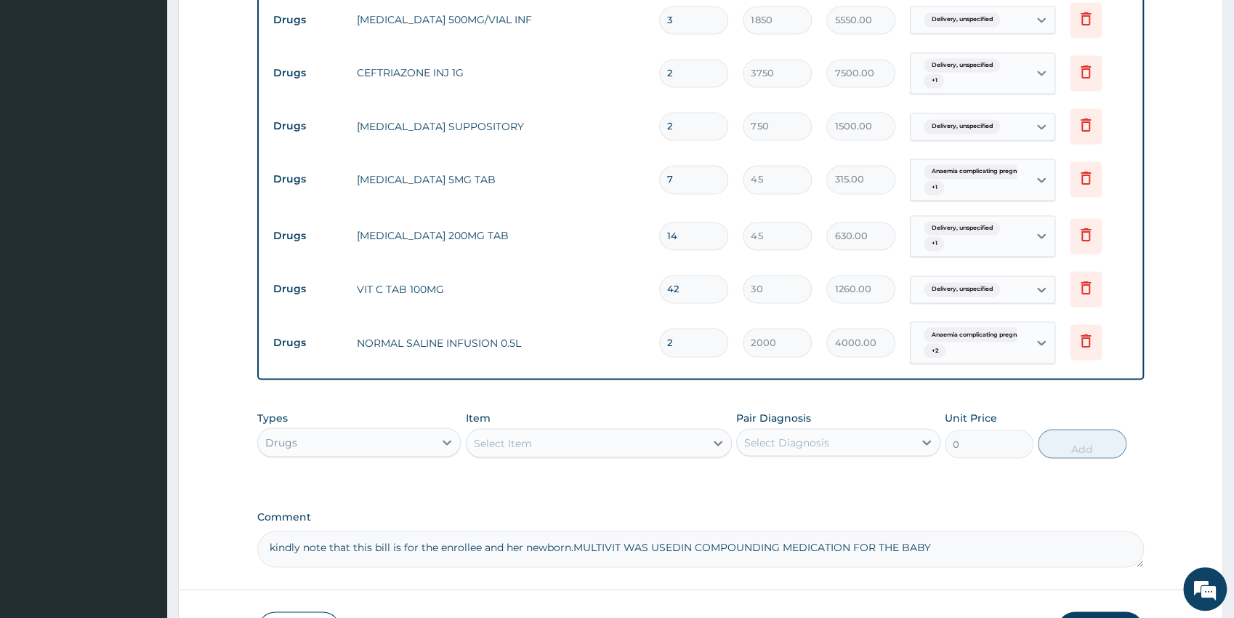
type input "1"
type input "45.00"
type input "0.00"
type input "2"
type input "90.00"
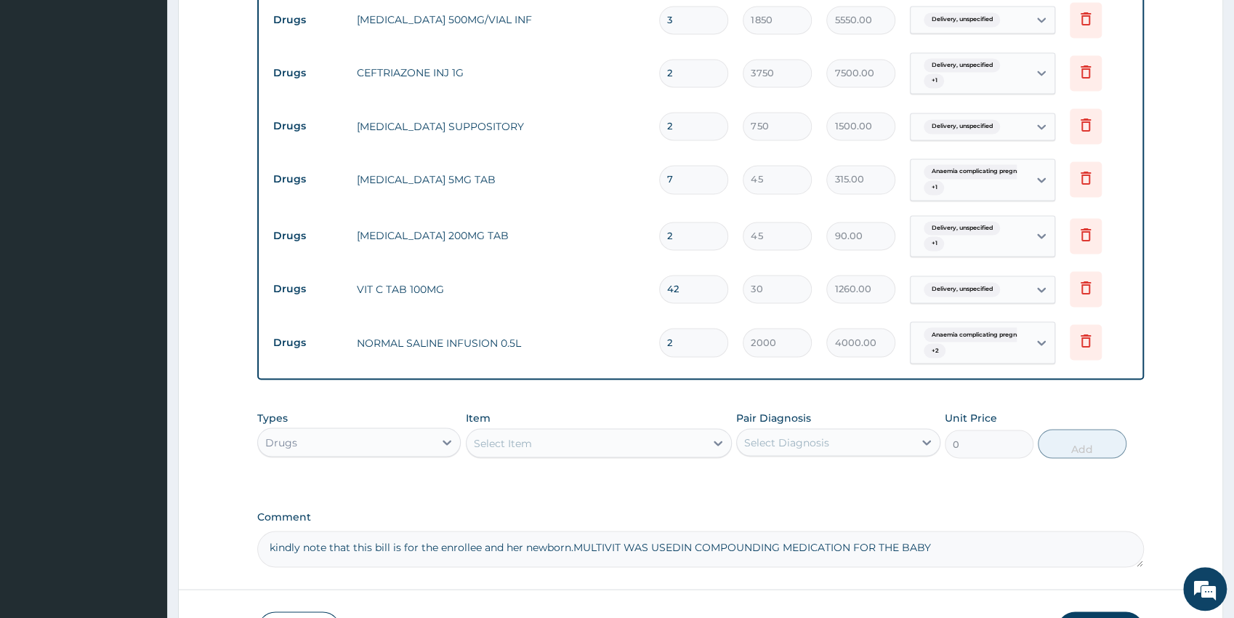
type input "28"
type input "1260.00"
type input "28"
click at [589, 433] on div "Select Item" at bounding box center [585, 442] width 238 height 23
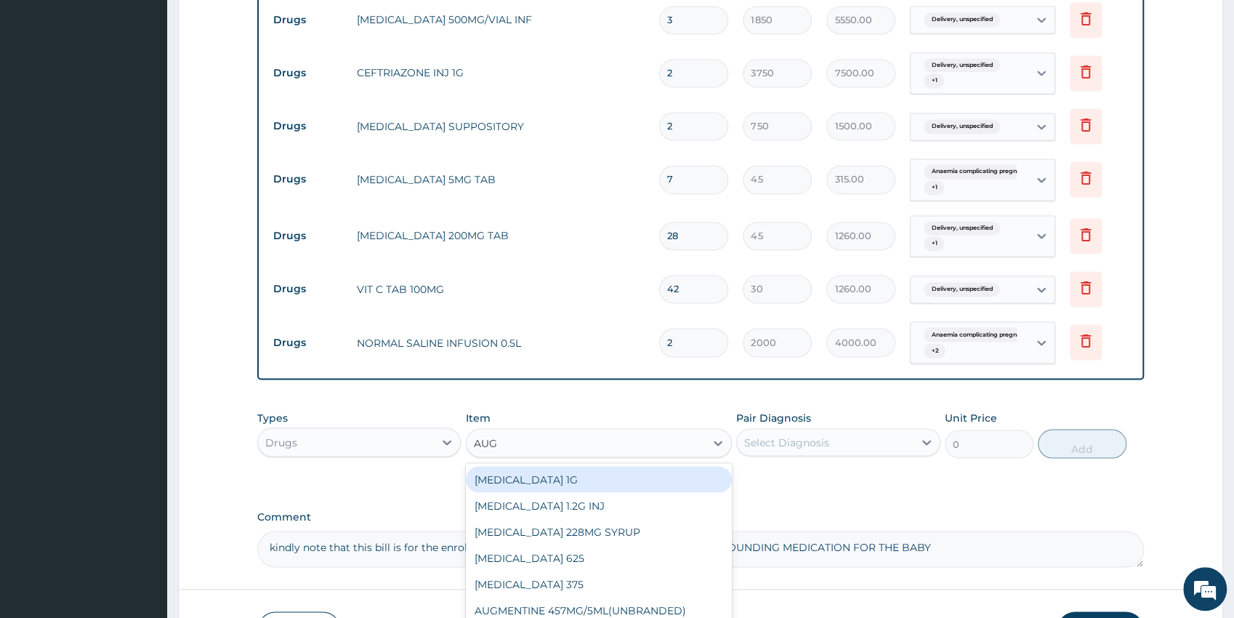
type input "AUGM"
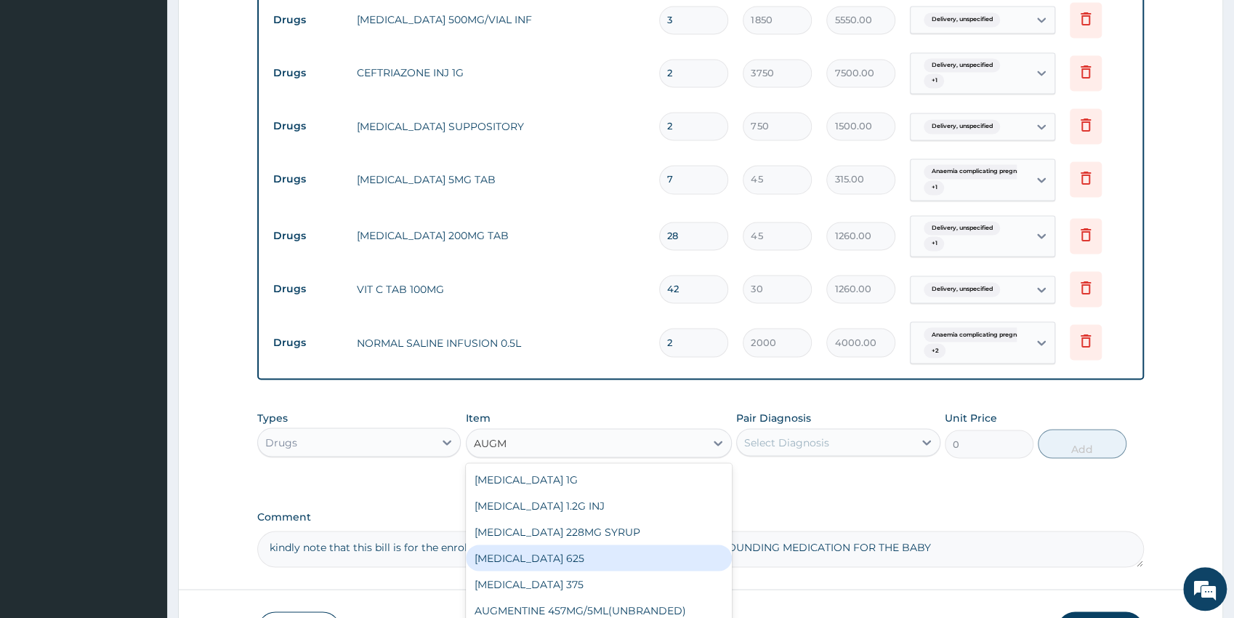
click at [596, 556] on div "AUGMENTIN 625" at bounding box center [599, 557] width 266 height 26
type input "450"
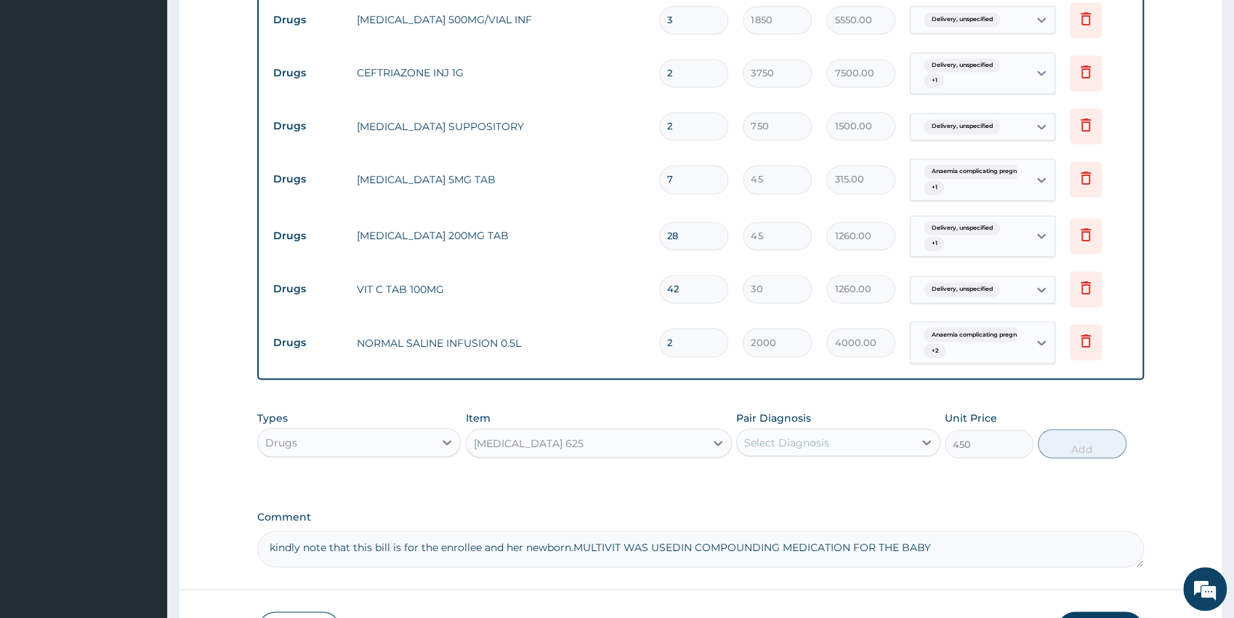
click at [779, 444] on div "Select Diagnosis" at bounding box center [786, 442] width 85 height 15
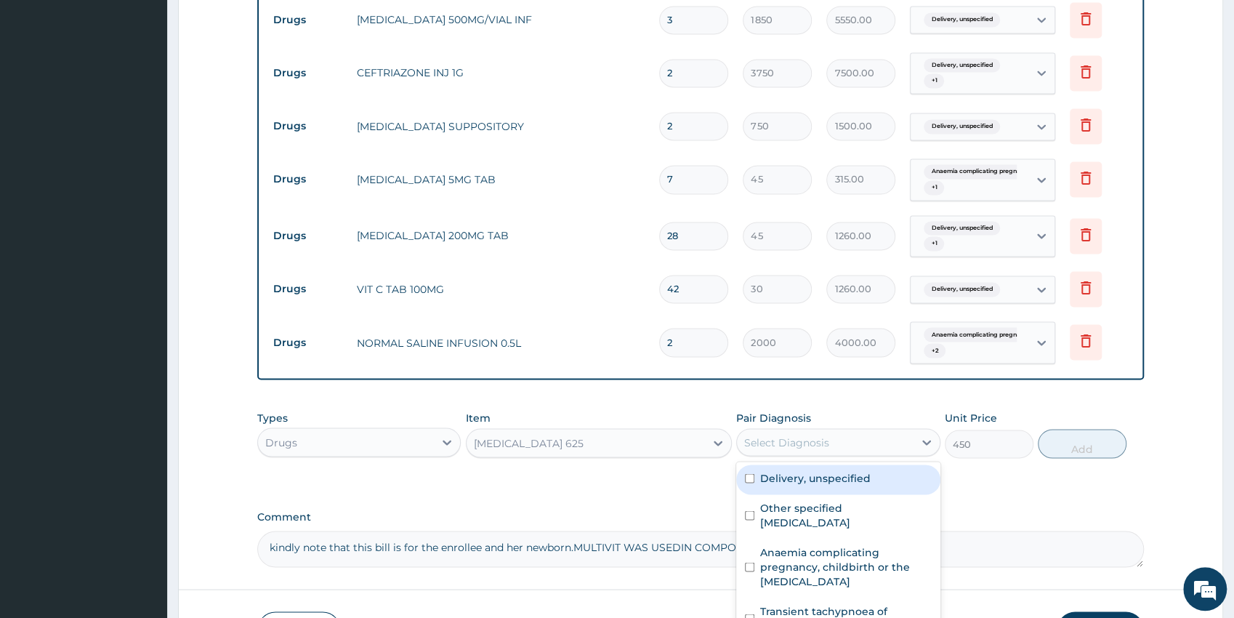
click at [828, 480] on label "Delivery, unspecified" at bounding box center [815, 477] width 110 height 15
checkbox input "true"
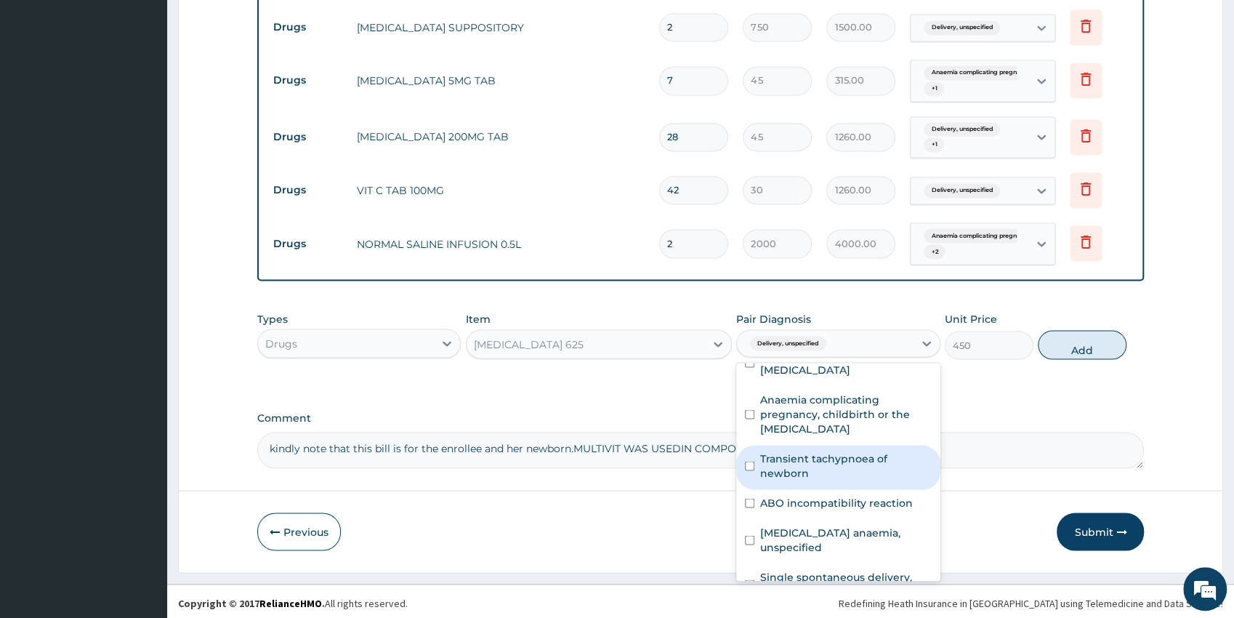
scroll to position [76, 0]
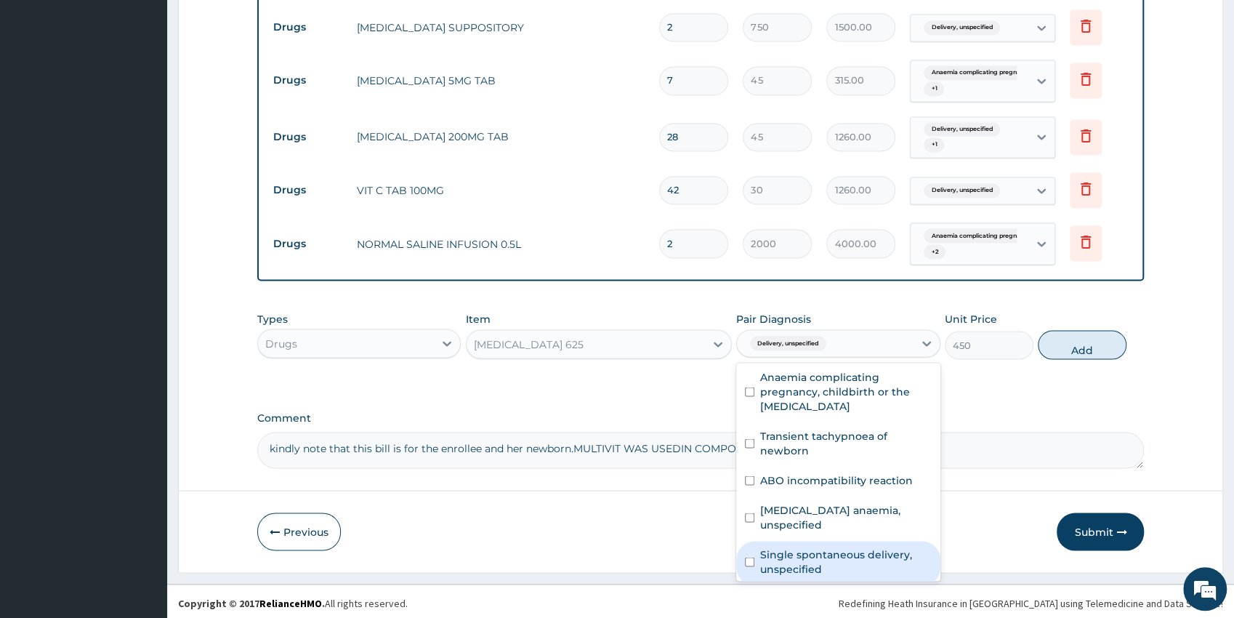
click at [908, 556] on label "Single spontaneous delivery, unspecified" at bounding box center [845, 560] width 171 height 29
checkbox input "true"
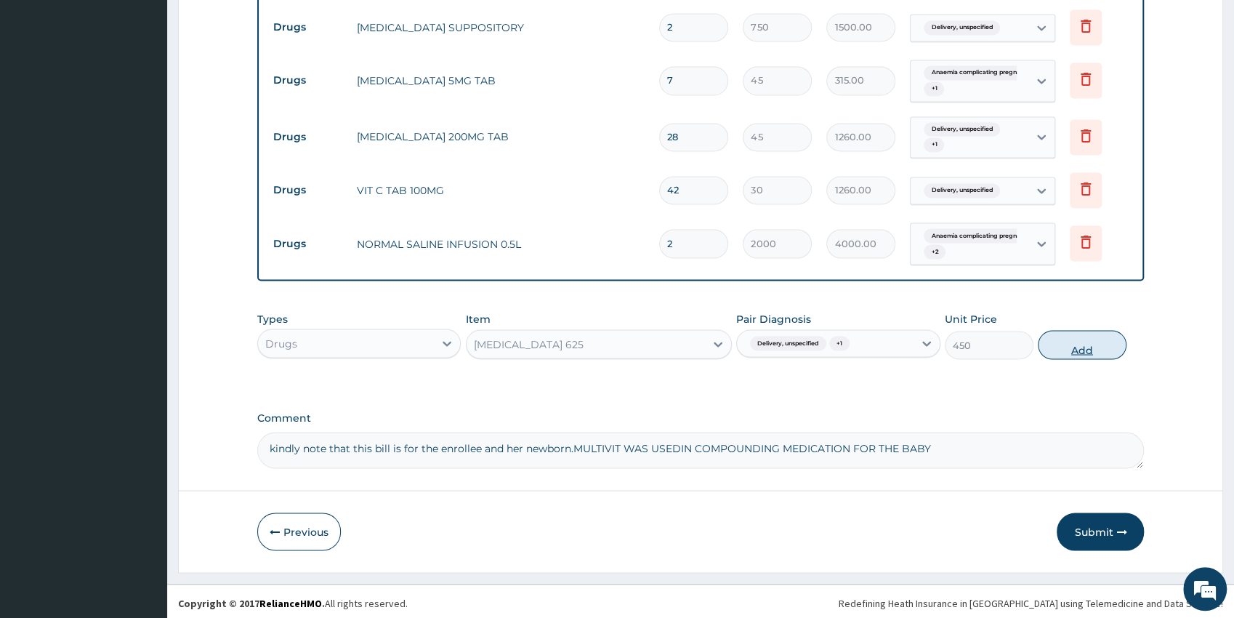
click at [1077, 355] on button "Add" at bounding box center [1082, 344] width 89 height 29
type input "0"
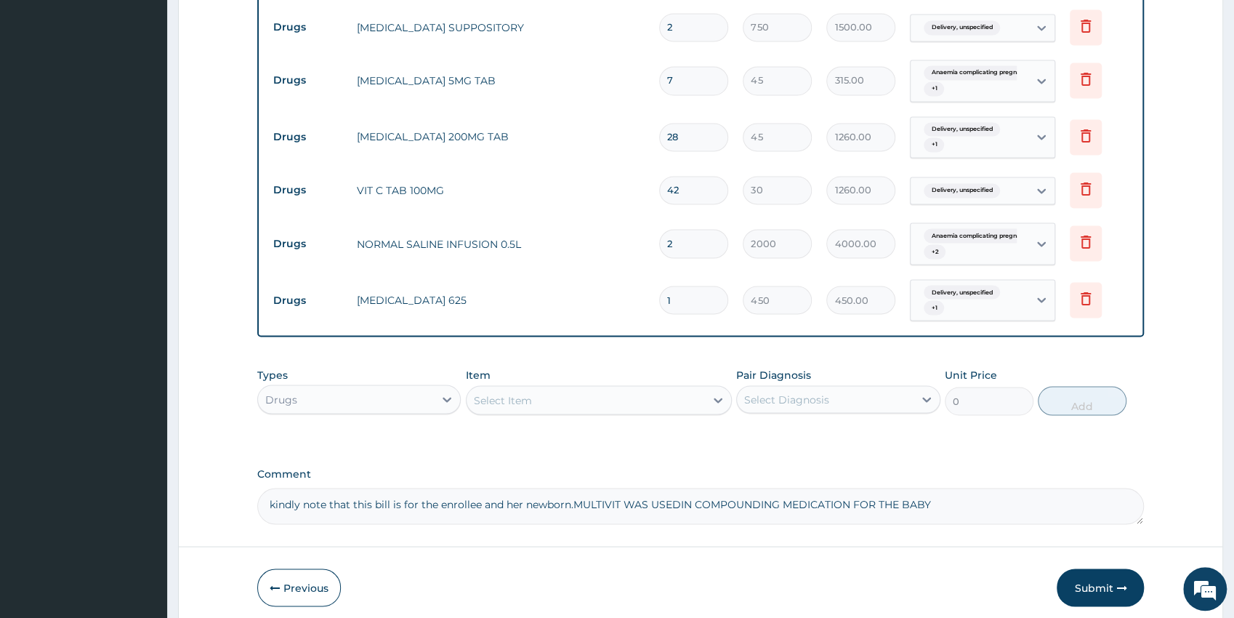
type input "14"
type input "6300.00"
type input "14"
click at [576, 397] on div "Select Item" at bounding box center [585, 399] width 238 height 23
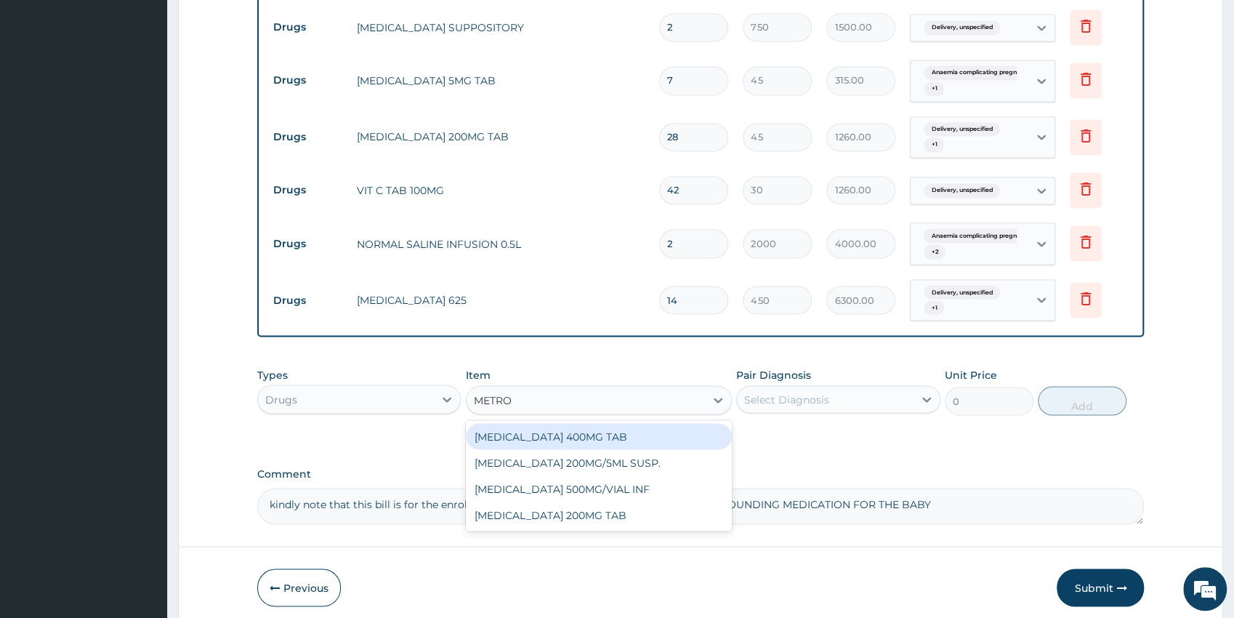
type input "METRON"
click at [592, 425] on div "METRONIDAZOLE 400MG TAB" at bounding box center [599, 436] width 266 height 26
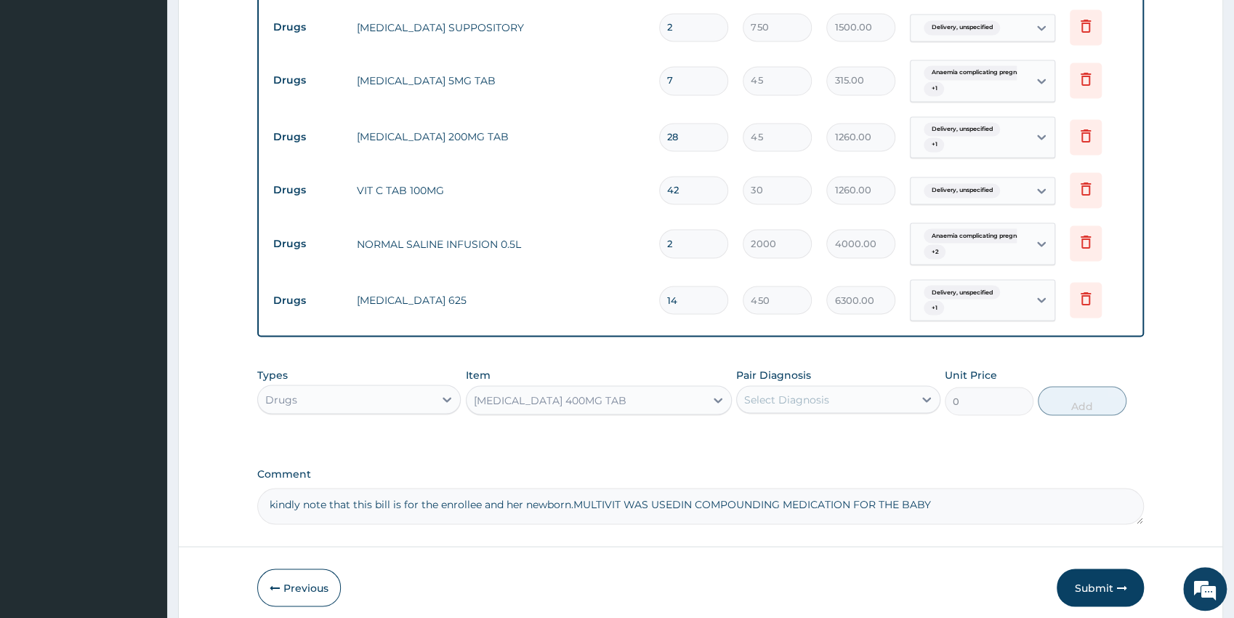
type input "120"
drag, startPoint x: 766, startPoint y: 392, endPoint x: 824, endPoint y: 416, distance: 62.9
click at [772, 393] on div "Select Diagnosis" at bounding box center [786, 399] width 85 height 15
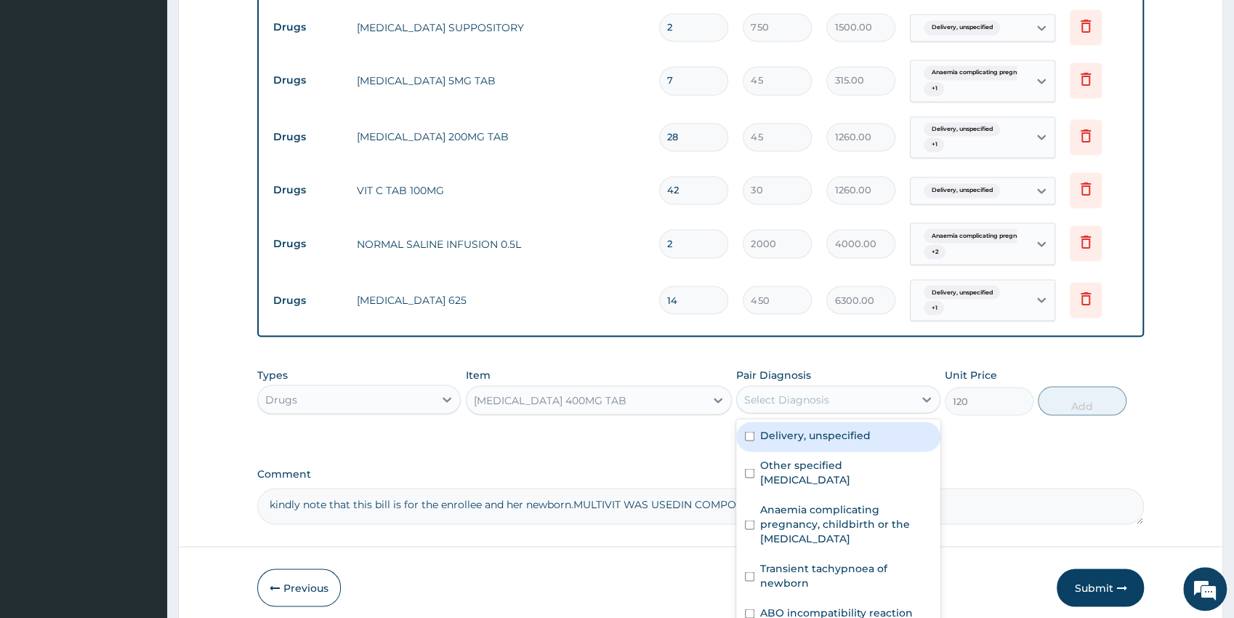
click at [825, 434] on label "Delivery, unspecified" at bounding box center [815, 434] width 110 height 15
checkbox input "true"
click at [1058, 401] on button "Add" at bounding box center [1082, 400] width 89 height 29
type input "0"
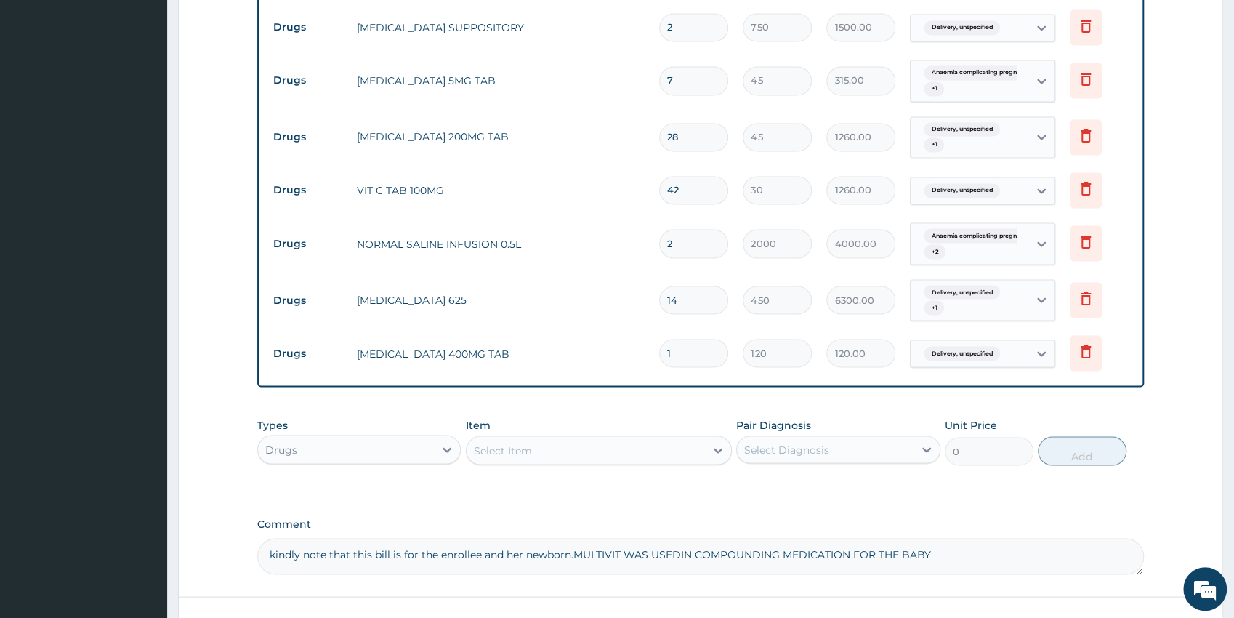
type input "12"
type input "1440.00"
type input "1"
click at [551, 447] on div "Select Item" at bounding box center [585, 449] width 238 height 23
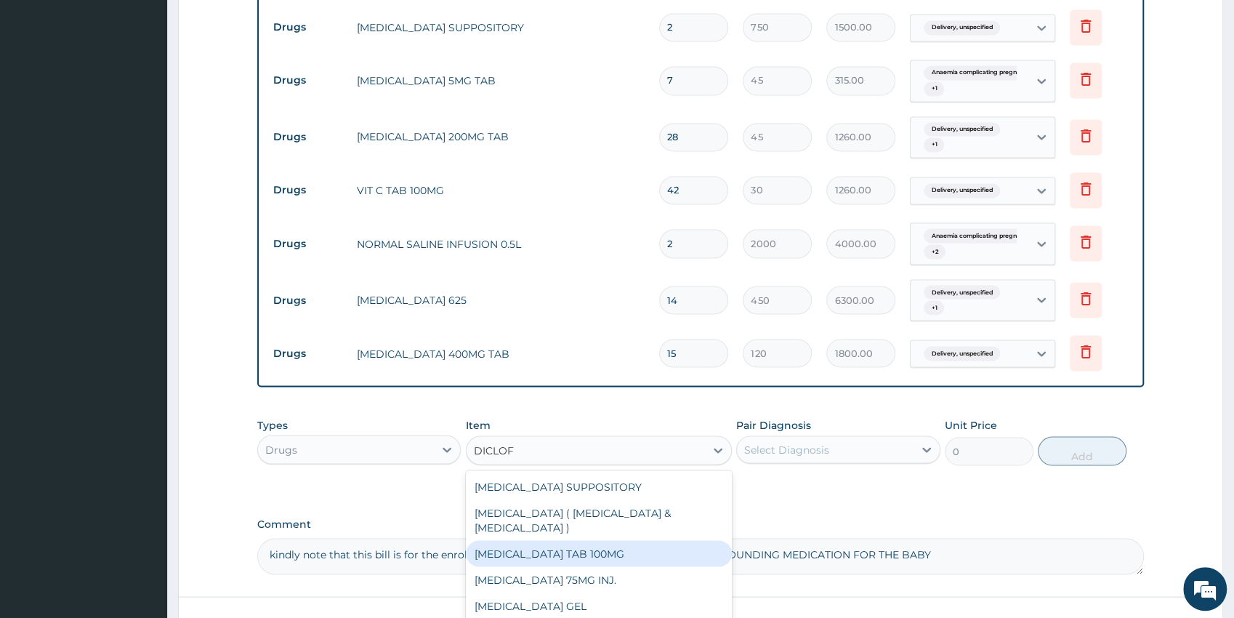
click at [678, 540] on div "DICLOFENAC SODIUM TAB 100MG" at bounding box center [599, 553] width 266 height 26
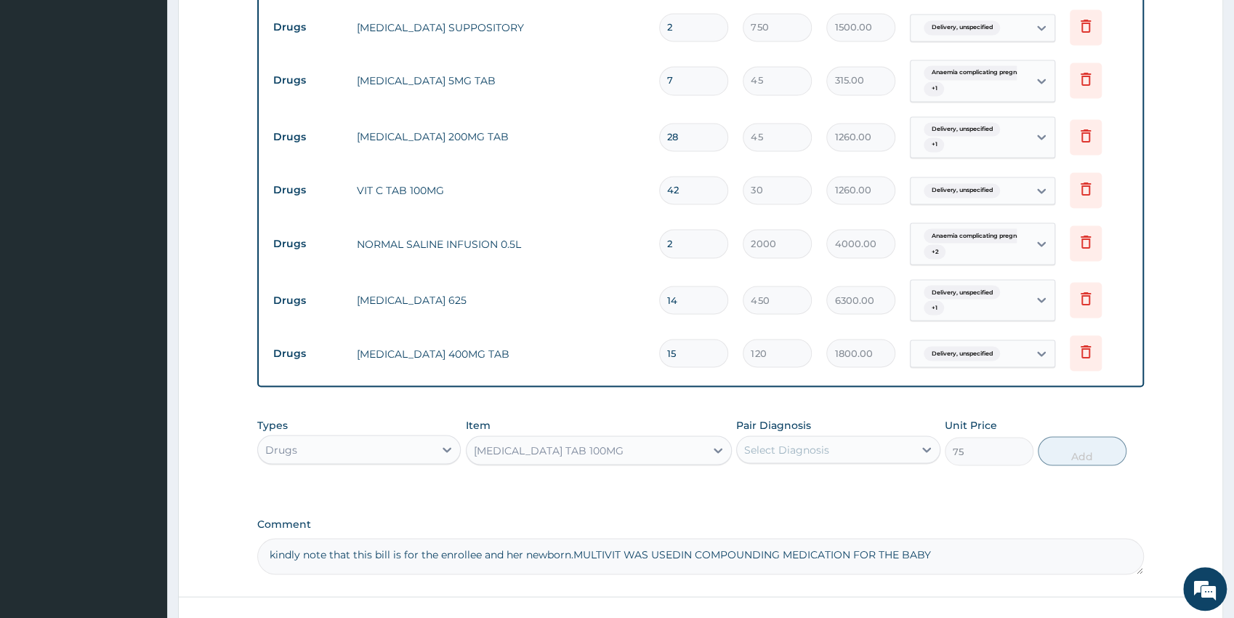
click at [820, 448] on div "Select Diagnosis" at bounding box center [786, 449] width 85 height 15
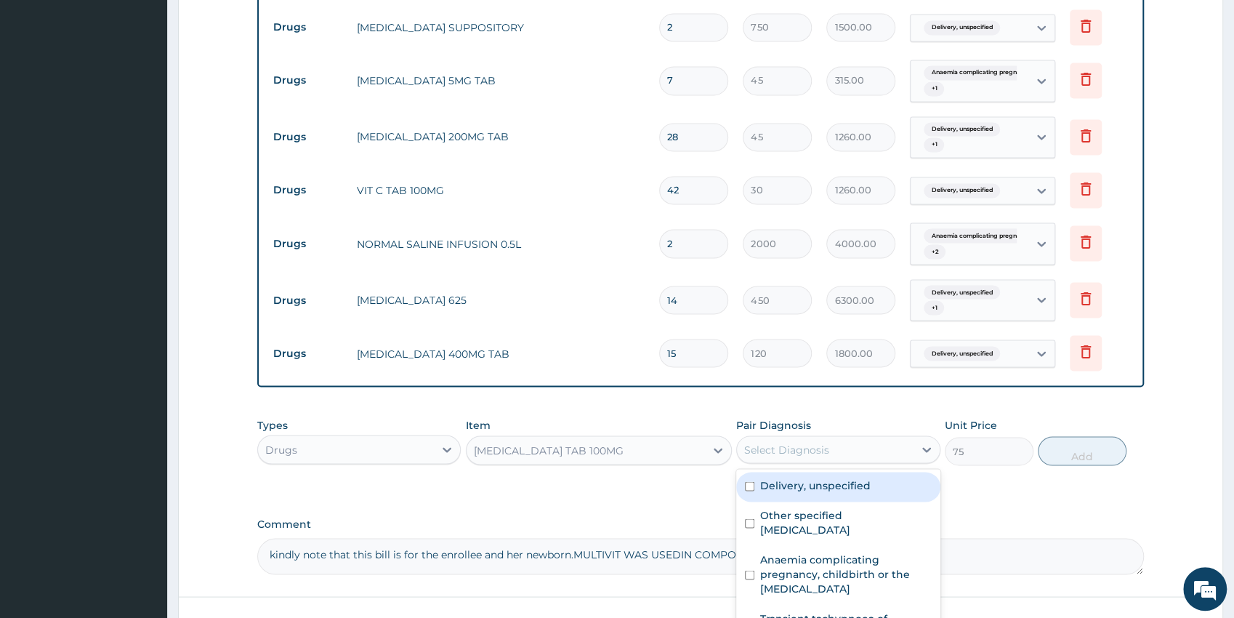
click at [828, 479] on label "Delivery, unspecified" at bounding box center [815, 484] width 110 height 15
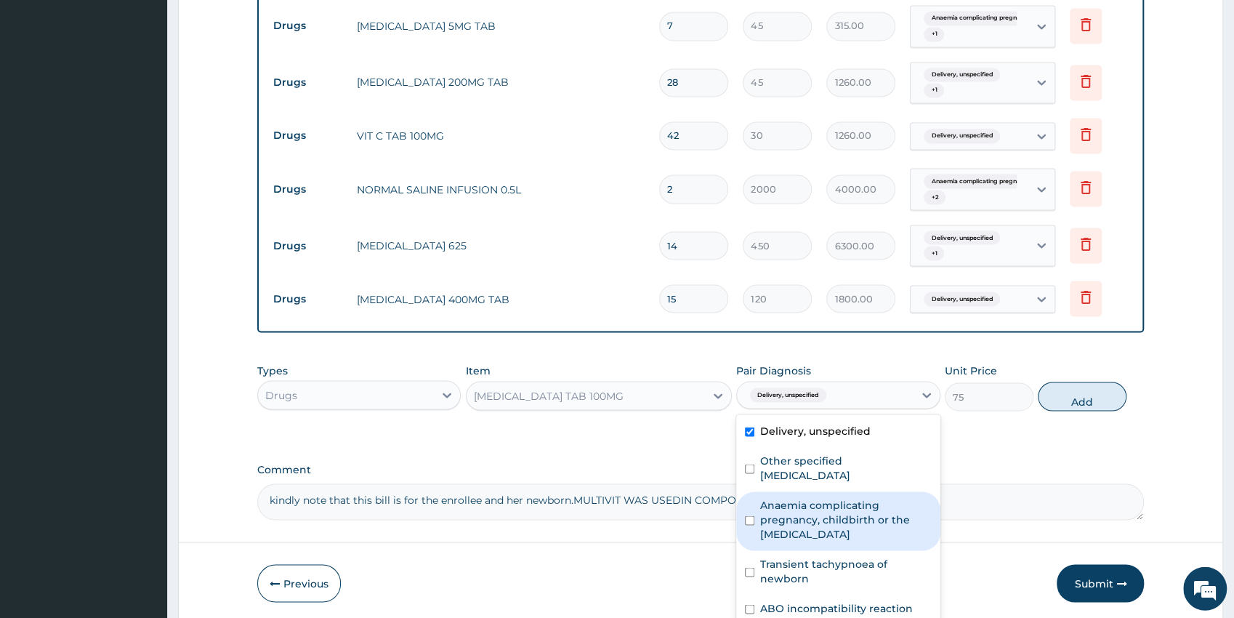
drag, startPoint x: 1240, startPoint y: 612, endPoint x: 1232, endPoint y: 612, distance: 8.7
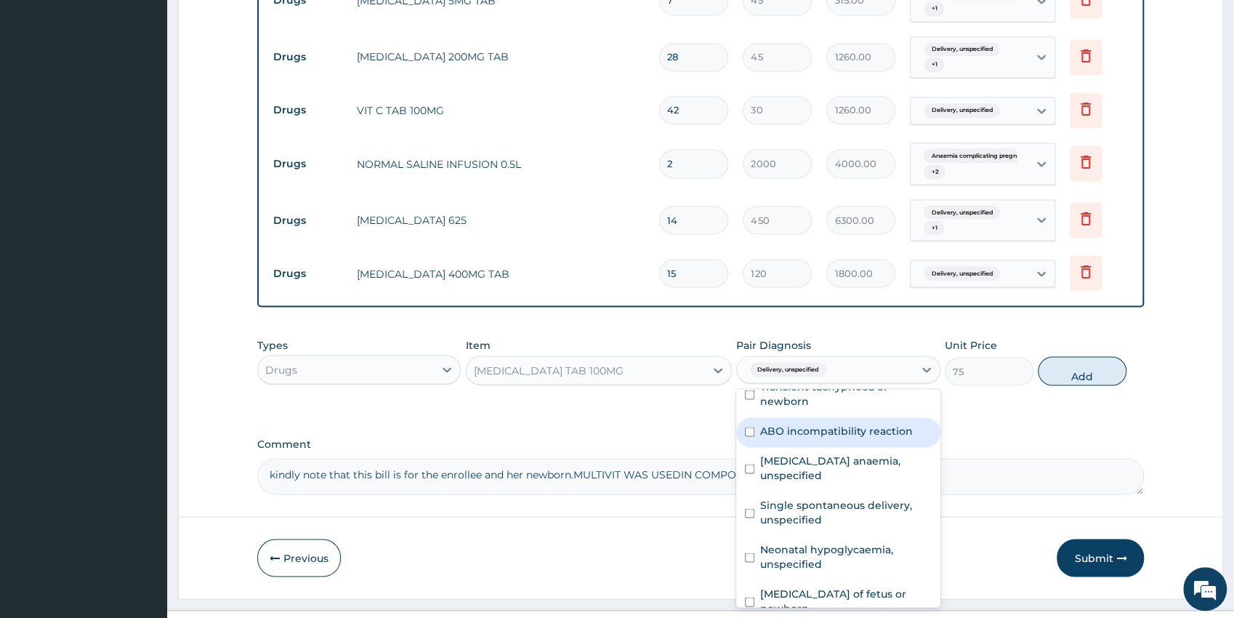
scroll to position [158, 0]
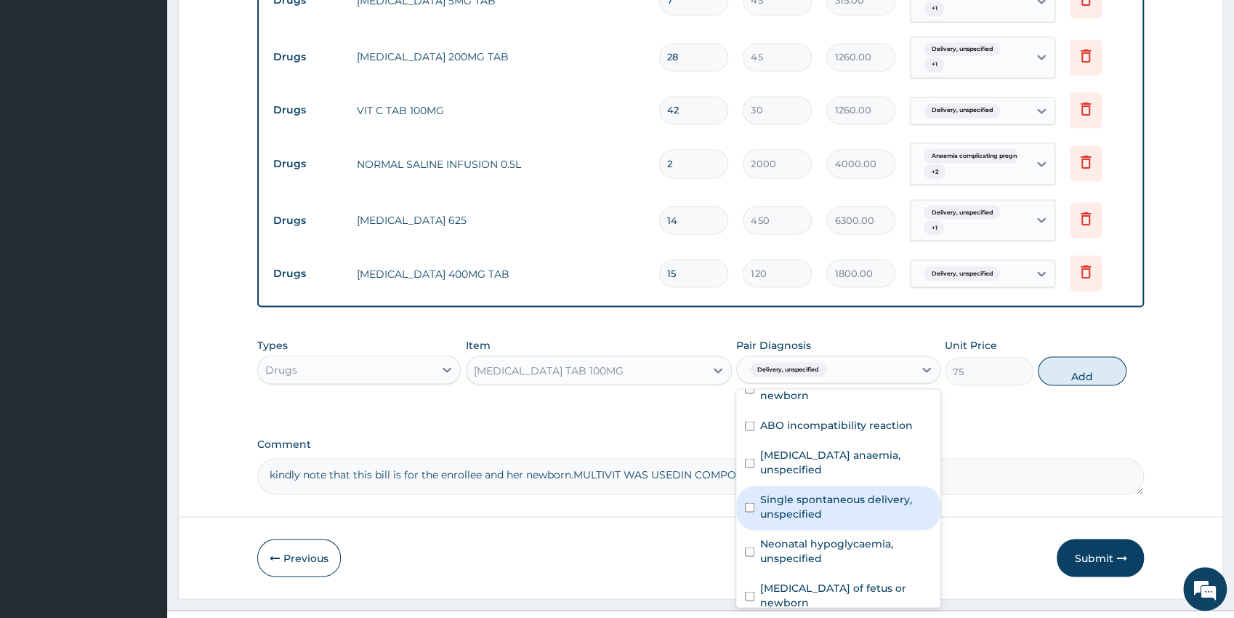
click at [870, 506] on label "Single spontaneous delivery, unspecified" at bounding box center [845, 505] width 171 height 29
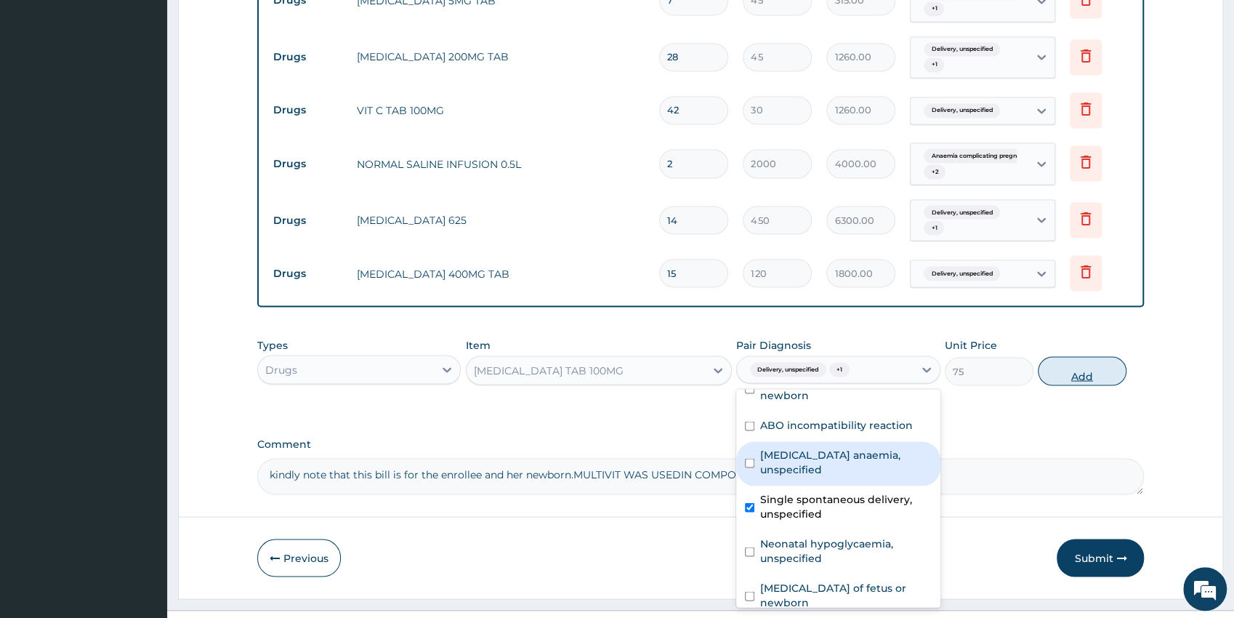
click at [1063, 378] on button "Add" at bounding box center [1082, 370] width 89 height 29
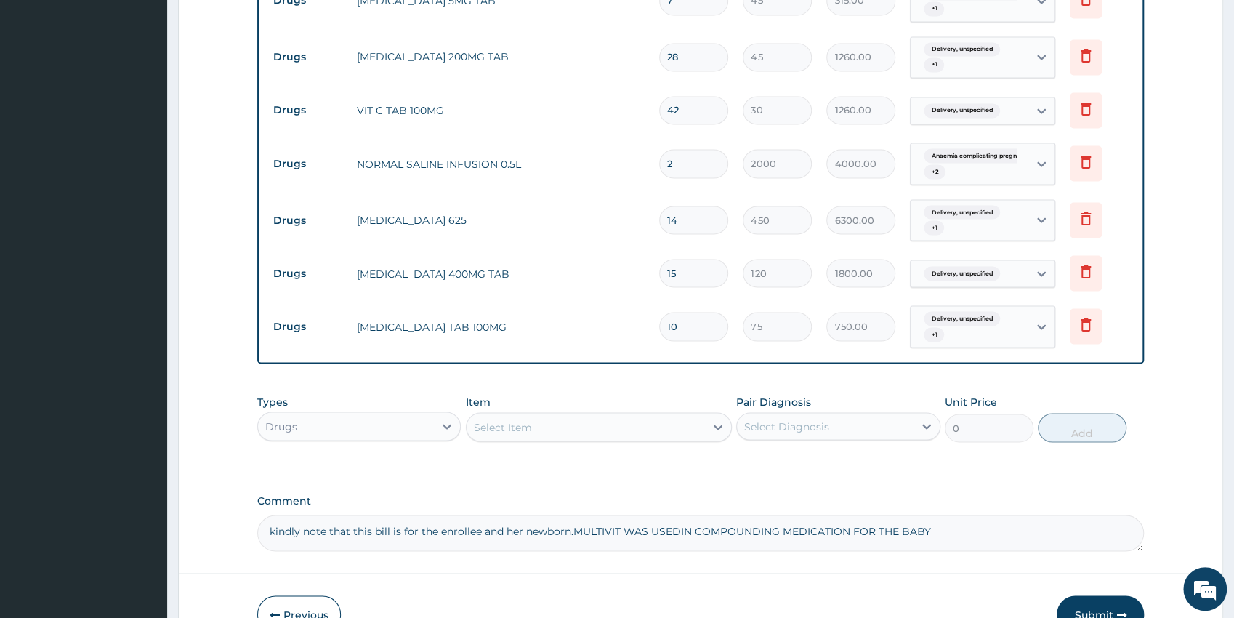
click at [958, 525] on textarea "kindly note that this bill is for the enrollee and her newborn.MULTIVIT WAS USE…" at bounding box center [700, 532] width 887 height 36
click at [929, 528] on textarea "kindly note that this bill is for the enrollee and her newborn.MULTIVIT WAS USE…" at bounding box center [700, 532] width 887 height 36
click at [929, 527] on textarea "kindly note that this bill is for the enrollee and her newborn.MULTIVIT WAS USE…" at bounding box center [700, 532] width 887 height 36
click at [935, 530] on textarea "kindly note that this bill is for the enrollee and her newborn.MULTIVIT WAS USE…" at bounding box center [700, 532] width 887 height 36
click at [931, 531] on textarea "kindly note that this bill is for the enrollee and her newborn.MULTIVIT WAS USE…" at bounding box center [700, 532] width 887 height 36
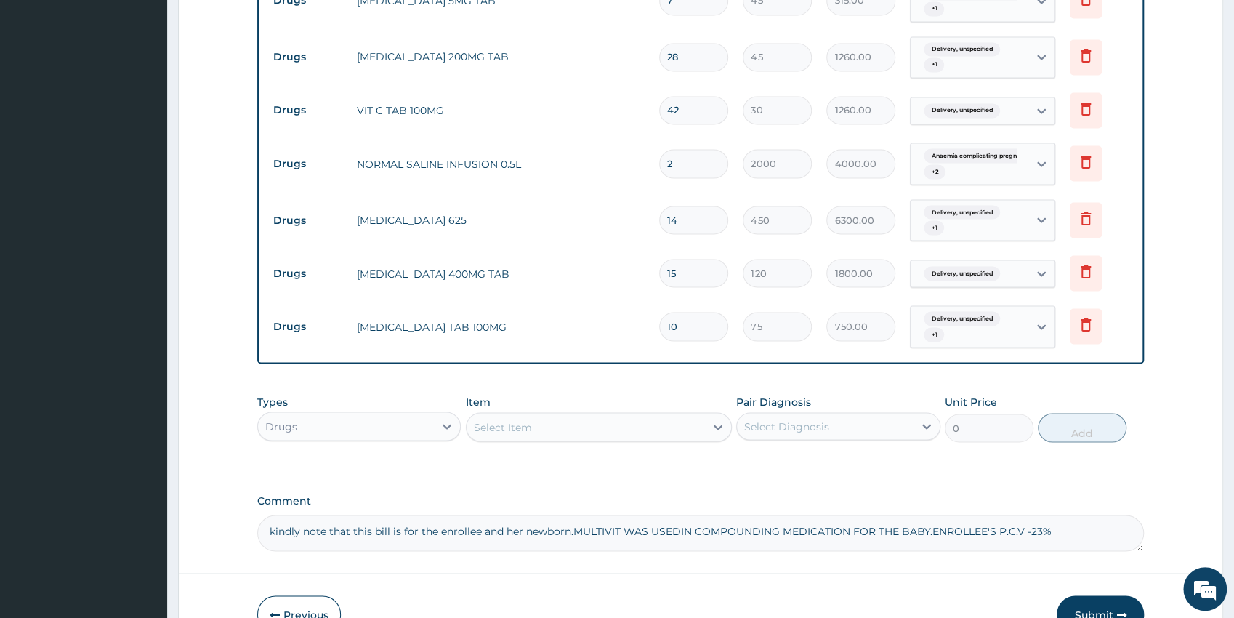
click at [678, 531] on textarea "kindly note that this bill is for the enrollee and her newborn.MULTIVIT WAS USE…" at bounding box center [700, 532] width 887 height 36
click at [619, 529] on textarea "kindly note that this bill is for the enrollee and her newborn.MULTIVIT WAS USE…" at bounding box center [700, 532] width 887 height 36
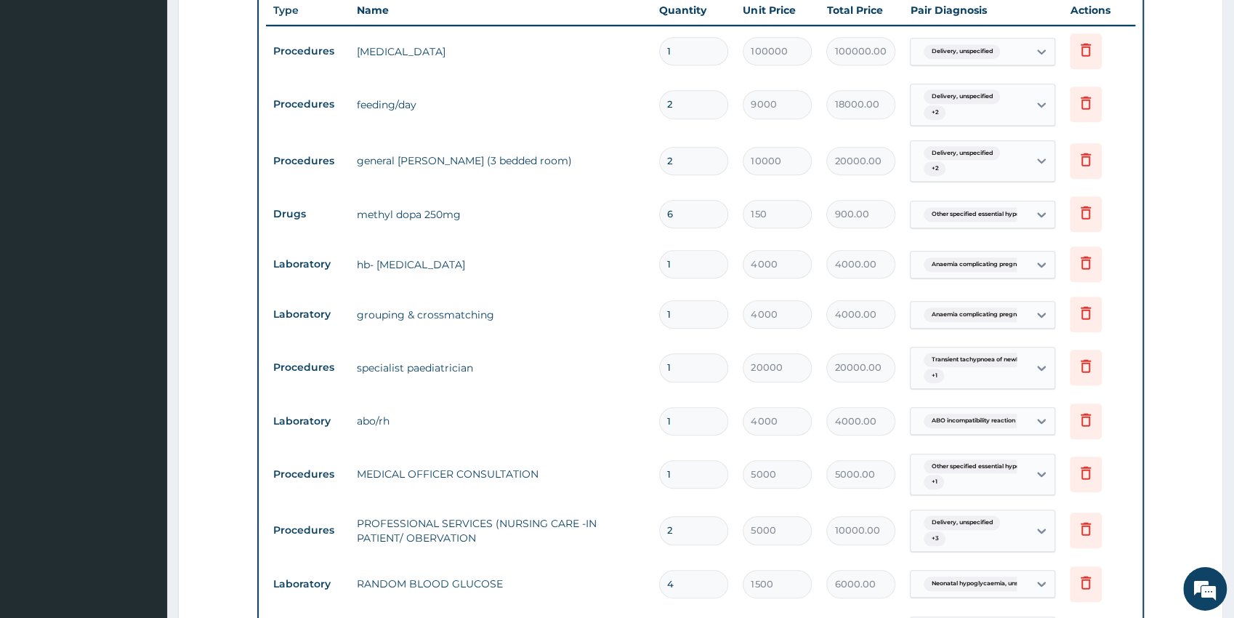
scroll to position [598, 0]
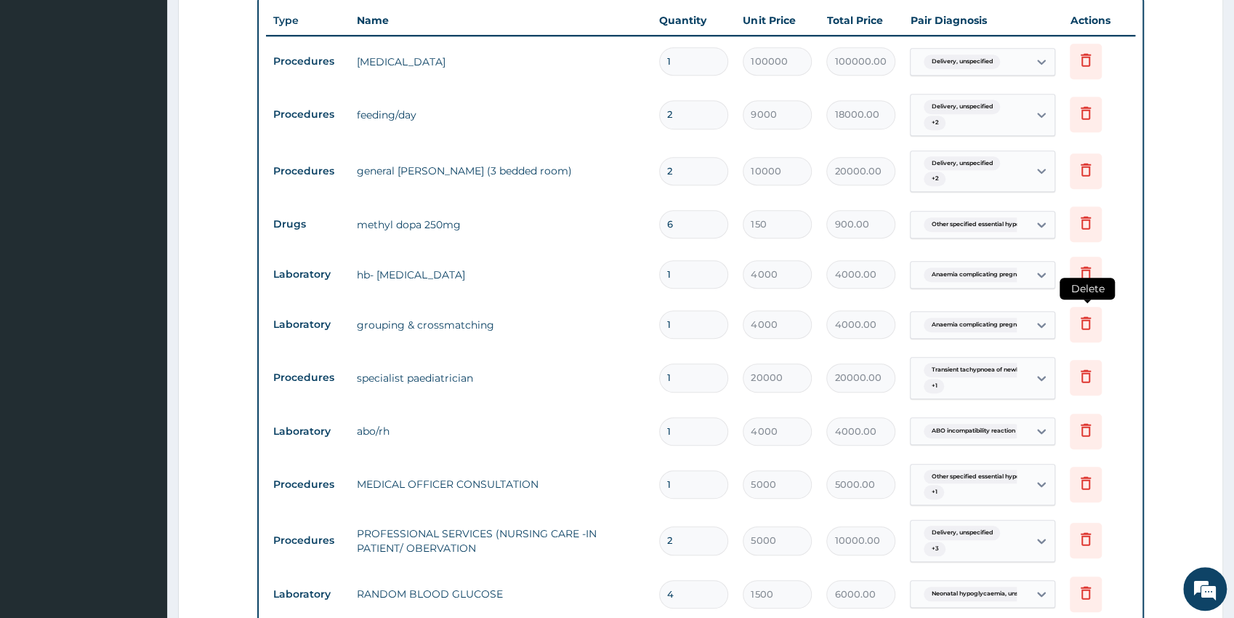
click at [1084, 328] on icon at bounding box center [1085, 323] width 10 height 13
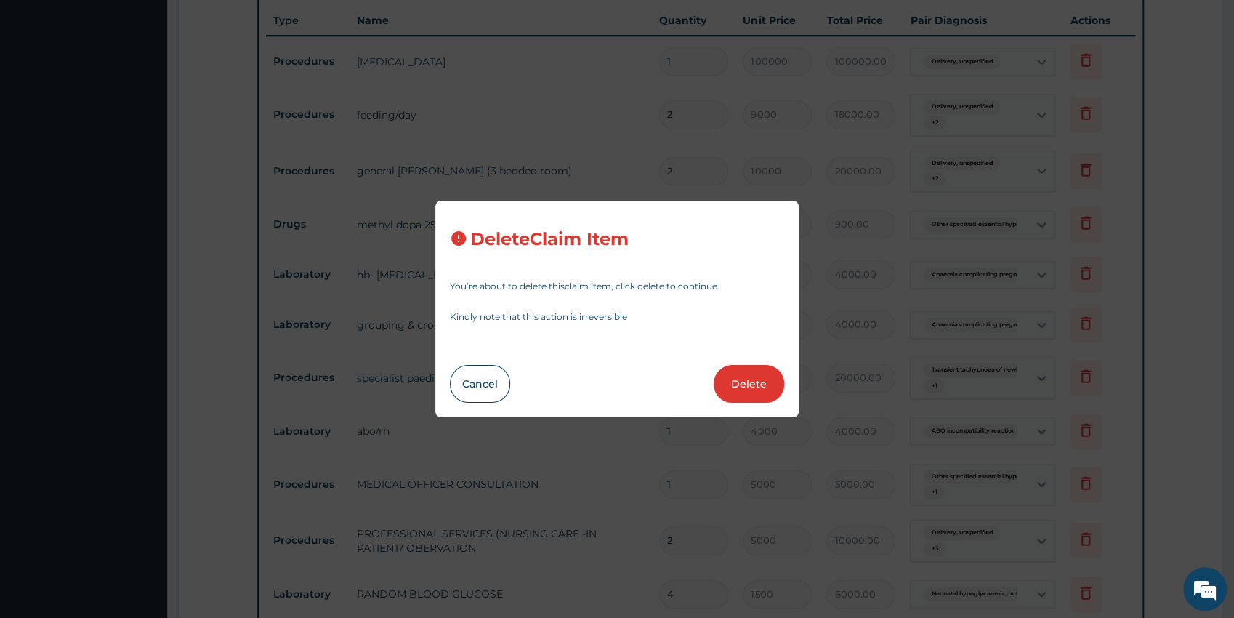
click at [758, 381] on button "Delete" at bounding box center [749, 384] width 70 height 38
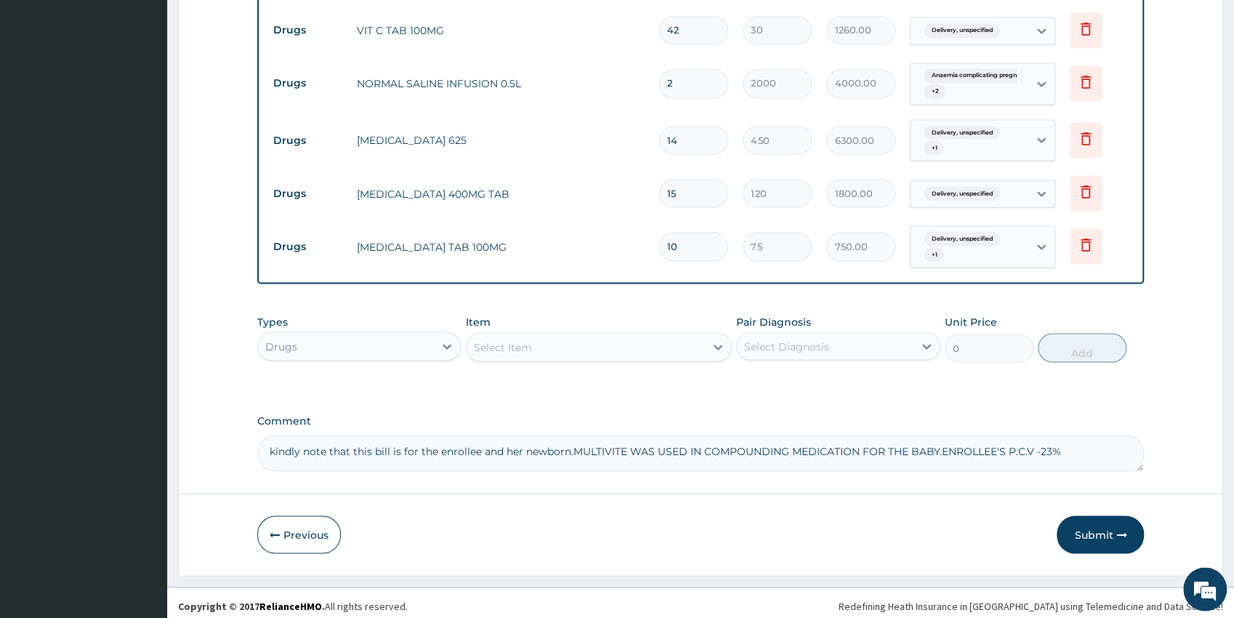
scroll to position [1747, 0]
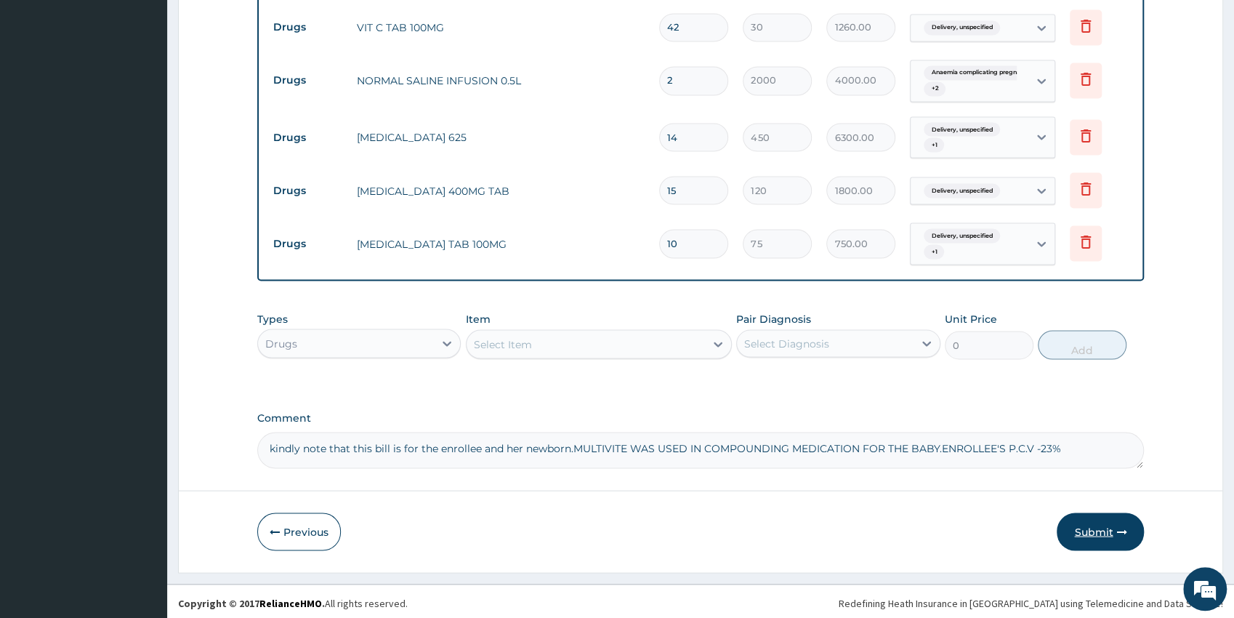
click at [1092, 532] on button "Submit" at bounding box center [1099, 531] width 87 height 38
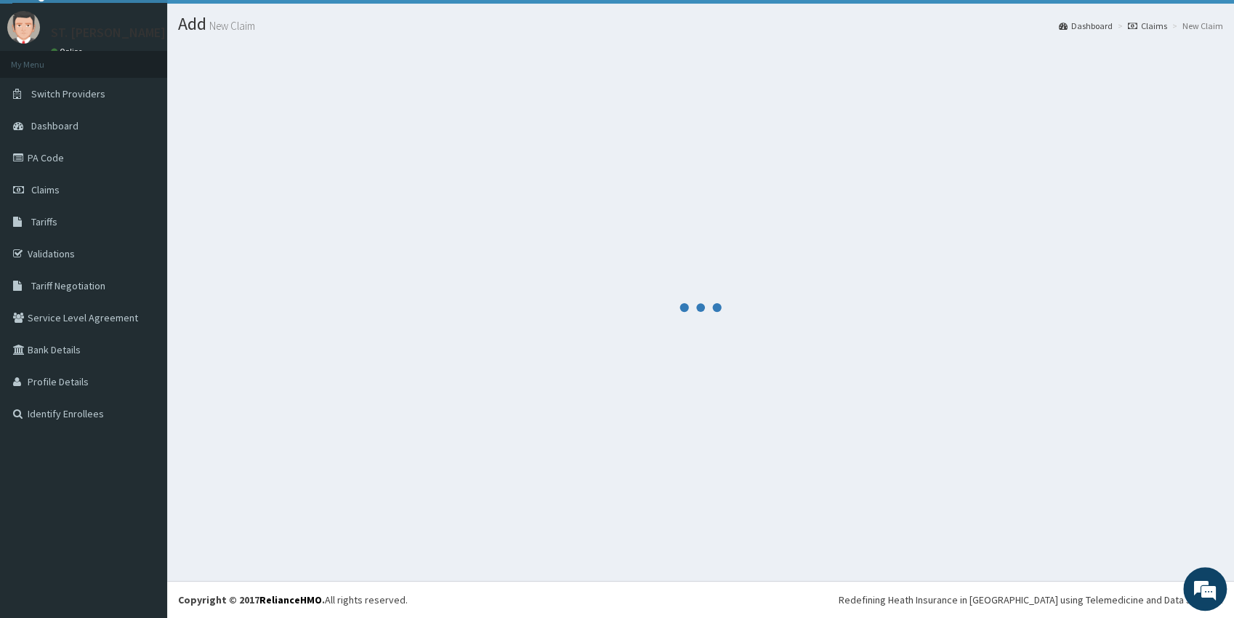
scroll to position [32, 0]
